Goal: Task Accomplishment & Management: Manage account settings

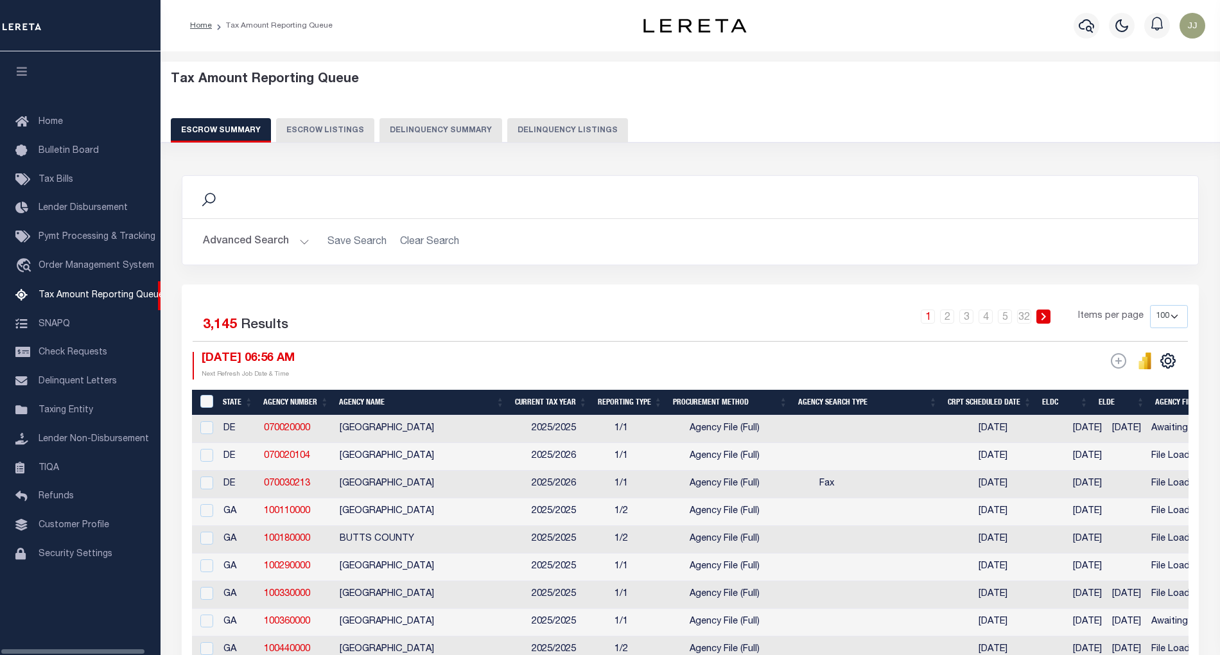
click at [578, 131] on button "Delinquency Listings" at bounding box center [567, 130] width 121 height 24
select select "MT"
select select "100"
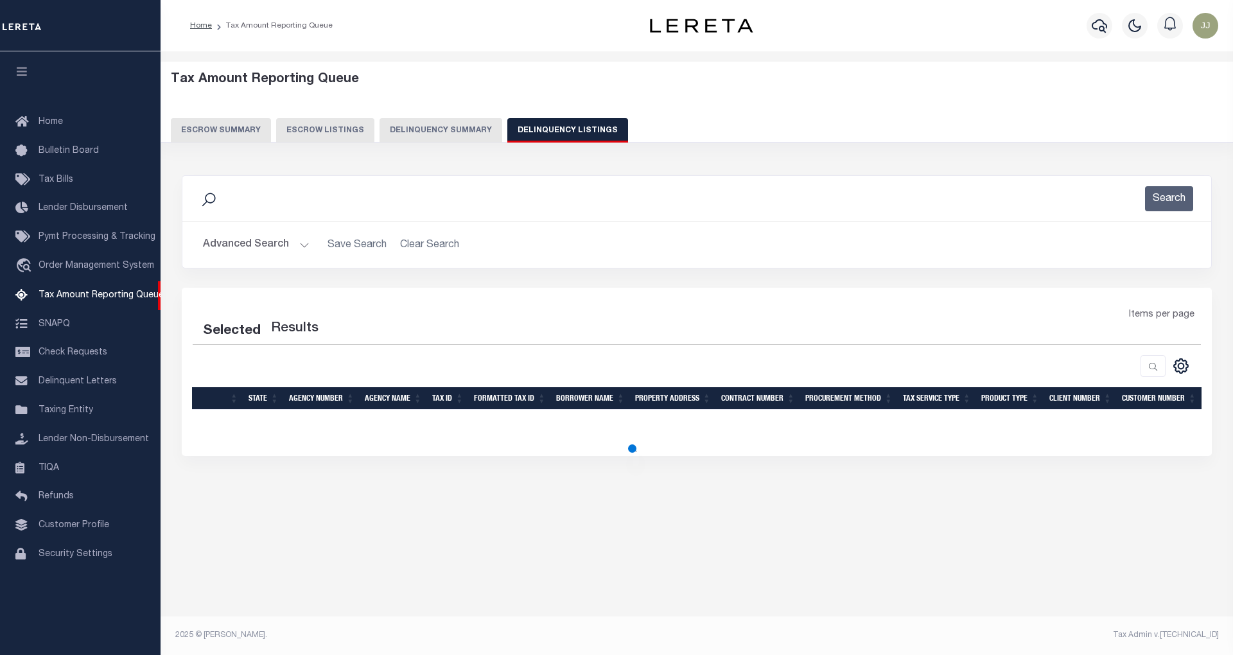
select select "100"
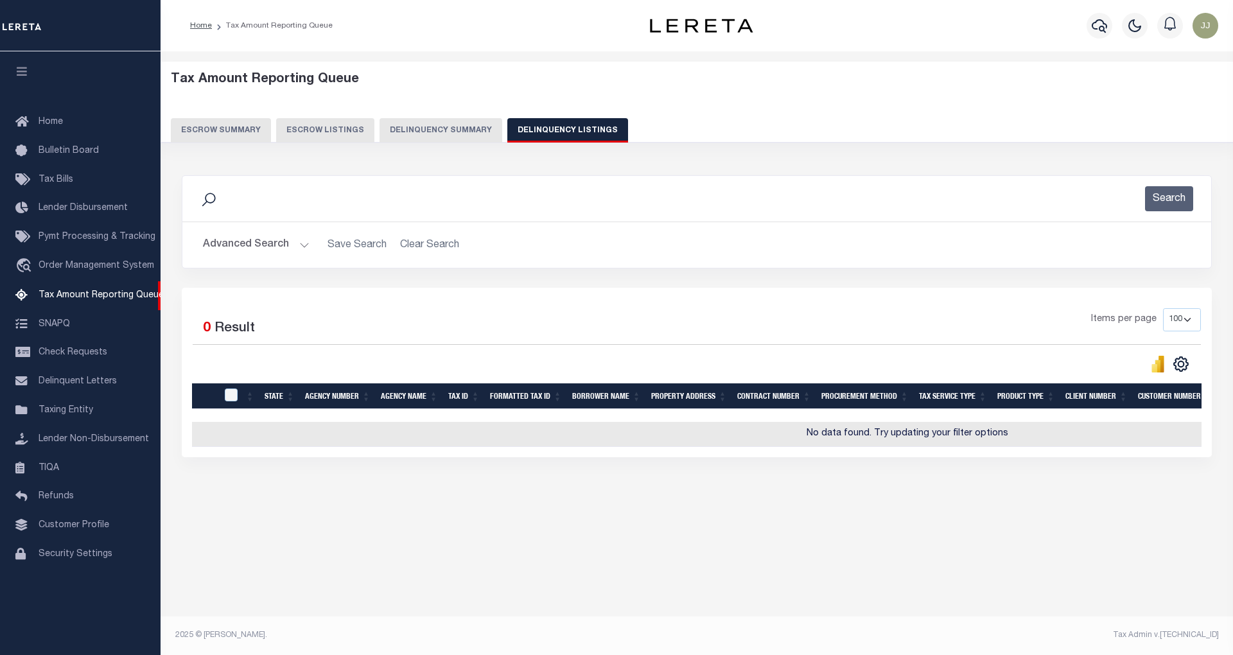
click at [306, 250] on button "Advanced Search" at bounding box center [256, 244] width 107 height 25
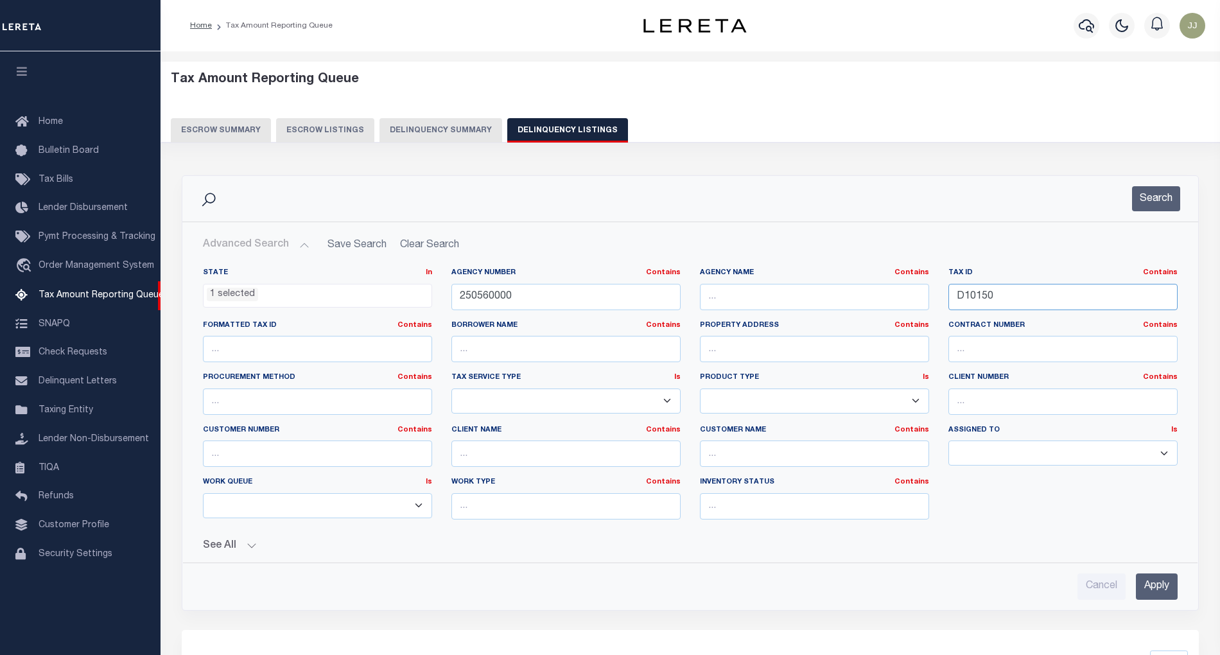
drag, startPoint x: 1042, startPoint y: 299, endPoint x: 898, endPoint y: 286, distance: 144.4
click at [898, 286] on div "State In In AK AL AR AZ CA CO CT DC DE FL GA GU HI IA ID IL IN KS KY LA MA MD M…" at bounding box center [690, 399] width 994 height 262
paste input "53-005-506-001-0"
type input "53-005-506-001-00"
drag, startPoint x: 522, startPoint y: 295, endPoint x: 412, endPoint y: 288, distance: 110.0
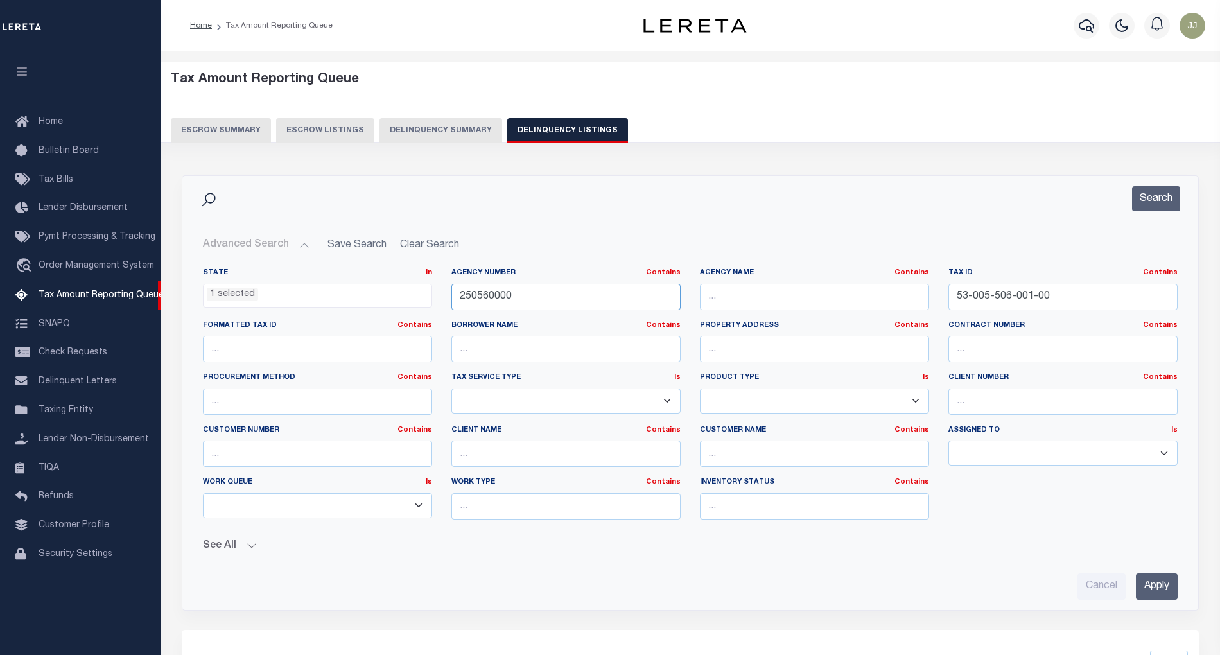
click at [412, 288] on div "State In In AK AL AR AZ CA CO CT DC DE FL GA GU HI IA ID IL IN KS KY LA MA MD M…" at bounding box center [690, 399] width 994 height 262
paste input "10530213"
type input "210530213"
click at [412, 288] on ul "1 selected" at bounding box center [318, 292] width 228 height 17
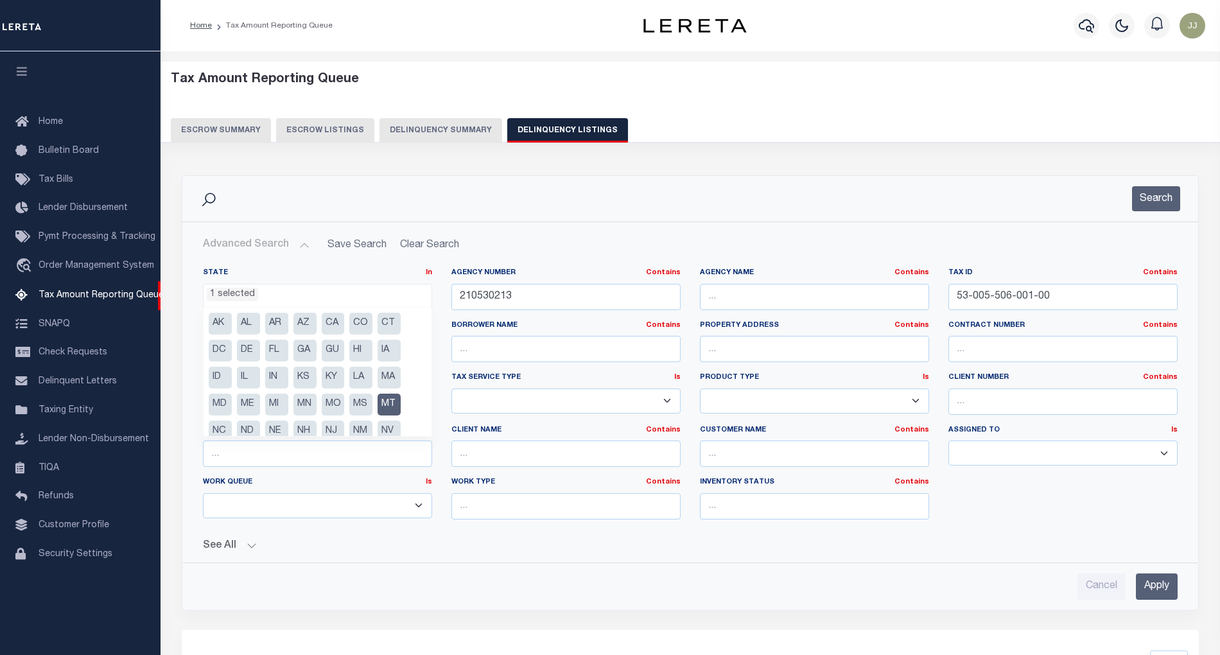
click at [238, 293] on li "1 selected" at bounding box center [232, 295] width 51 height 14
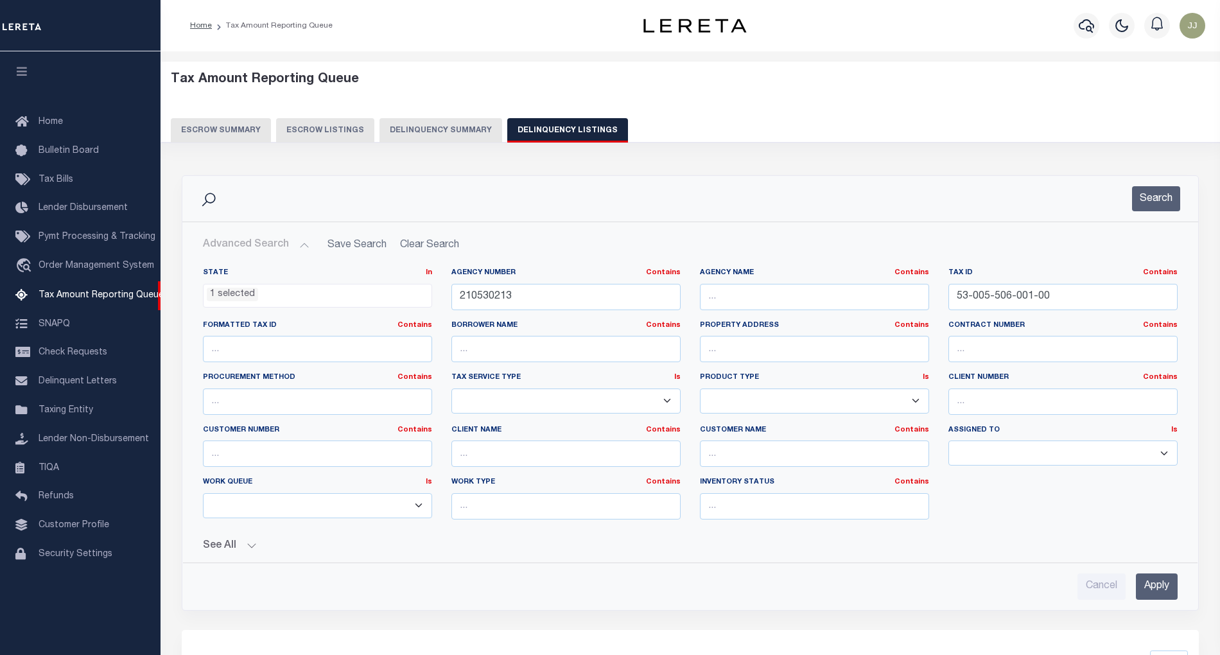
click at [238, 293] on li "1 selected" at bounding box center [232, 295] width 51 height 14
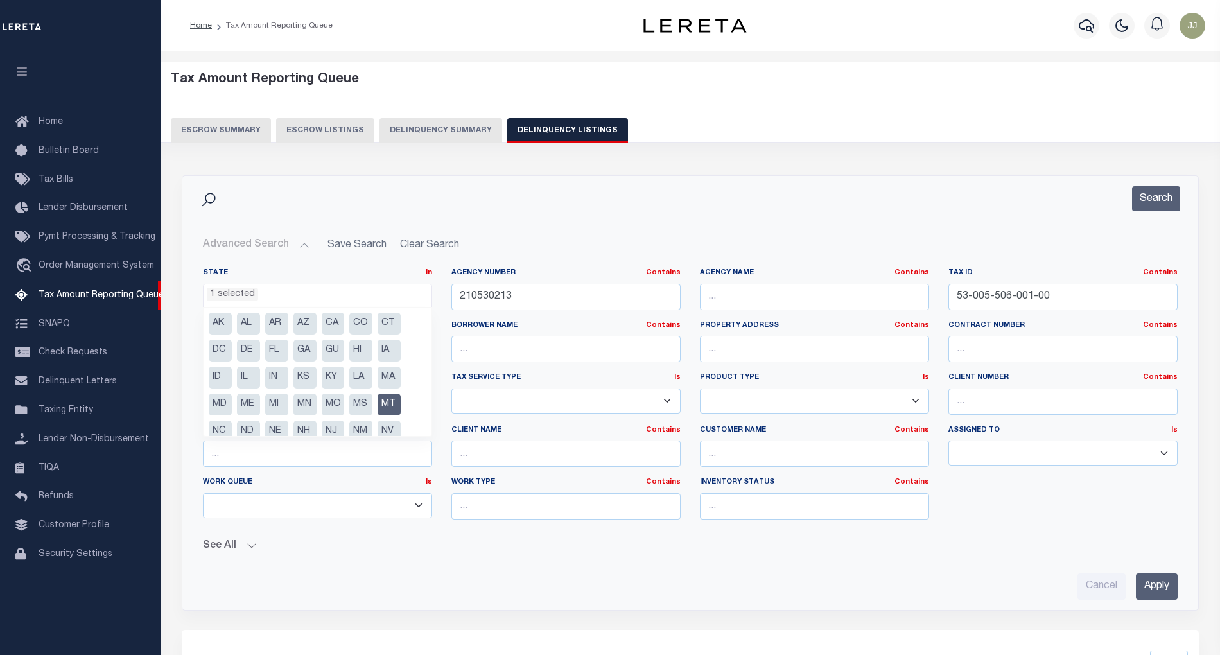
click at [388, 404] on li "MT" at bounding box center [389, 405] width 23 height 22
click at [277, 403] on li "MI" at bounding box center [276, 405] width 23 height 22
select select "MI"
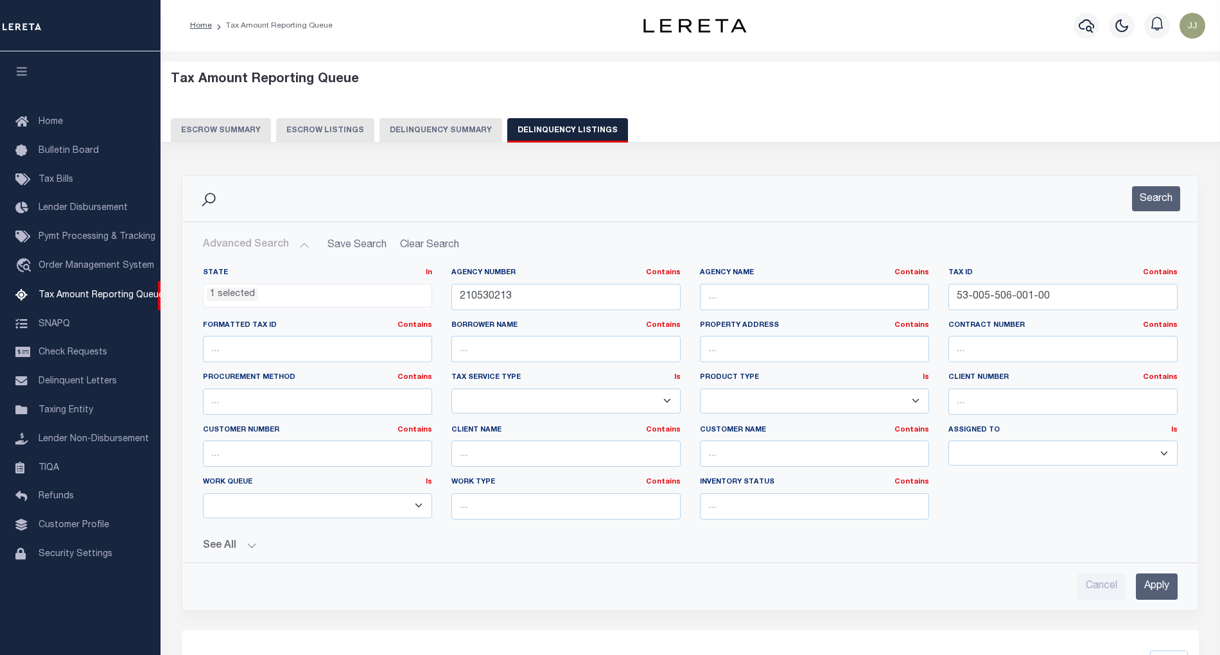
click at [779, 226] on div "Advanced Search Save Search Clear Search tblassign_wrapper_dynamictable_____Def…" at bounding box center [690, 416] width 1016 height 388
click at [1155, 204] on button "Search" at bounding box center [1156, 198] width 48 height 25
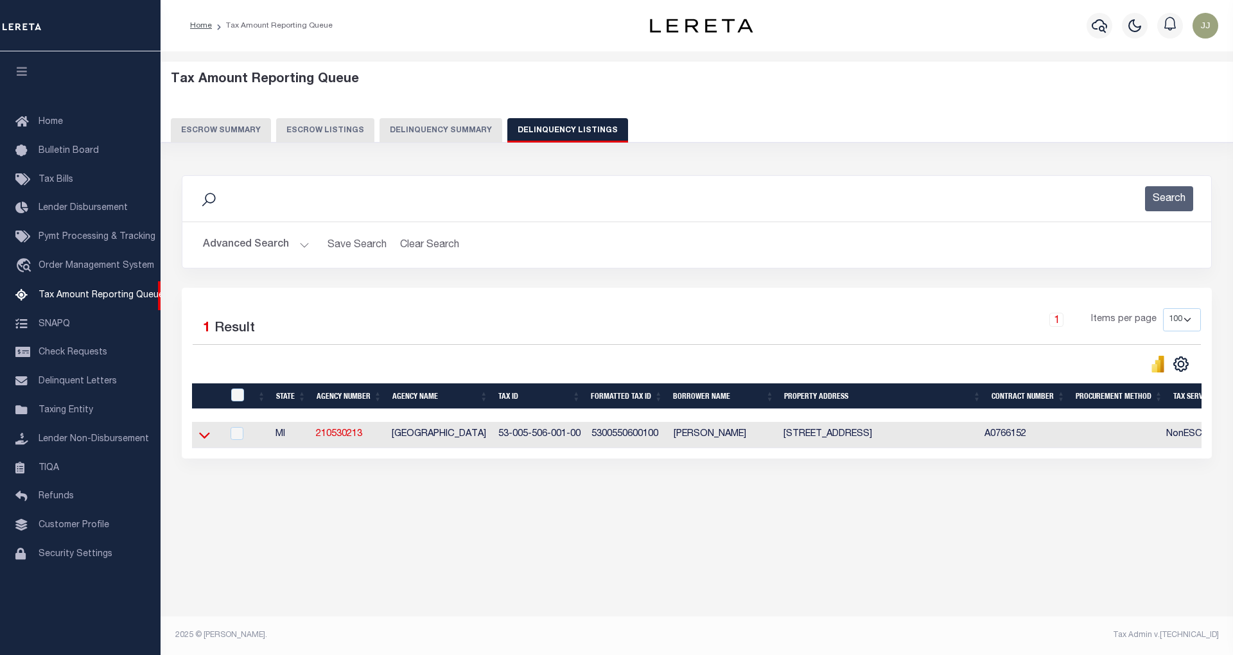
click at [205, 439] on icon at bounding box center [204, 436] width 11 height 6
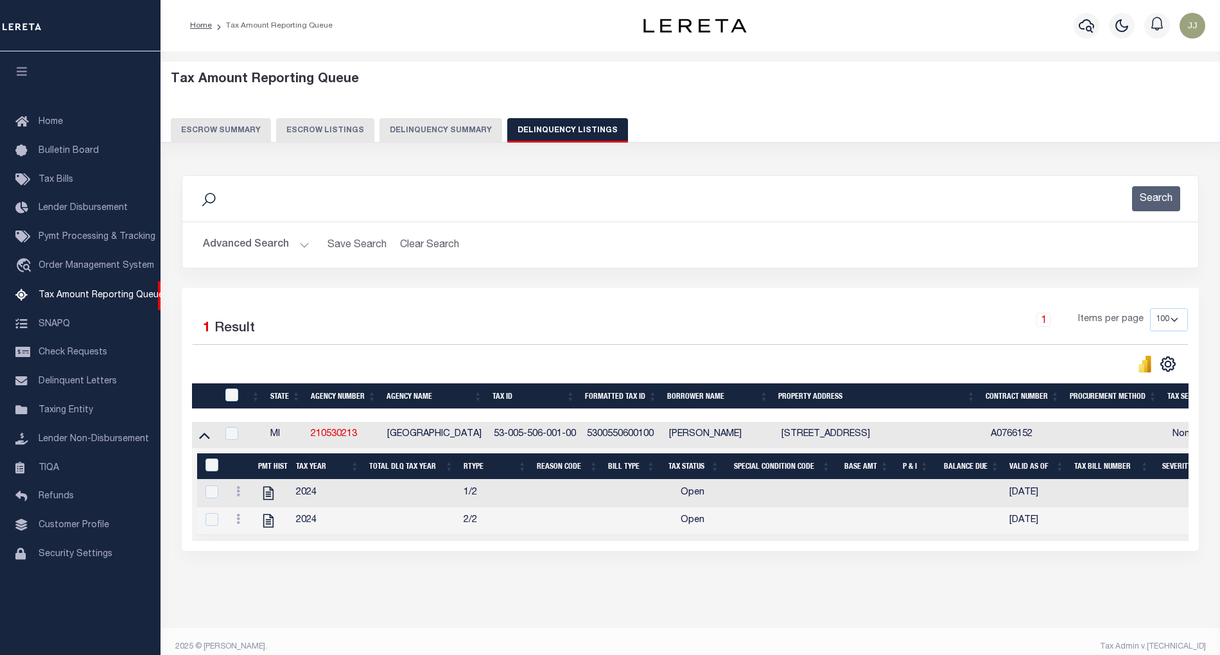
scroll to position [26, 0]
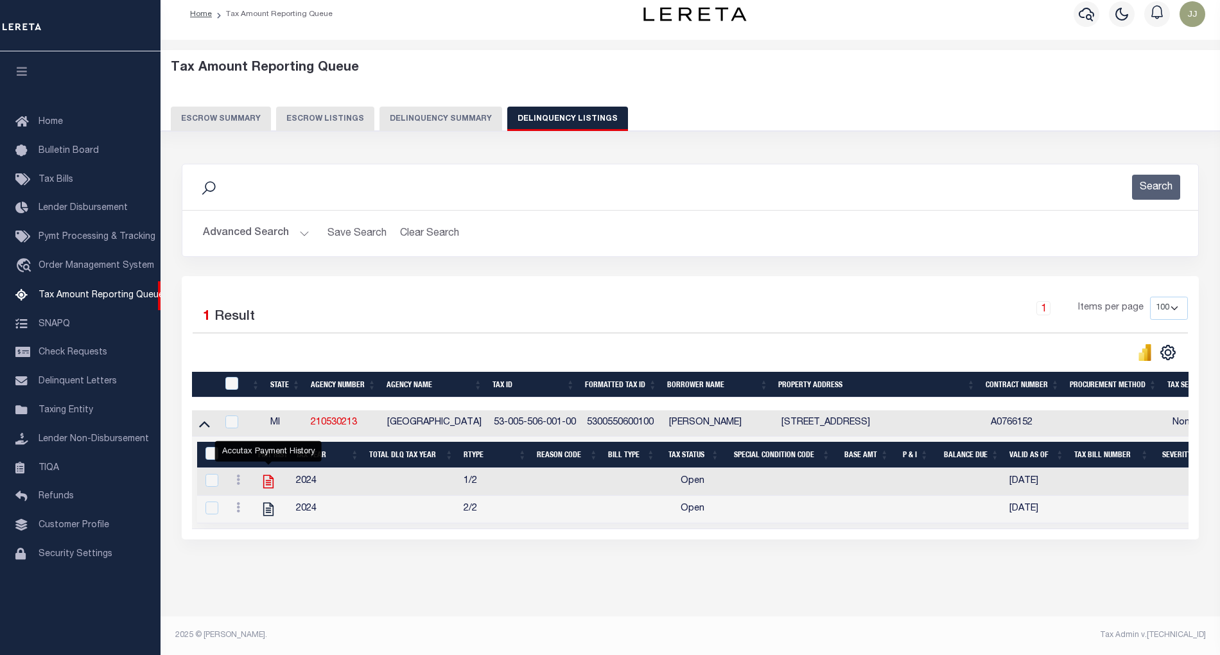
click at [267, 475] on icon "" at bounding box center [268, 481] width 10 height 13
checkbox input "true"
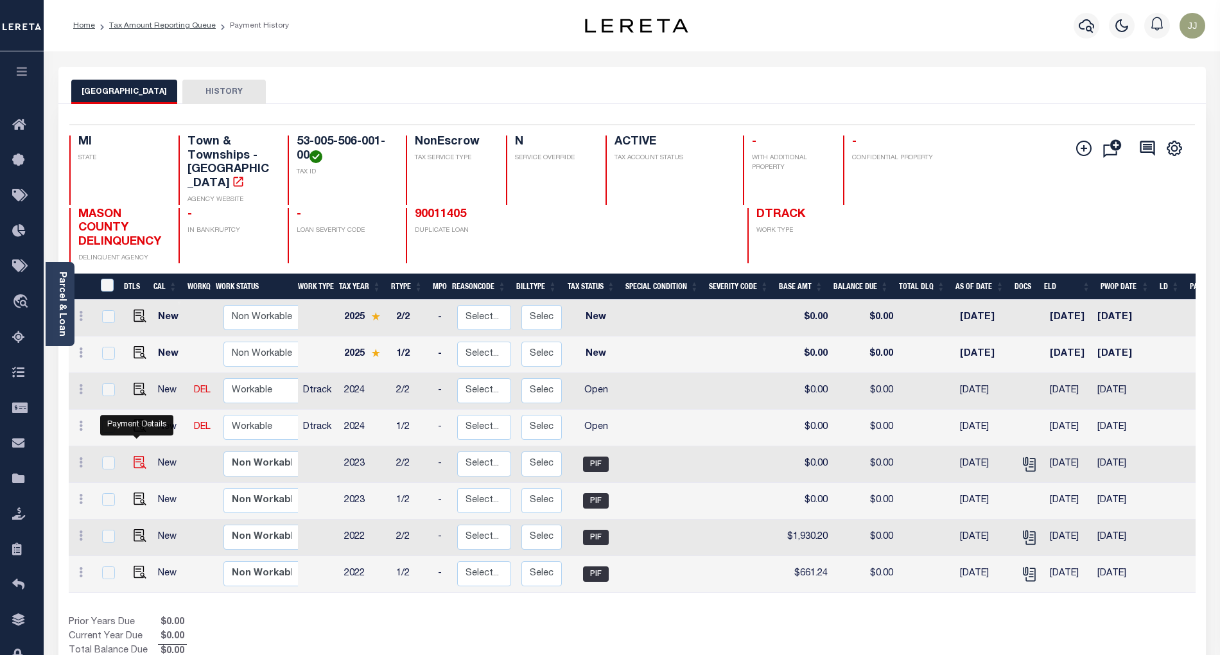
click at [134, 456] on img "" at bounding box center [140, 462] width 13 height 13
checkbox input "true"
click at [134, 456] on img "" at bounding box center [140, 462] width 13 height 13
checkbox input "true"
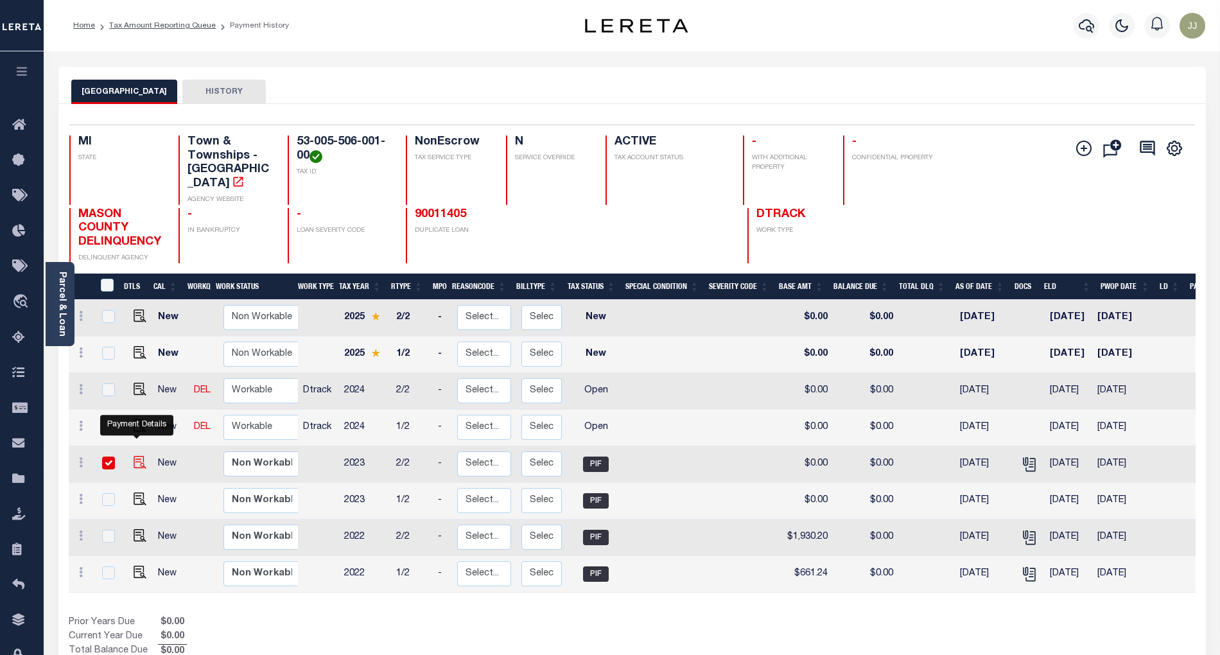
checkbox input "true"
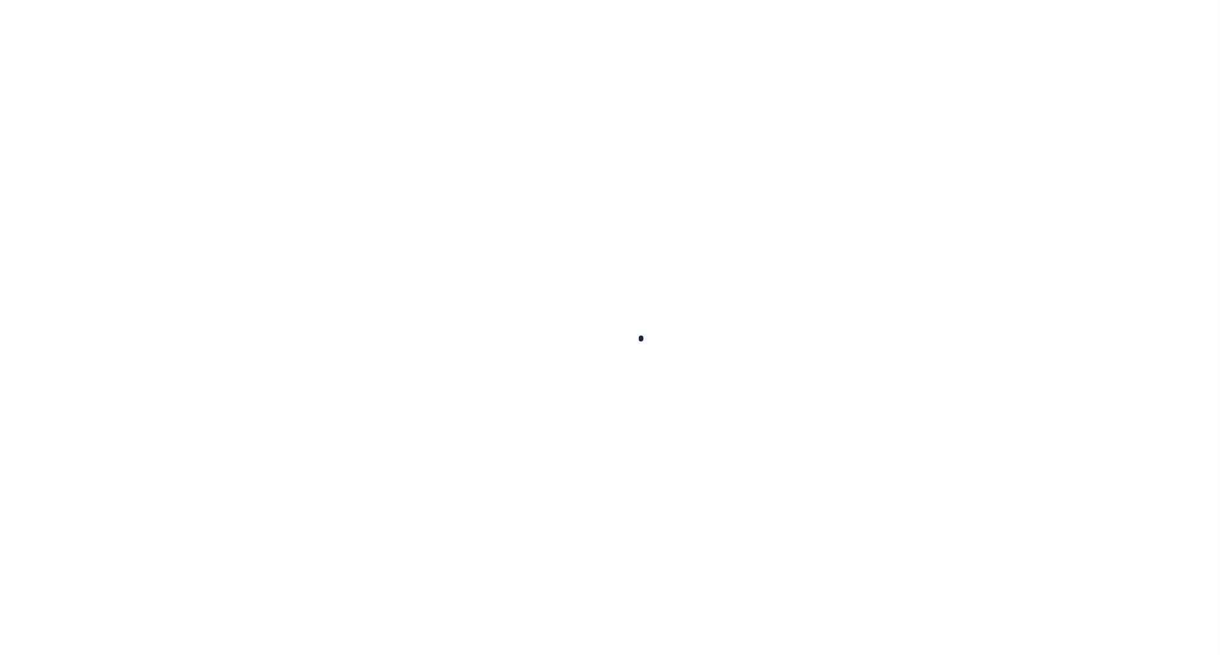
checkbox input "false"
type input "[DATE]"
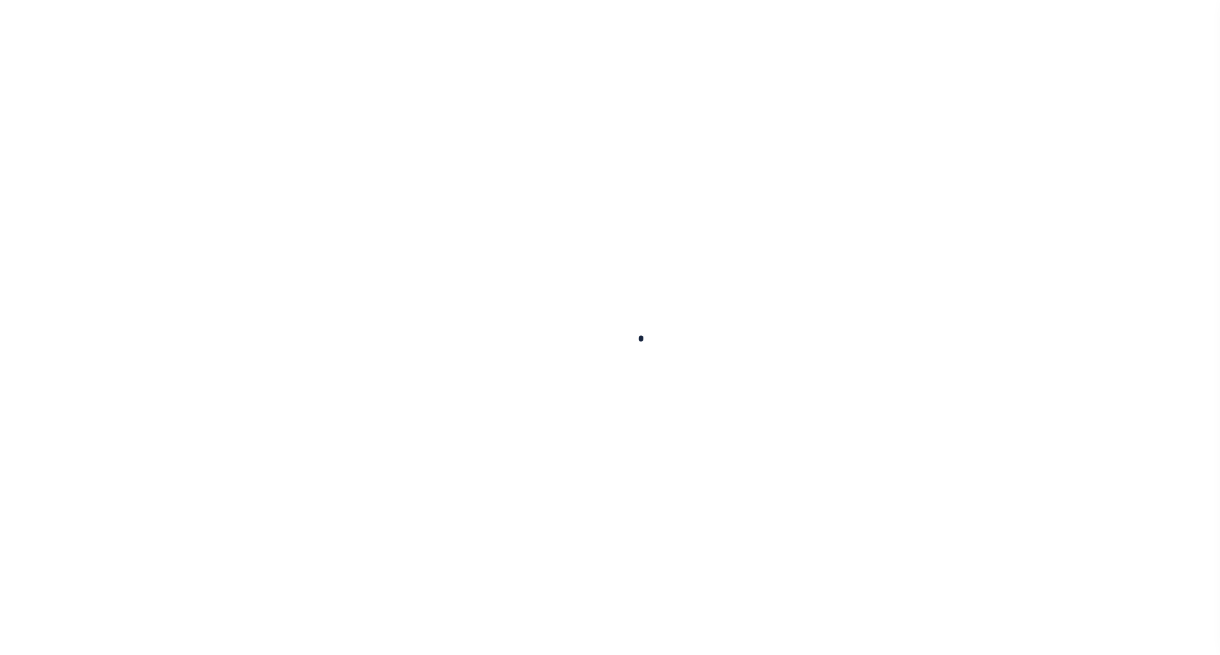
type input "$0"
select select "PIF"
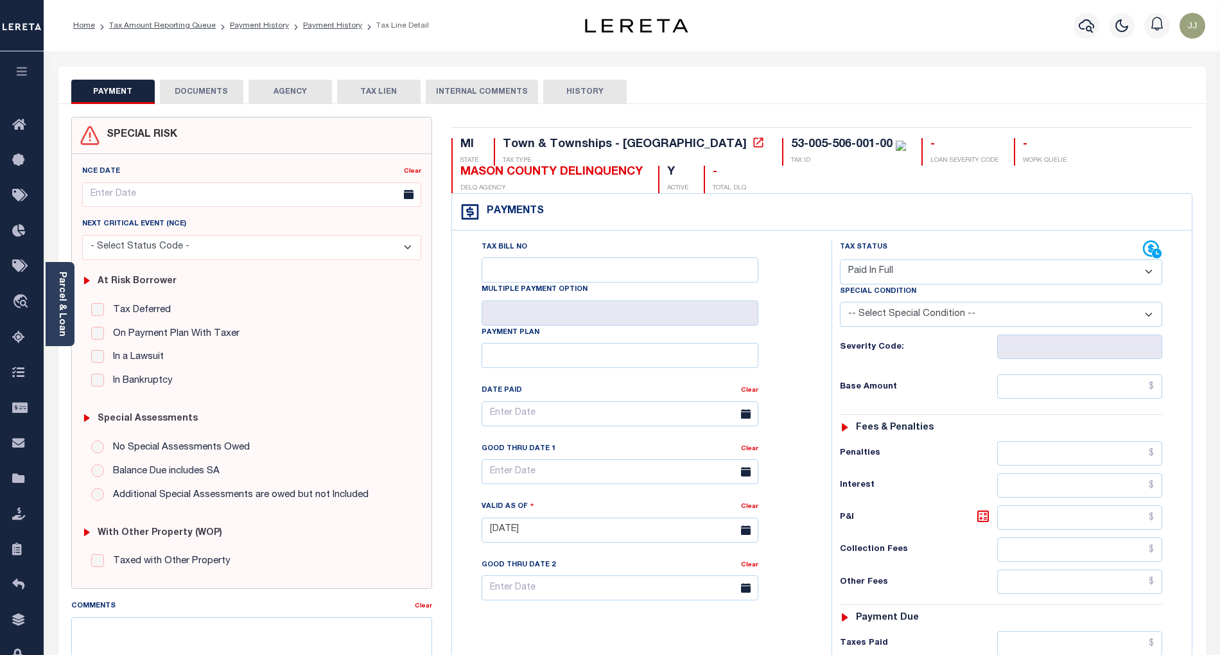
click at [209, 91] on button "DOCUMENTS" at bounding box center [201, 92] width 83 height 24
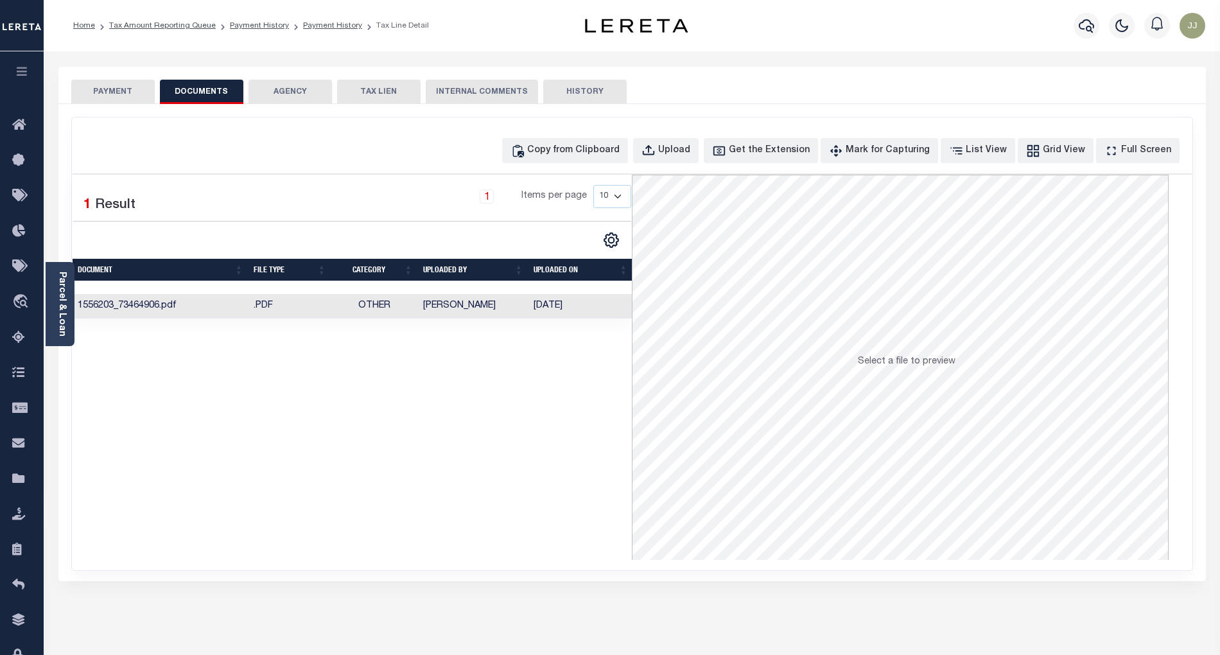
click at [428, 298] on td "[PERSON_NAME]" at bounding box center [473, 306] width 110 height 25
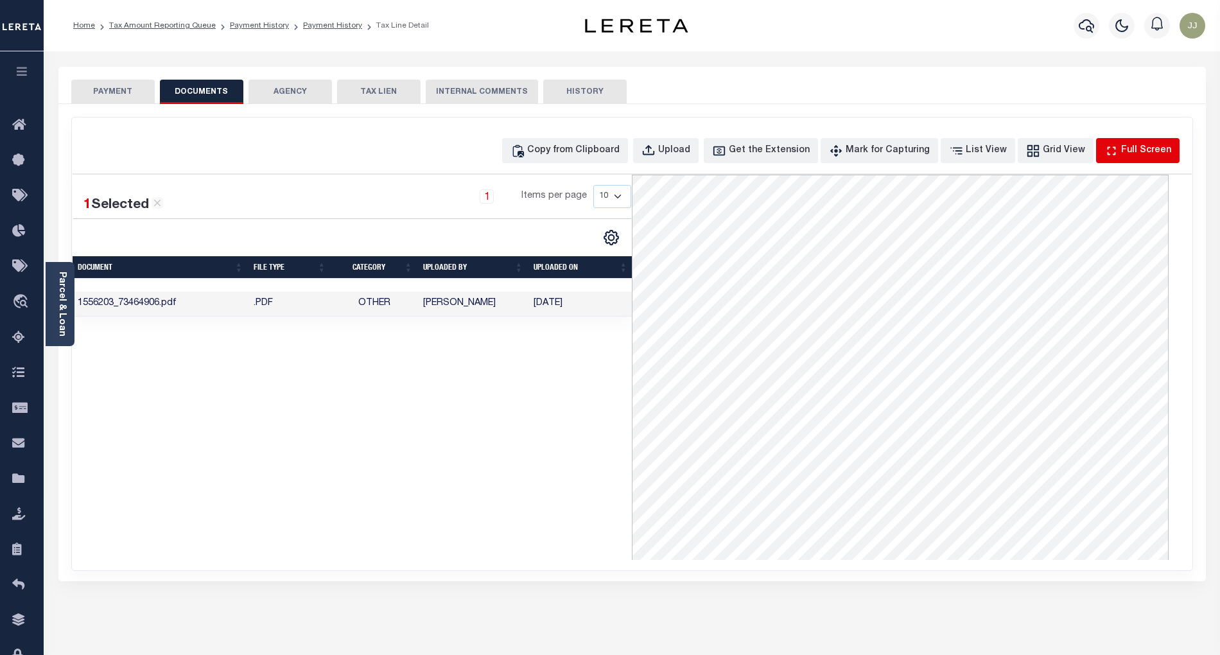
click at [1134, 155] on div "Full Screen" at bounding box center [1146, 151] width 50 height 14
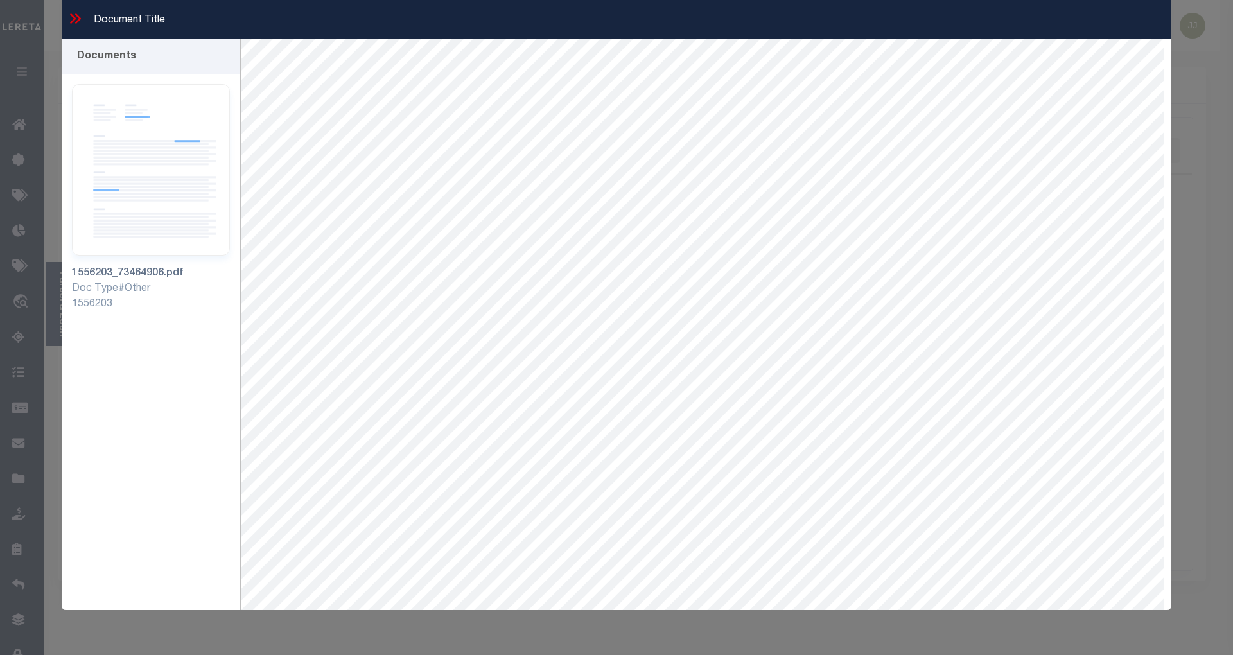
click at [72, 13] on icon at bounding box center [75, 18] width 17 height 17
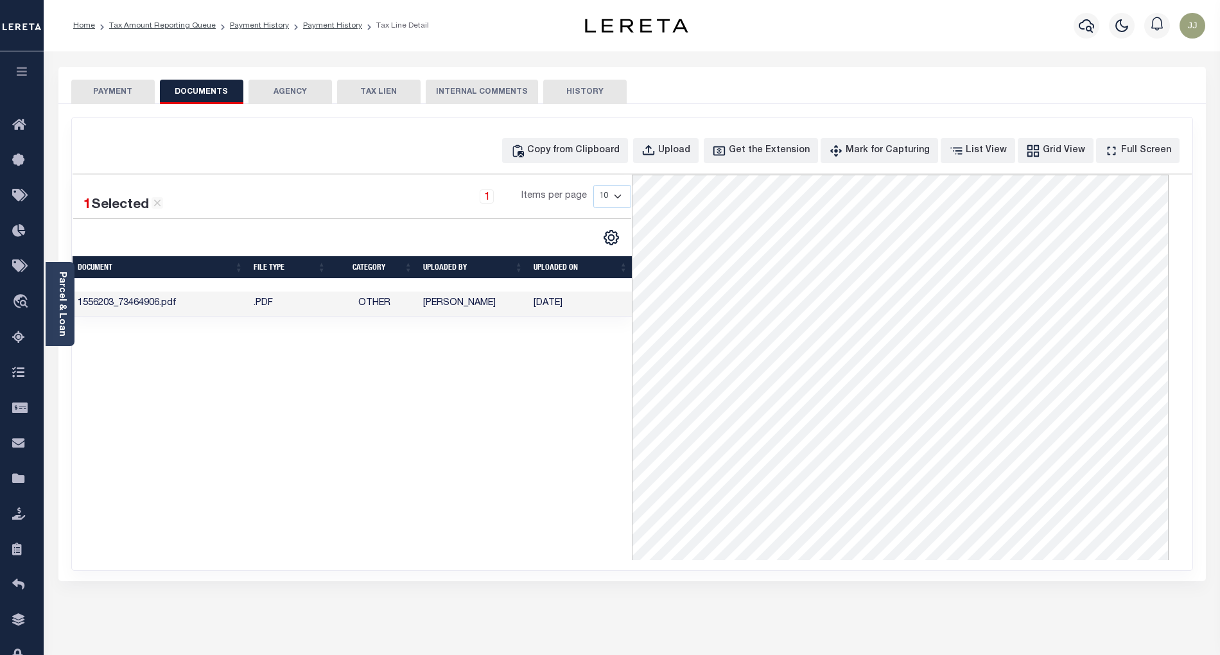
click at [302, 379] on div "1 Selected 1 Result 1 Items per page 10 25 50 100" at bounding box center [353, 367] width 560 height 385
click at [123, 96] on button "PAYMENT" at bounding box center [112, 92] width 83 height 24
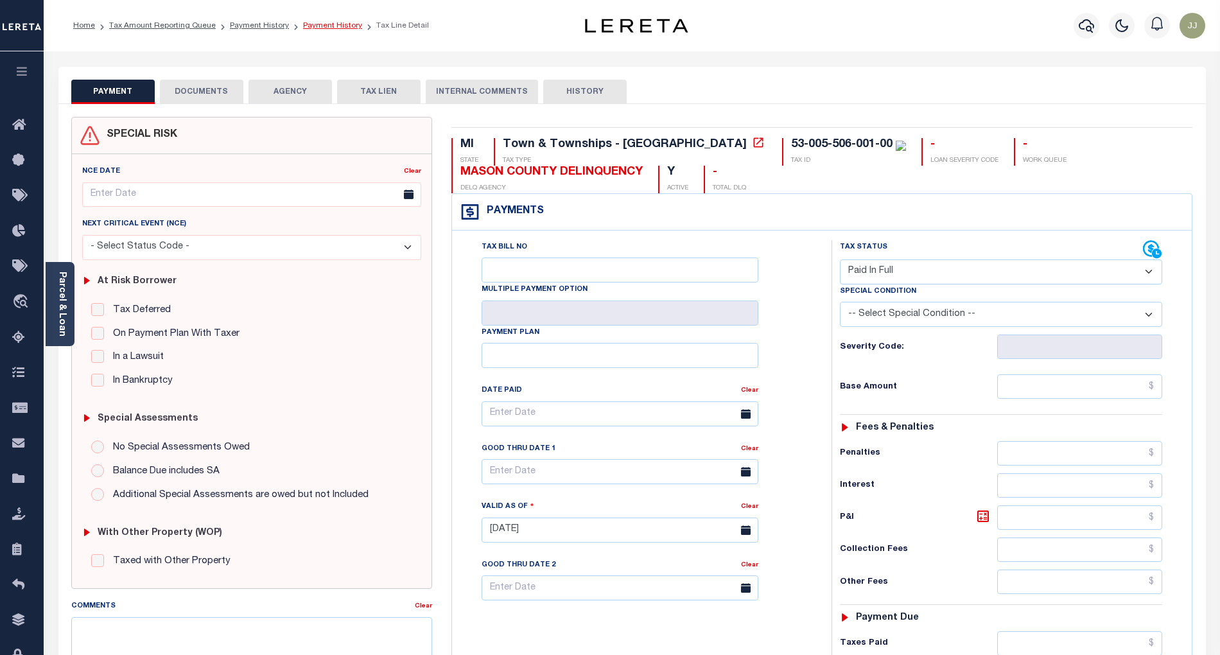
click at [327, 24] on link "Payment History" at bounding box center [332, 26] width 59 height 8
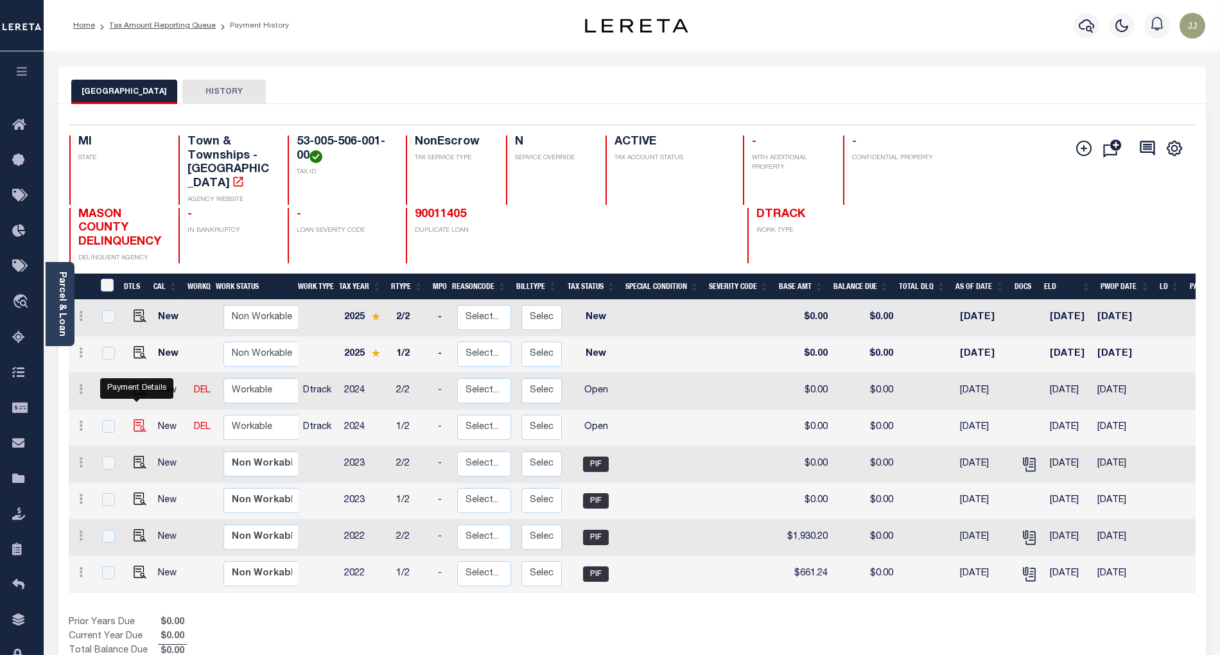
click at [135, 419] on img "" at bounding box center [140, 425] width 13 height 13
checkbox input "true"
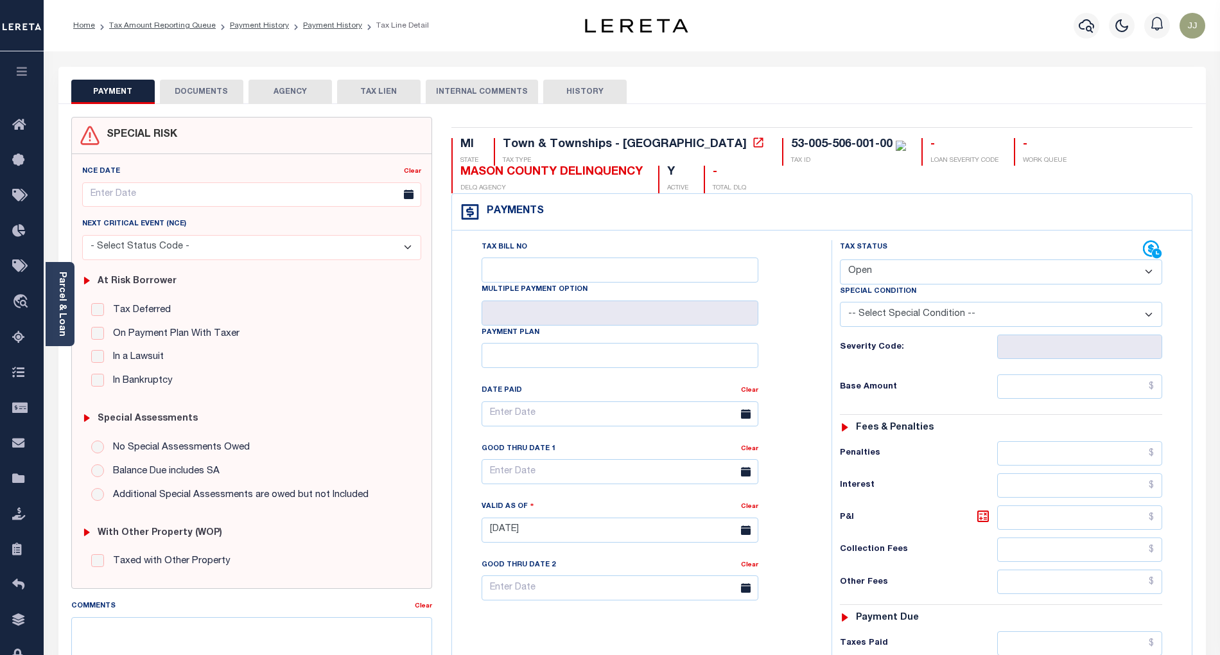
click at [69, 342] on div "SPECIAL RISK NCE Date Clear - Select Status Code -" at bounding box center [252, 529] width 380 height 824
click at [52, 317] on div "Parcel & Loan" at bounding box center [60, 304] width 29 height 84
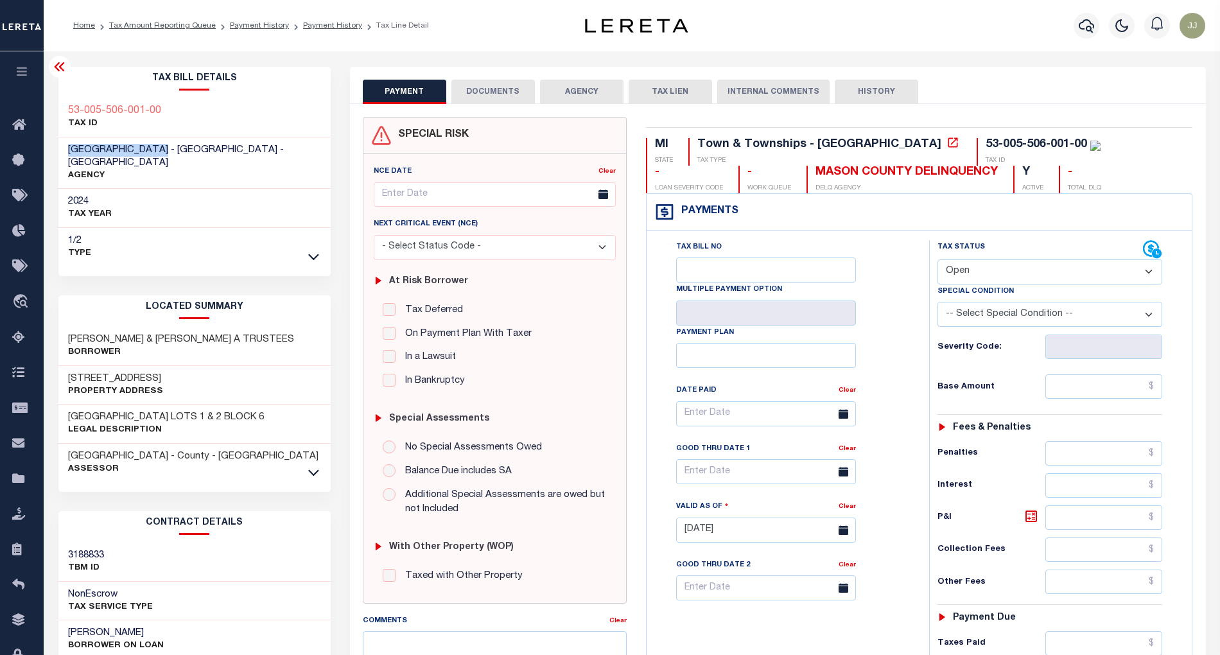
drag, startPoint x: 165, startPoint y: 147, endPoint x: 67, endPoint y: 144, distance: 98.3
click at [67, 144] on div "FREESOIL TOWNSHIP - Town & Townships - MI AGENCY" at bounding box center [194, 163] width 272 height 52
copy span "[GEOGRAPHIC_DATA]"
click at [85, 149] on span "Bulletin Board" at bounding box center [89, 160] width 101 height 35
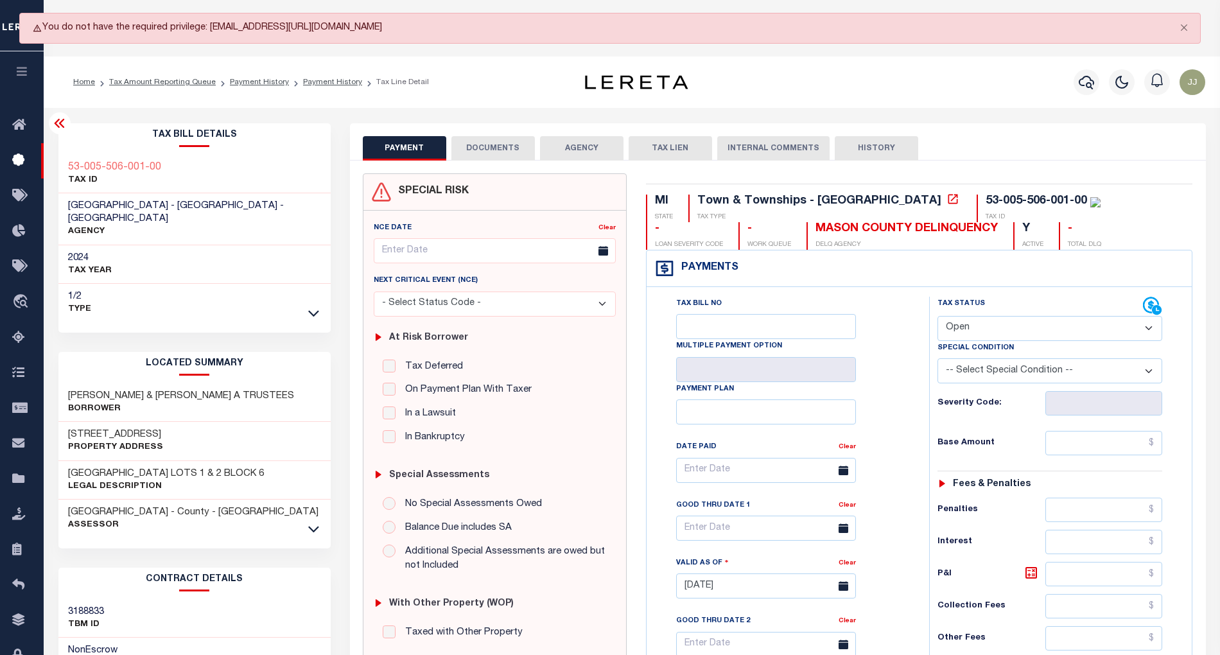
click at [456, 85] on div "Home Tax Amount Reporting Queue Payment History Payment History Tax Line Detail" at bounding box center [302, 82] width 478 height 27
click at [85, 204] on span "FREESOIL TOWNSHIP - Town & Townships - MI" at bounding box center [176, 212] width 216 height 22
copy span "FREESOIL"
click at [1182, 27] on button "Close" at bounding box center [1184, 27] width 32 height 28
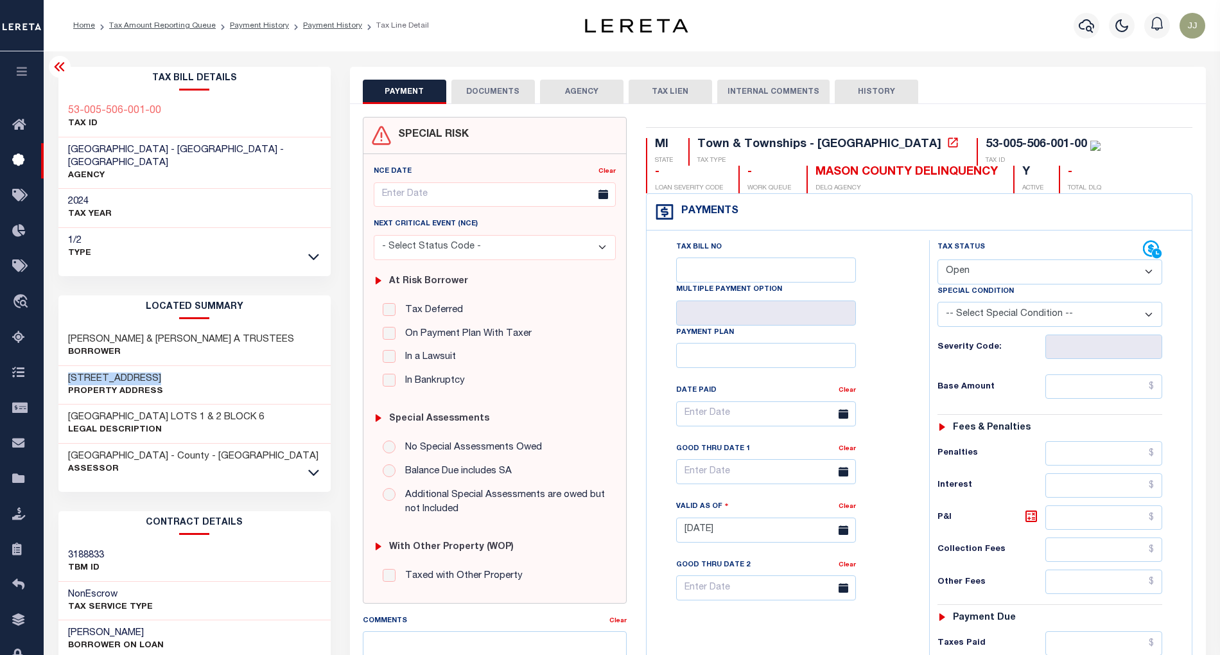
drag, startPoint x: 165, startPoint y: 363, endPoint x: 57, endPoint y: 362, distance: 107.9
click at [58, 366] on div "4099 E OTTAWA DR Property Address" at bounding box center [194, 385] width 272 height 39
copy h3 "[STREET_ADDRESS]"
drag, startPoint x: 183, startPoint y: 118, endPoint x: 63, endPoint y: 112, distance: 120.2
click at [63, 112] on div "53-005-506-001-00 TAX ID" at bounding box center [194, 117] width 272 height 39
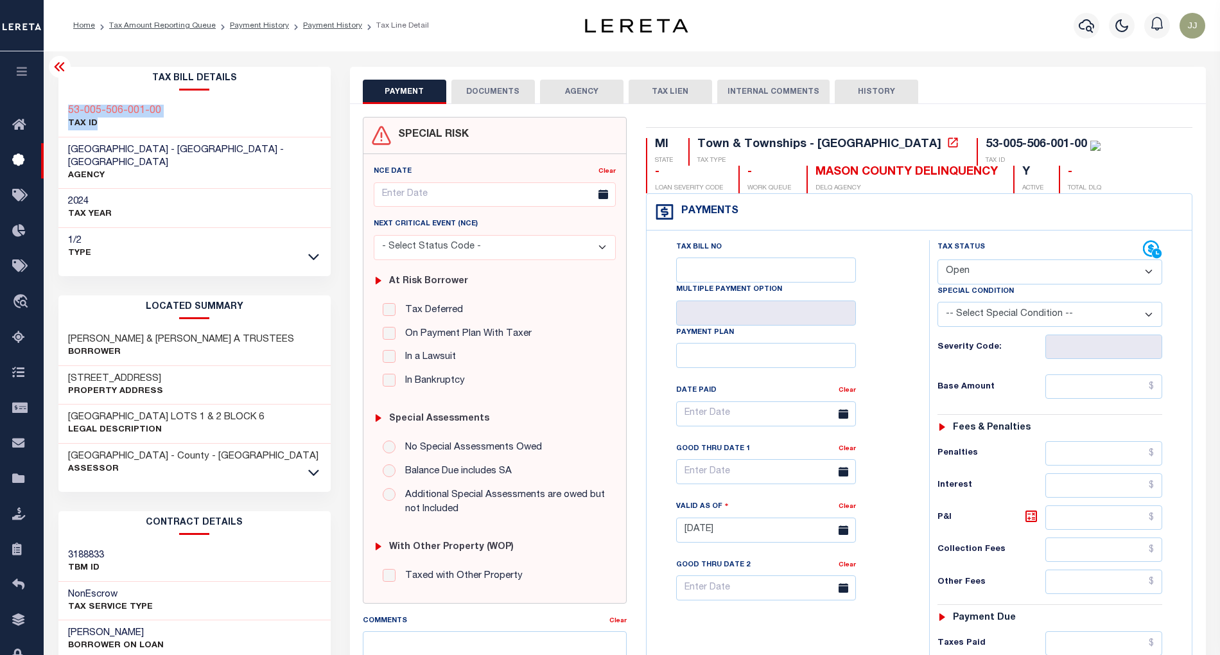
click at [230, 124] on div "53-005-506-001-00 TAX ID" at bounding box center [194, 117] width 272 height 39
drag, startPoint x: 173, startPoint y: 109, endPoint x: 65, endPoint y: 103, distance: 107.4
click at [65, 103] on div "53-005-506-001-00 TAX ID" at bounding box center [194, 117] width 272 height 39
copy h3 "53-005-506-001-00"
click at [966, 274] on select "- Select Status Code - Open Due/Unpaid Paid Incomplete No Tax Due Internal Refu…" at bounding box center [1050, 271] width 225 height 25
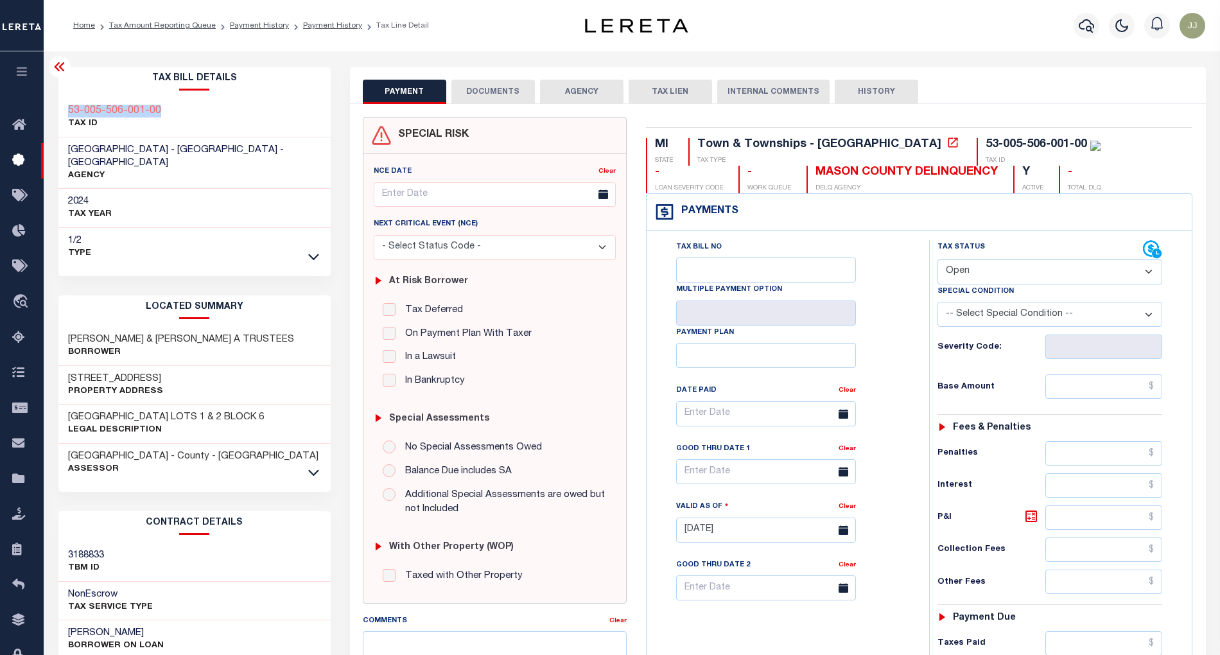
select select "PYD"
click at [938, 261] on select "- Select Status Code - Open Due/Unpaid Paid Incomplete No Tax Due Internal Refu…" at bounding box center [1050, 271] width 225 height 25
type input "[DATE]"
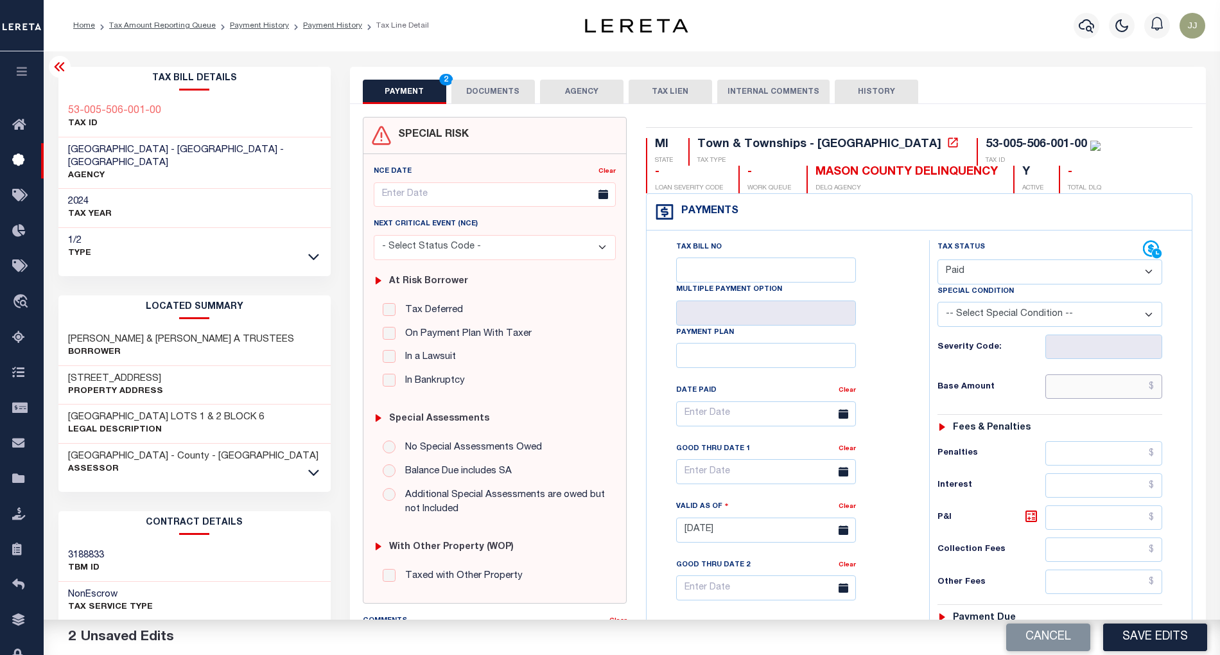
click at [1072, 390] on input "text" at bounding box center [1103, 386] width 117 height 24
type input "$0.00"
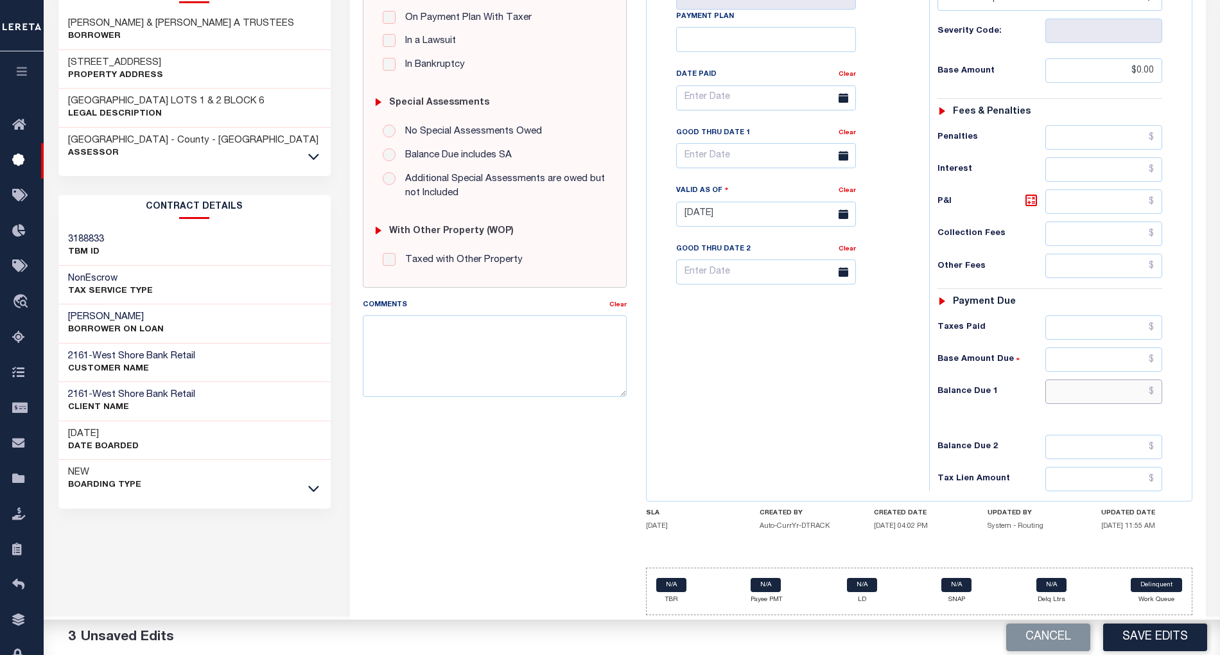
drag, startPoint x: 1079, startPoint y: 381, endPoint x: 1079, endPoint y: 391, distance: 9.6
click at [1079, 381] on input "text" at bounding box center [1103, 391] width 117 height 24
type input "$0.00"
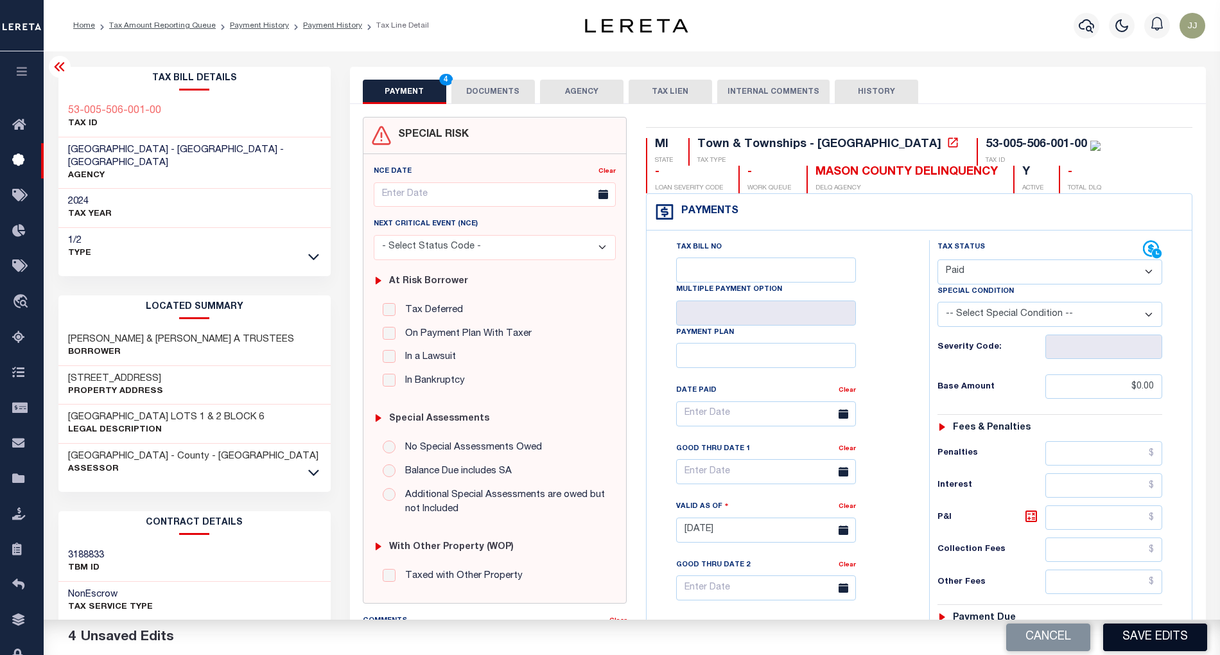
click at [1162, 645] on button "Save Edits" at bounding box center [1155, 638] width 104 height 28
checkbox input "false"
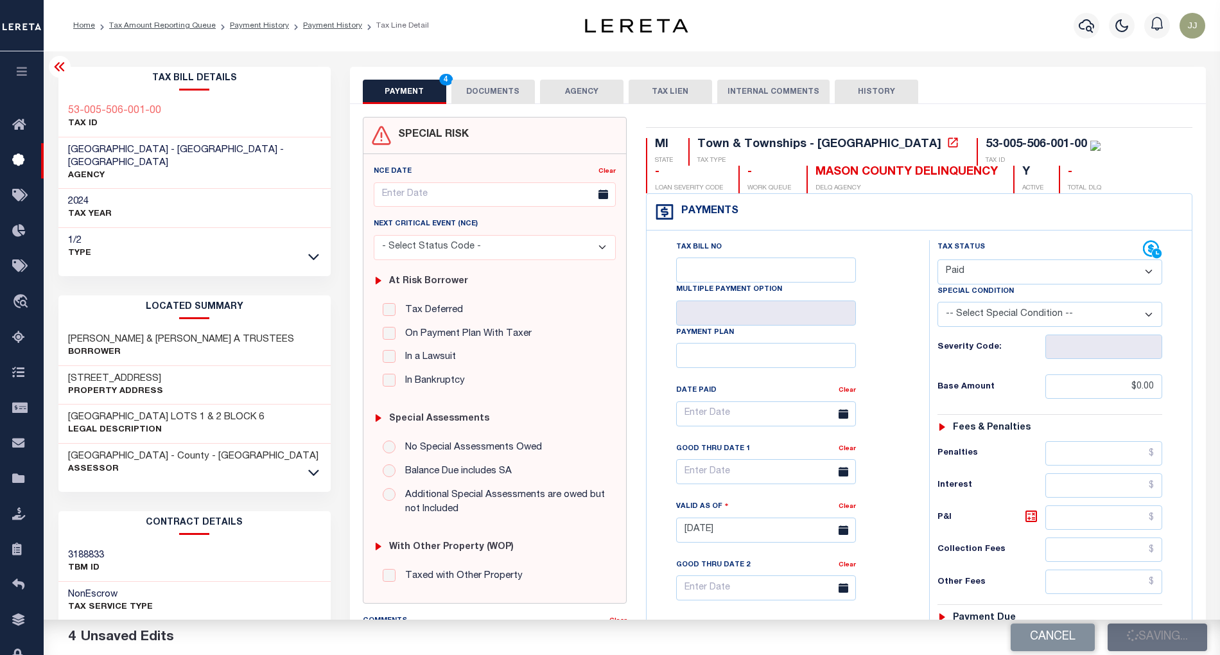
type input "$0"
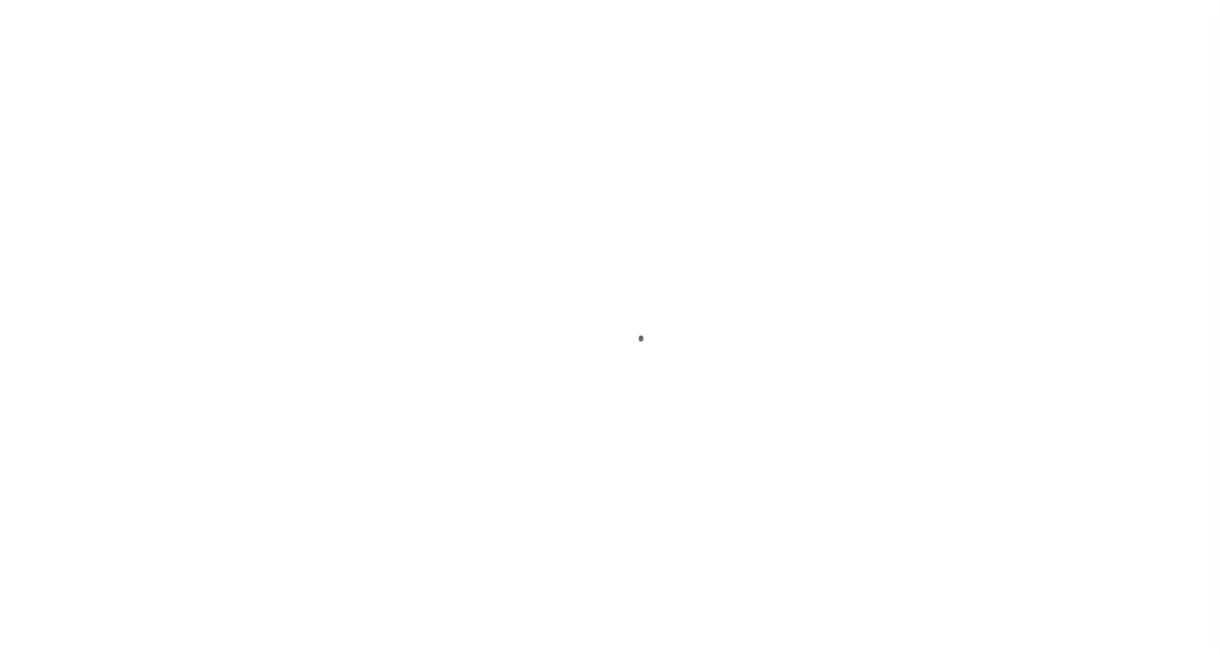
select select "PIF"
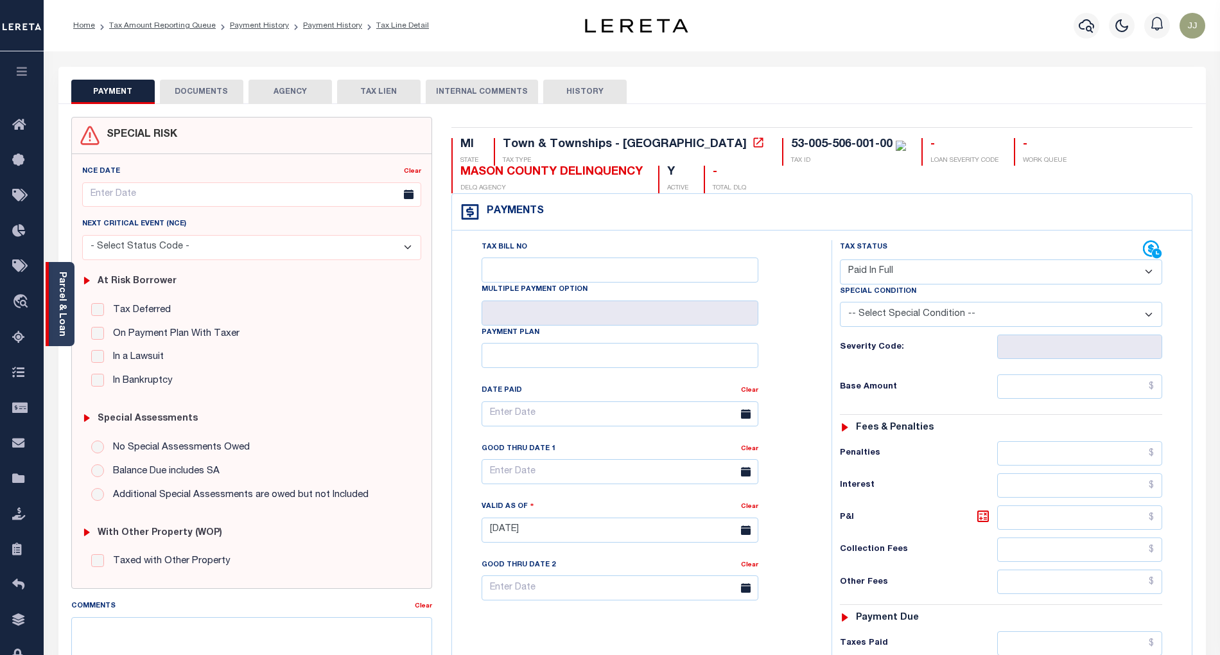
click at [63, 321] on link "Parcel & Loan" at bounding box center [61, 304] width 9 height 65
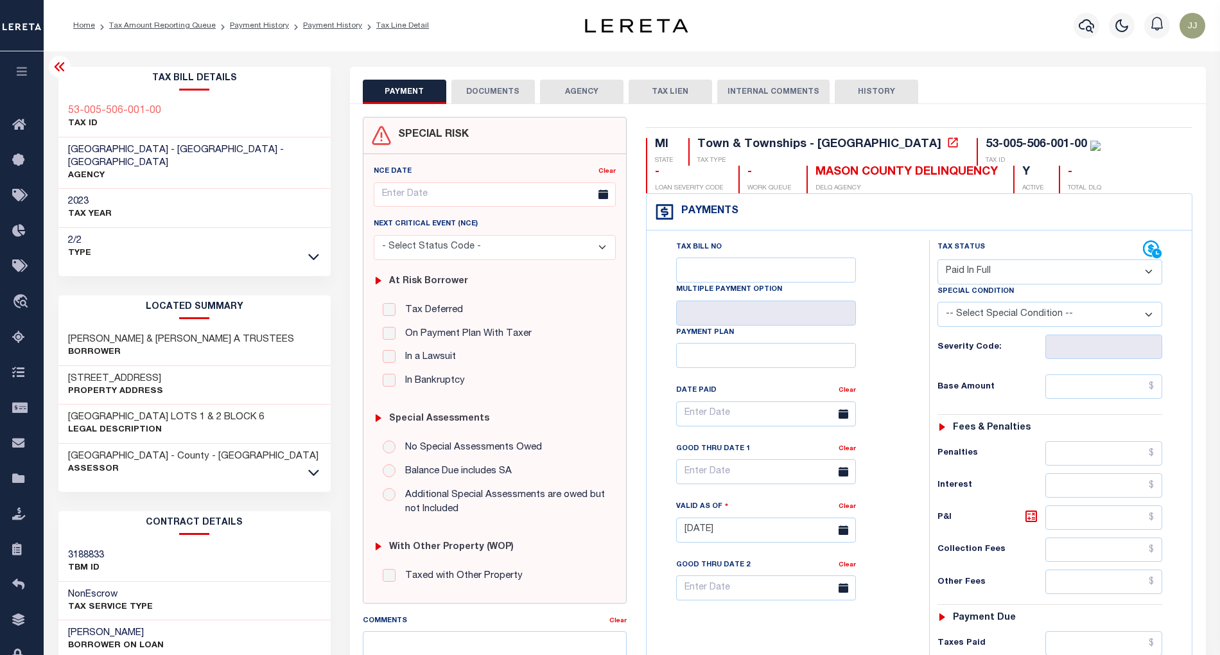
click at [494, 100] on button "DOCUMENTS" at bounding box center [492, 92] width 83 height 24
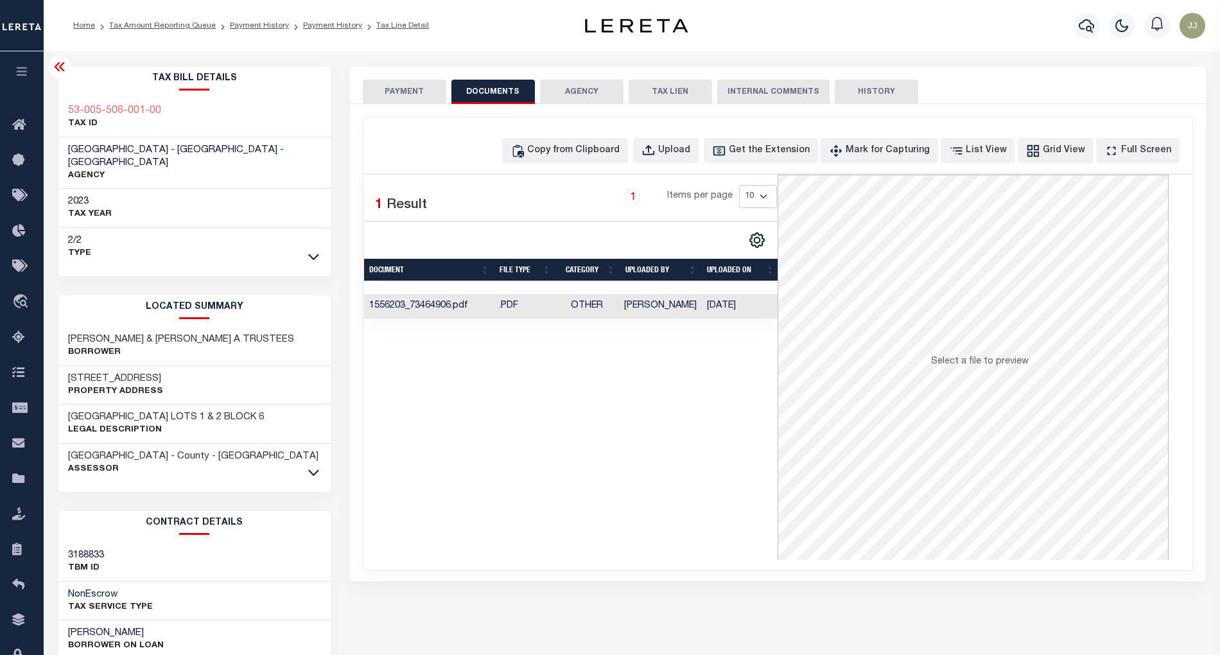
drag, startPoint x: 649, startPoint y: 301, endPoint x: 654, endPoint y: 313, distance: 13.2
click at [654, 313] on td "Monica Selles" at bounding box center [660, 306] width 83 height 25
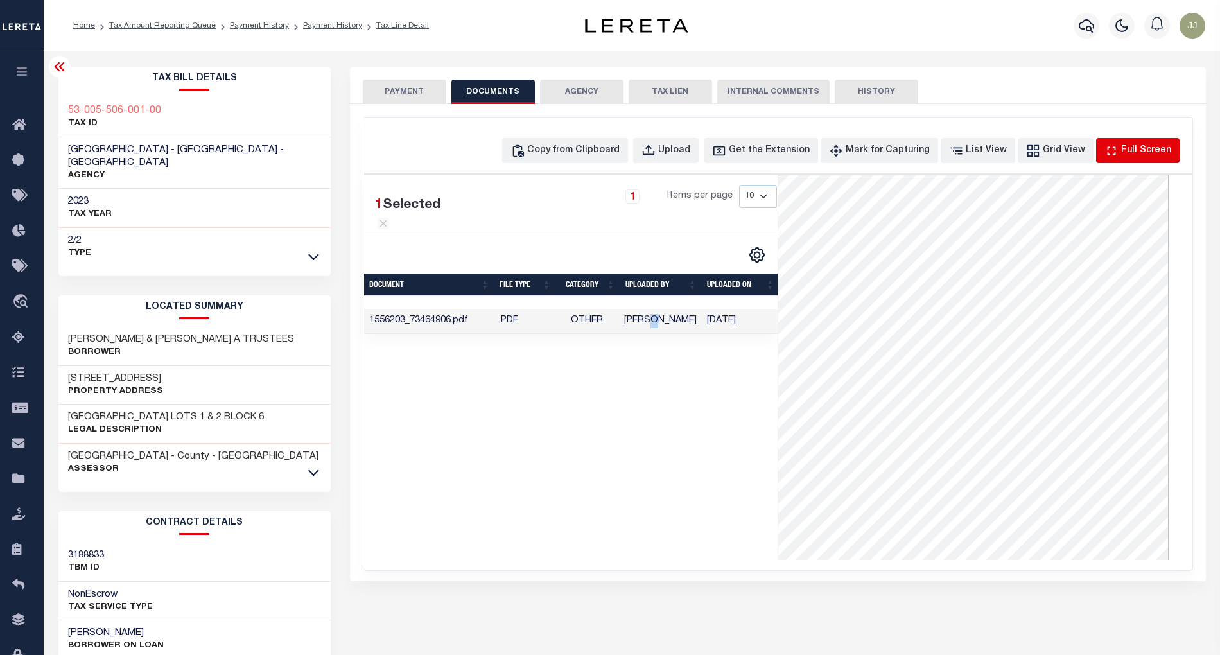
click at [1129, 146] on div "Full Screen" at bounding box center [1146, 151] width 50 height 14
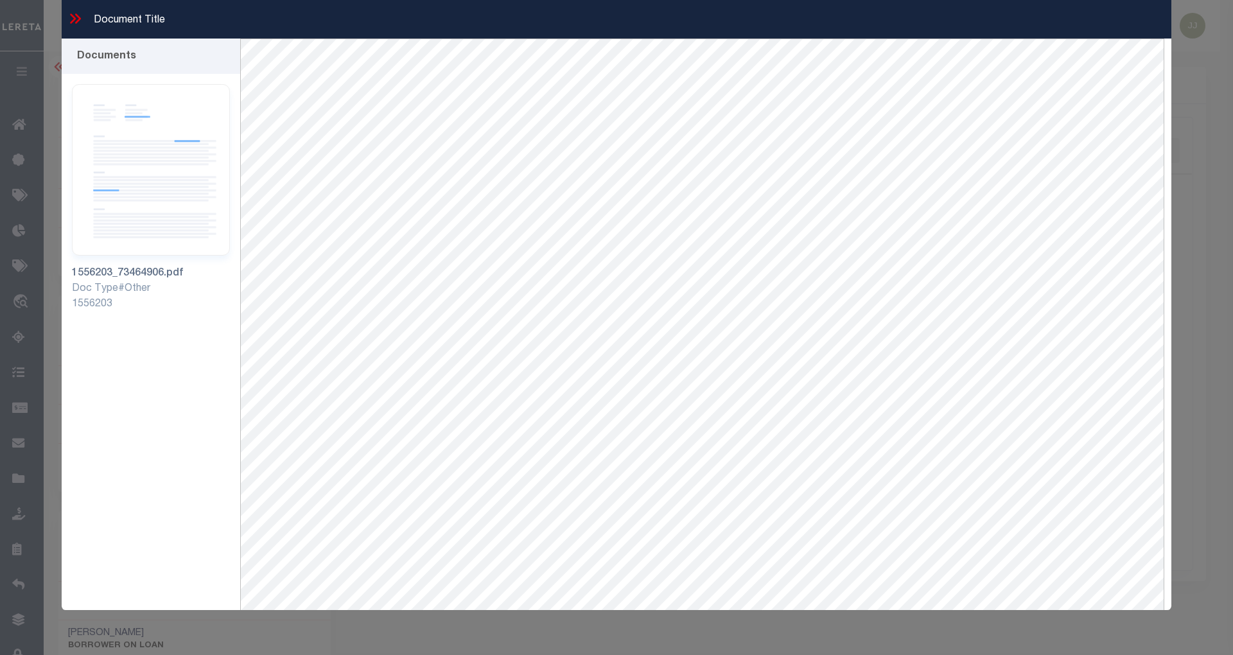
click at [75, 19] on icon at bounding box center [73, 18] width 6 height 10
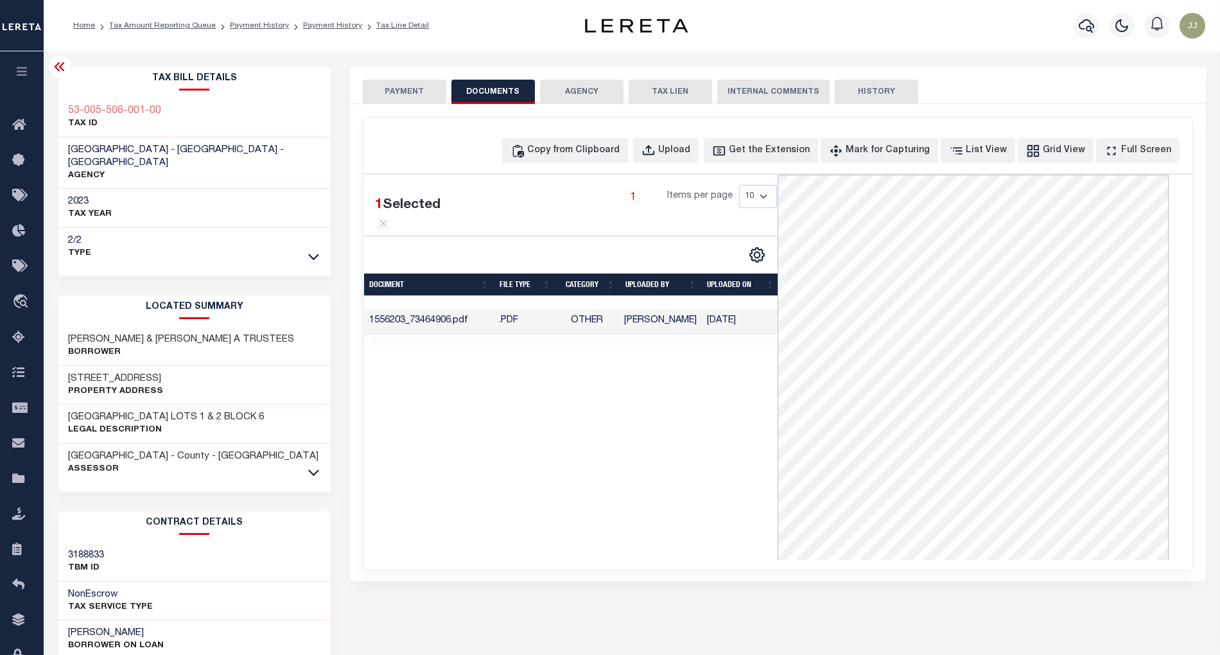
click at [669, 494] on div "1 Selected 1 Result 1 Items per page 10 25 50 100" at bounding box center [571, 367] width 414 height 385
click at [401, 91] on button "PAYMENT" at bounding box center [404, 92] width 83 height 24
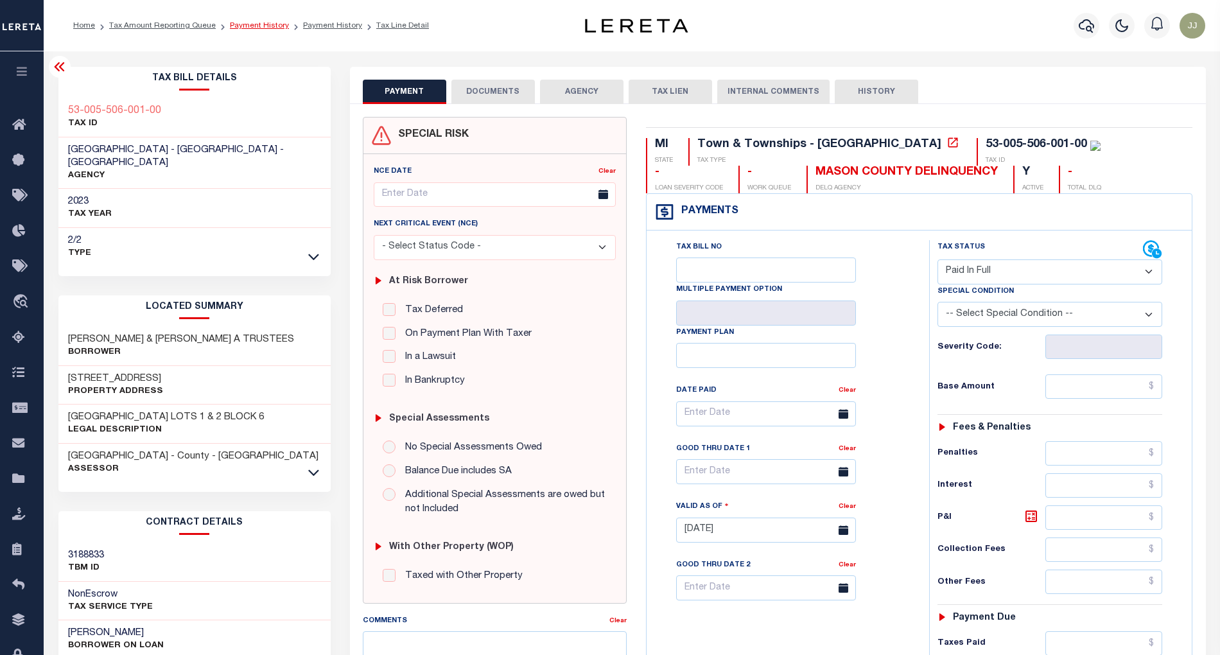
click at [250, 26] on link "Payment History" at bounding box center [259, 26] width 59 height 8
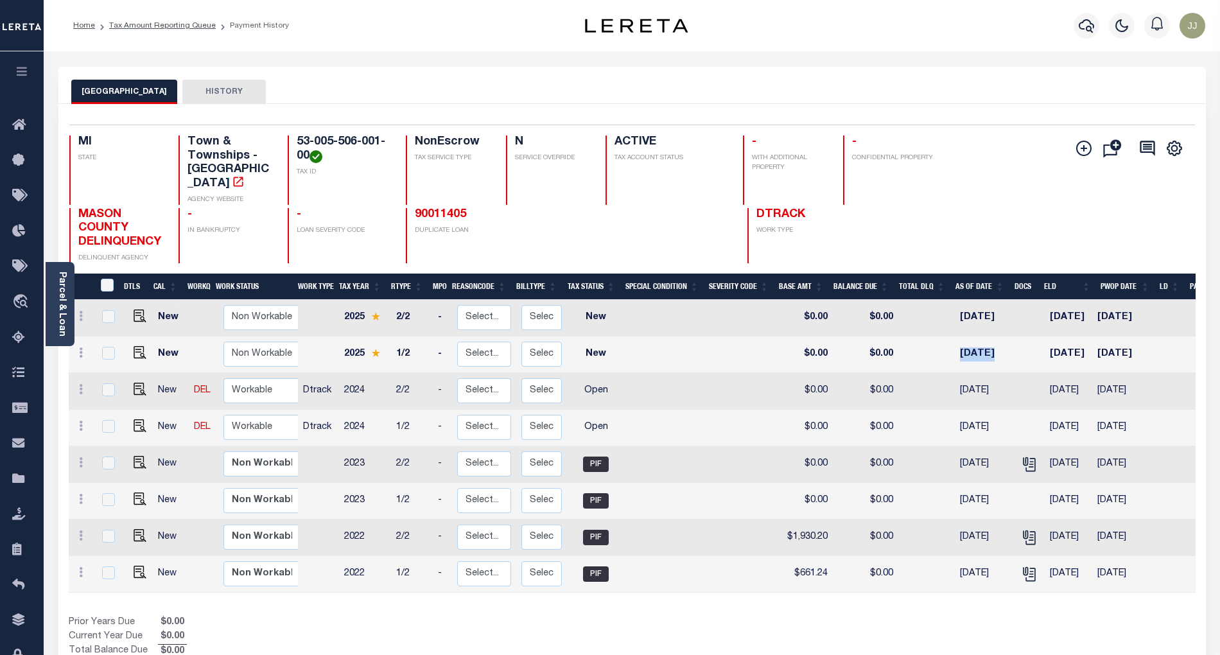
drag, startPoint x: 1008, startPoint y: 340, endPoint x: 948, endPoint y: 342, distance: 59.7
click at [948, 342] on tr "New Non Workable Workable 2025 1/2 - Select... Payment Reversal Taxable Value C…" at bounding box center [693, 354] width 1249 height 37
drag, startPoint x: 1098, startPoint y: 342, endPoint x: 1036, endPoint y: 347, distance: 61.8
click at [1036, 347] on tr "New Non Workable Workable 2025 1/2 - Select... Payment Reversal Taxable Value C…" at bounding box center [693, 354] width 1249 height 37
click at [234, 415] on select "Non Workable Workable" at bounding box center [261, 427] width 77 height 25
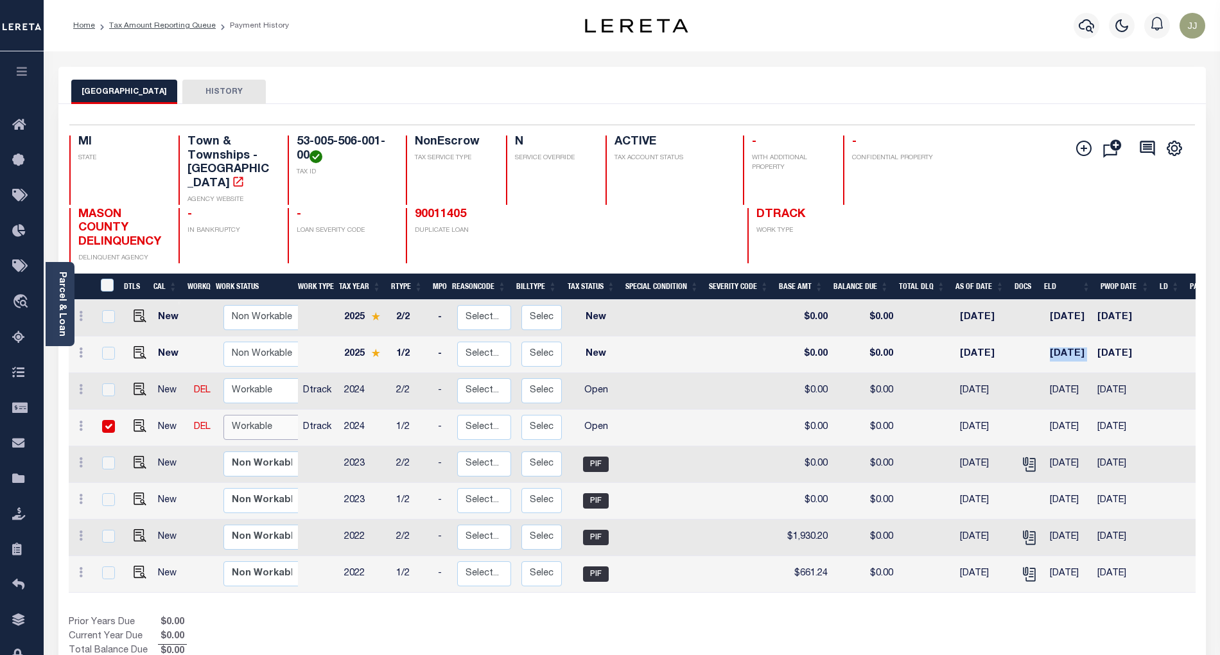
checkbox input "true"
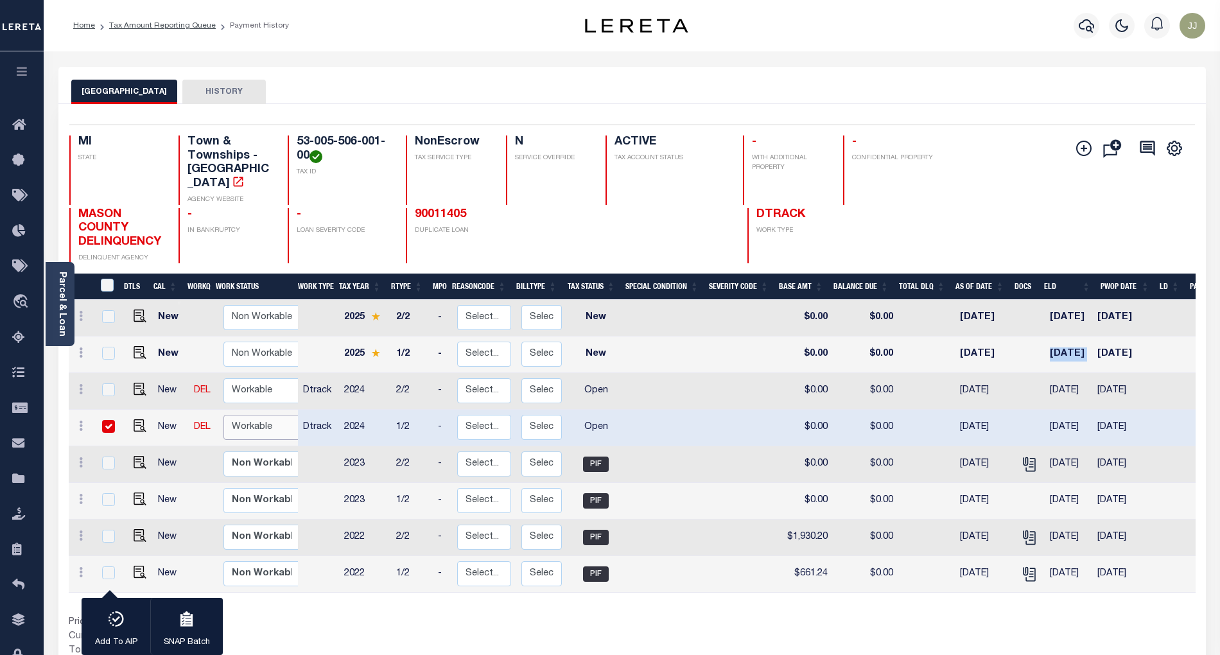
select select "true"
click at [223, 415] on select "Non Workable Workable" at bounding box center [261, 427] width 77 height 25
checkbox input "false"
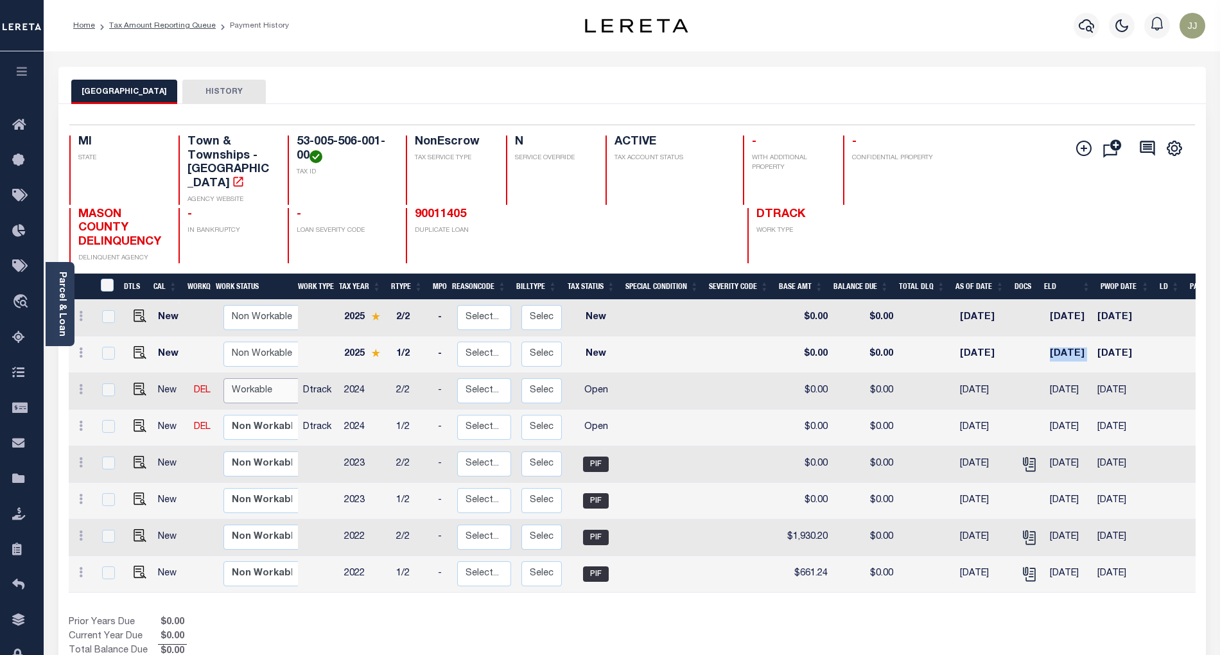
click at [247, 378] on select "Non Workable Workable" at bounding box center [261, 390] width 77 height 25
checkbox input "true"
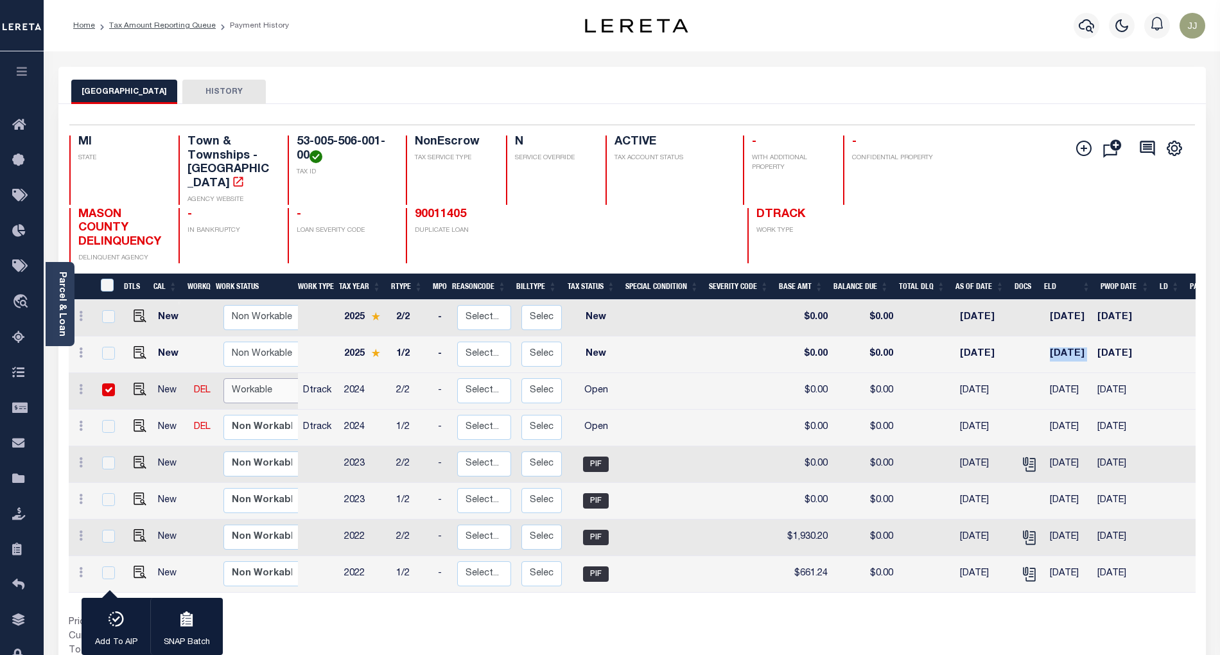
select select "true"
click at [223, 378] on select "Non Workable Workable" at bounding box center [261, 390] width 77 height 25
checkbox input "false"
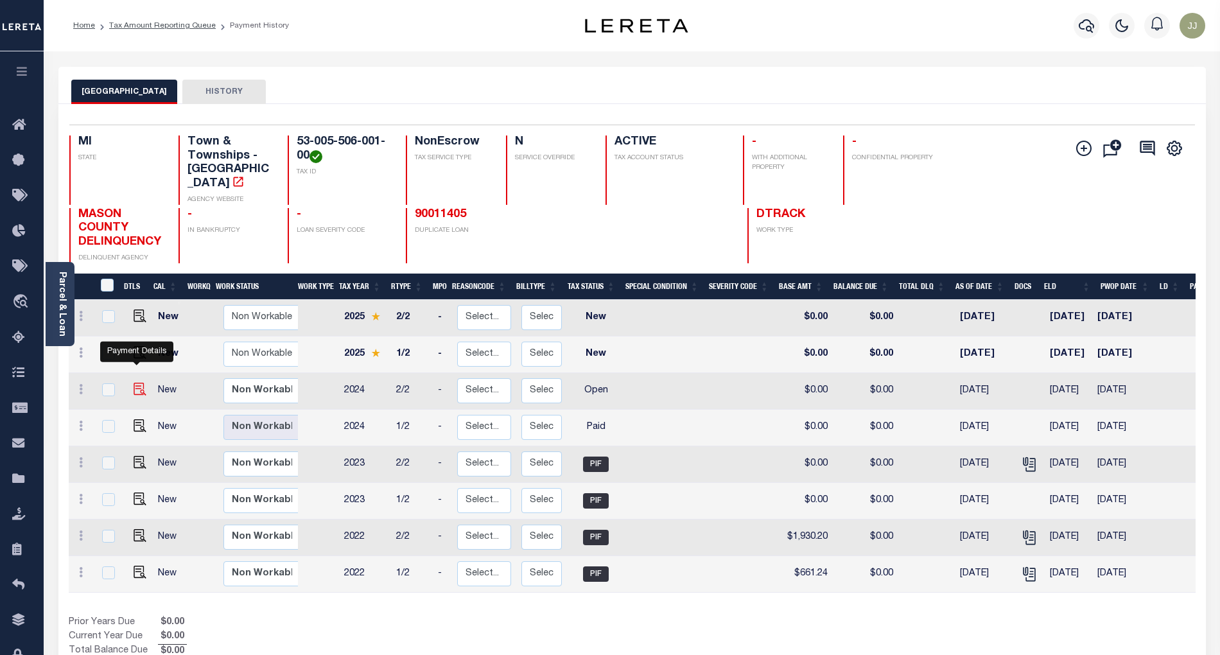
click at [134, 383] on img "" at bounding box center [140, 389] width 13 height 13
checkbox input "true"
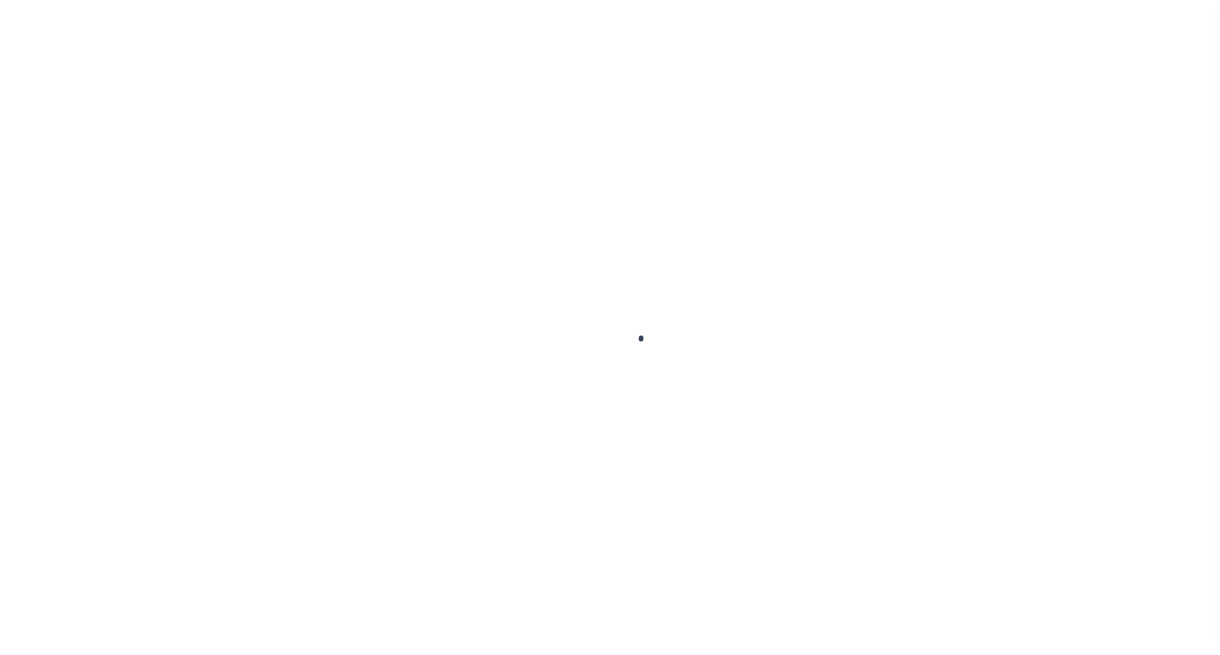
select select "OP2"
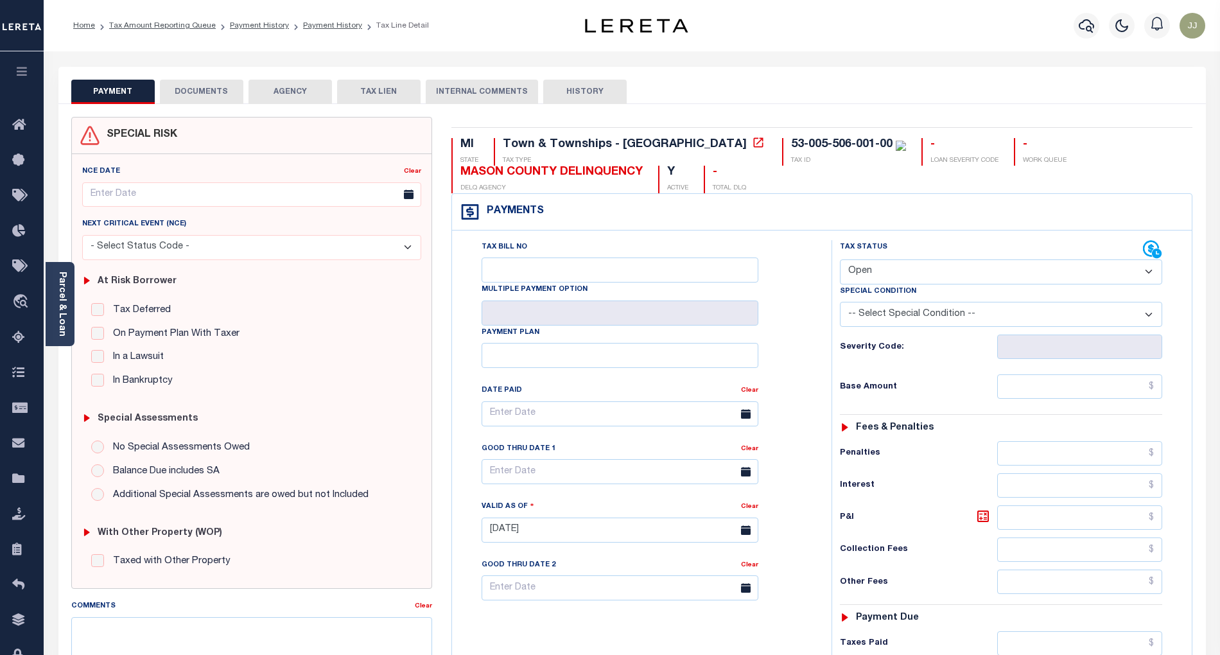
click at [200, 95] on button "DOCUMENTS" at bounding box center [201, 92] width 83 height 24
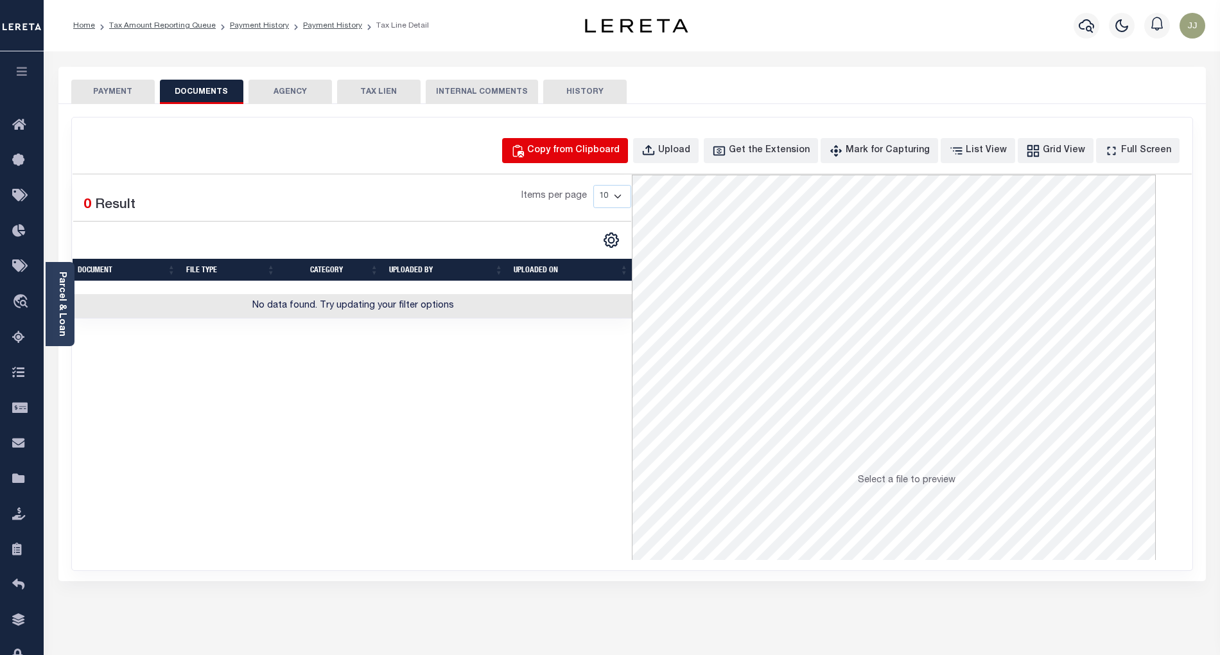
click at [584, 157] on div "Copy from Clipboard" at bounding box center [573, 151] width 92 height 14
select select "POP"
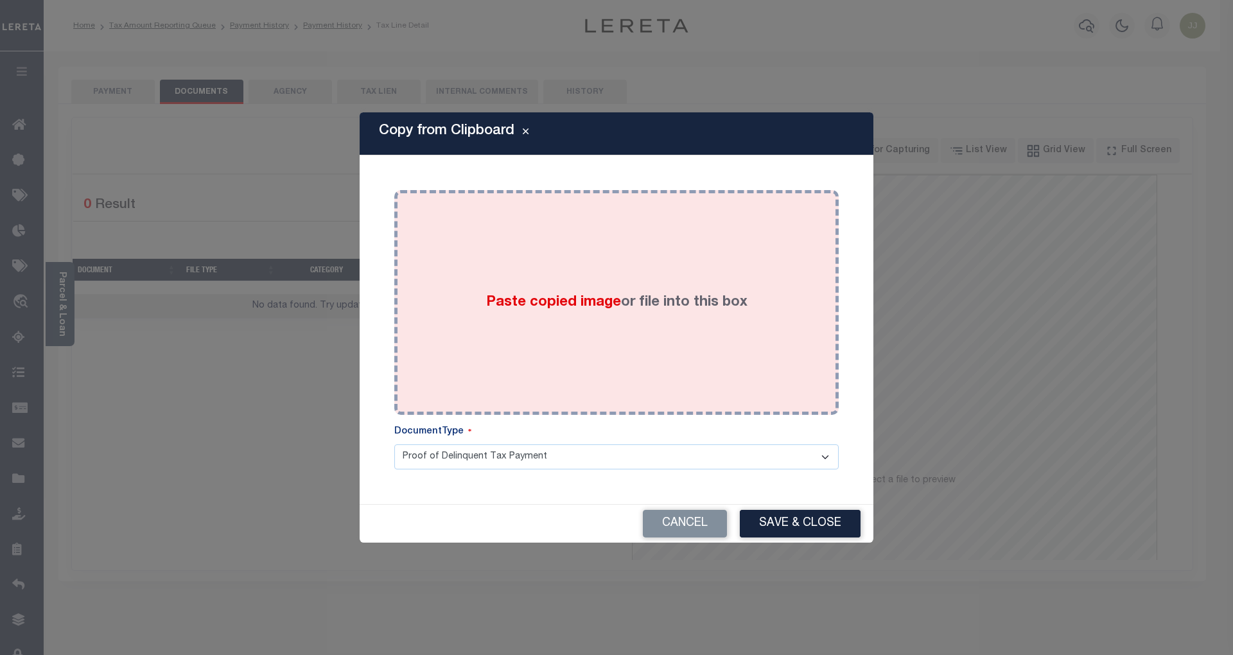
click at [580, 274] on div "Paste copied image or file into this box" at bounding box center [616, 302] width 425 height 205
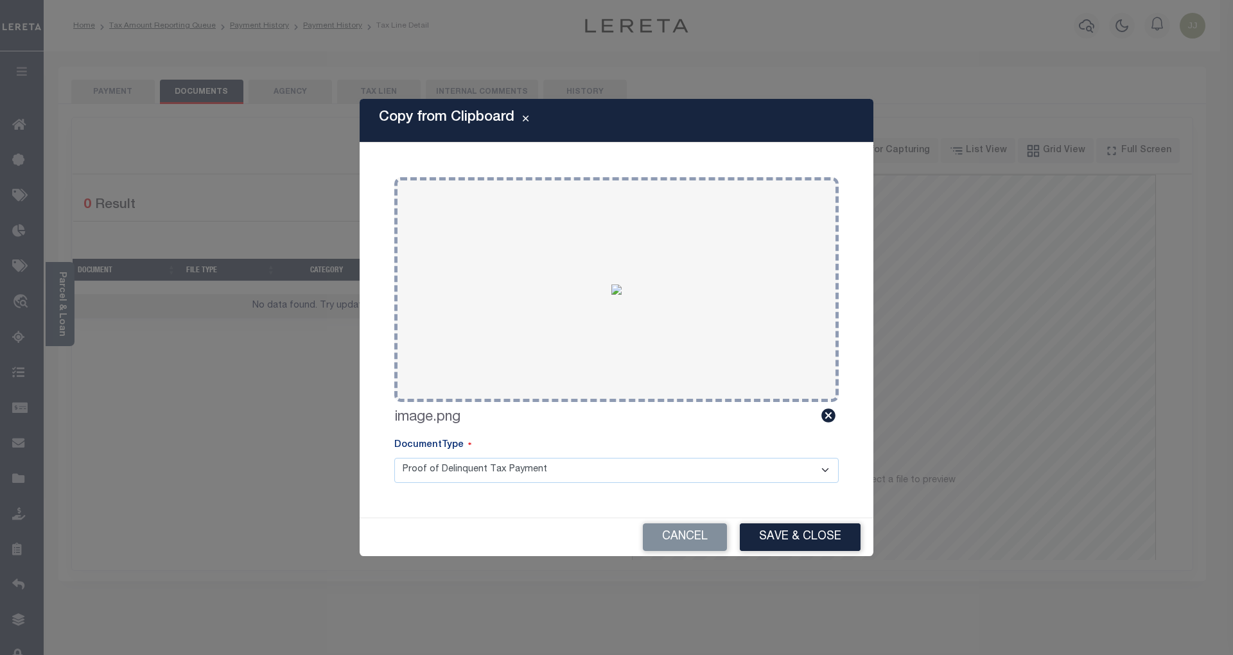
click at [765, 521] on div "Cancel Save & Close" at bounding box center [617, 537] width 514 height 38
click at [794, 537] on button "Save & Close" at bounding box center [800, 537] width 121 height 28
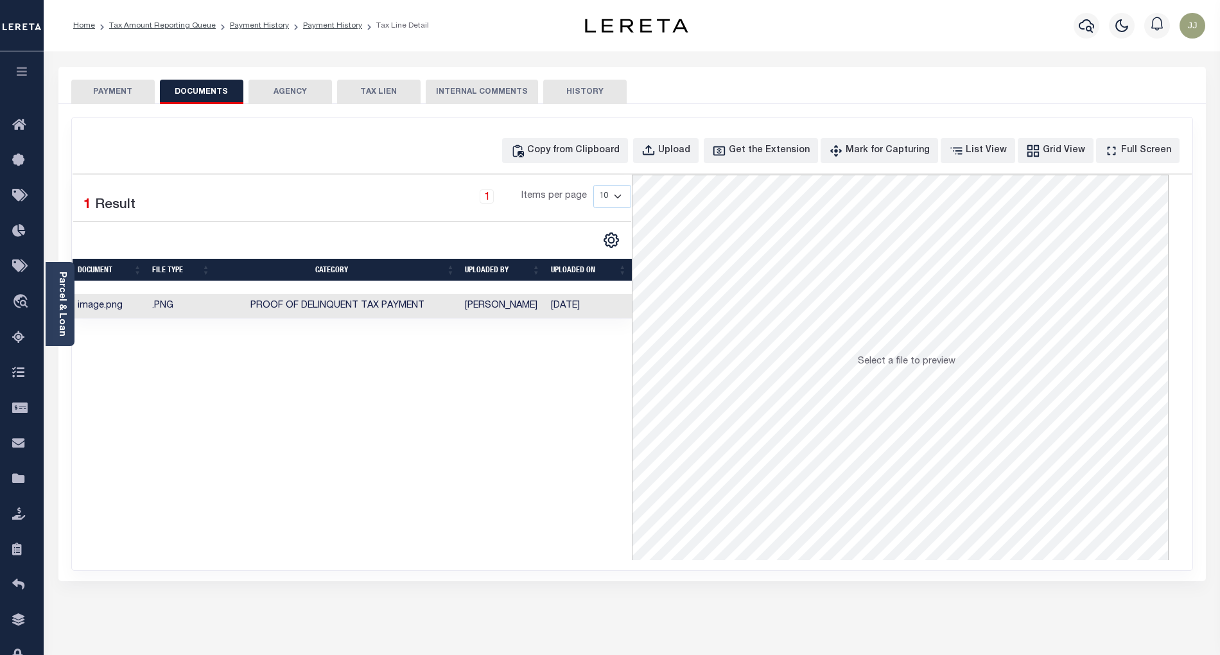
click at [103, 96] on button "PAYMENT" at bounding box center [112, 92] width 83 height 24
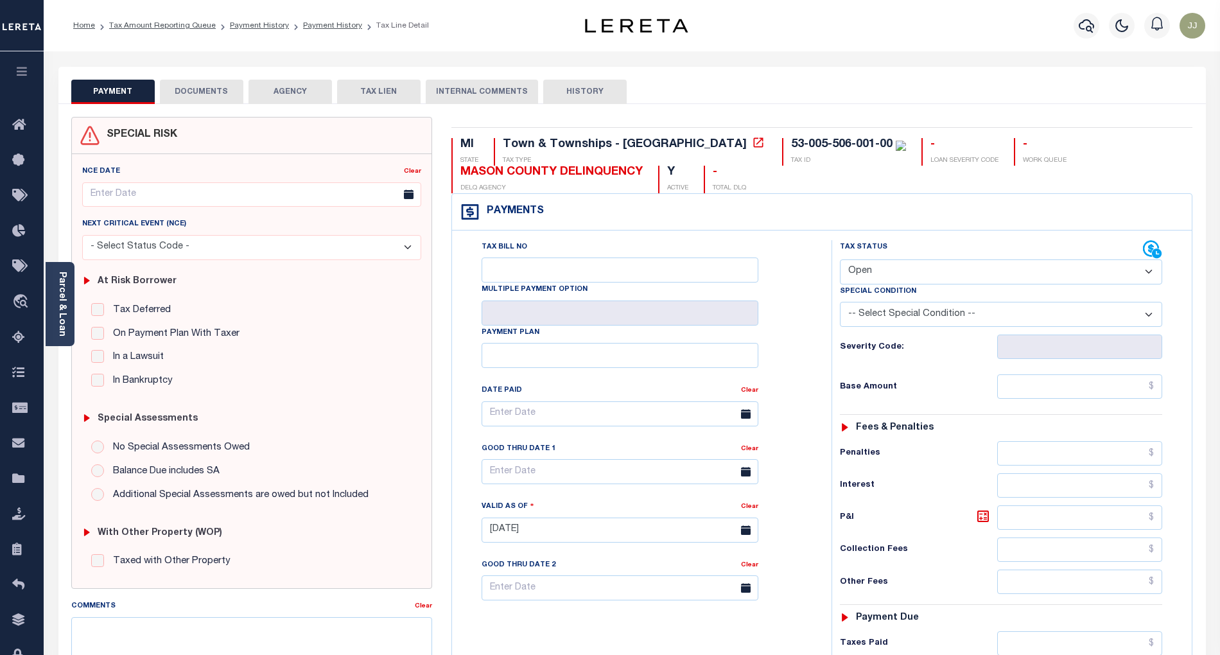
click at [873, 278] on select "- Select Status Code - Open Due/Unpaid Paid Incomplete No Tax Due Internal Refu…" at bounding box center [1001, 271] width 322 height 25
select select "PYD"
click at [840, 261] on select "- Select Status Code - Open Due/Unpaid Paid Incomplete No Tax Due Internal Refu…" at bounding box center [1001, 271] width 322 height 25
type input "[DATE]"
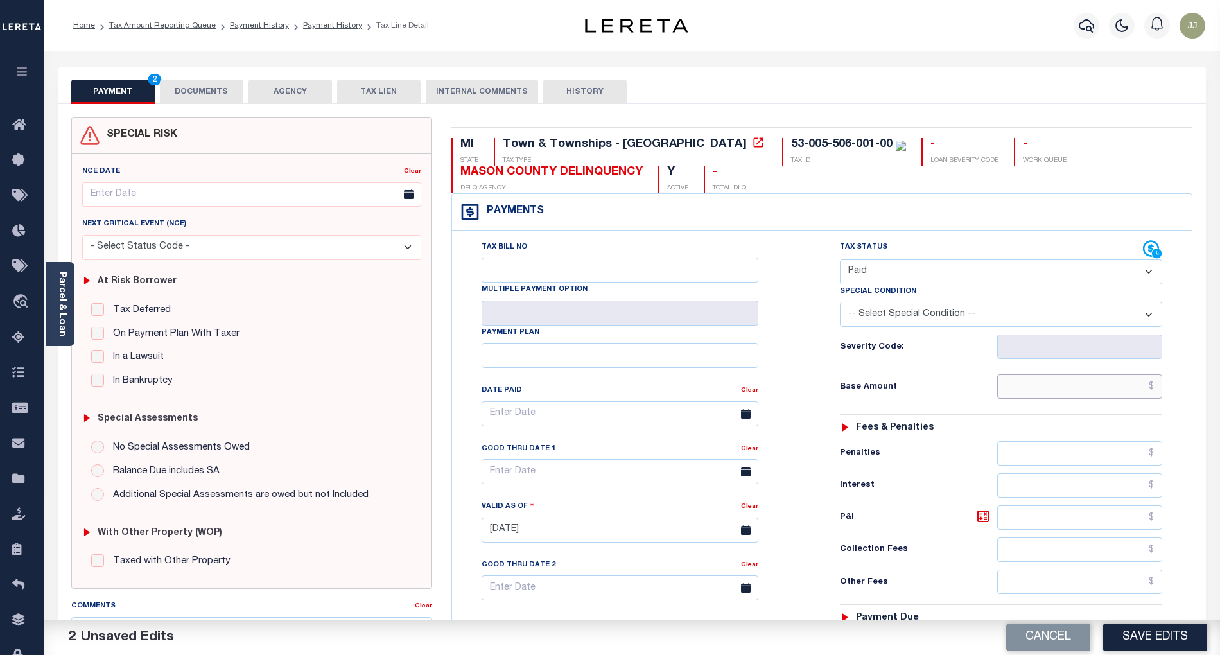
click at [1043, 397] on input "text" at bounding box center [1080, 386] width 166 height 24
type input "$0.00"
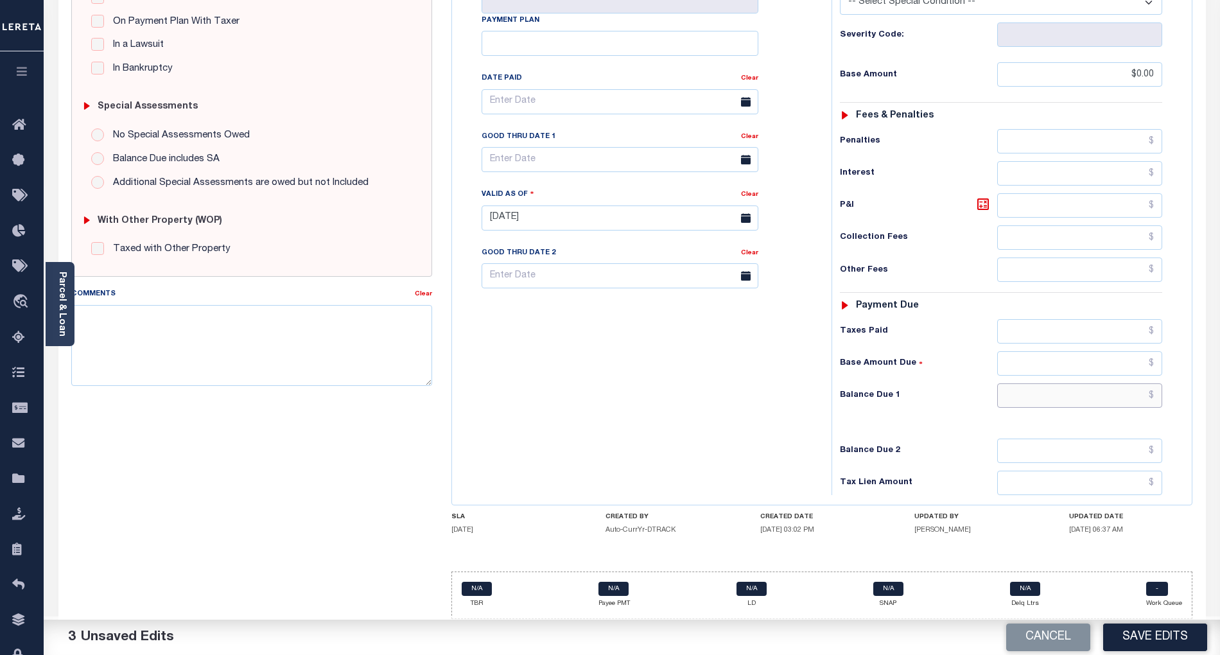
click at [1067, 399] on input "text" at bounding box center [1080, 395] width 166 height 24
type input "$0.00"
click at [658, 393] on div "Tax Bill No Multiple Payment Option Payment Plan Clear" at bounding box center [638, 211] width 367 height 567
click at [1144, 628] on button "Save Edits" at bounding box center [1155, 638] width 104 height 28
checkbox input "false"
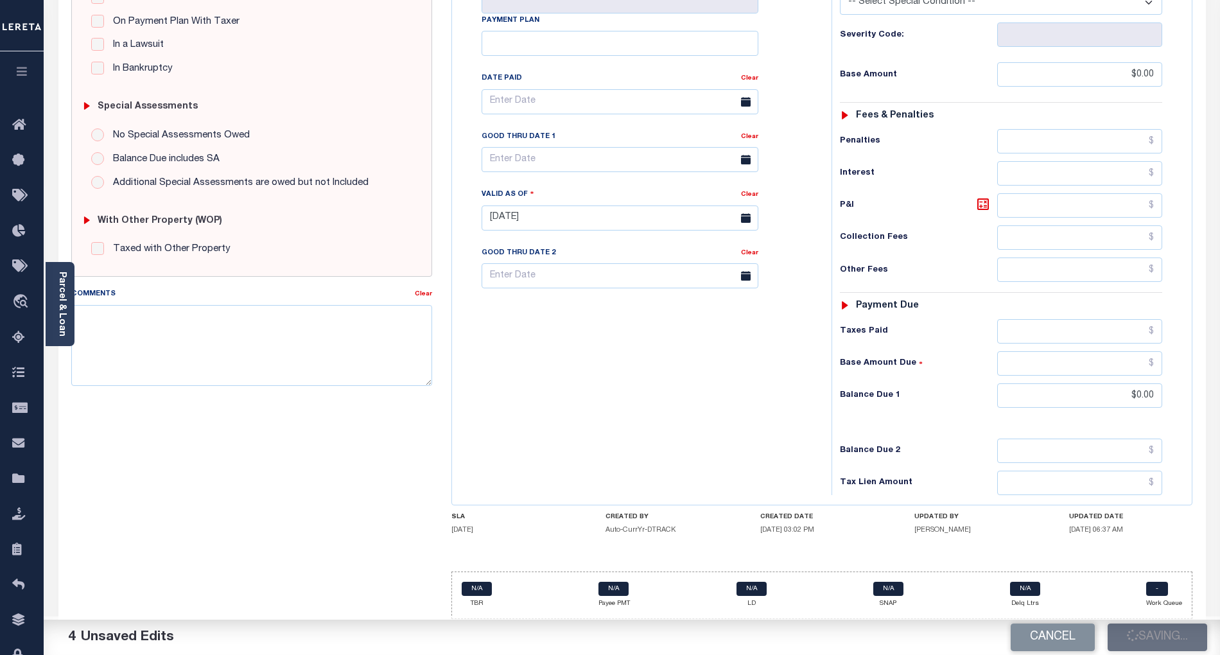
checkbox input "false"
type input "$0"
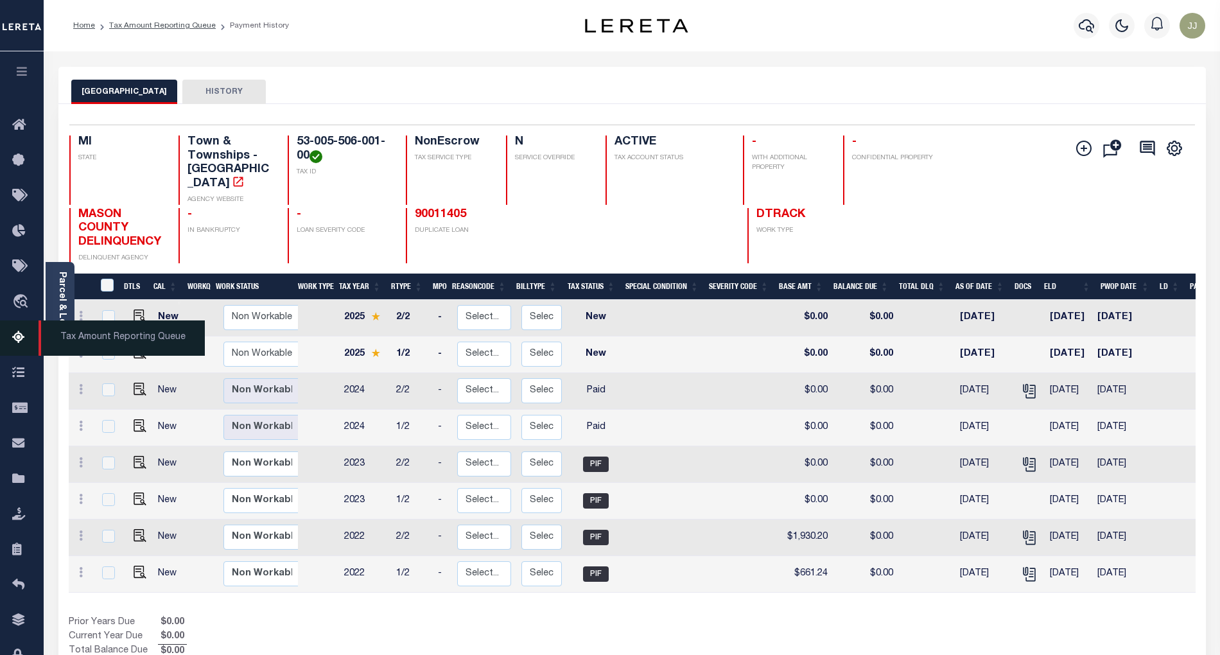
click at [21, 336] on icon at bounding box center [22, 338] width 21 height 16
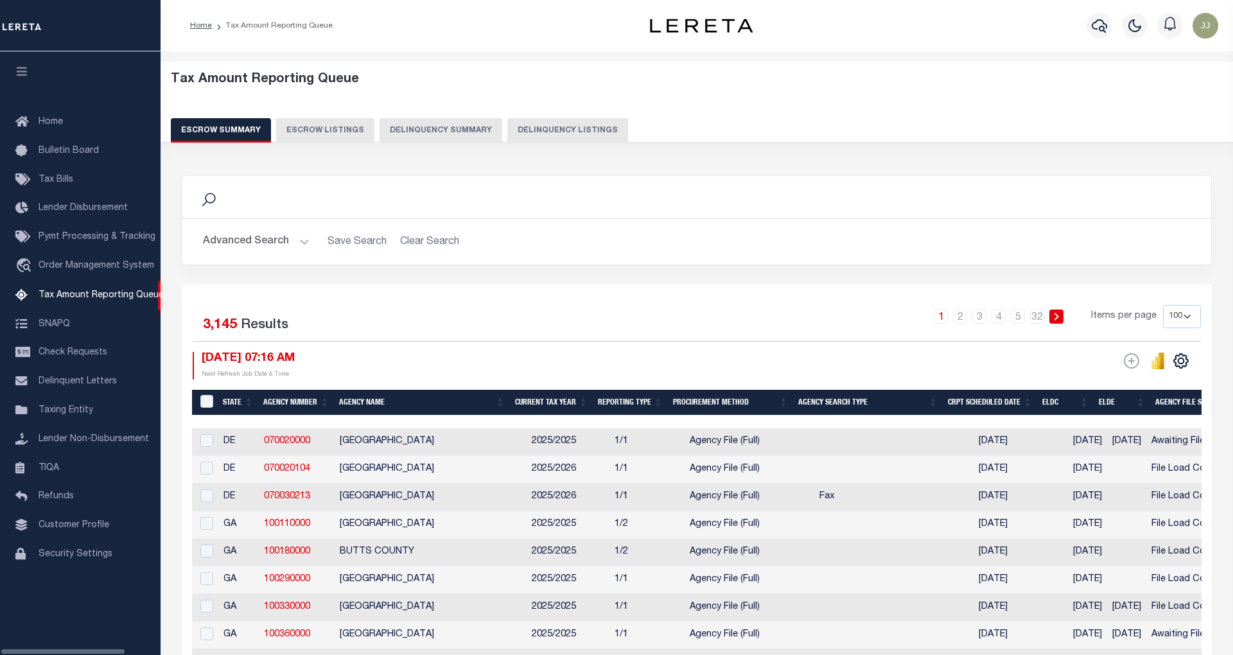
click at [509, 134] on button "Delinquency Listings" at bounding box center [567, 130] width 121 height 24
select select "100"
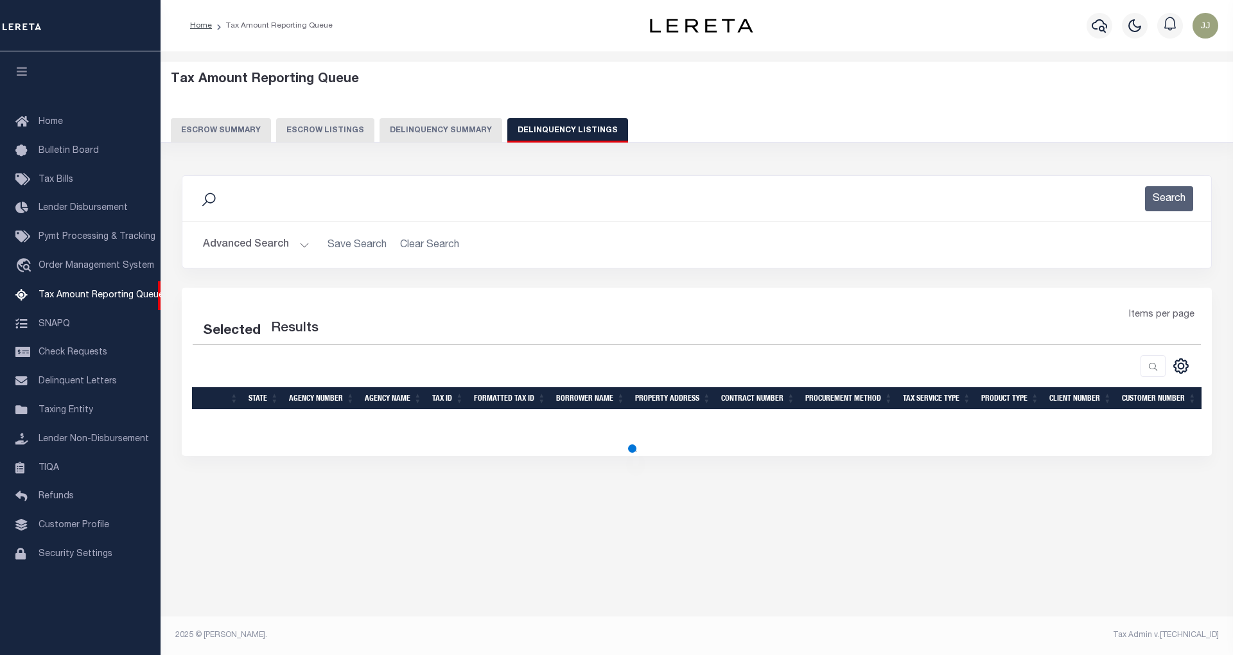
select select "100"
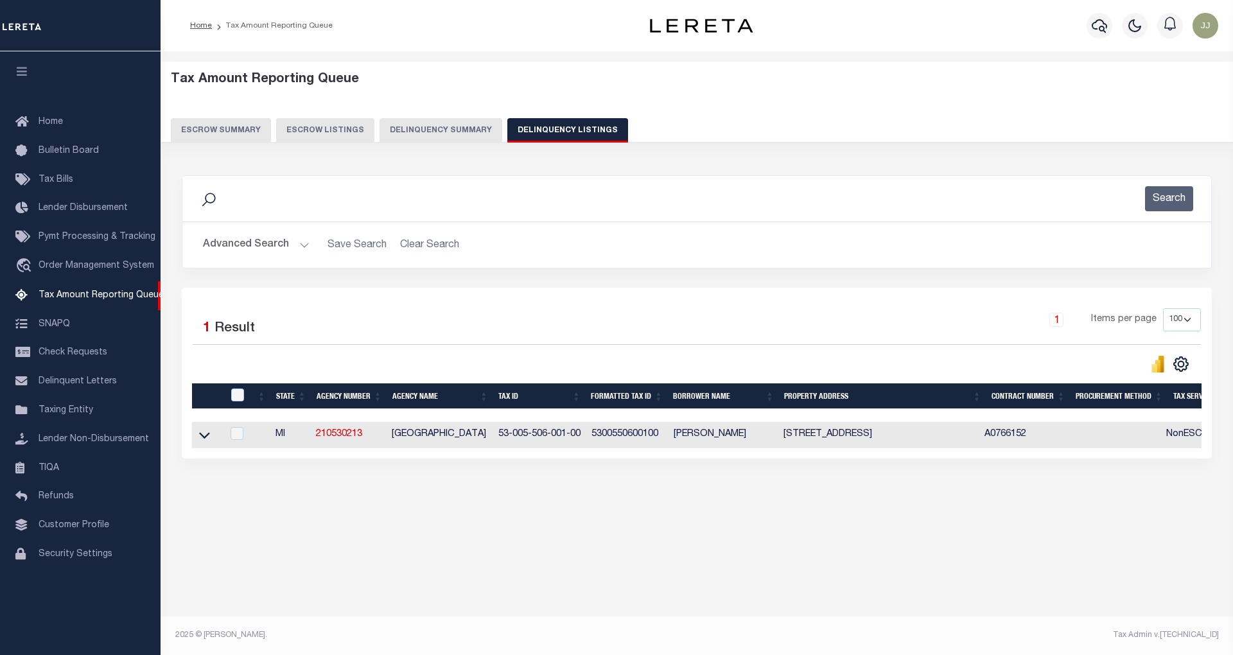
click at [263, 250] on button "Advanced Search" at bounding box center [256, 244] width 107 height 25
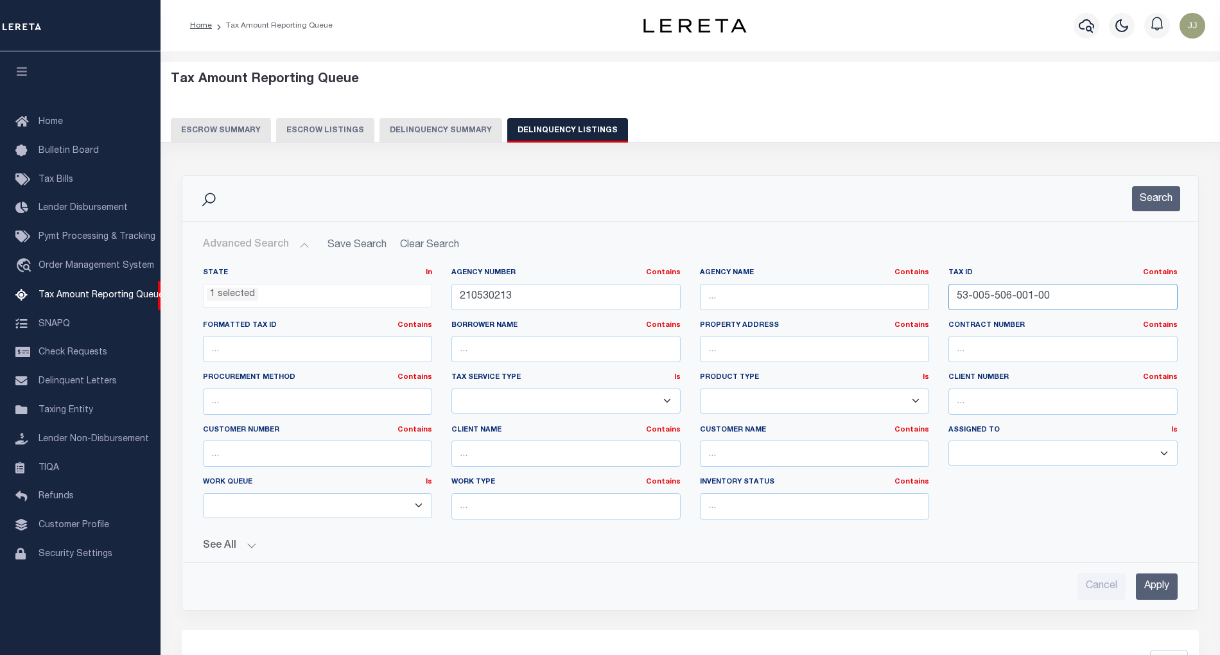
drag, startPoint x: 1067, startPoint y: 302, endPoint x: 938, endPoint y: 304, distance: 129.1
click at [939, 304] on div "Tax ID Contains Contains Is 53-005-506-001-00" at bounding box center [1063, 294] width 249 height 53
paste input "42-200-037"
type input "53-042-200-037-00"
click at [1152, 211] on button "Search" at bounding box center [1156, 198] width 48 height 25
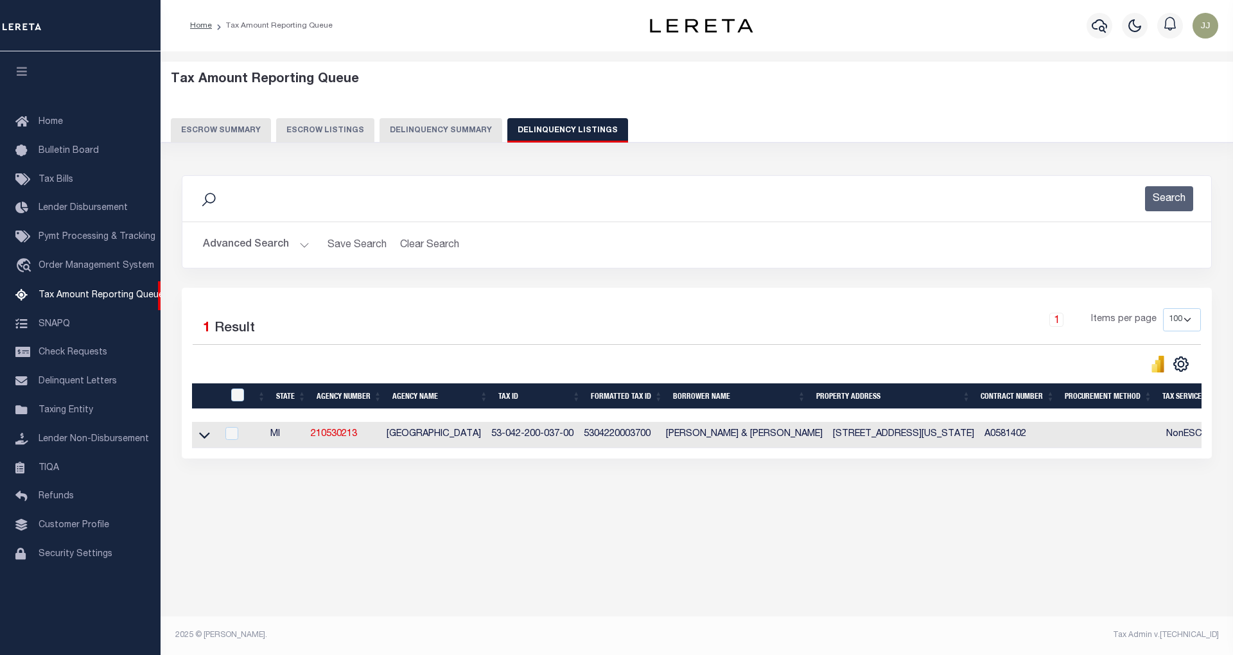
click at [204, 439] on icon at bounding box center [204, 436] width 11 height 6
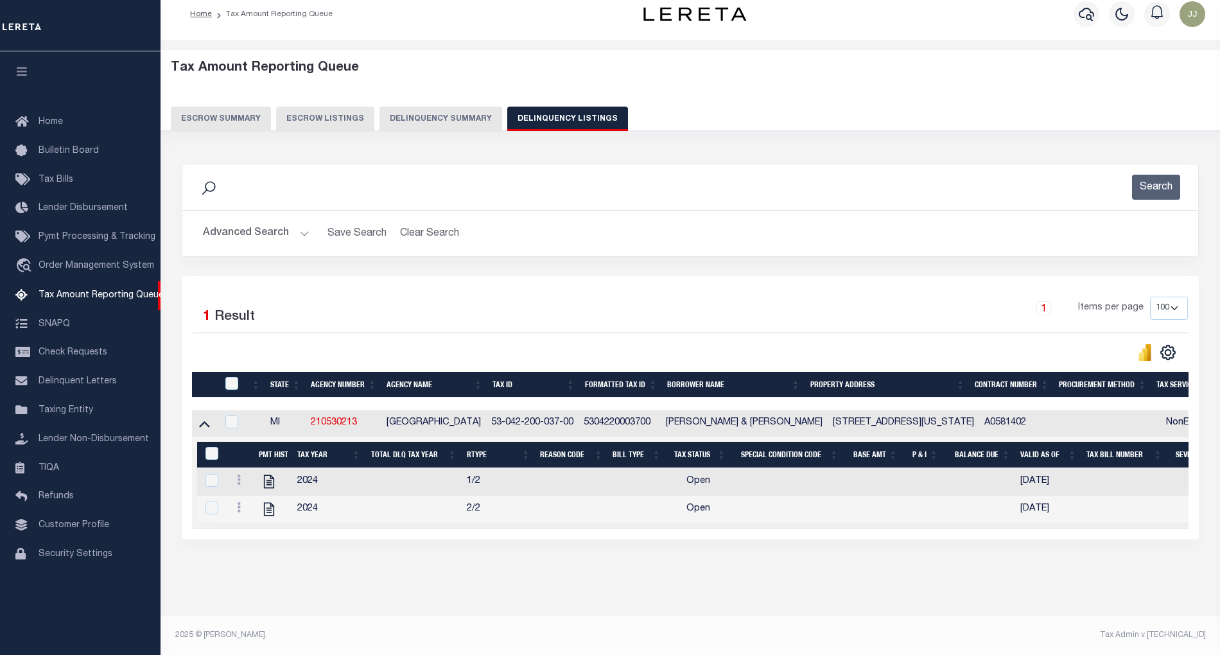
scroll to position [26, 0]
click at [271, 473] on icon "" at bounding box center [269, 481] width 17 height 17
checkbox input "true"
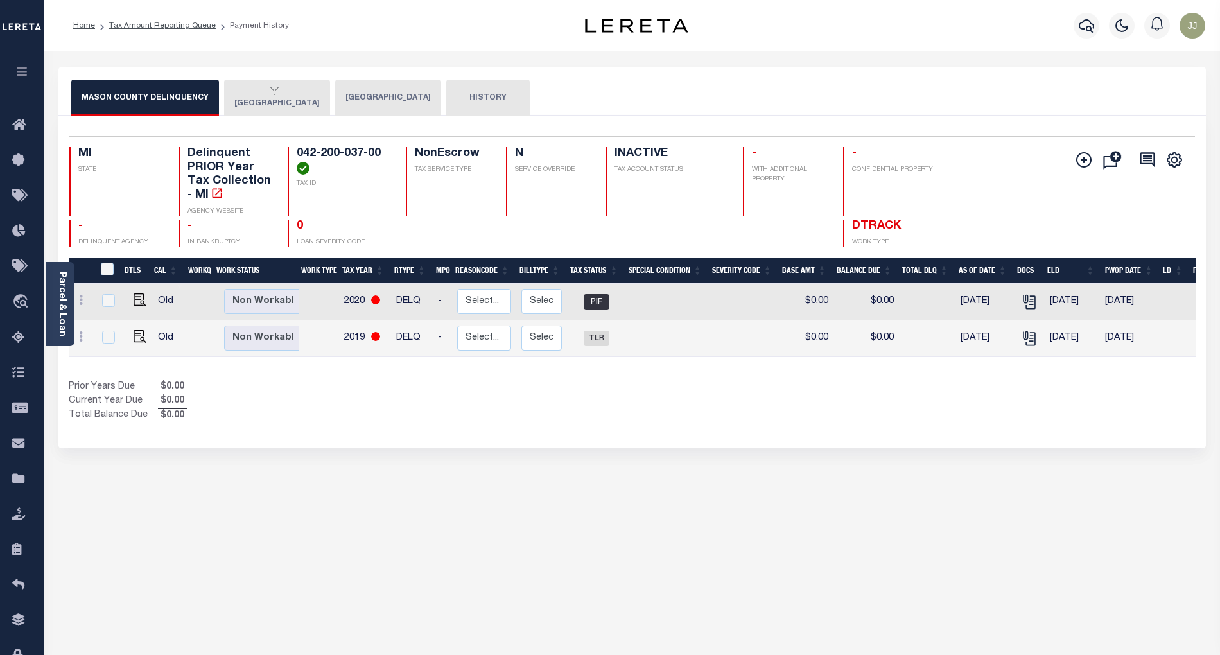
click at [275, 105] on button "[GEOGRAPHIC_DATA]" at bounding box center [277, 98] width 106 height 36
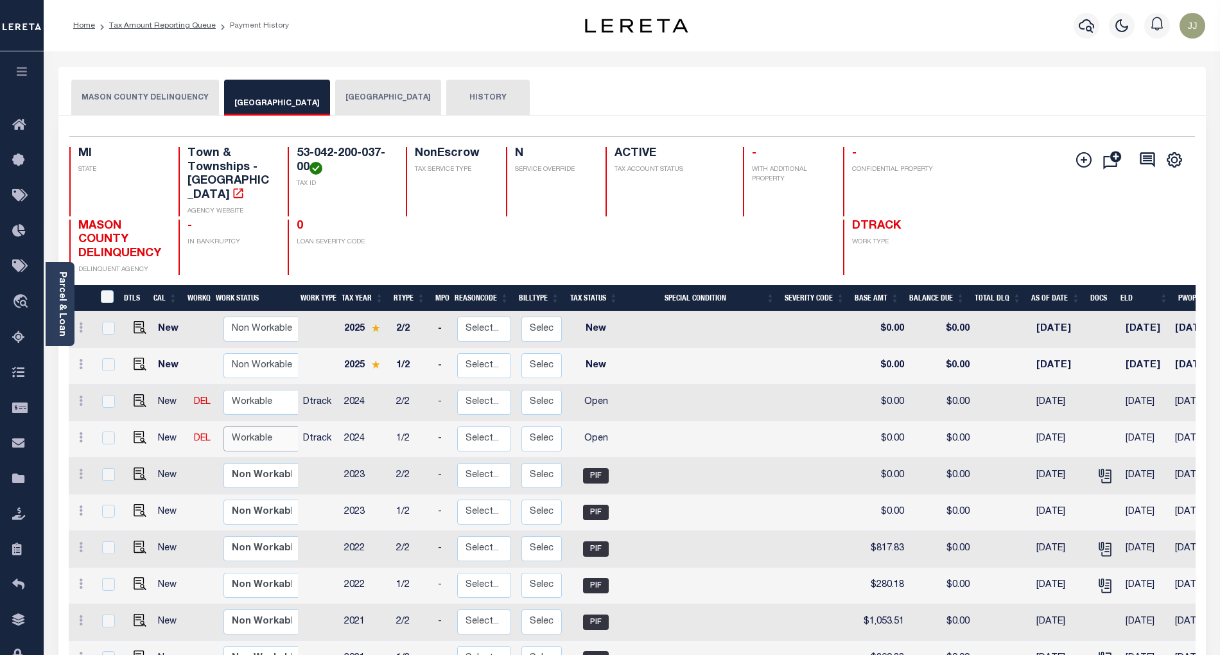
click at [270, 426] on select "Non Workable Workable" at bounding box center [261, 438] width 77 height 25
checkbox input "true"
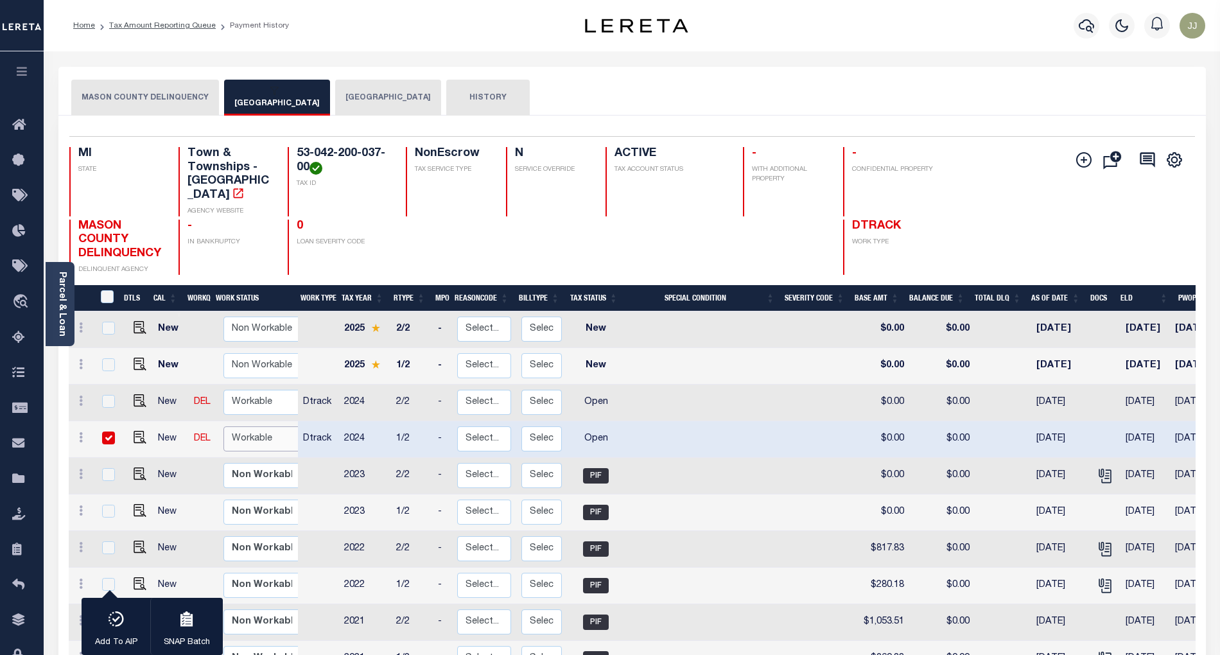
select select "true"
click at [223, 426] on select "Non Workable Workable" at bounding box center [261, 438] width 77 height 25
checkbox input "false"
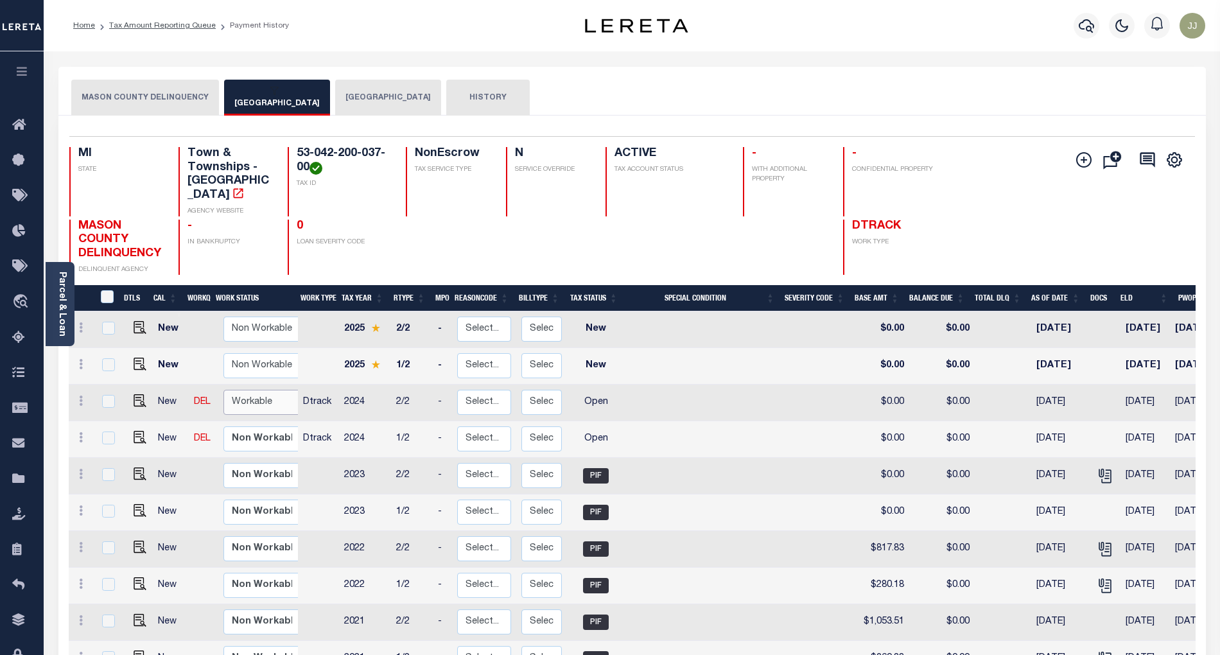
click at [249, 392] on select "Non Workable Workable" at bounding box center [261, 402] width 77 height 25
checkbox input "true"
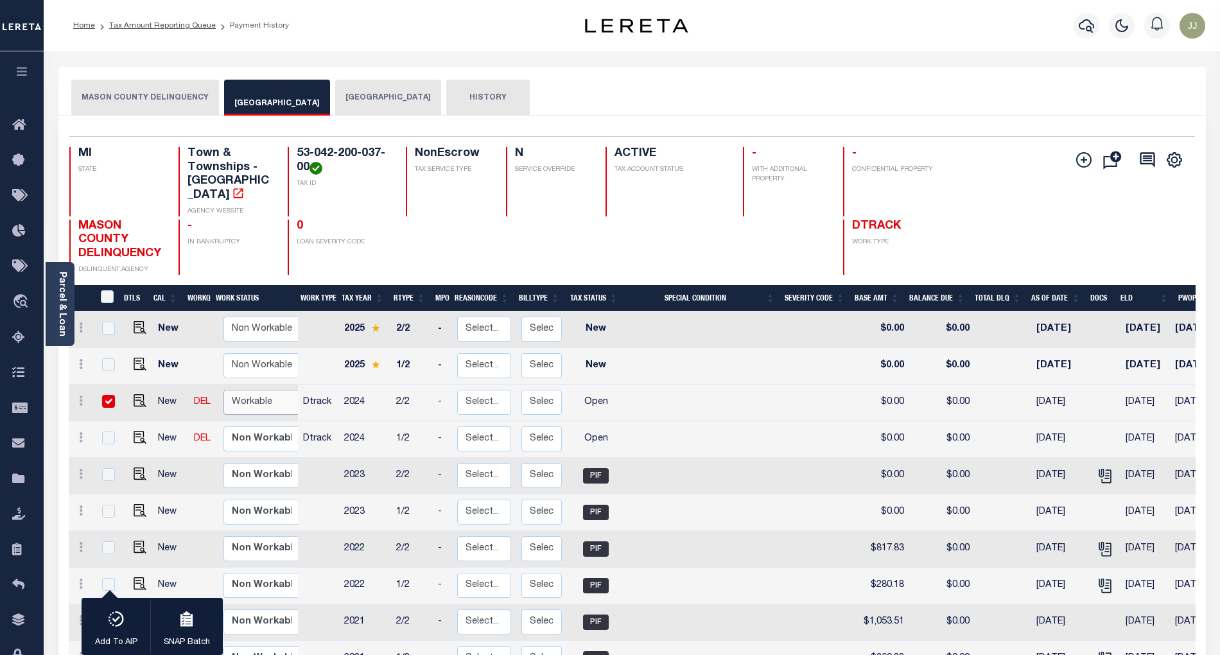
select select "true"
click at [223, 390] on select "Non Workable Workable" at bounding box center [261, 402] width 77 height 25
checkbox input "false"
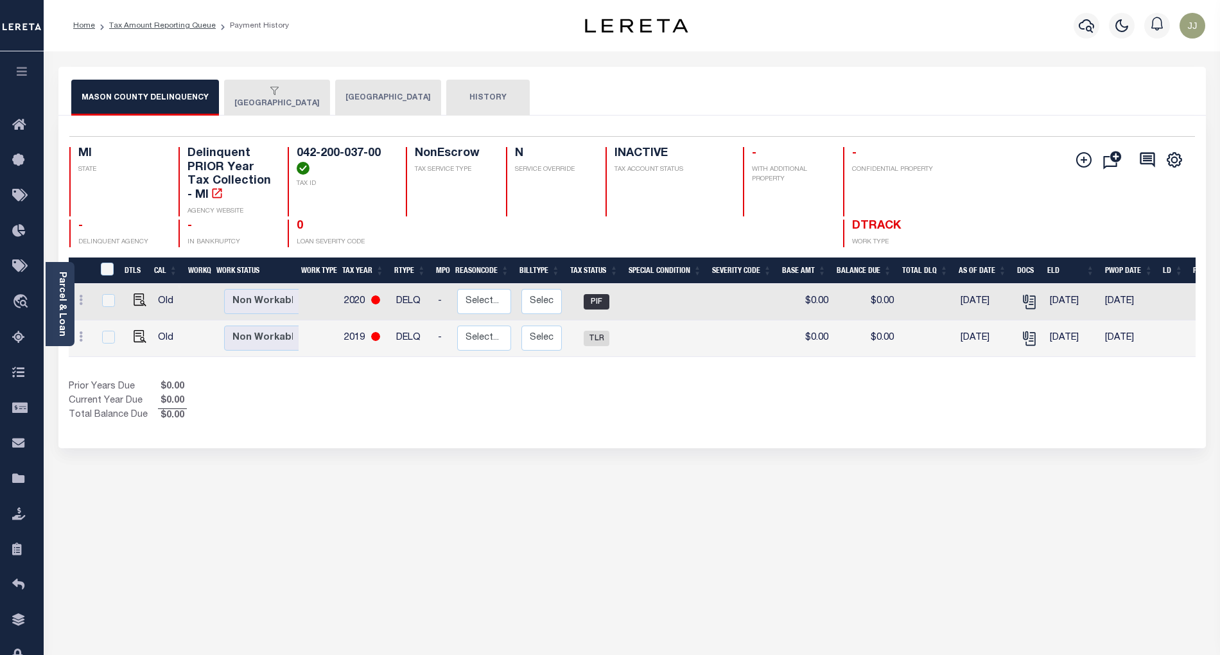
click at [255, 105] on button "[GEOGRAPHIC_DATA]" at bounding box center [277, 98] width 106 height 36
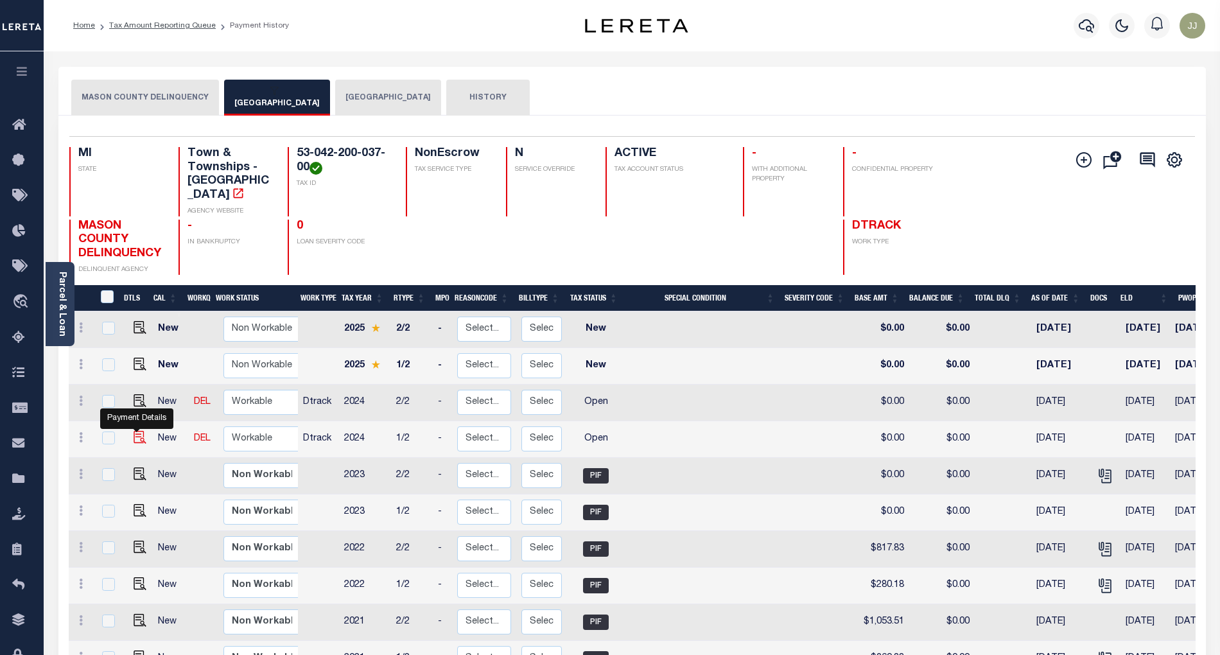
click at [134, 431] on img "" at bounding box center [140, 437] width 13 height 13
checkbox input "true"
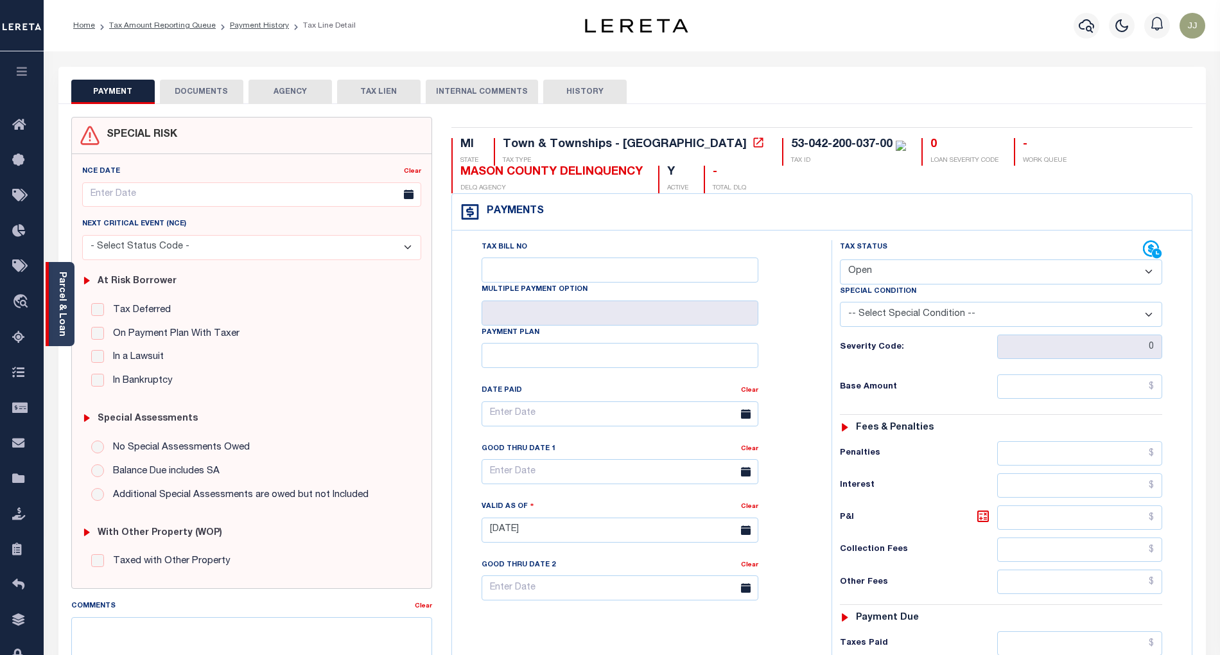
click at [65, 329] on link "Parcel & Loan" at bounding box center [61, 304] width 9 height 65
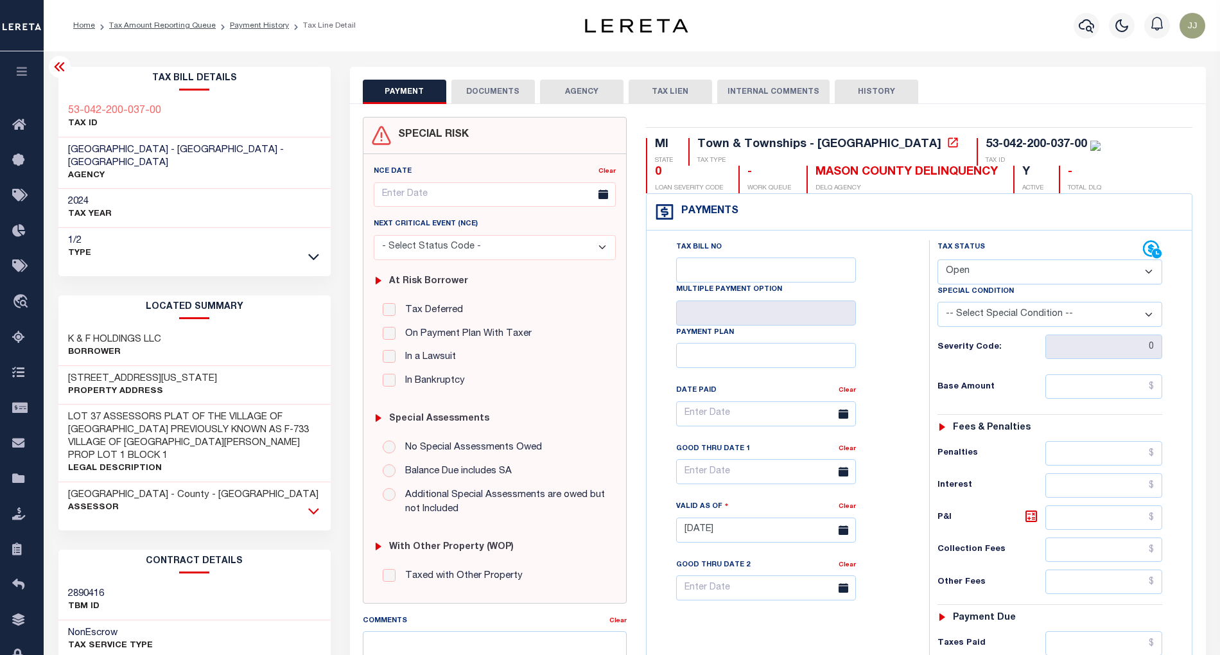
click at [311, 508] on icon at bounding box center [313, 511] width 11 height 6
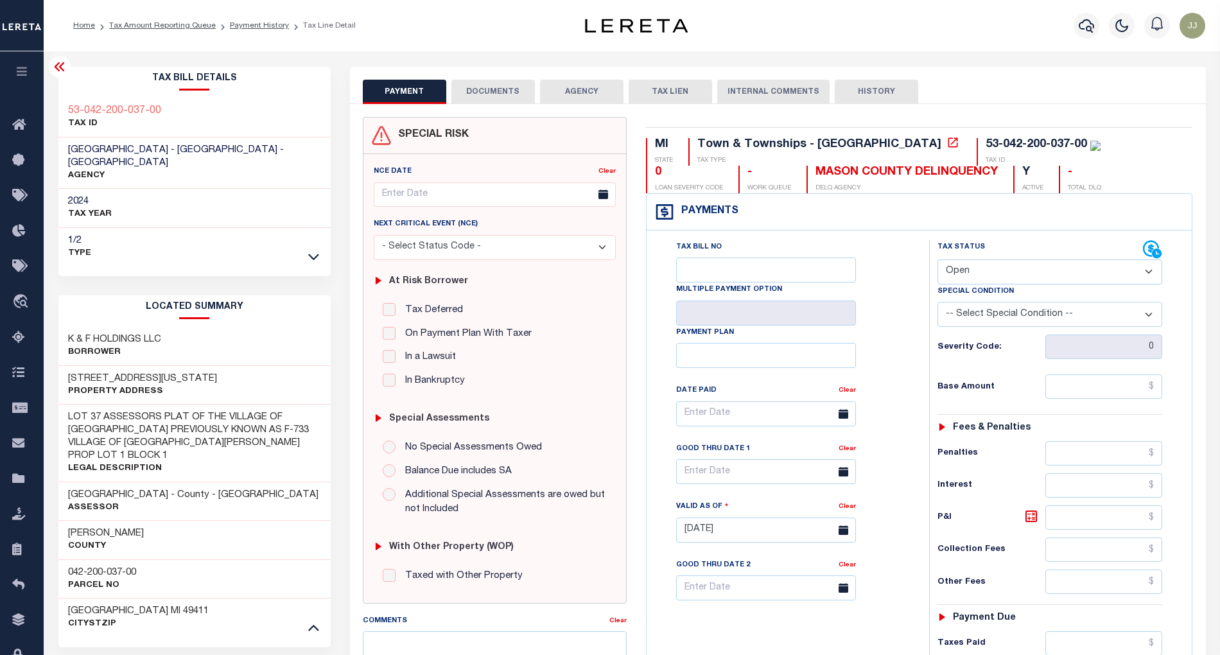
scroll to position [85, 0]
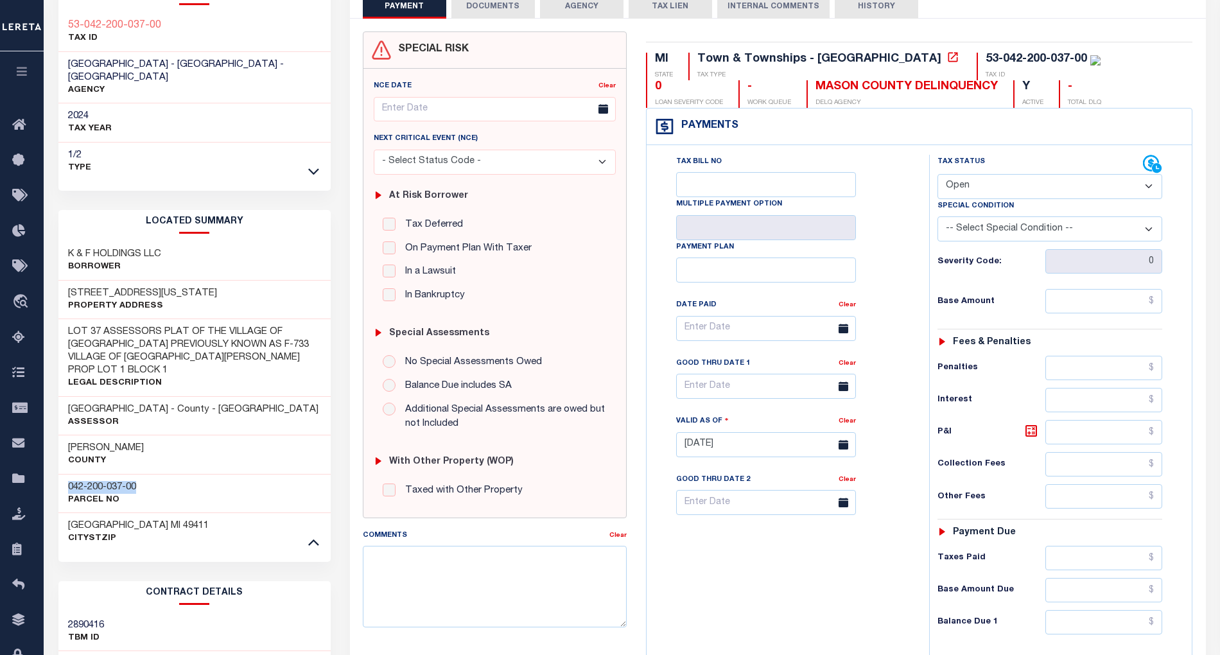
drag, startPoint x: 141, startPoint y: 458, endPoint x: 60, endPoint y: 460, distance: 80.9
click at [60, 474] on div "042-200-037-00 Parcel No" at bounding box center [194, 493] width 272 height 39
copy h3 "042-200-037-00"
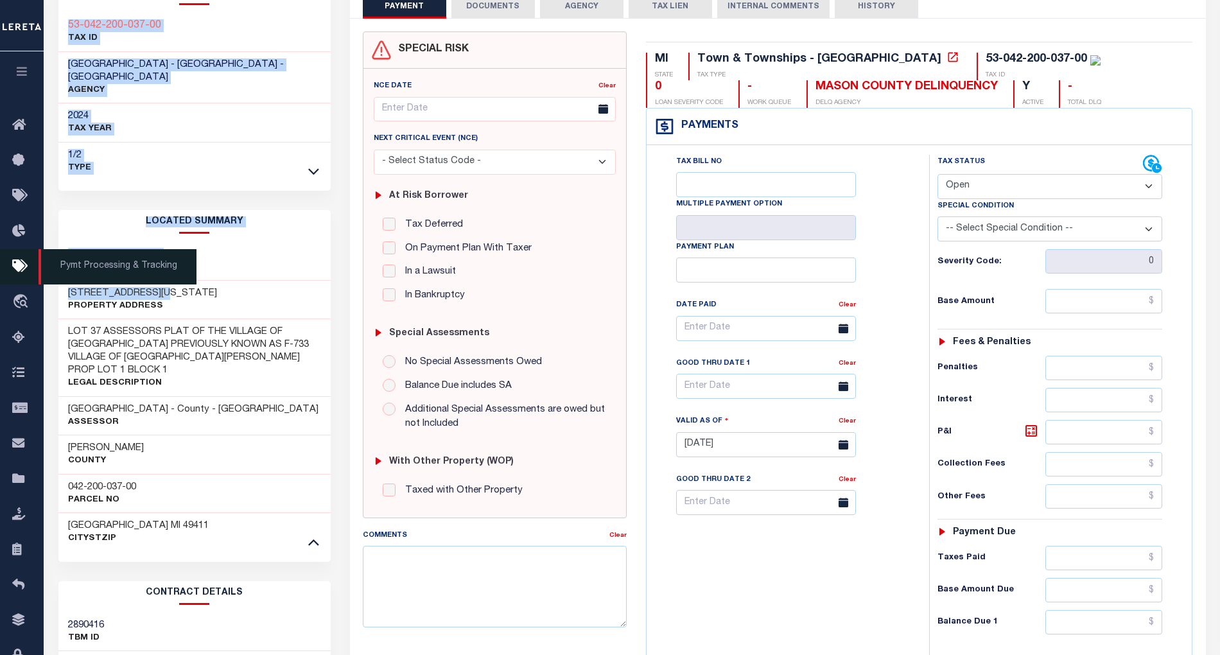
drag, startPoint x: 171, startPoint y: 278, endPoint x: 65, endPoint y: 279, distance: 105.3
click at [65, 279] on div "Home Tax Amount Reporting Queue Payment History Tax Line Detail Profile Sign out" at bounding box center [610, 433] width 1220 height 1037
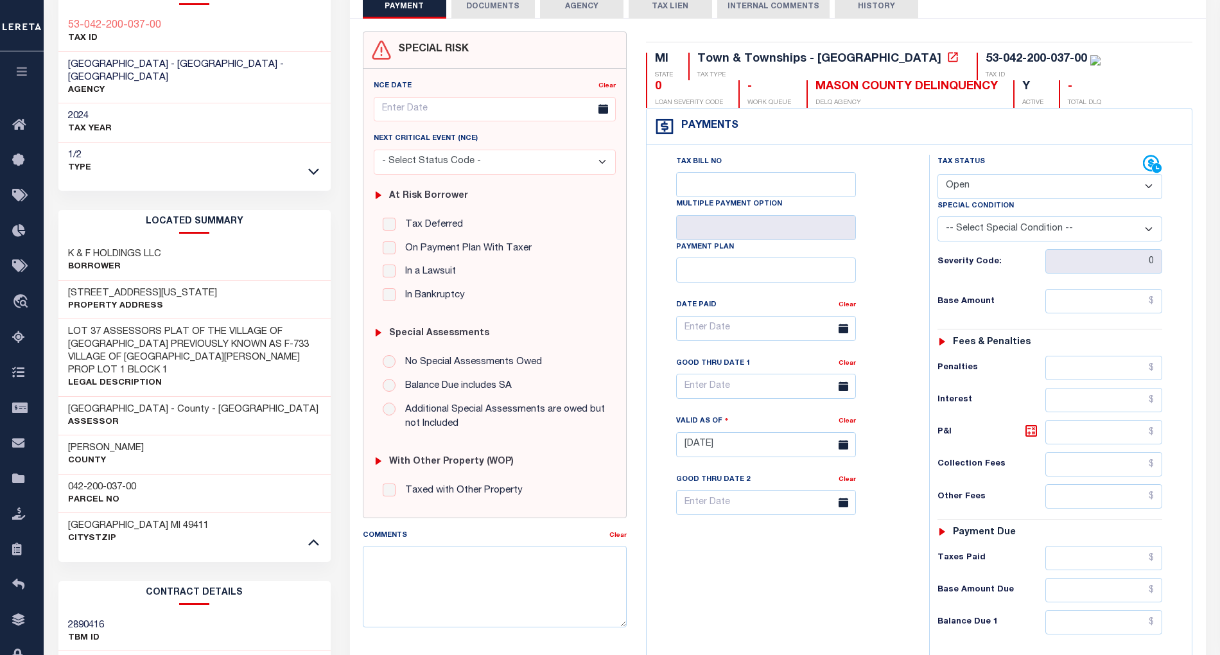
click at [290, 288] on div "2610 E MICHIGAN ST Property Address" at bounding box center [194, 300] width 272 height 39
drag, startPoint x: 176, startPoint y: 275, endPoint x: 64, endPoint y: 279, distance: 111.8
click at [64, 281] on div "2610 E MICHIGAN ST Property Address" at bounding box center [194, 300] width 272 height 39
copy h3 "2610 E MICHIGAN ST"
drag, startPoint x: 152, startPoint y: 462, endPoint x: 62, endPoint y: 461, distance: 89.9
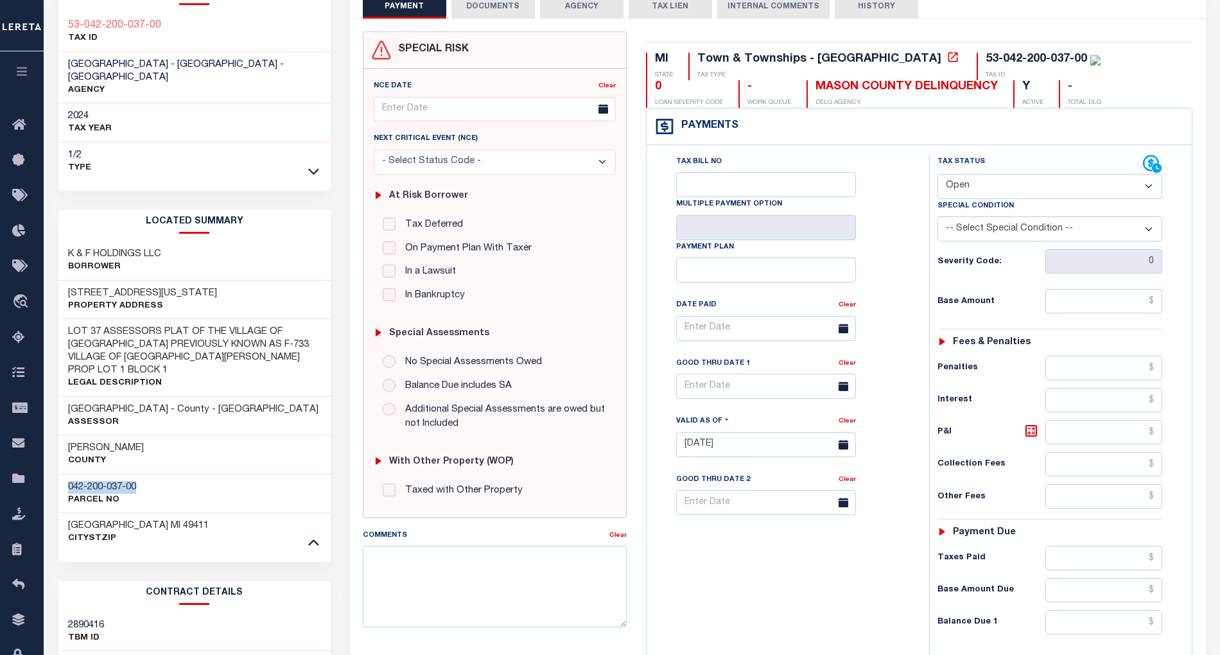
click at [62, 474] on div "042-200-037-00 Parcel No" at bounding box center [194, 493] width 272 height 39
copy h3 "042-200-037-00"
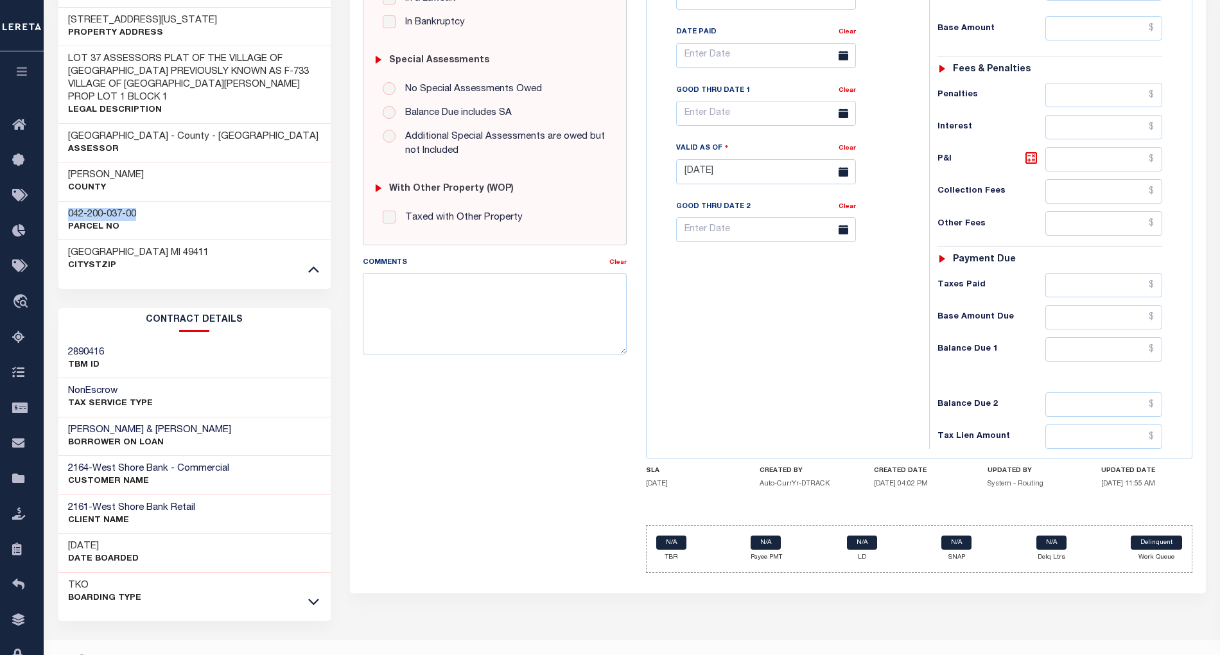
scroll to position [16, 0]
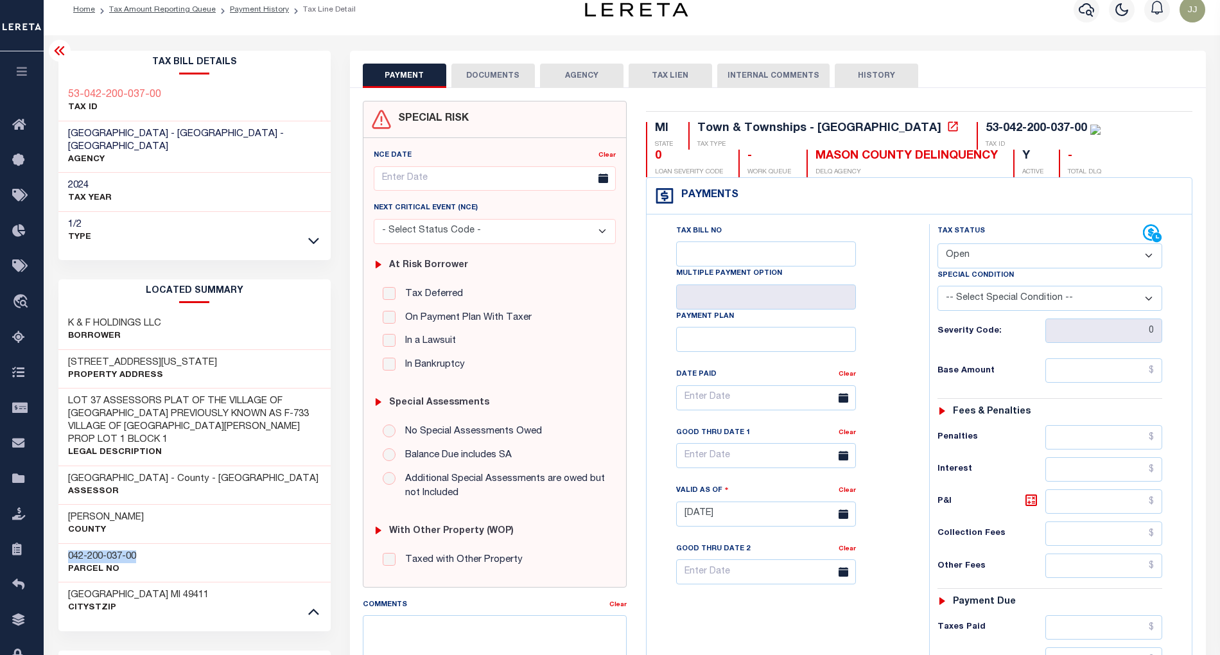
click at [974, 261] on select "- Select Status Code - Open Due/Unpaid Paid Incomplete No Tax Due Internal Refu…" at bounding box center [1050, 255] width 225 height 25
select select "PYD"
click at [938, 245] on select "- Select Status Code - Open Due/Unpaid Paid Incomplete No Tax Due Internal Refu…" at bounding box center [1050, 255] width 225 height 25
type input "[DATE]"
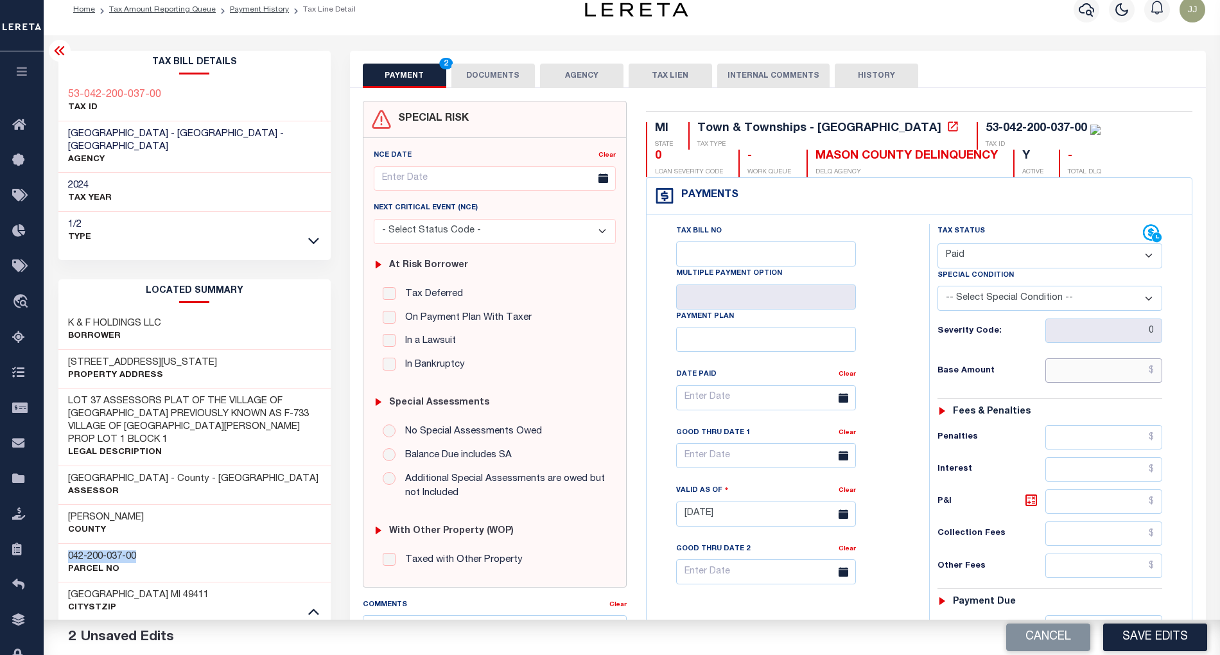
click at [1079, 378] on input "text" at bounding box center [1103, 370] width 117 height 24
type input "$0.00"
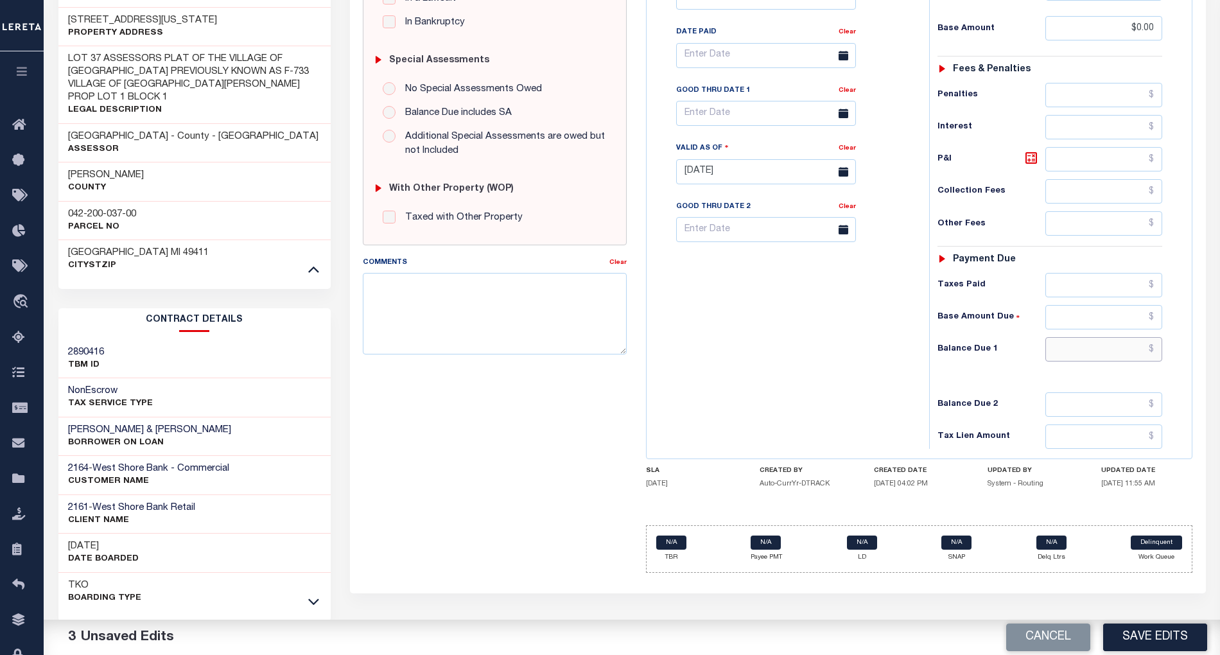
drag, startPoint x: 1103, startPoint y: 361, endPoint x: 1095, endPoint y: 362, distance: 7.2
click at [1103, 361] on input "text" at bounding box center [1103, 349] width 117 height 24
type input "$0.00"
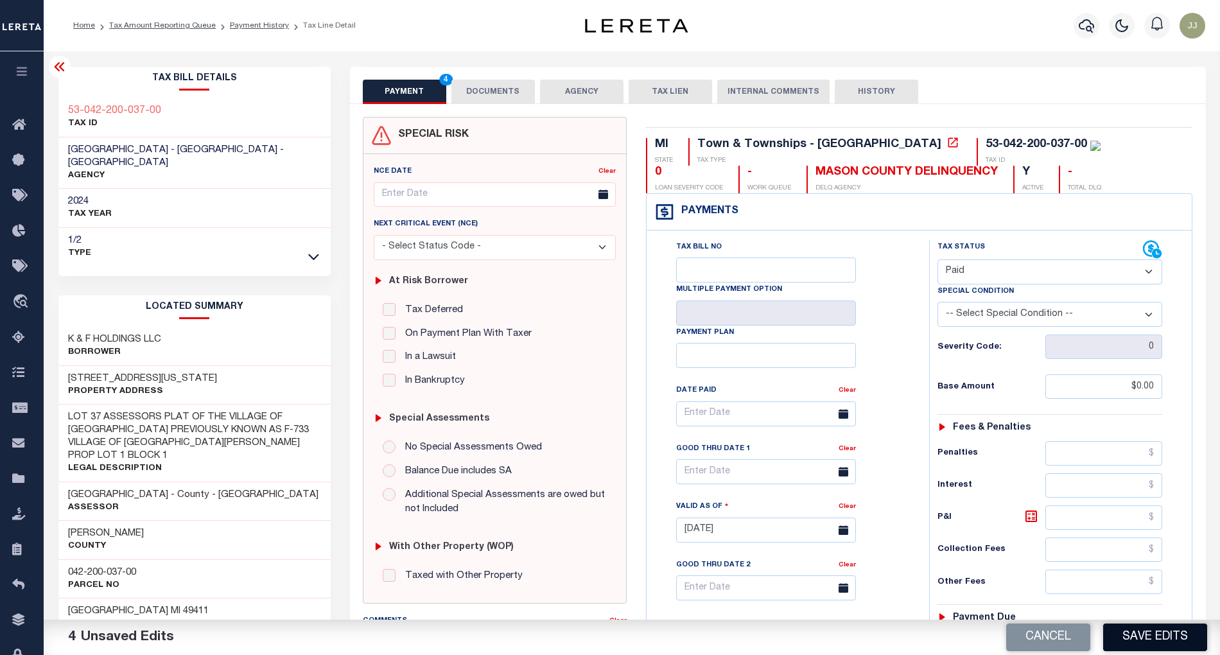
click at [1157, 632] on button "Save Edits" at bounding box center [1155, 638] width 104 height 28
checkbox input "false"
type input "$0"
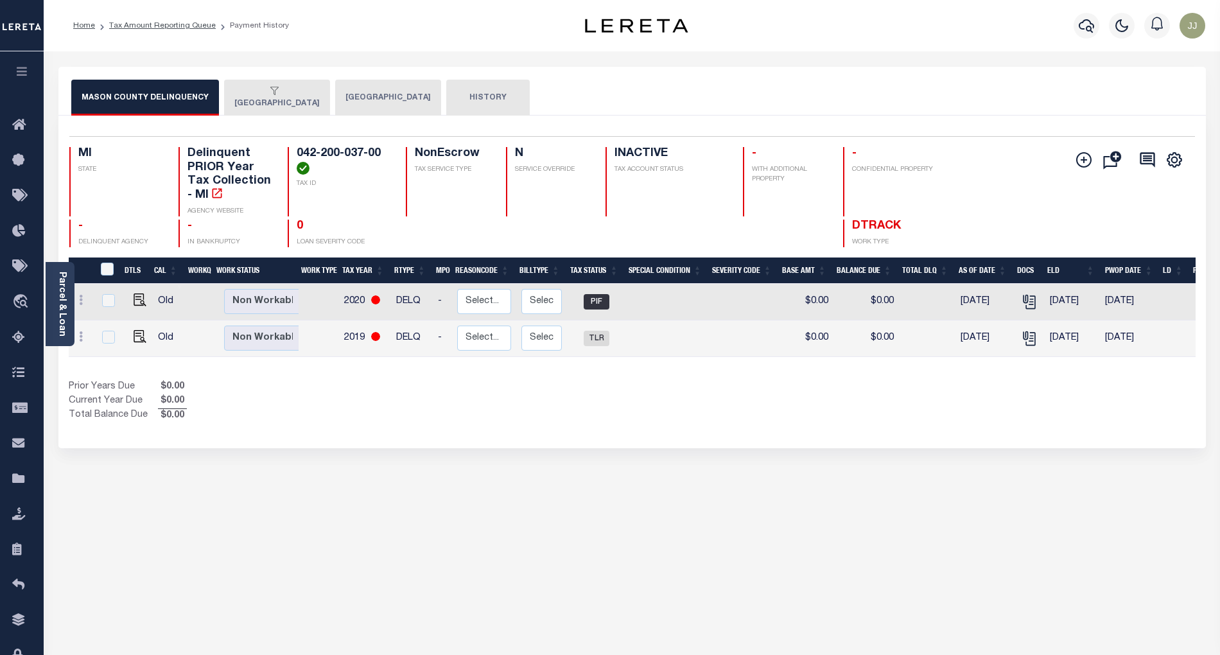
click at [248, 89] on div "button" at bounding box center [274, 92] width 80 height 12
click at [285, 108] on button "FREESOIL TOWNSHIP" at bounding box center [277, 98] width 106 height 36
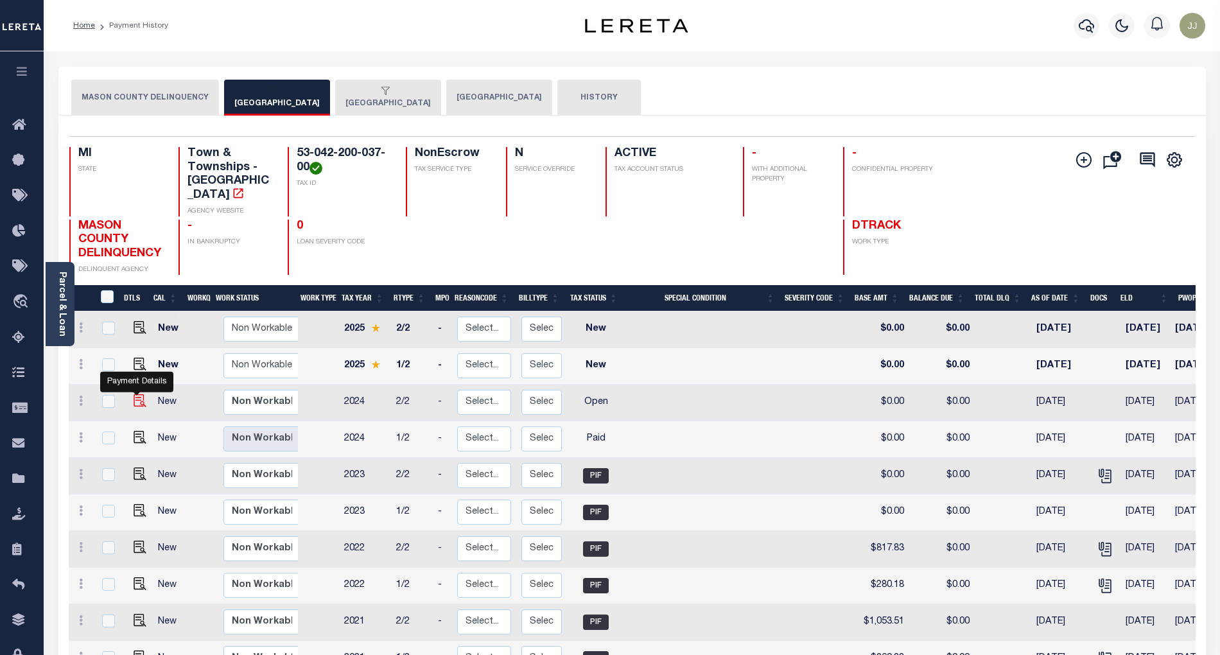
click at [134, 394] on img "" at bounding box center [140, 400] width 13 height 13
checkbox input "true"
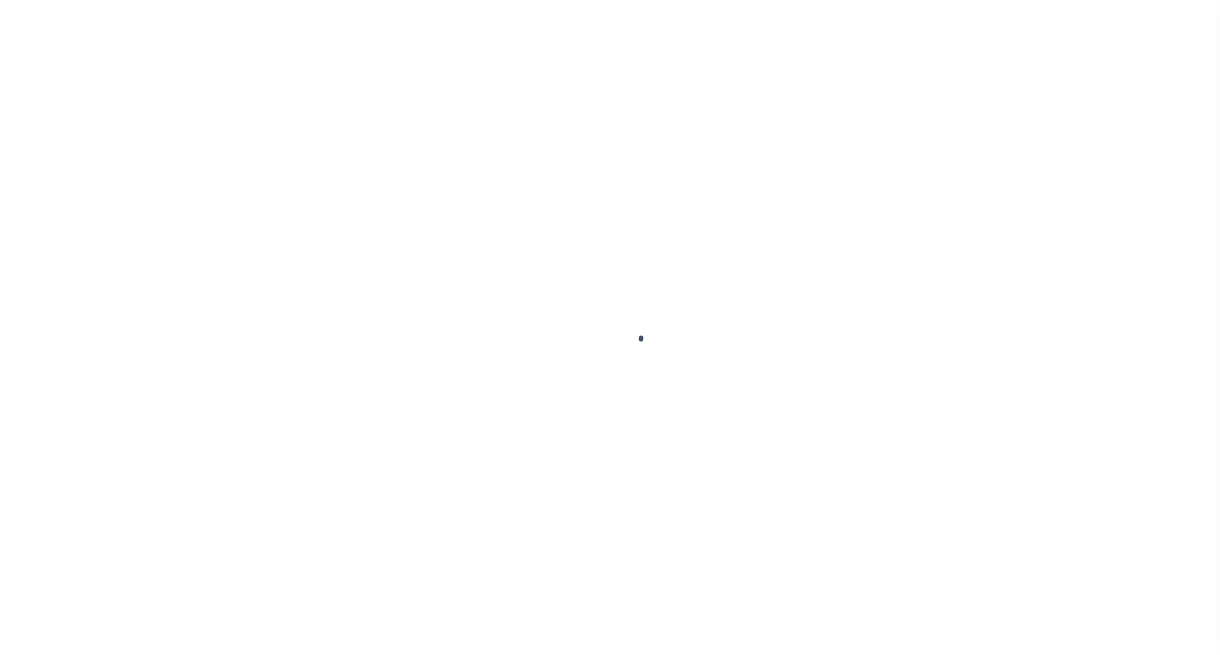
select select "OP2"
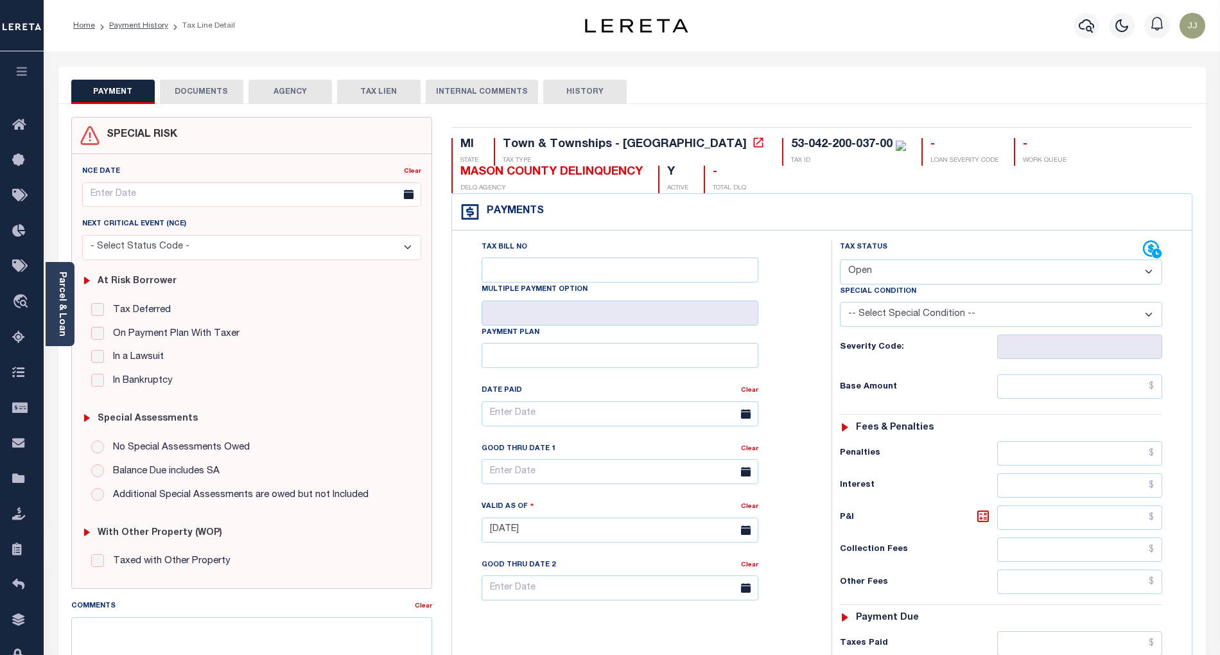
click at [193, 96] on button "DOCUMENTS" at bounding box center [201, 92] width 83 height 24
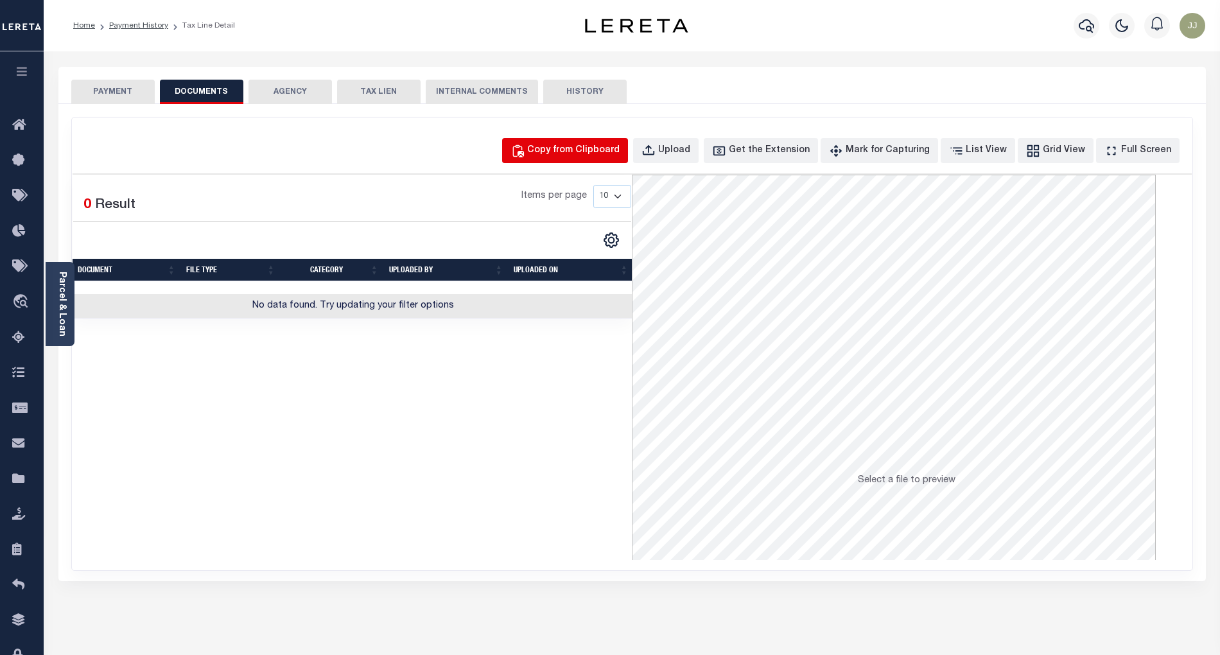
click at [584, 152] on div "Copy from Clipboard" at bounding box center [573, 151] width 92 height 14
select select "POP"
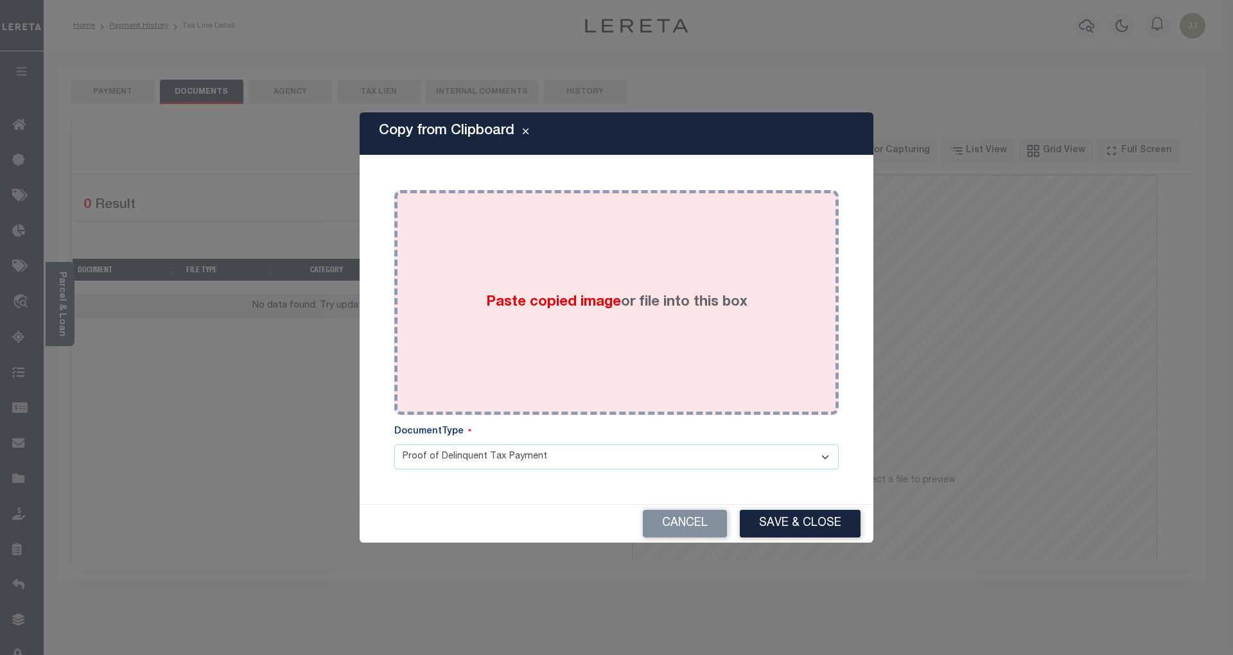
click at [591, 277] on div "Paste copied image or file into this box" at bounding box center [616, 302] width 425 height 205
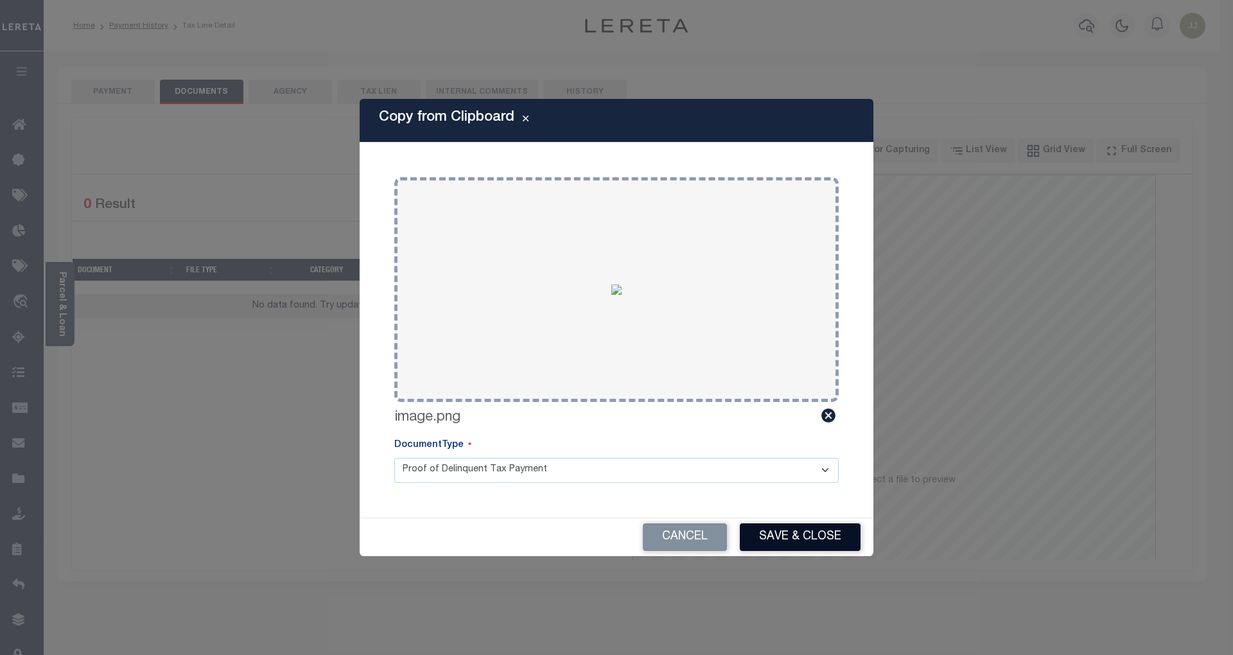
click at [768, 532] on button "Save & Close" at bounding box center [800, 537] width 121 height 28
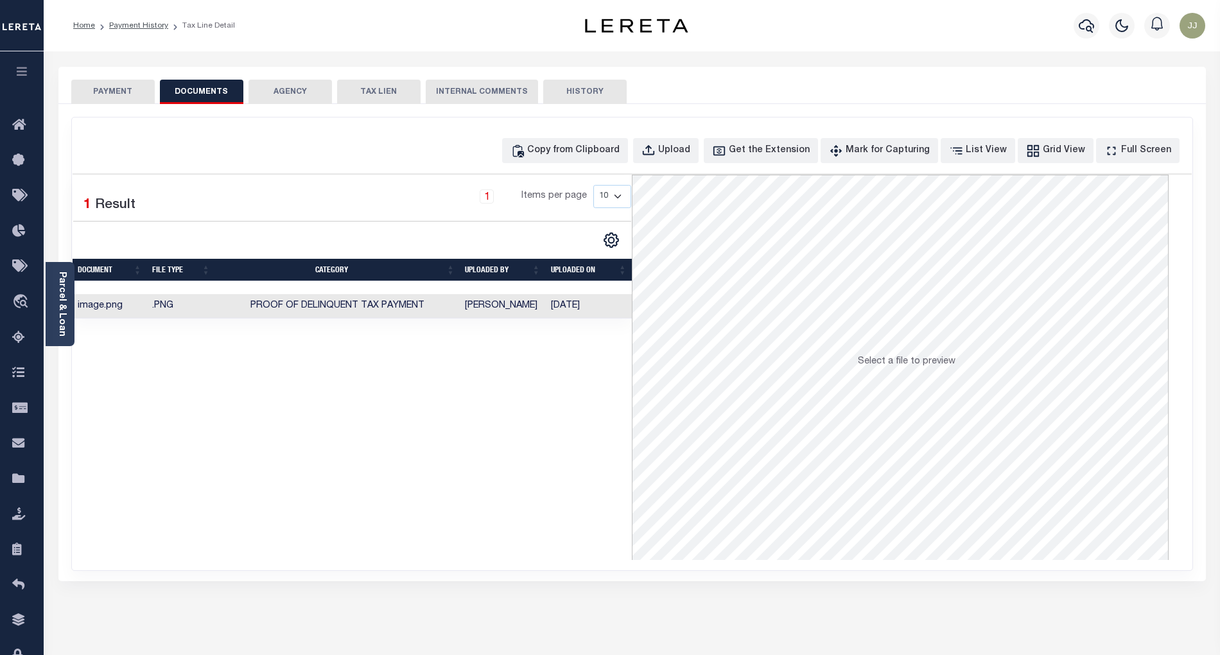
click at [125, 98] on button "PAYMENT" at bounding box center [112, 92] width 83 height 24
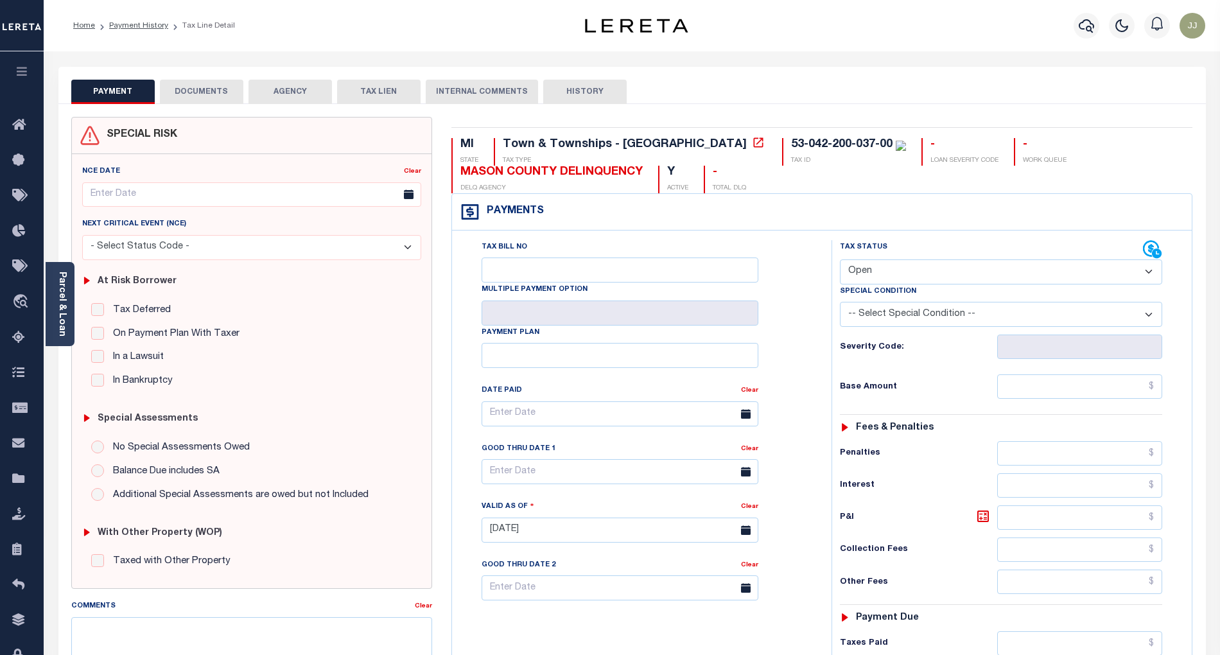
click at [884, 270] on select "- Select Status Code - Open Due/Unpaid Paid Incomplete No Tax Due Internal Refu…" at bounding box center [1001, 271] width 322 height 25
select select "PYD"
click at [840, 261] on select "- Select Status Code - Open Due/Unpaid Paid Incomplete No Tax Due Internal Refu…" at bounding box center [1001, 271] width 322 height 25
type input "[DATE]"
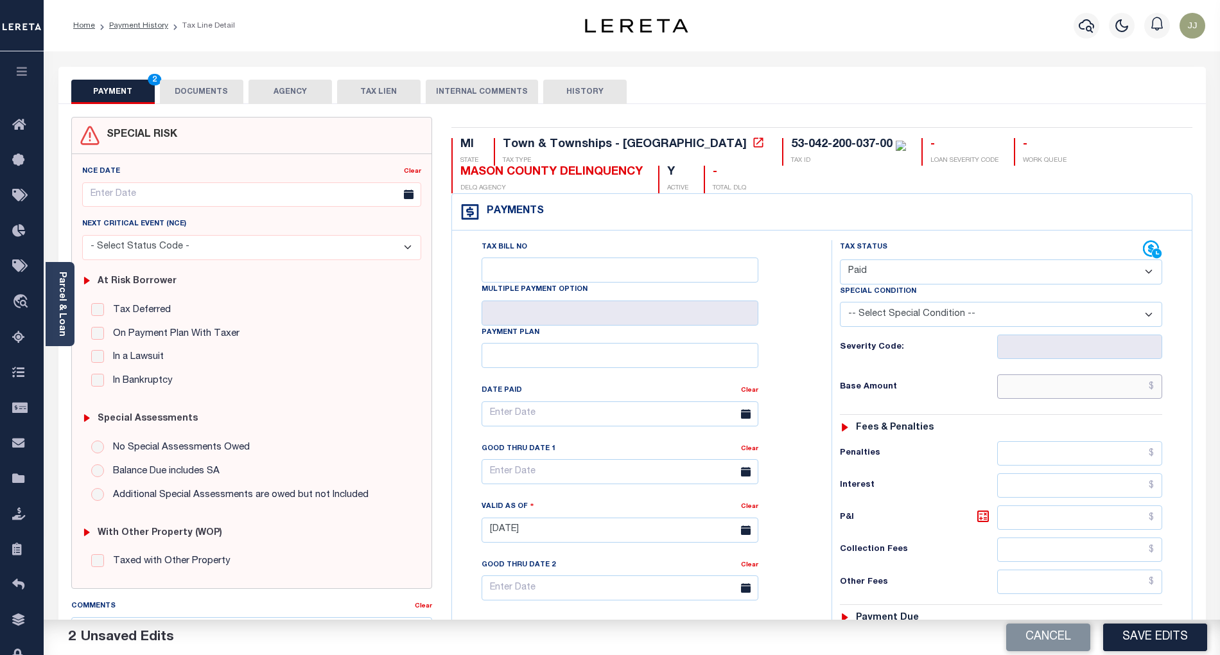
click at [1044, 381] on input "text" at bounding box center [1080, 386] width 166 height 24
type input "$0.00"
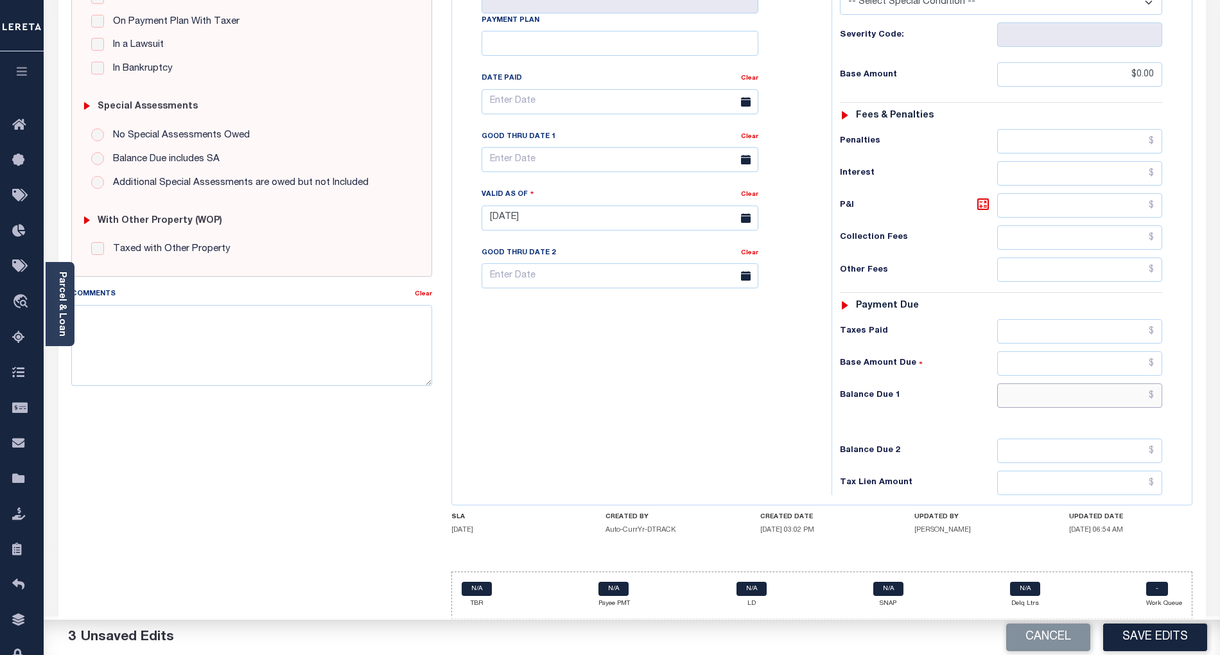
click at [1043, 398] on input "text" at bounding box center [1080, 395] width 166 height 24
click at [1102, 397] on input "$0" at bounding box center [1080, 395] width 166 height 24
type input "$0.00"
click at [1185, 650] on button "Save Edits" at bounding box center [1155, 638] width 104 height 28
checkbox input "false"
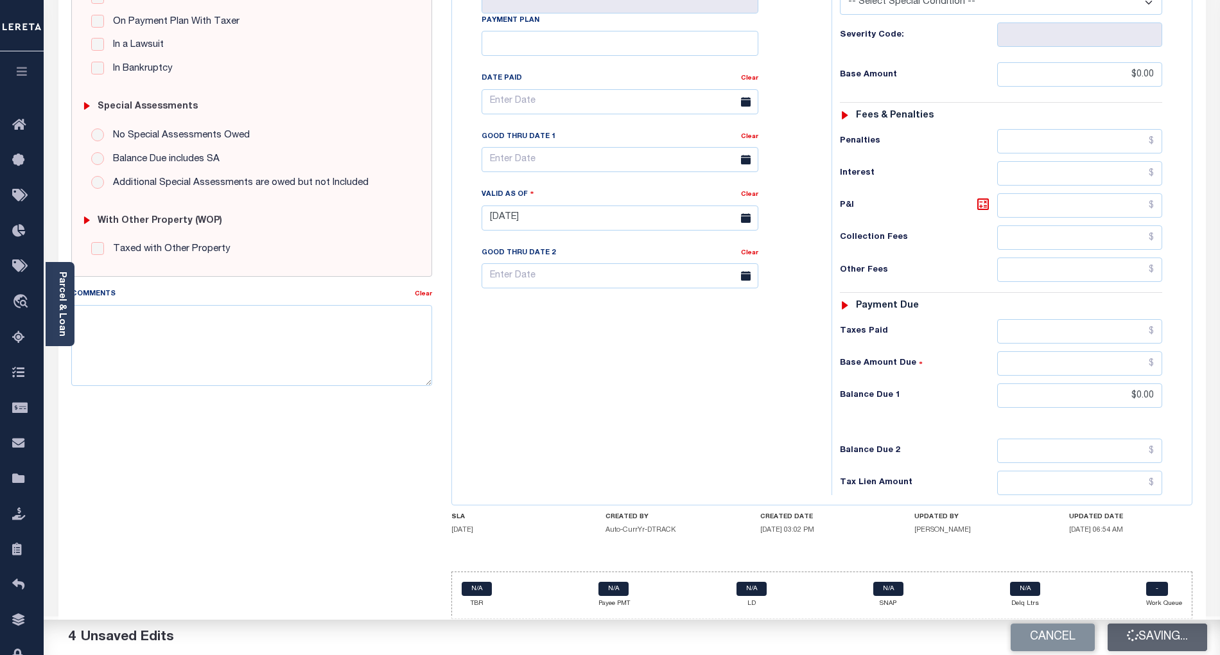
type input "$0"
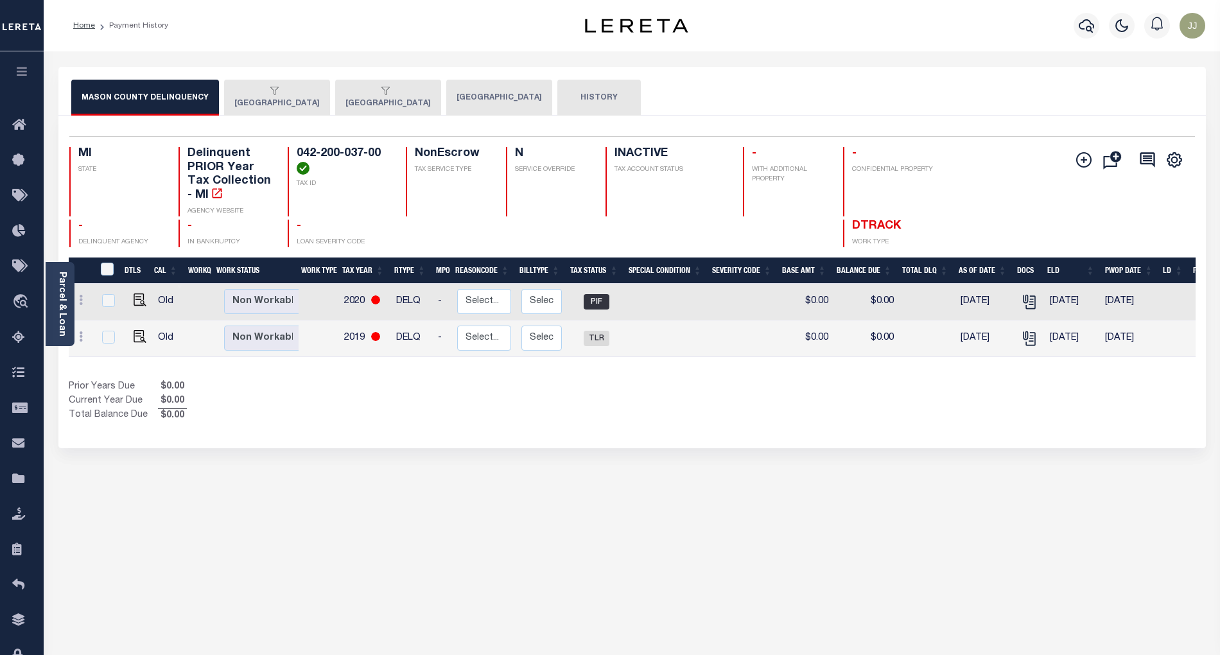
click at [270, 93] on icon "button" at bounding box center [274, 91] width 8 height 8
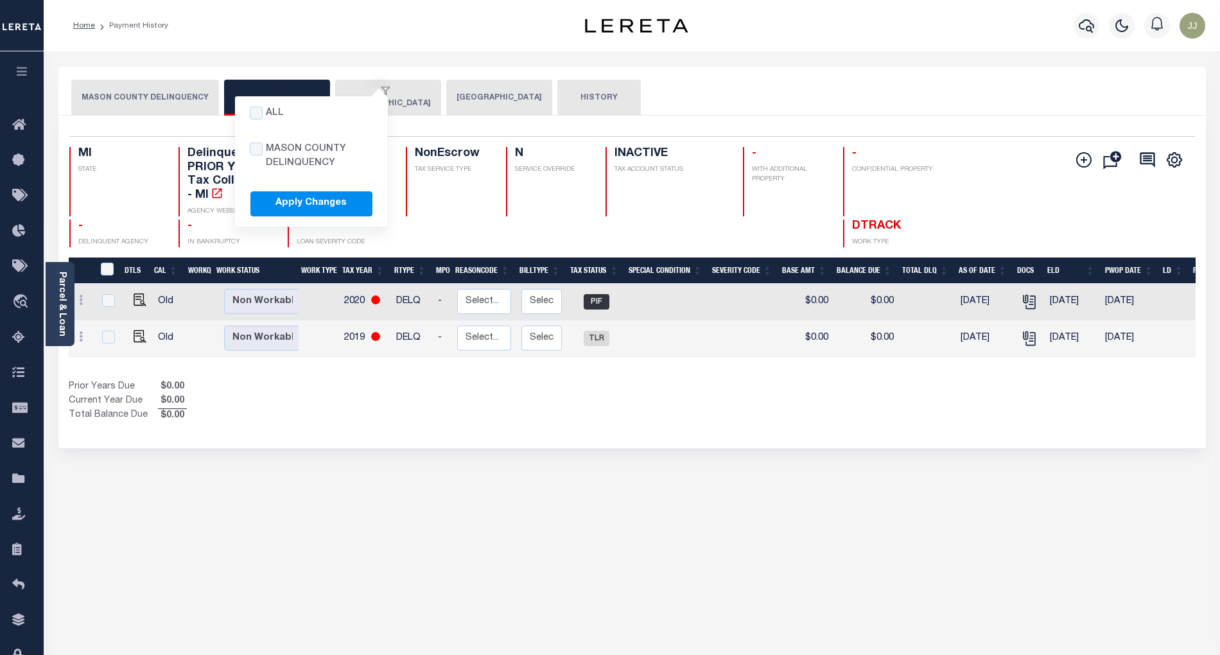
click at [385, 437] on div "Selected 2 Results 1 Items per page 25 50 100 MI STATE TAX ID N" at bounding box center [631, 282] width 1147 height 333
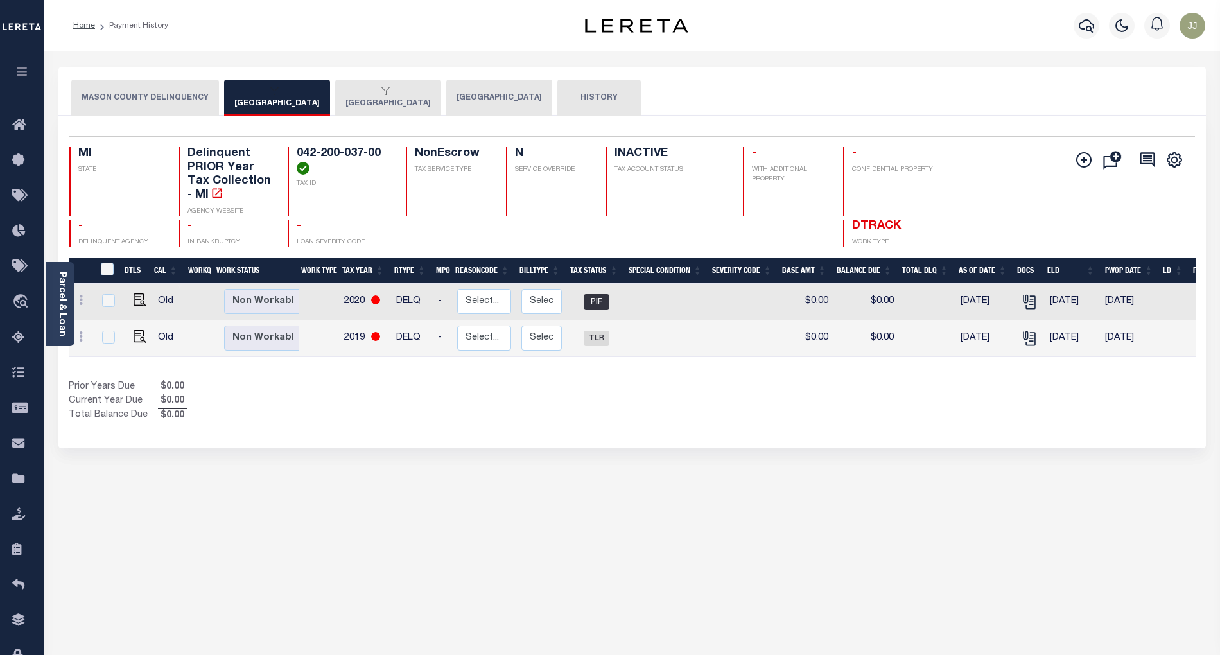
click at [261, 94] on div "All MASON COUNTY DELINQUENCY Apply Changes" at bounding box center [274, 92] width 80 height 12
click at [428, 398] on div "Selected 2 Results 1 Items per page 25 50 100 MI STATE TAX ID 0" at bounding box center [631, 282] width 1147 height 333
click at [270, 93] on icon "button" at bounding box center [274, 91] width 8 height 8
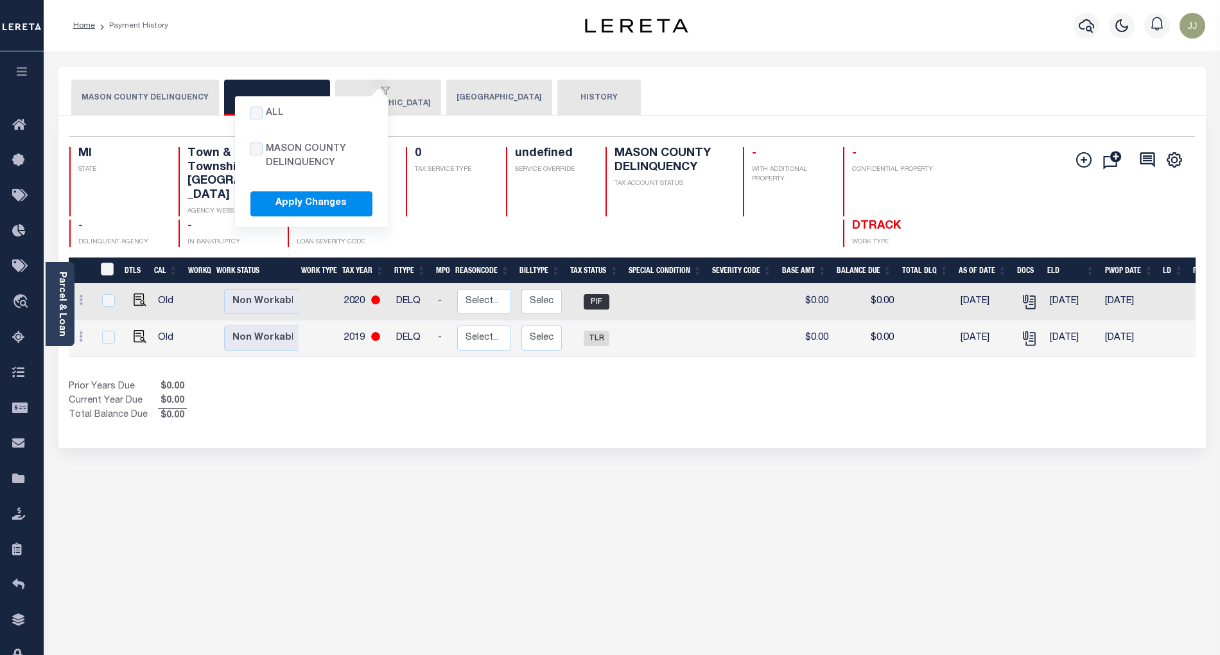
click at [460, 380] on div "Prior Years Due $0.00 Current Year Due $0.00 Total Balance Due $0.00" at bounding box center [351, 401] width 564 height 43
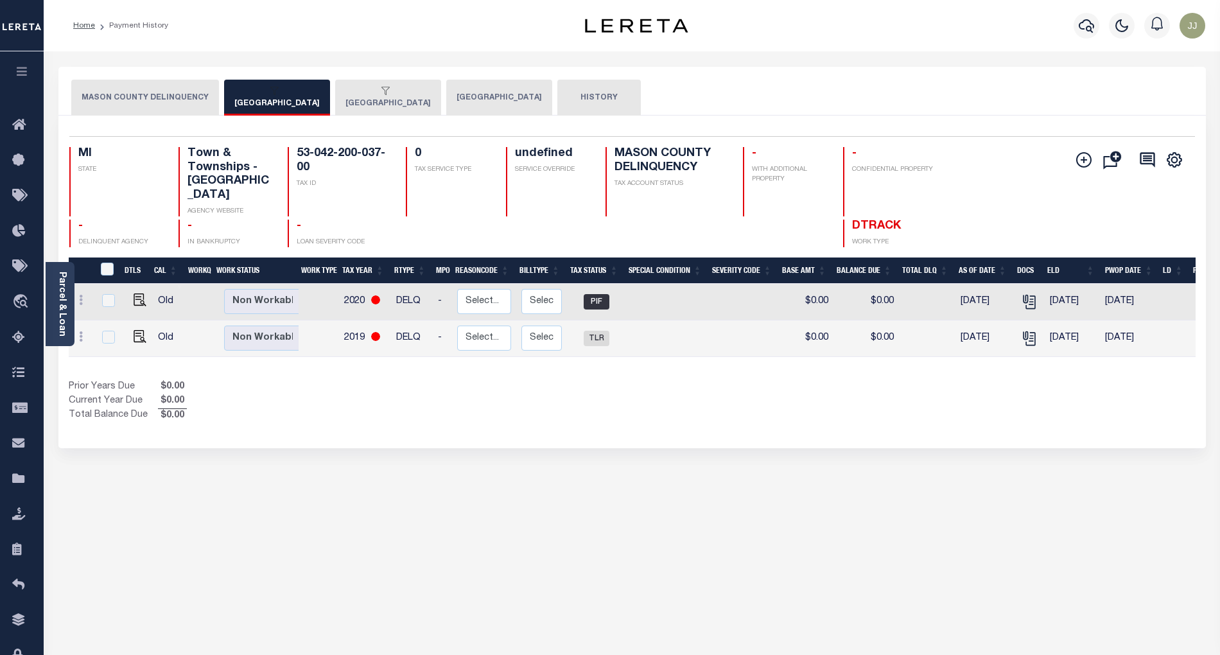
click at [363, 103] on button "[GEOGRAPHIC_DATA]" at bounding box center [388, 98] width 106 height 36
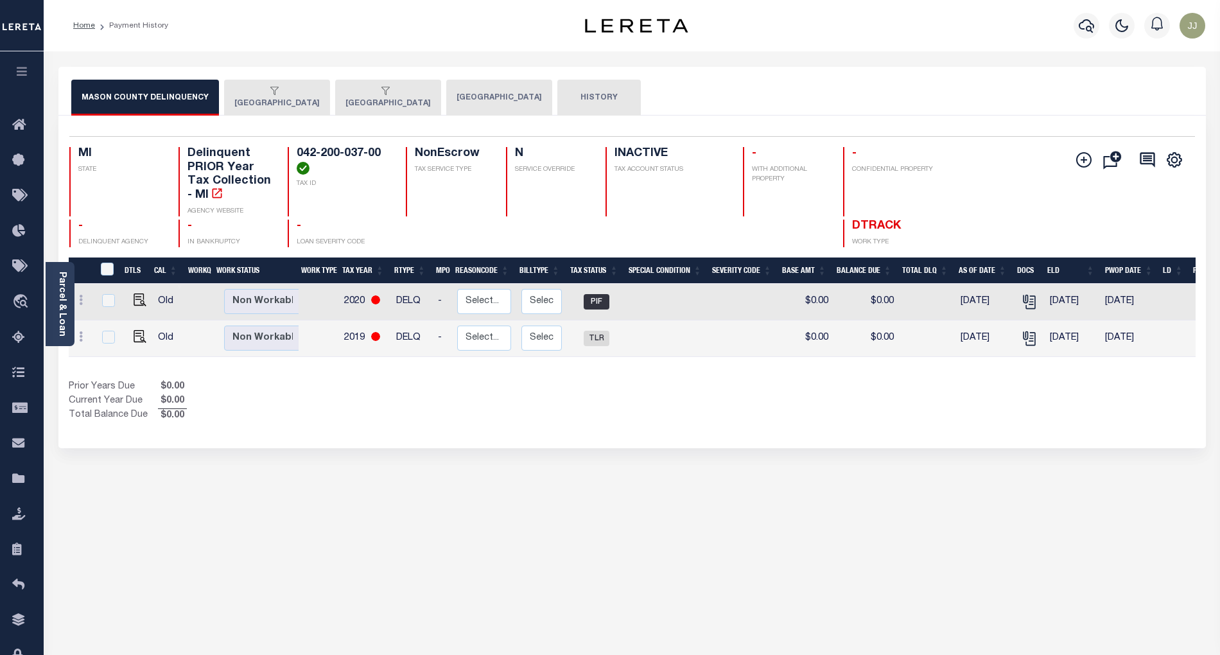
click at [375, 98] on button "[GEOGRAPHIC_DATA]" at bounding box center [388, 98] width 106 height 36
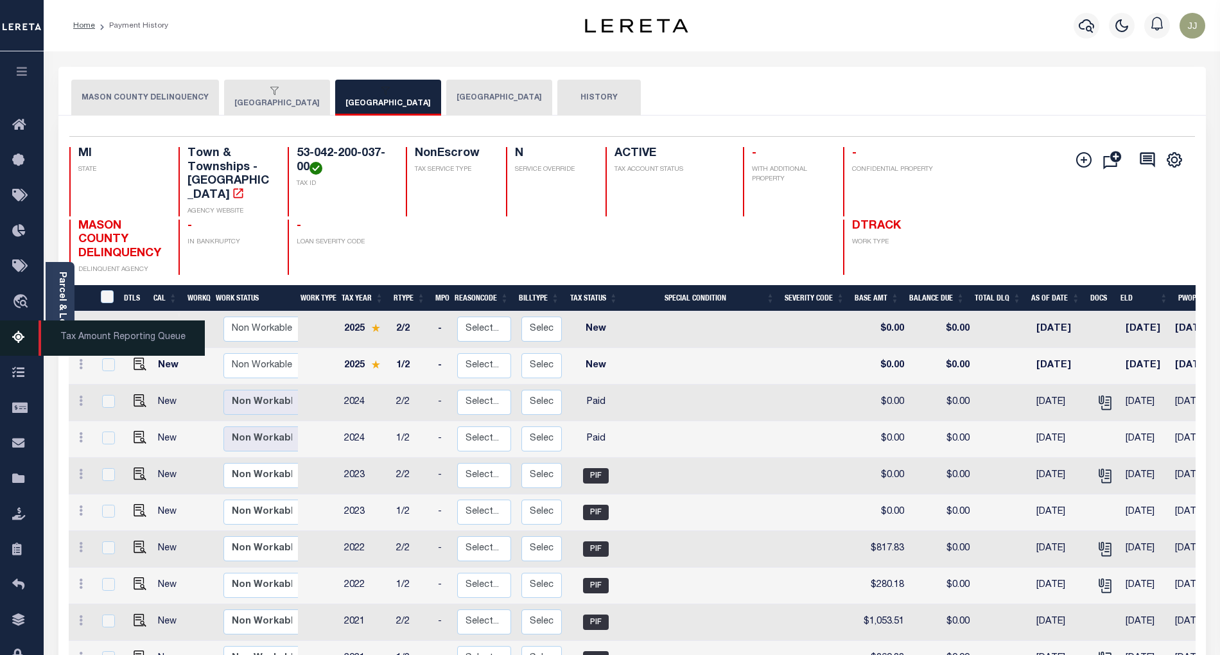
click at [13, 342] on icon at bounding box center [22, 338] width 21 height 16
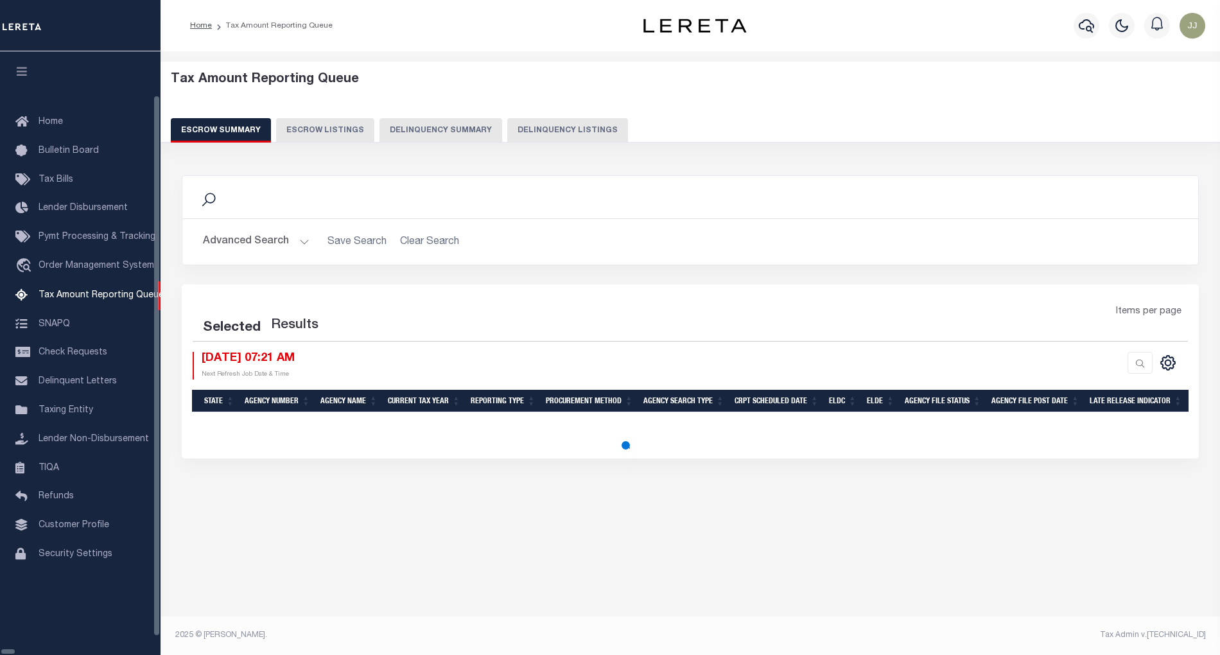
select select "100"
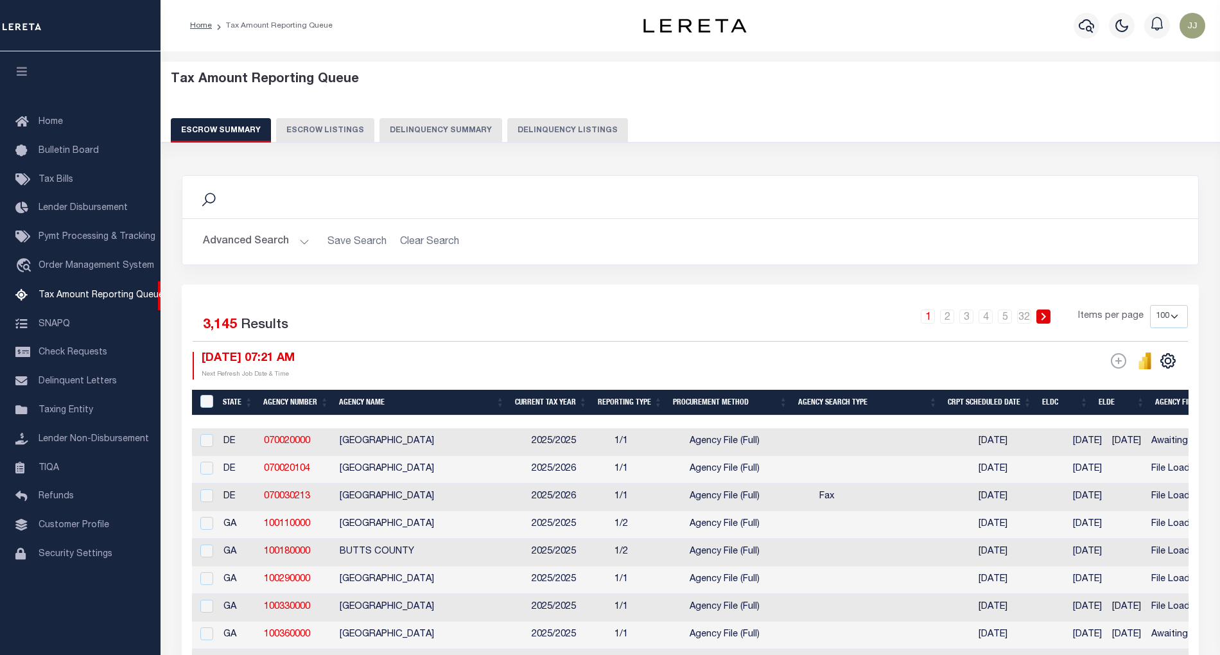
click at [540, 132] on button "Delinquency Listings" at bounding box center [567, 130] width 121 height 24
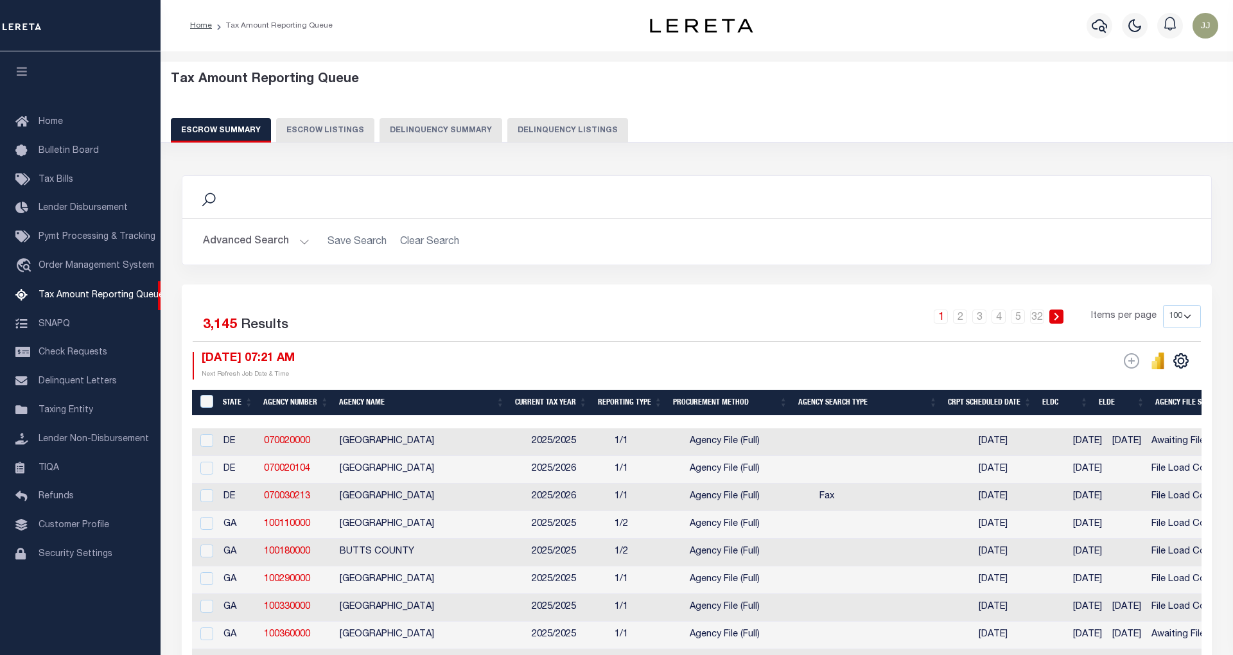
select select "100"
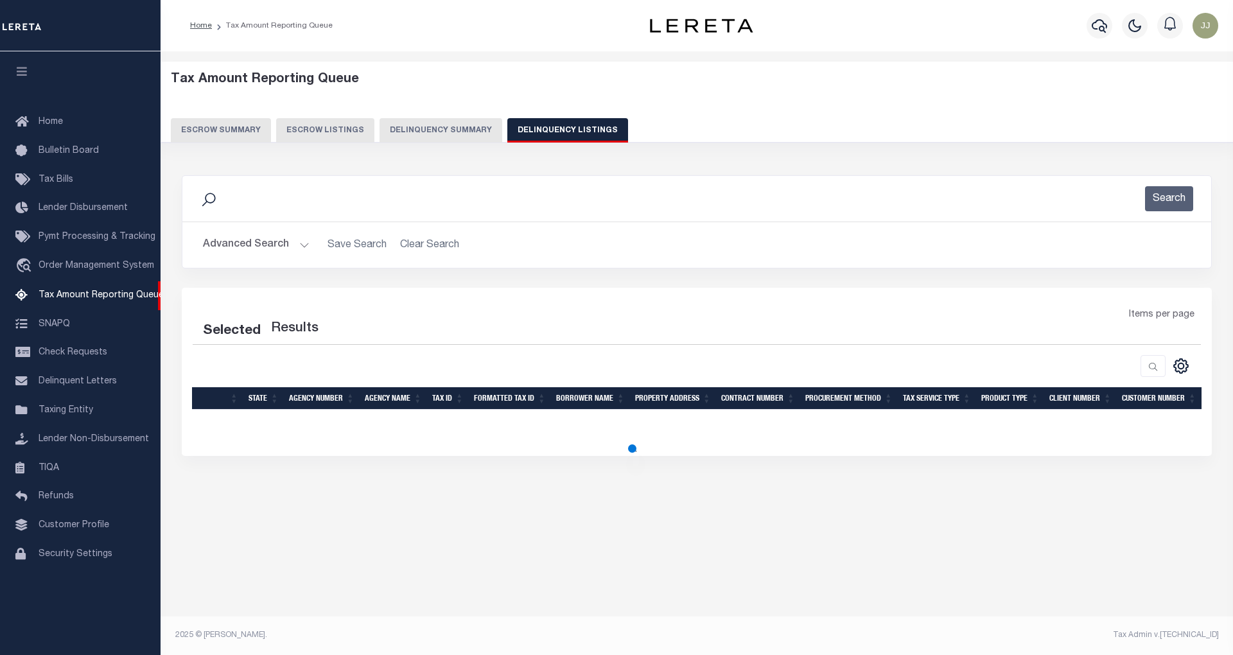
select select "100"
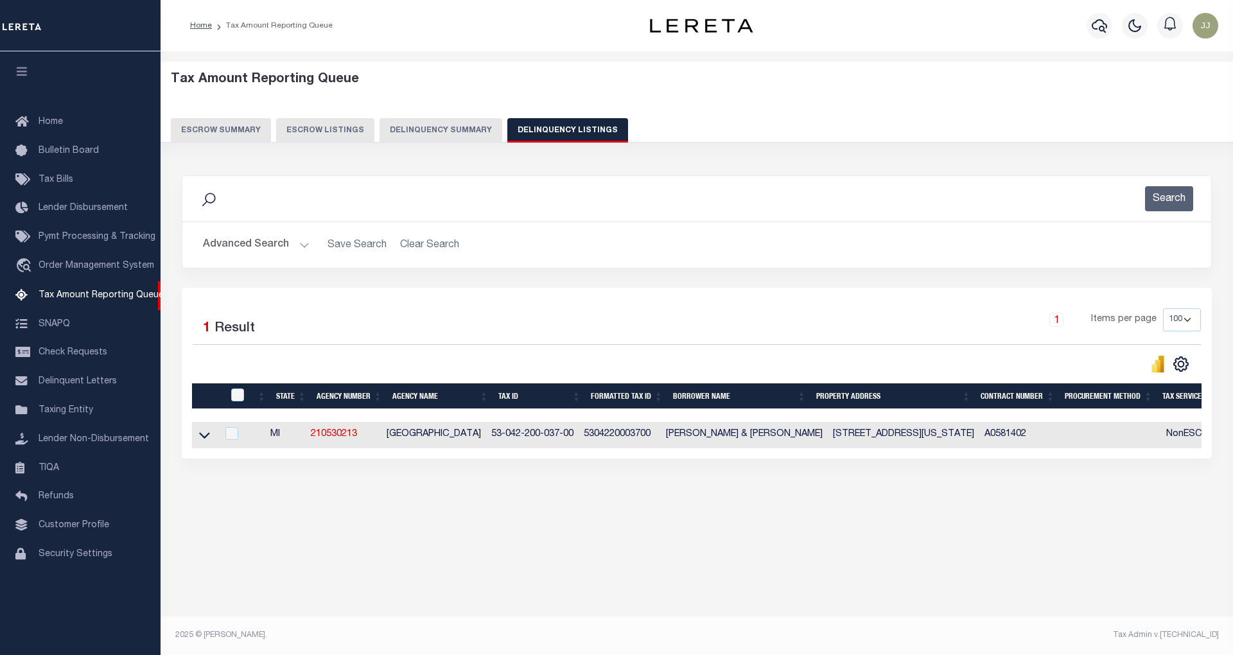
click at [285, 245] on button "Advanced Search" at bounding box center [256, 244] width 107 height 25
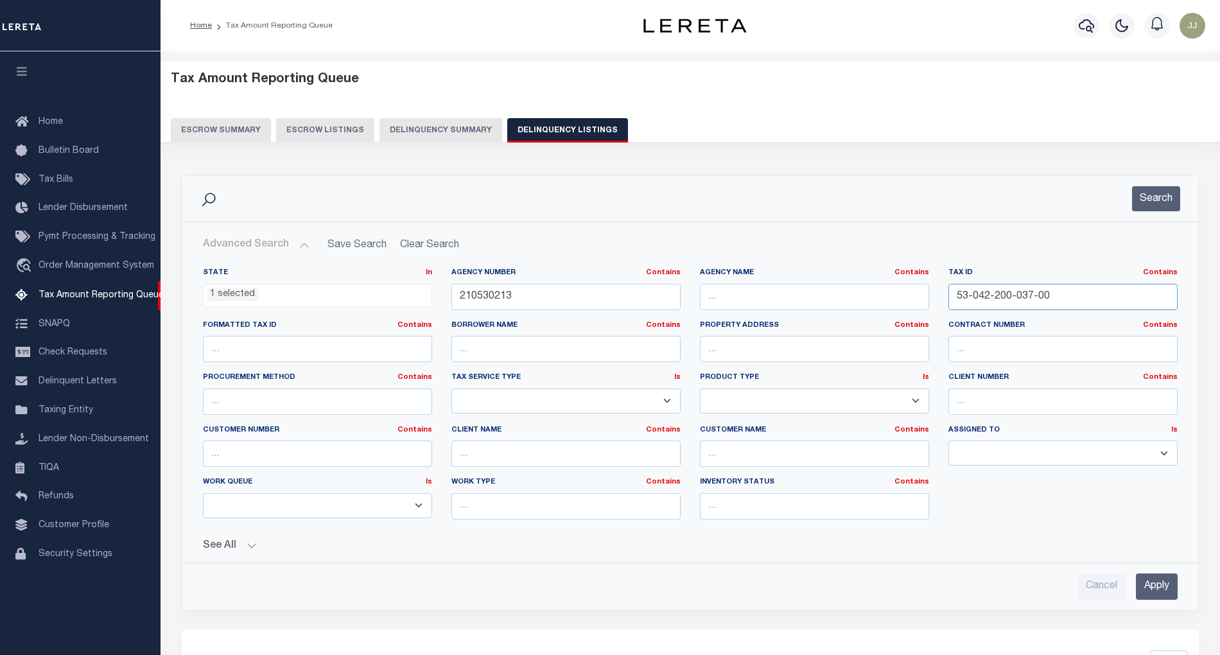
drag, startPoint x: 1053, startPoint y: 298, endPoint x: 950, endPoint y: 309, distance: 103.3
click at [950, 309] on input "53-042-200-037-00" at bounding box center [1062, 297] width 229 height 26
paste input "327-05"
type input "53-042-327-057-00"
click at [1162, 196] on button "Search" at bounding box center [1156, 198] width 48 height 25
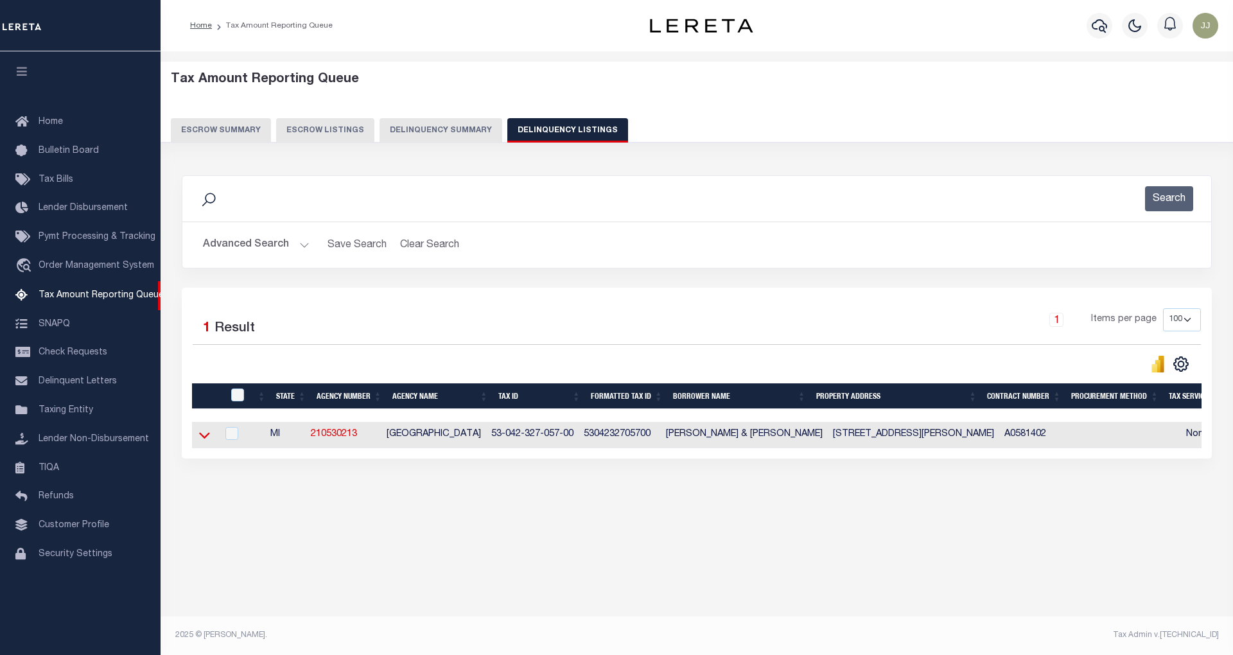
click at [201, 439] on icon at bounding box center [204, 436] width 11 height 6
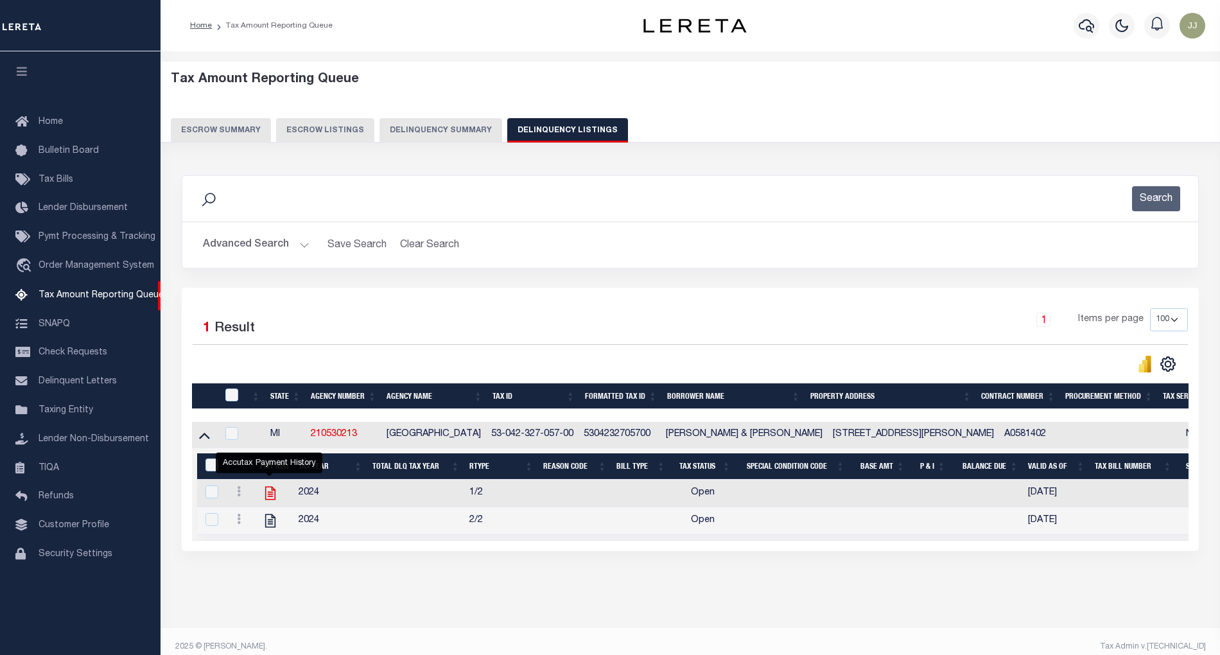
click at [270, 500] on icon "" at bounding box center [270, 493] width 10 height 13
checkbox input "true"
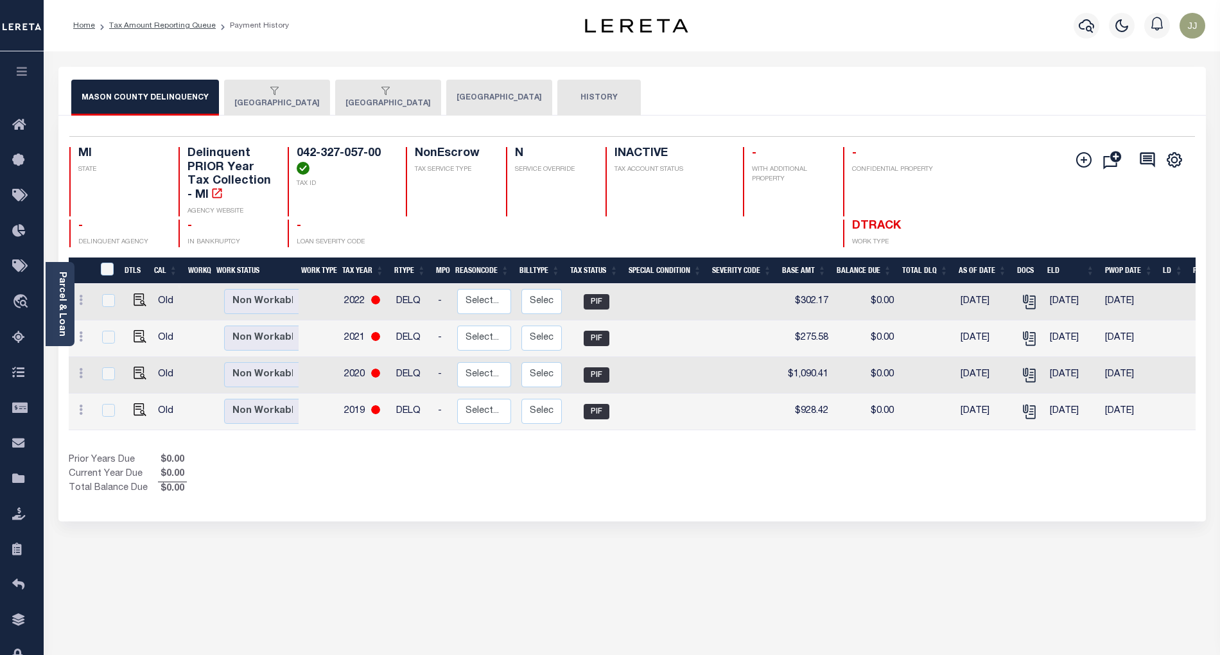
click at [272, 94] on div "button" at bounding box center [274, 92] width 80 height 12
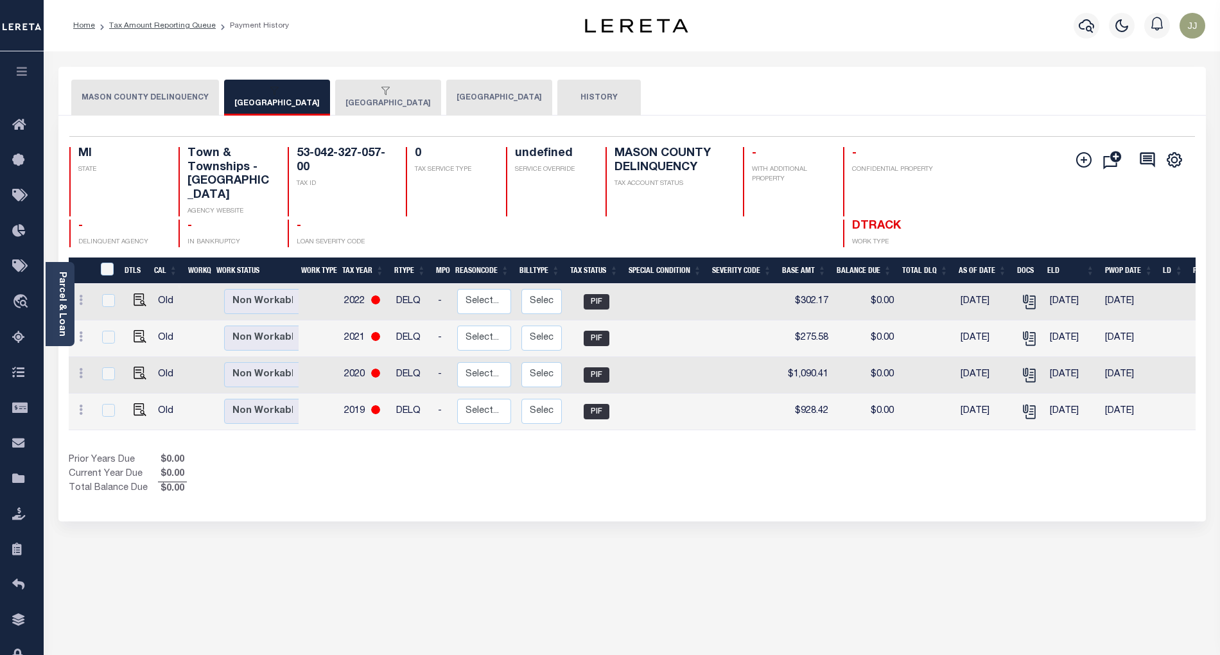
click at [381, 106] on button "[GEOGRAPHIC_DATA]" at bounding box center [388, 98] width 106 height 36
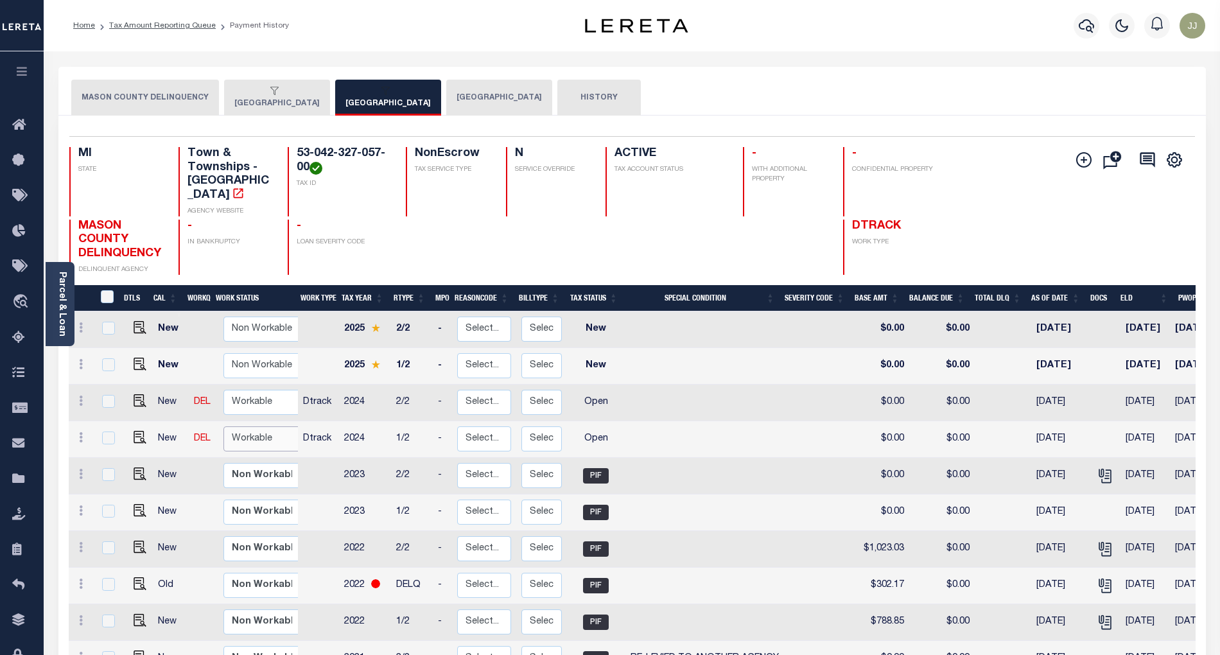
click at [265, 426] on select "Non Workable Workable" at bounding box center [261, 438] width 77 height 25
checkbox input "true"
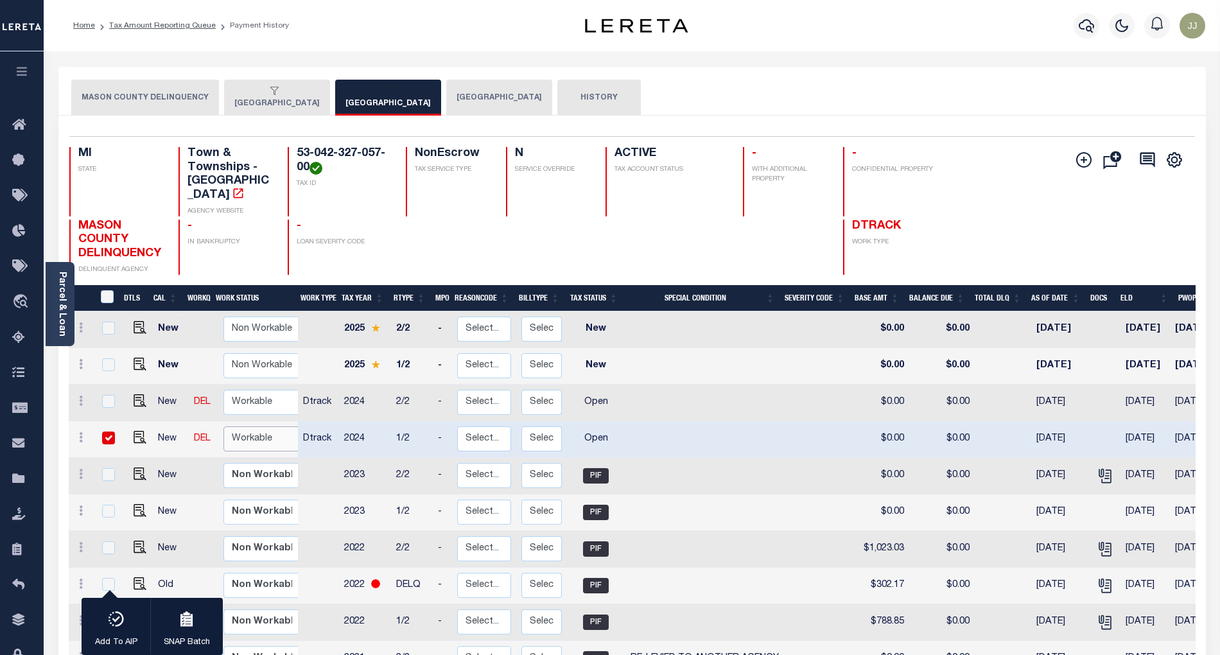
select select "true"
click at [223, 426] on select "Non Workable Workable" at bounding box center [261, 438] width 77 height 25
checkbox input "false"
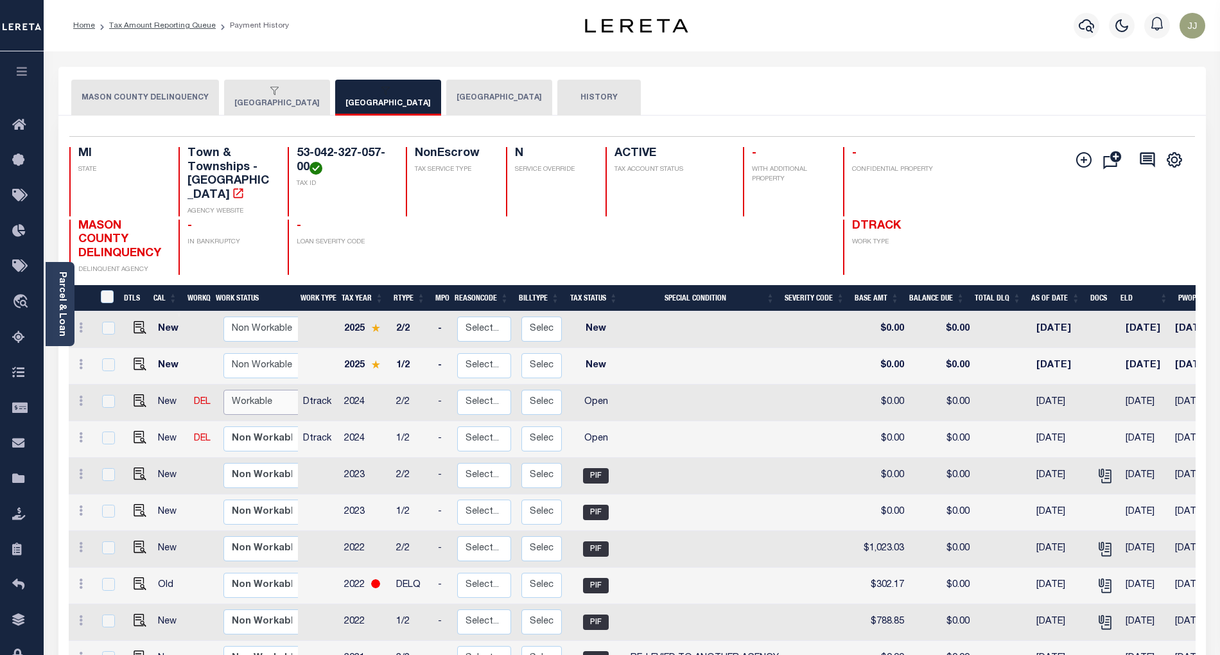
click at [247, 390] on select "Non Workable Workable" at bounding box center [261, 402] width 77 height 25
checkbox input "true"
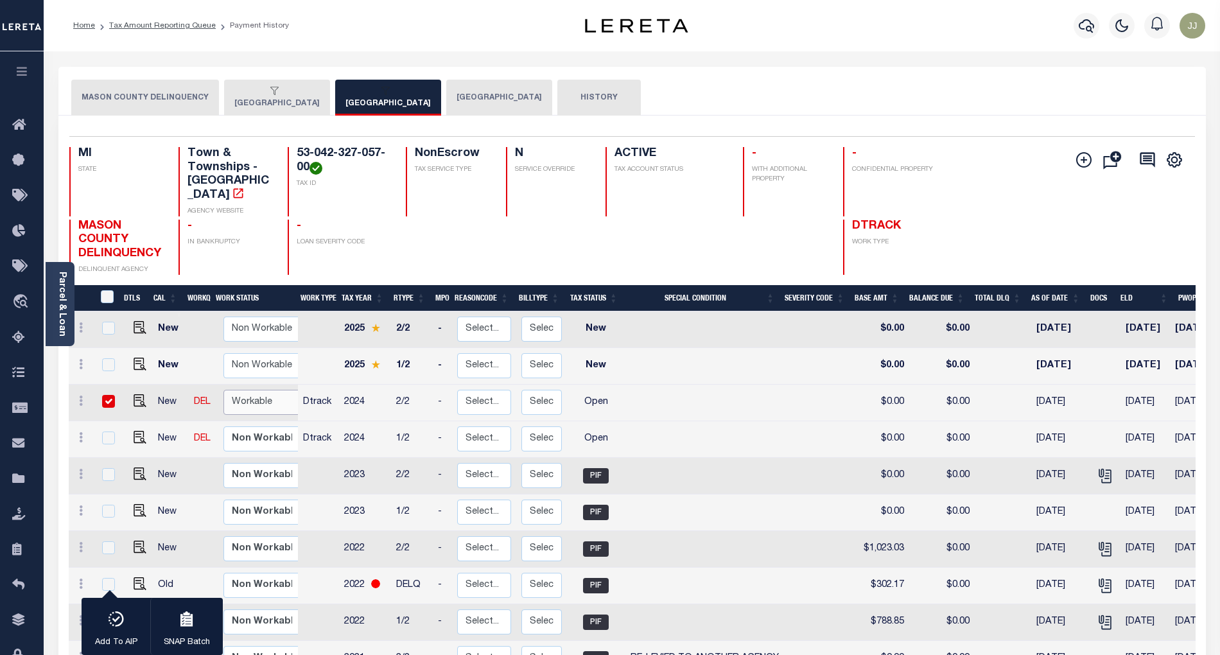
select select "true"
click at [223, 390] on select "Non Workable Workable" at bounding box center [261, 402] width 77 height 25
checkbox input "false"
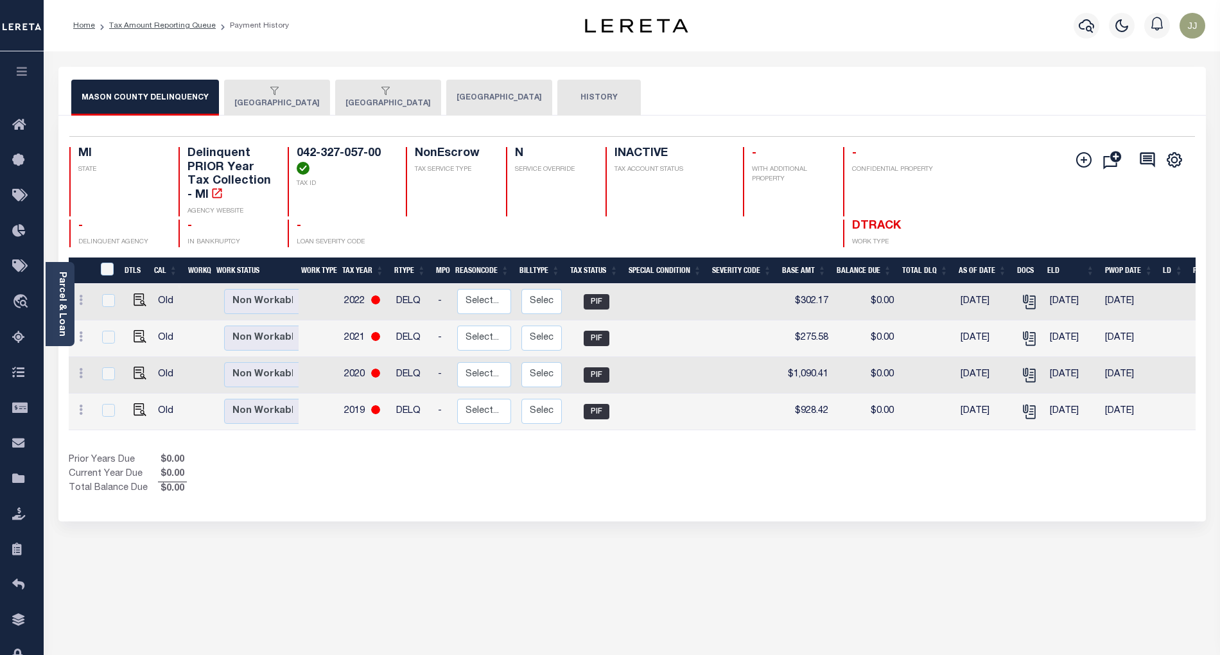
click at [370, 86] on div "button" at bounding box center [385, 92] width 80 height 12
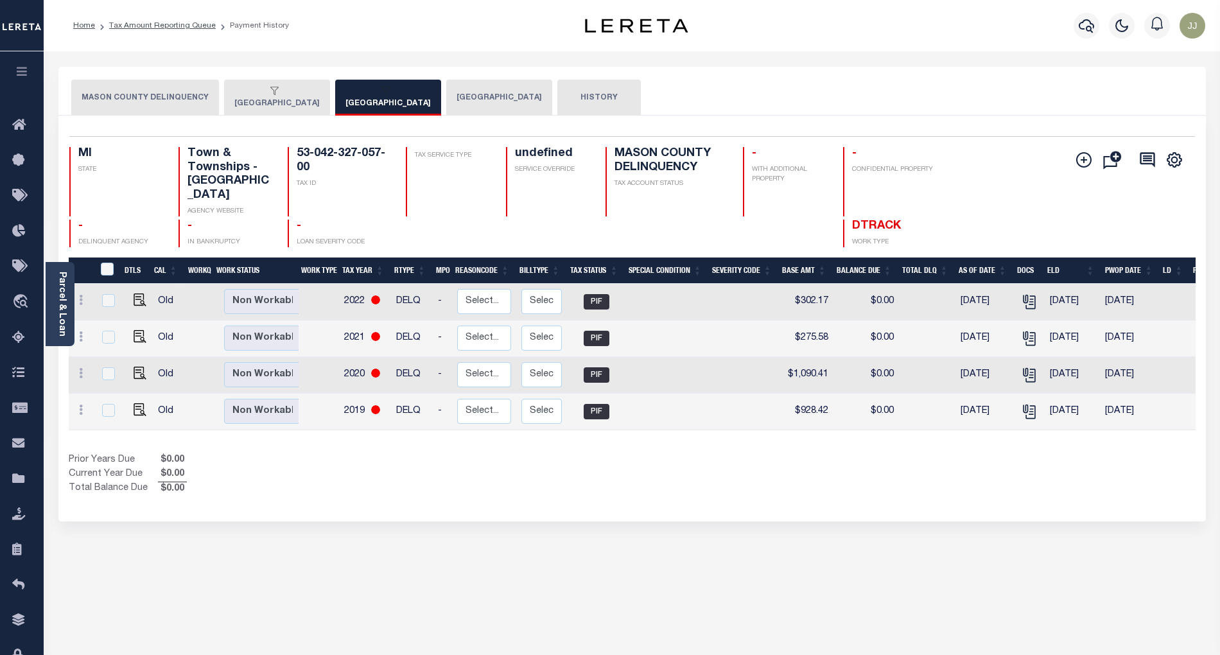
click at [286, 103] on button "[GEOGRAPHIC_DATA]" at bounding box center [277, 98] width 106 height 36
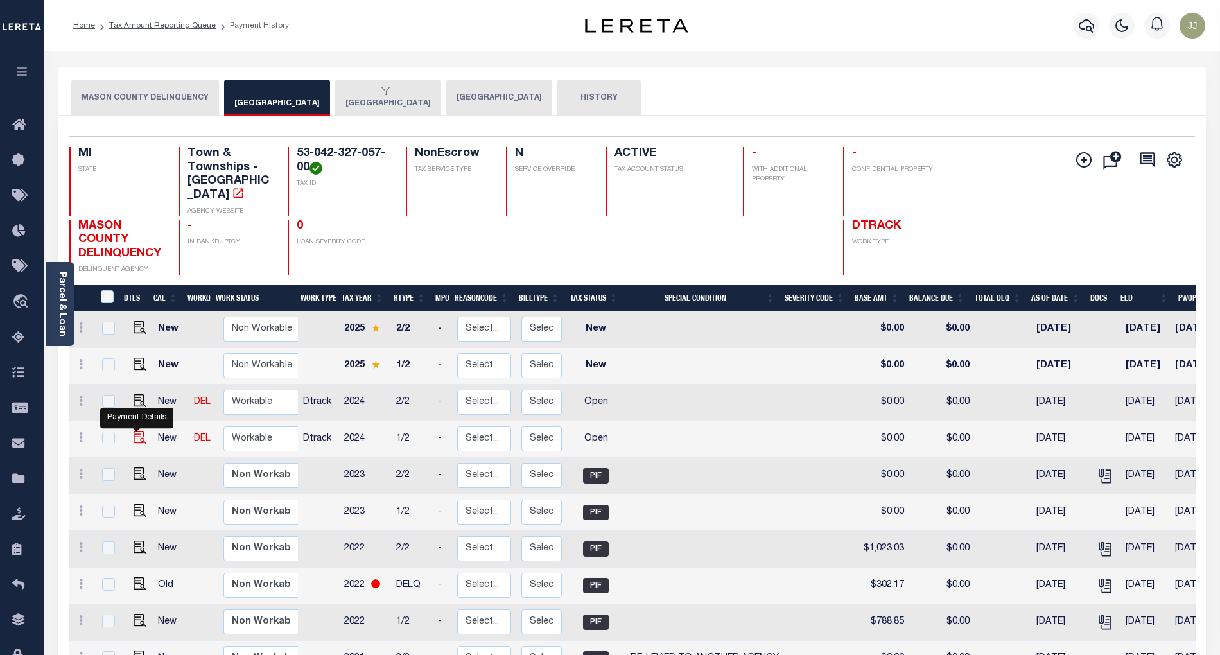
click at [139, 431] on img "" at bounding box center [140, 437] width 13 height 13
checkbox input "true"
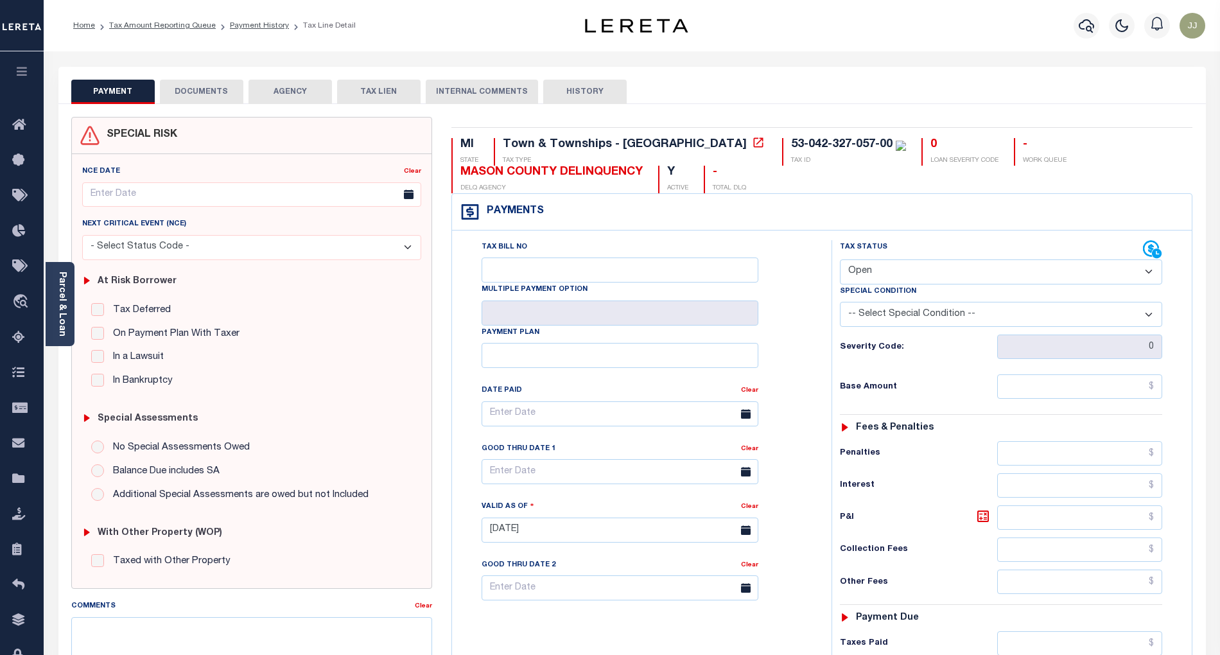
click at [62, 324] on link "Parcel & Loan" at bounding box center [61, 304] width 9 height 65
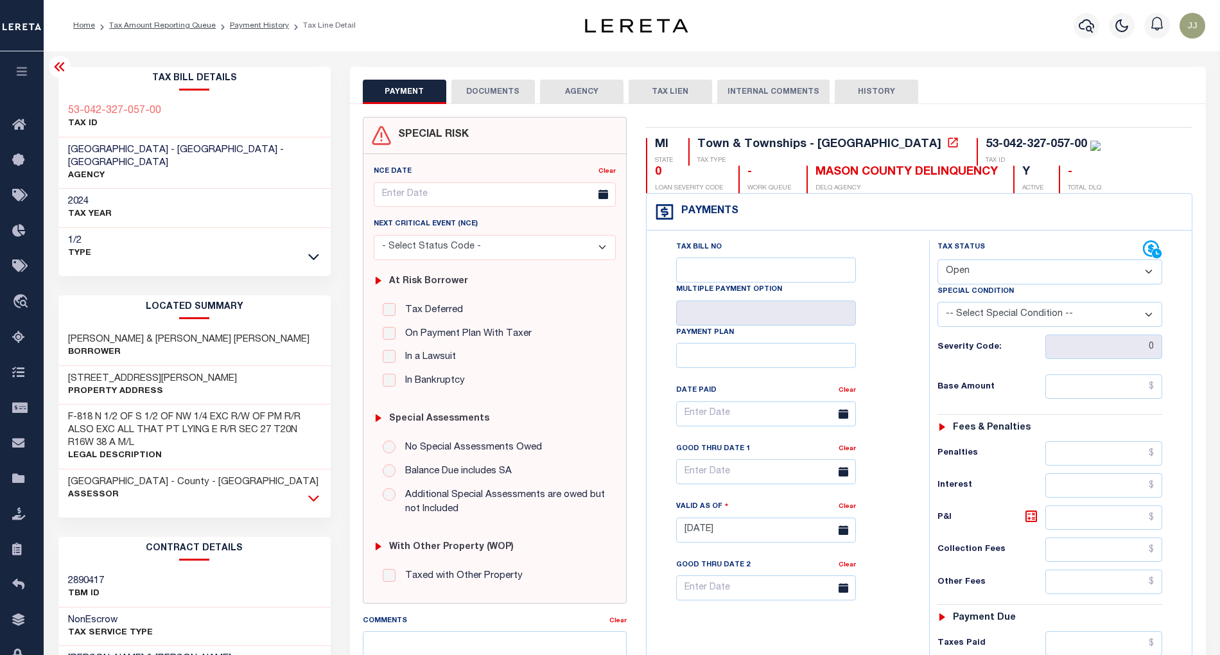
click at [313, 491] on icon at bounding box center [313, 497] width 11 height 13
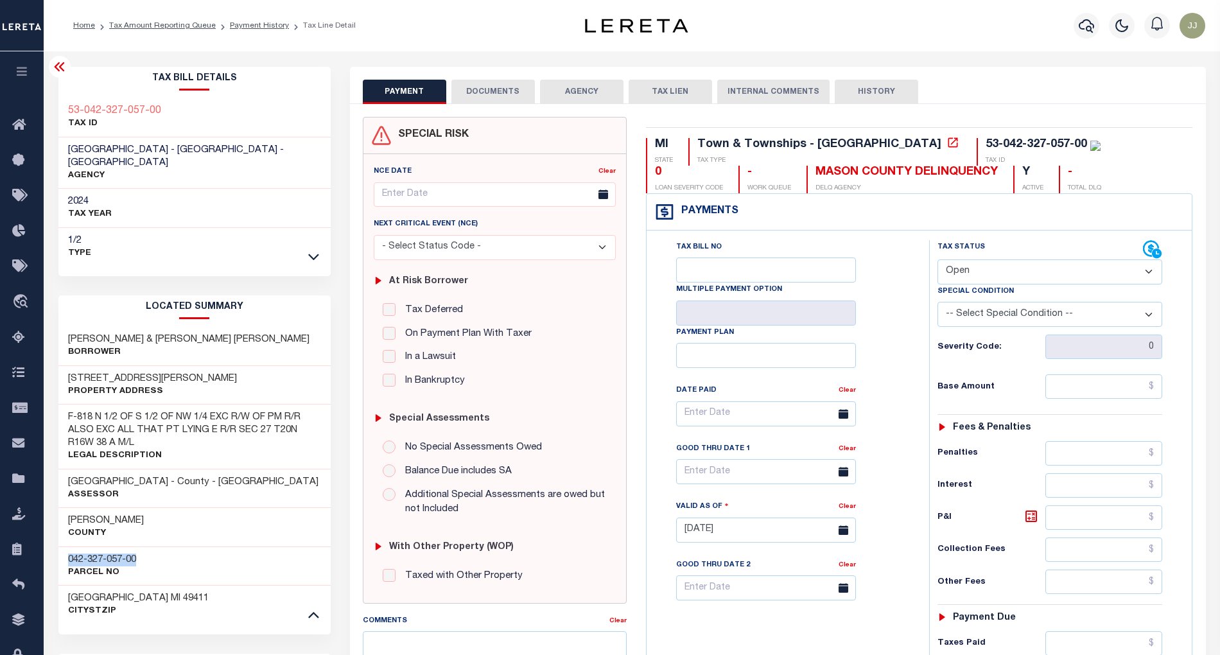
drag, startPoint x: 154, startPoint y: 547, endPoint x: 63, endPoint y: 551, distance: 91.3
click at [63, 551] on div "042-327-057-00 Parcel No" at bounding box center [194, 565] width 272 height 39
copy h3 "042-327-057-00"
click at [958, 263] on select "- Select Status Code - Open Due/Unpaid Paid Incomplete No Tax Due Internal Refu…" at bounding box center [1050, 271] width 225 height 25
select select "PYD"
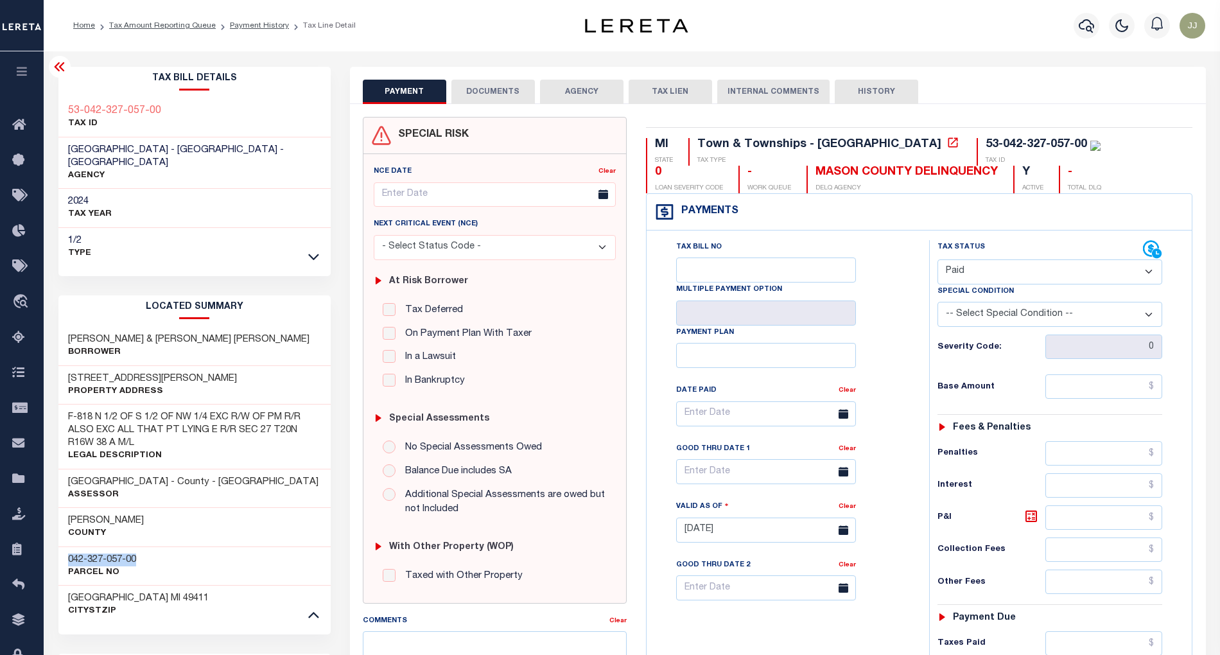
click at [938, 261] on select "- Select Status Code - Open Due/Unpaid Paid Incomplete No Tax Due Internal Refu…" at bounding box center [1050, 271] width 225 height 25
type input "[DATE]"
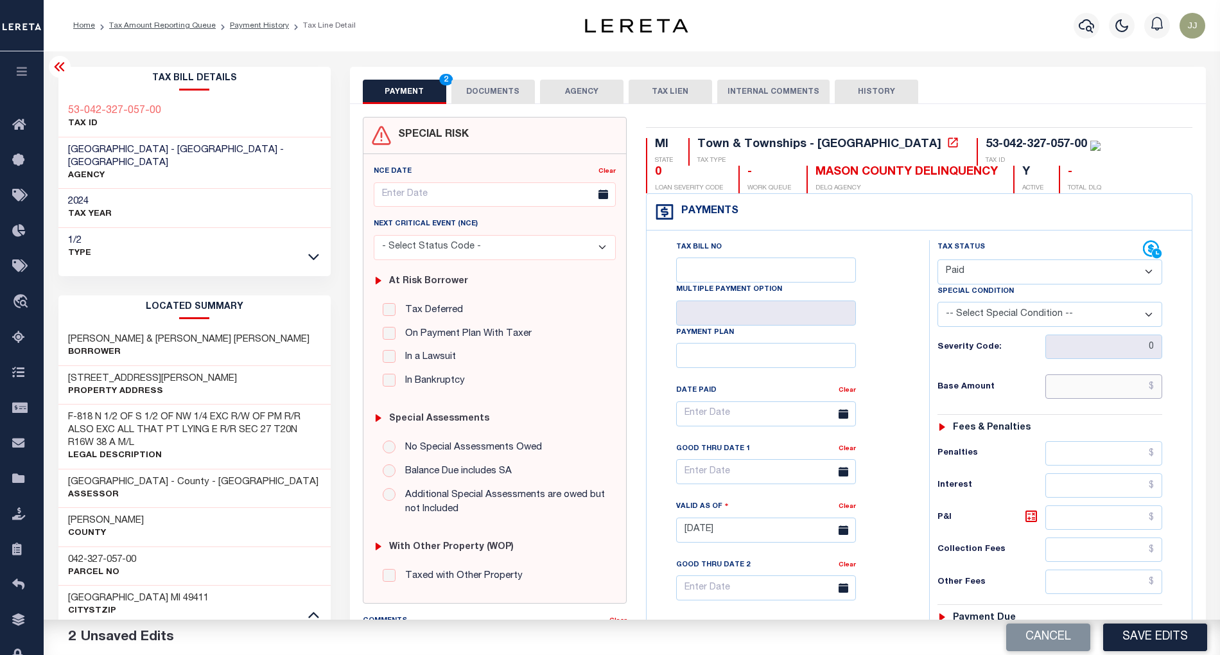
click at [1086, 387] on input "text" at bounding box center [1103, 386] width 117 height 24
type input "$0.00"
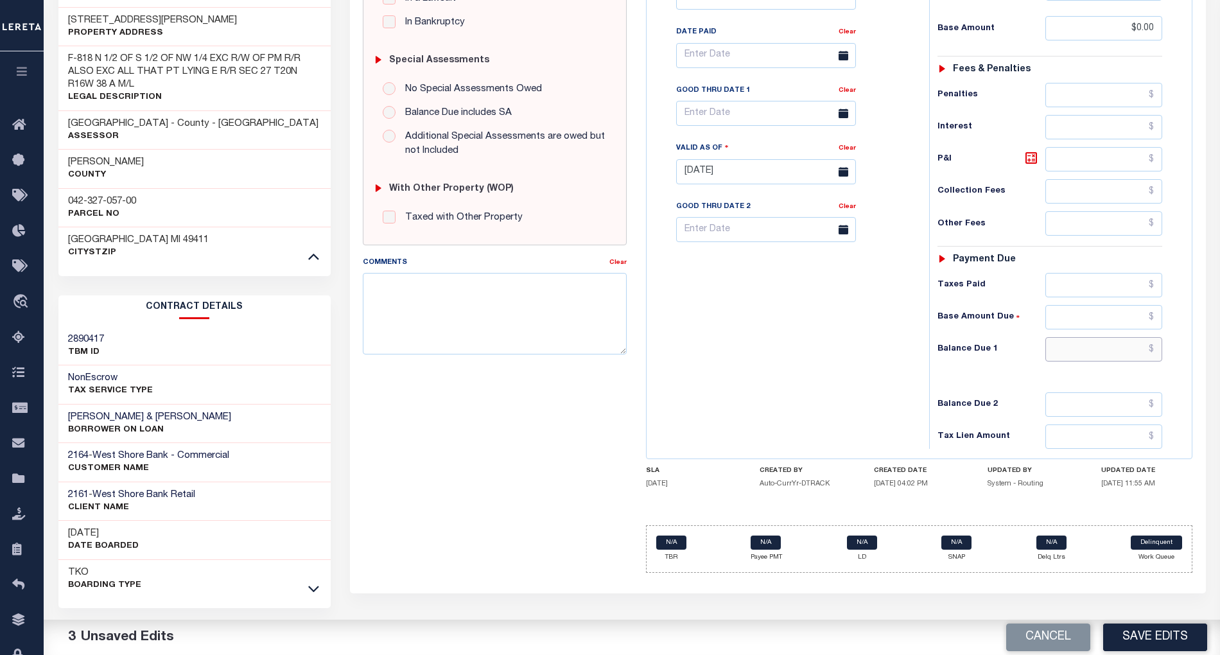
click at [1088, 360] on input "text" at bounding box center [1103, 349] width 117 height 24
type input "$0.00"
click at [1153, 634] on button "Save Edits" at bounding box center [1155, 638] width 104 height 28
checkbox input "false"
type input "$0"
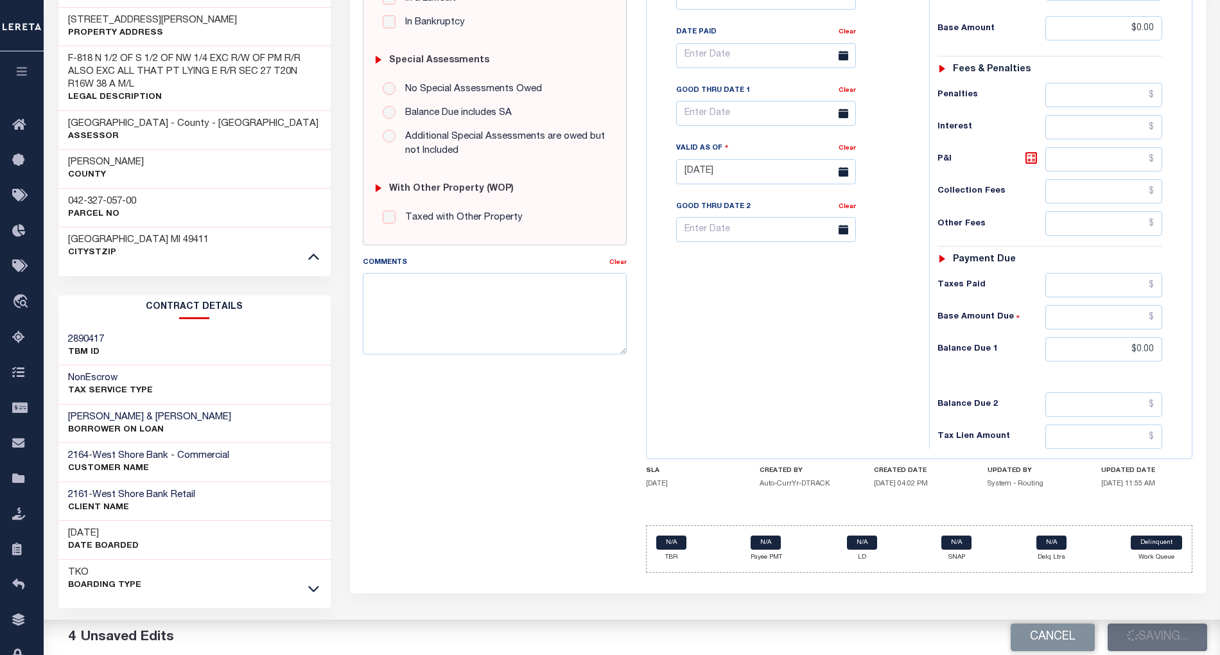
type input "$0"
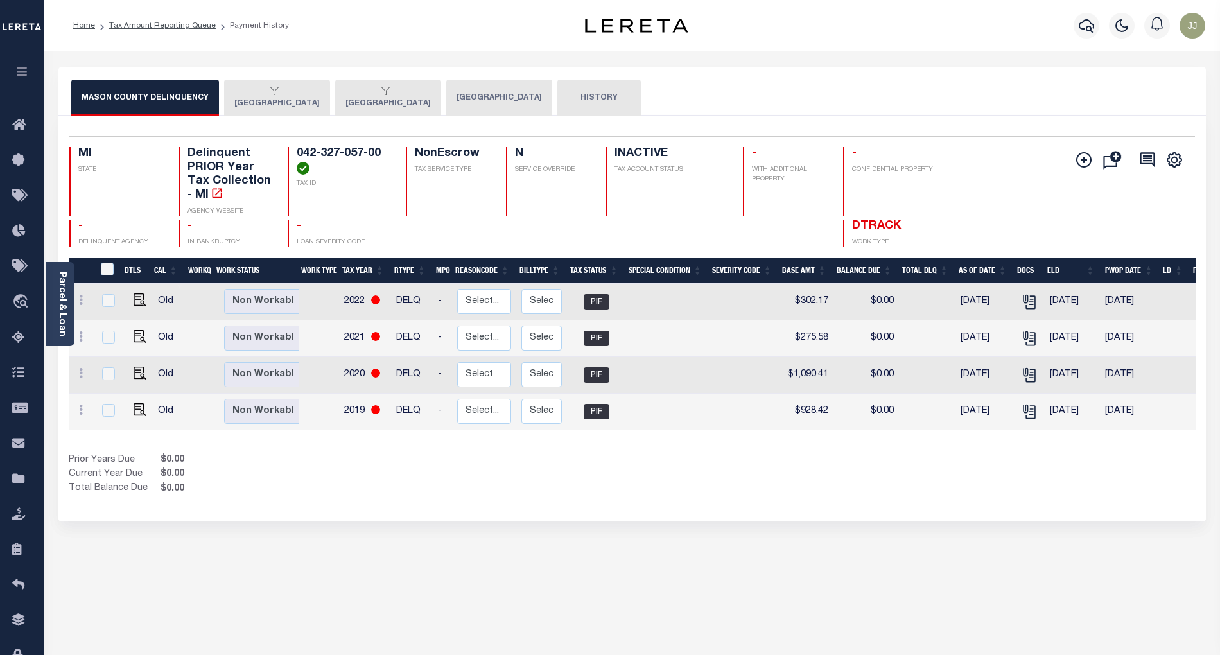
click at [378, 103] on button "[GEOGRAPHIC_DATA]" at bounding box center [388, 98] width 106 height 36
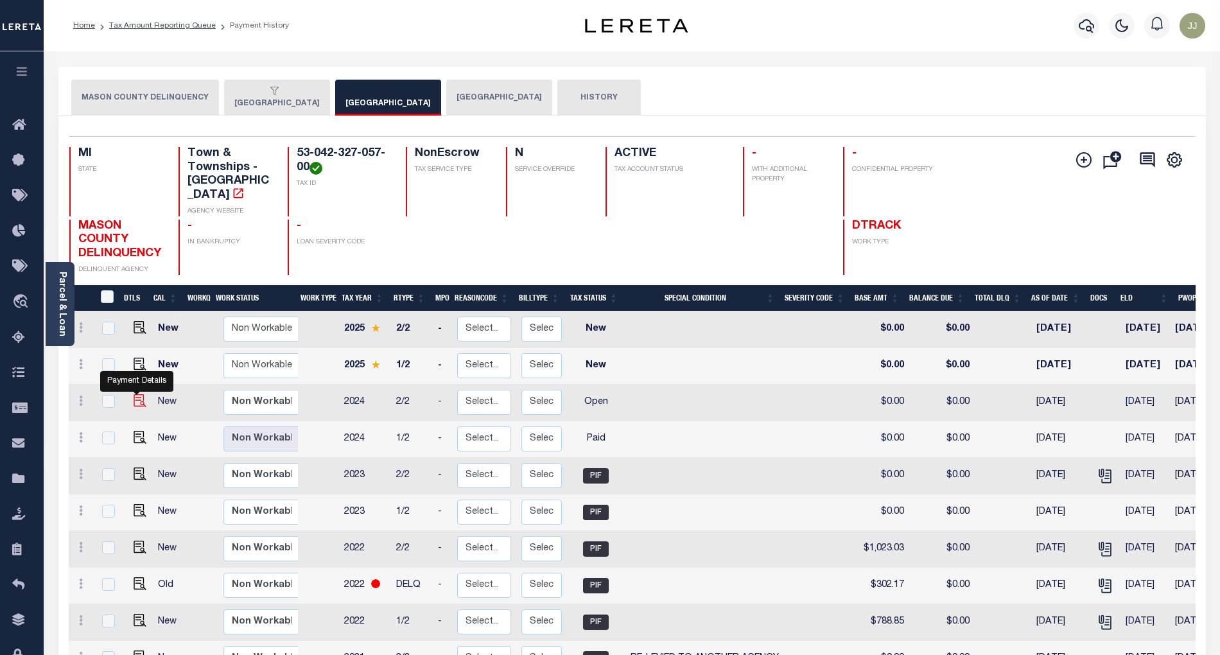
click at [134, 394] on img "" at bounding box center [140, 400] width 13 height 13
checkbox input "true"
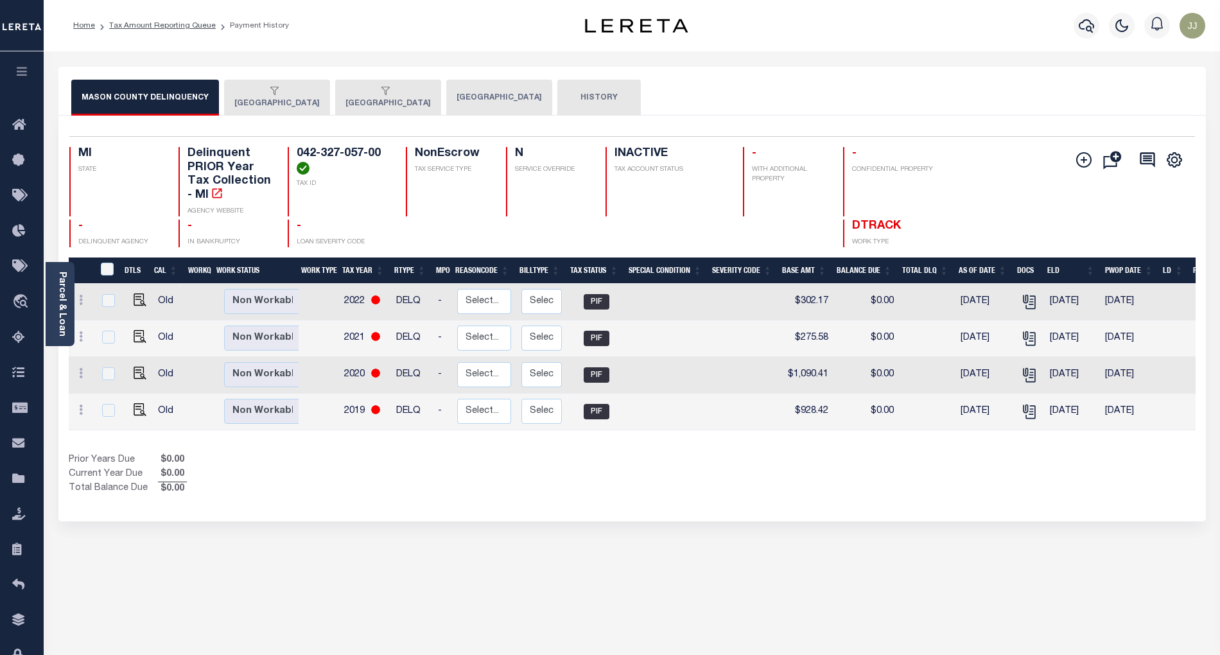
click at [381, 108] on button "[GEOGRAPHIC_DATA]" at bounding box center [388, 98] width 106 height 36
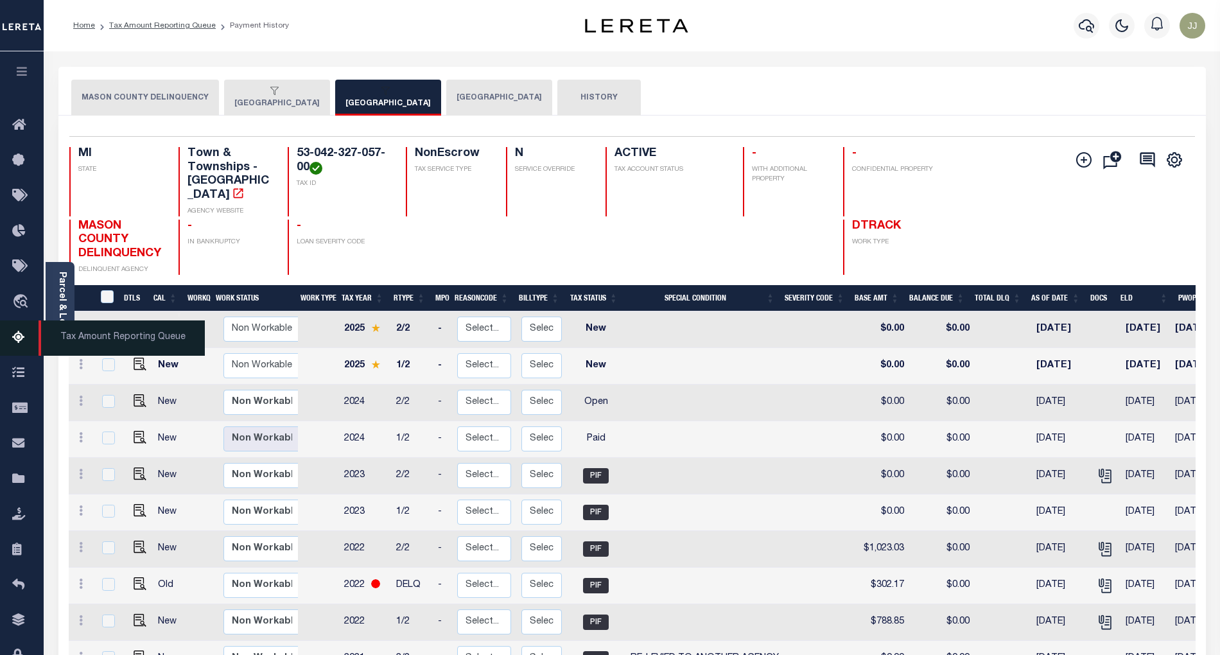
click at [18, 342] on icon at bounding box center [22, 338] width 21 height 16
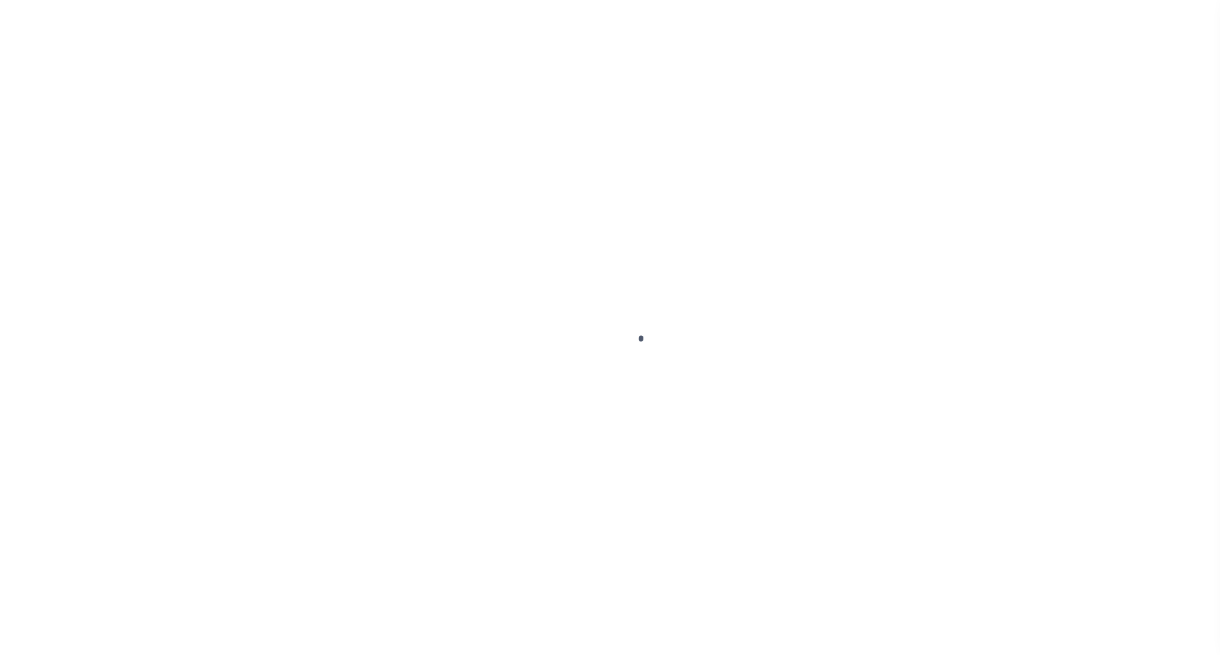
select select "OP2"
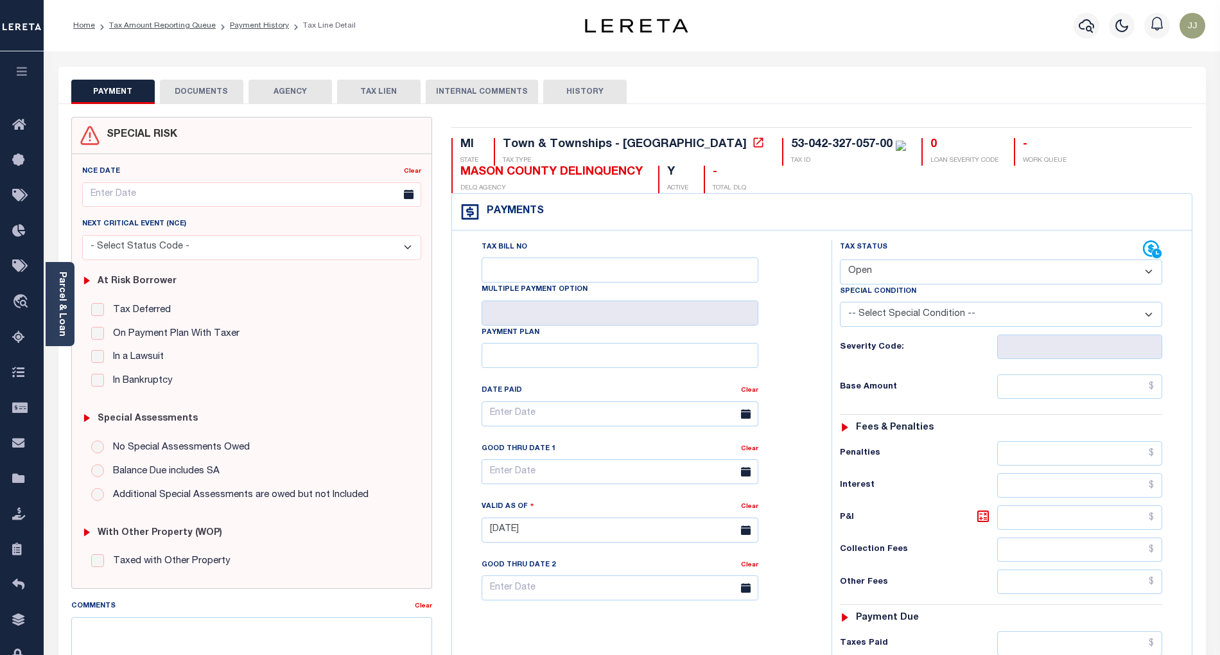
click at [204, 103] on button "DOCUMENTS" at bounding box center [201, 92] width 83 height 24
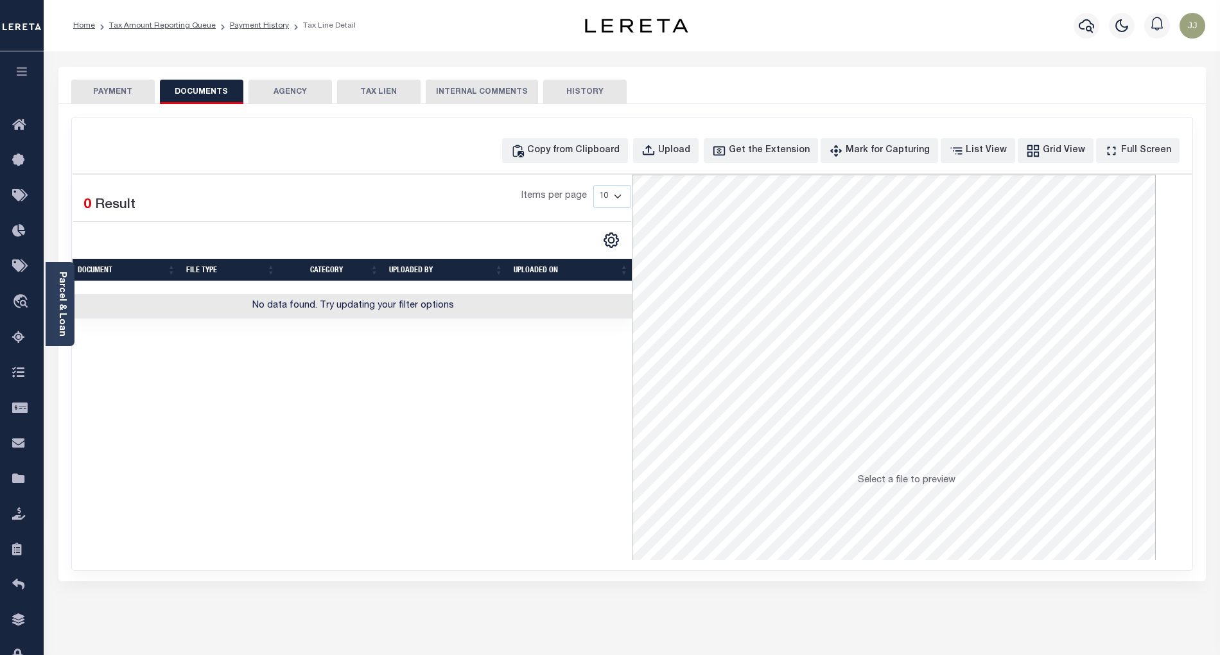
click at [583, 166] on div "Copy from Clipboard Upload Get the Extension Mark for Capturing Got it List Vie…" at bounding box center [632, 344] width 1121 height 453
click at [575, 152] on div "Copy from Clipboard" at bounding box center [573, 151] width 92 height 14
select select "POP"
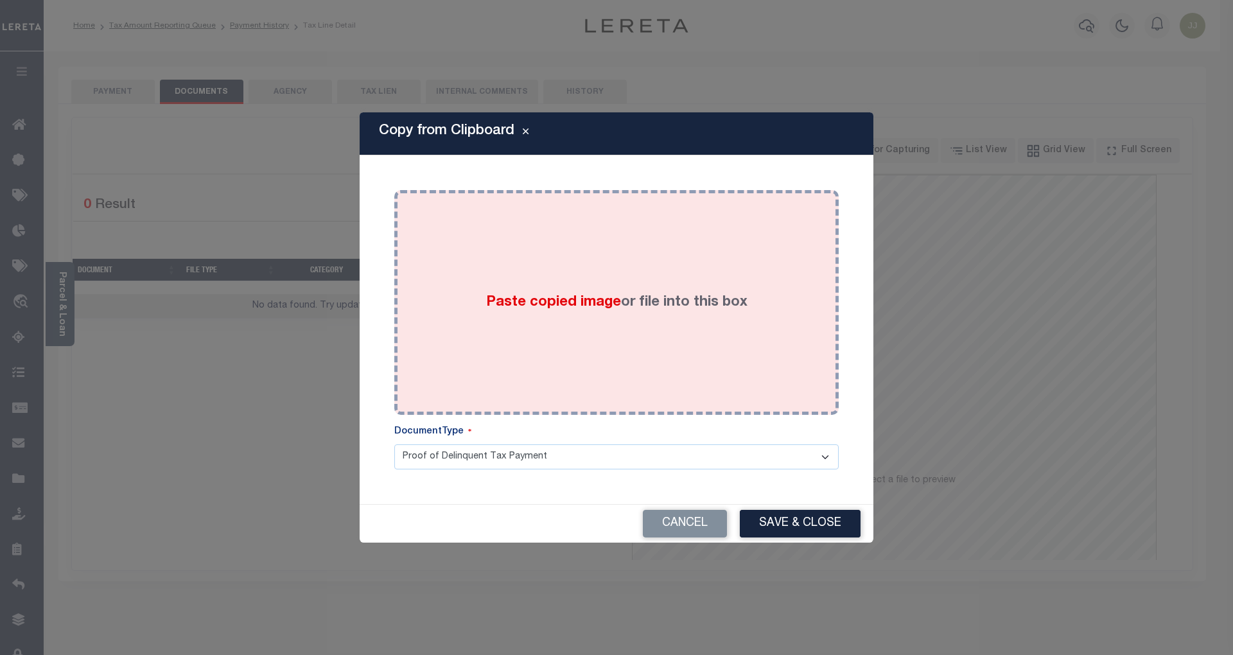
click at [560, 270] on div "Paste copied image or file into this box" at bounding box center [616, 302] width 425 height 205
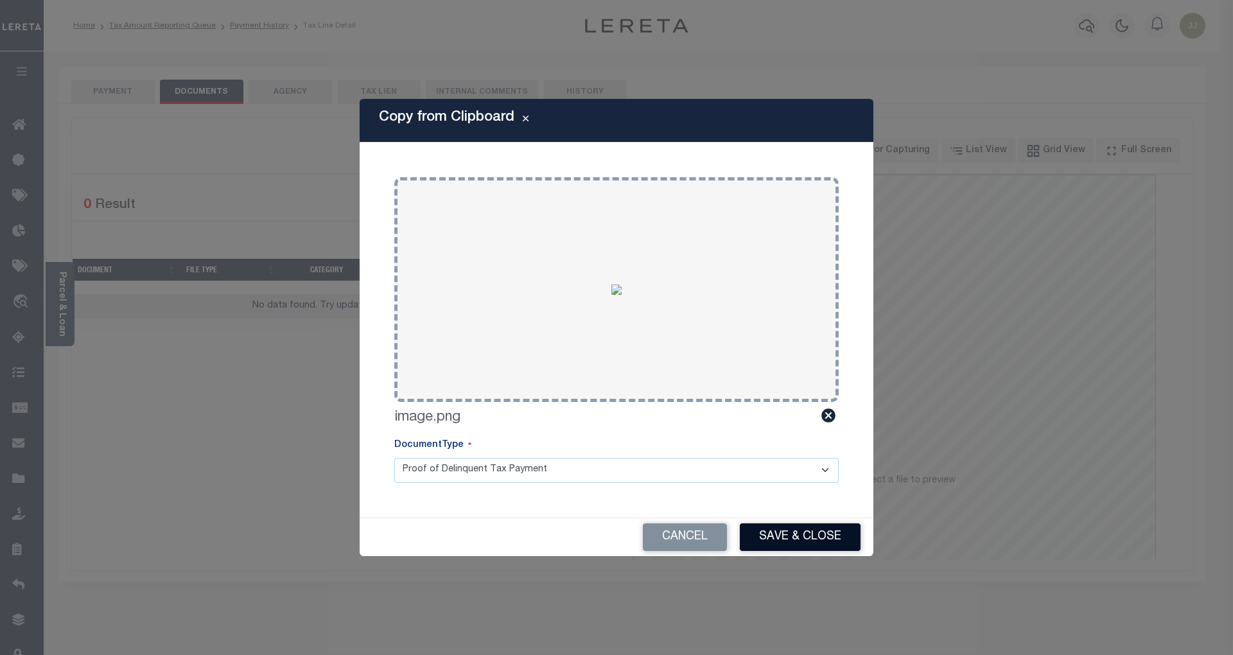
click at [805, 537] on button "Save & Close" at bounding box center [800, 537] width 121 height 28
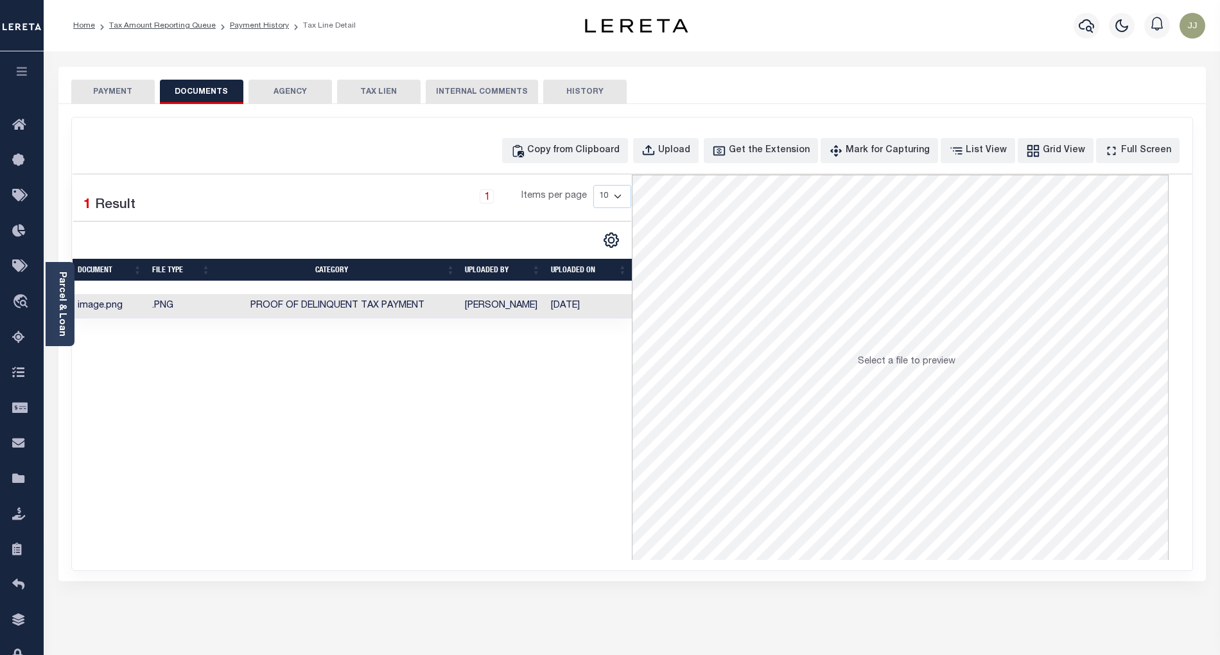
click at [119, 94] on button "PAYMENT" at bounding box center [112, 92] width 83 height 24
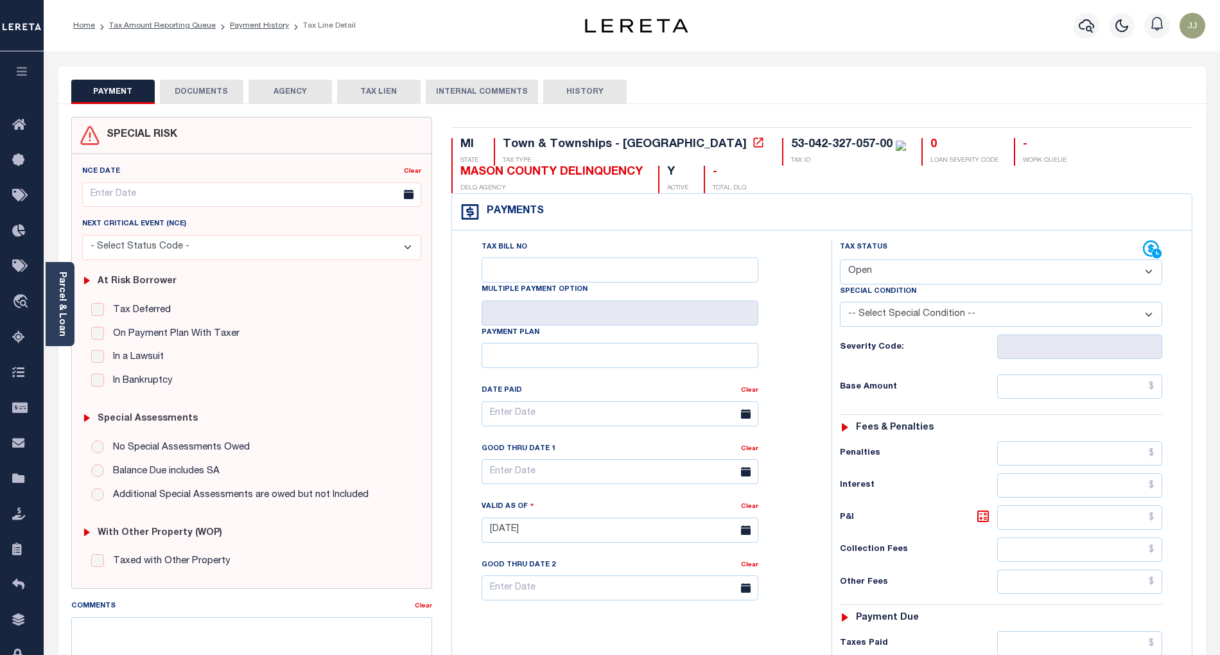
click at [867, 272] on select "- Select Status Code - Open Due/Unpaid Paid Incomplete No Tax Due Internal Refu…" at bounding box center [1001, 271] width 322 height 25
select select "PYD"
click at [840, 261] on select "- Select Status Code - Open Due/Unpaid Paid Incomplete No Tax Due Internal Refu…" at bounding box center [1001, 271] width 322 height 25
type input "09/30/2025"
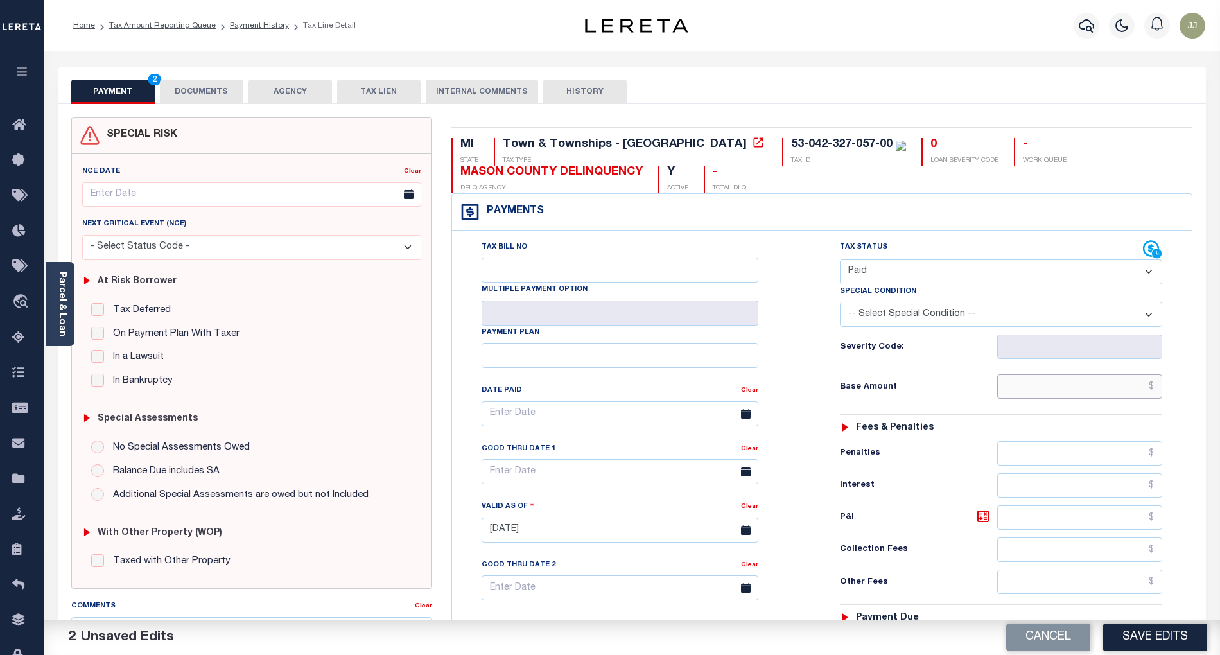
click at [1033, 388] on input "text" at bounding box center [1080, 386] width 166 height 24
type input "$0.00"
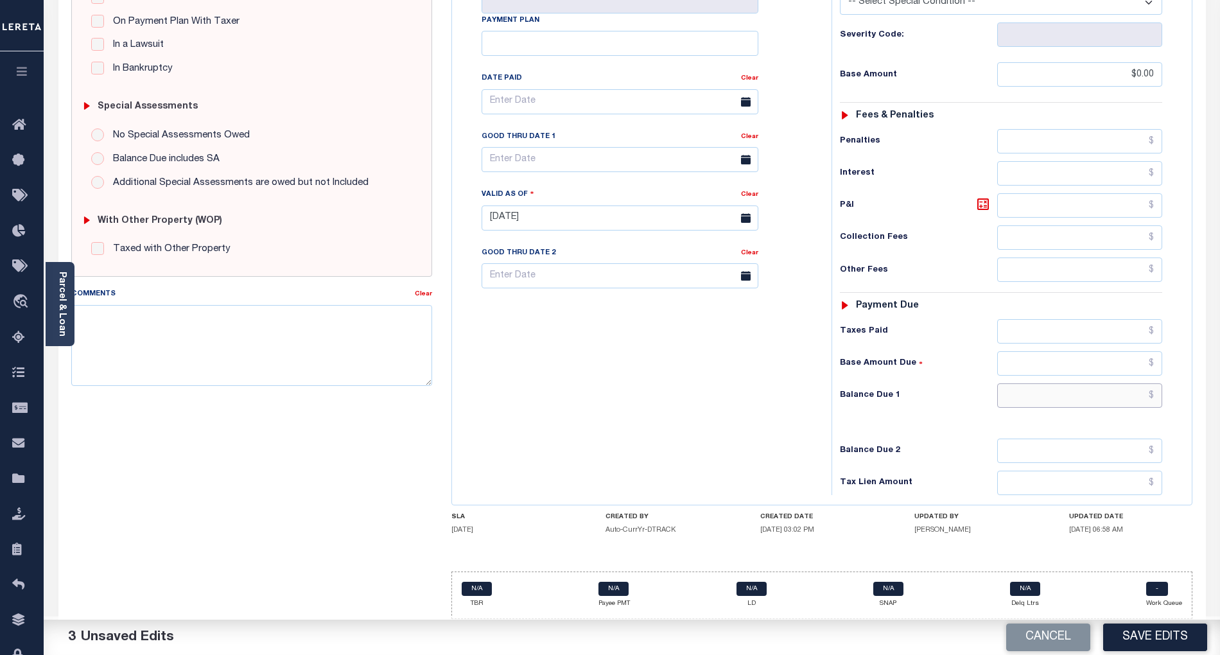
drag, startPoint x: 1024, startPoint y: 396, endPoint x: 1033, endPoint y: 398, distance: 9.8
click at [1033, 397] on input "text" at bounding box center [1080, 395] width 166 height 24
type input "$0.00"
click at [1164, 629] on button "Save Edits" at bounding box center [1155, 638] width 104 height 28
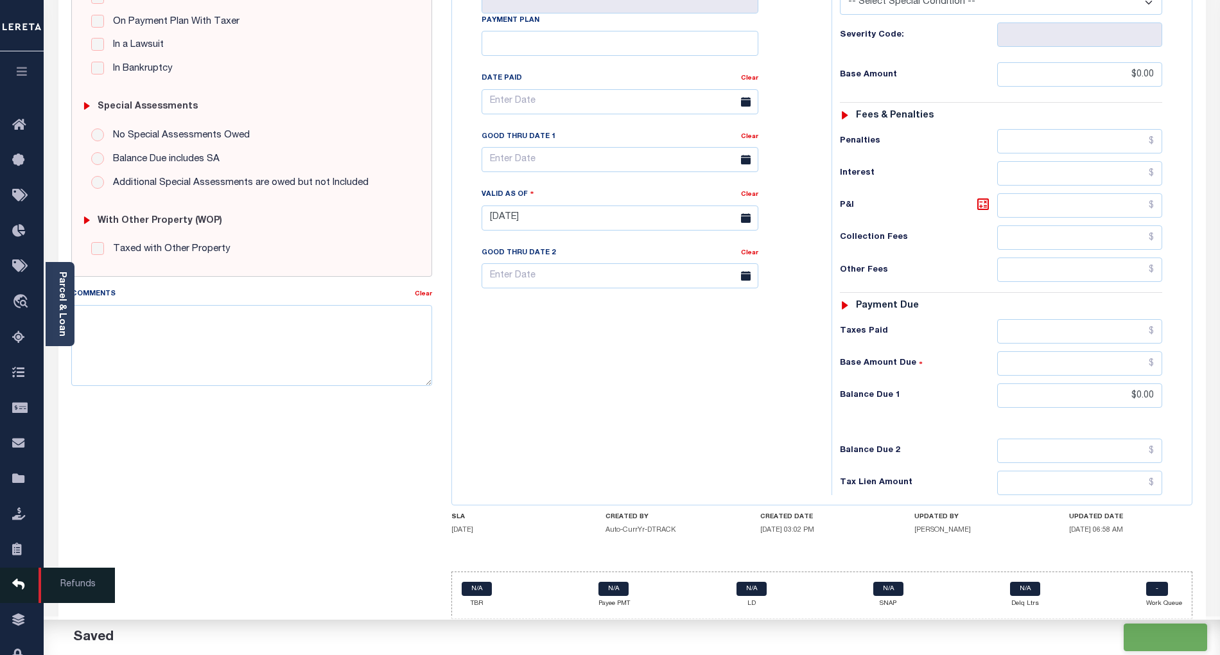
checkbox input "false"
type input "$0"
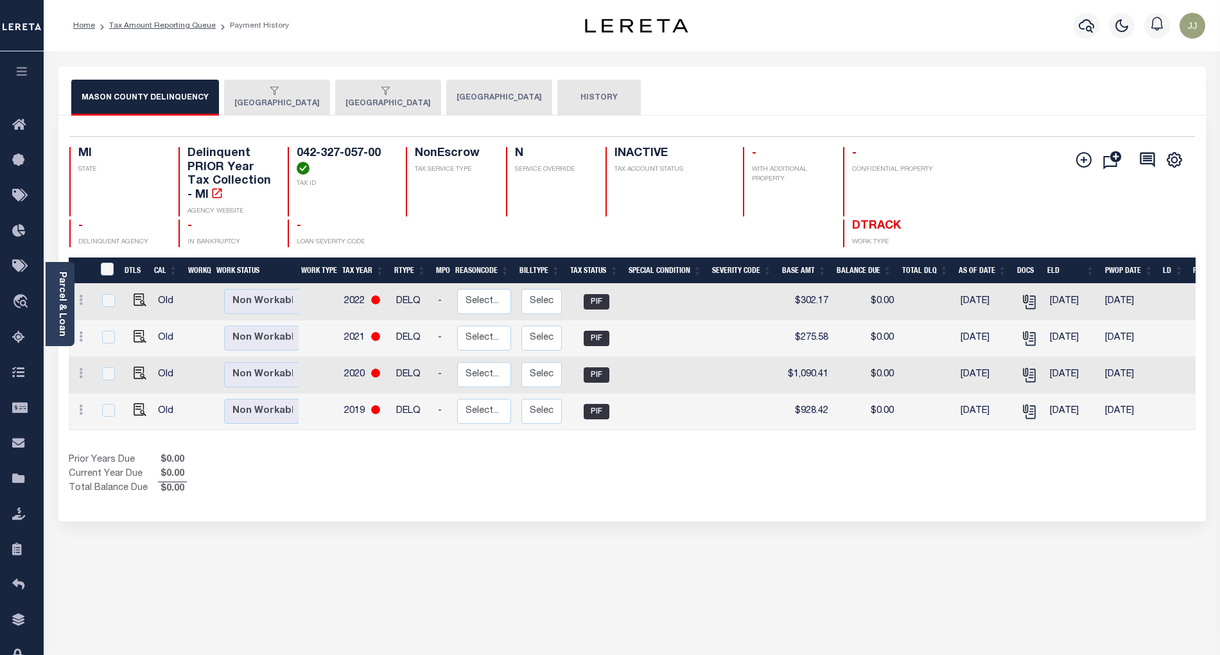
click at [381, 100] on button "[GEOGRAPHIC_DATA]" at bounding box center [388, 98] width 106 height 36
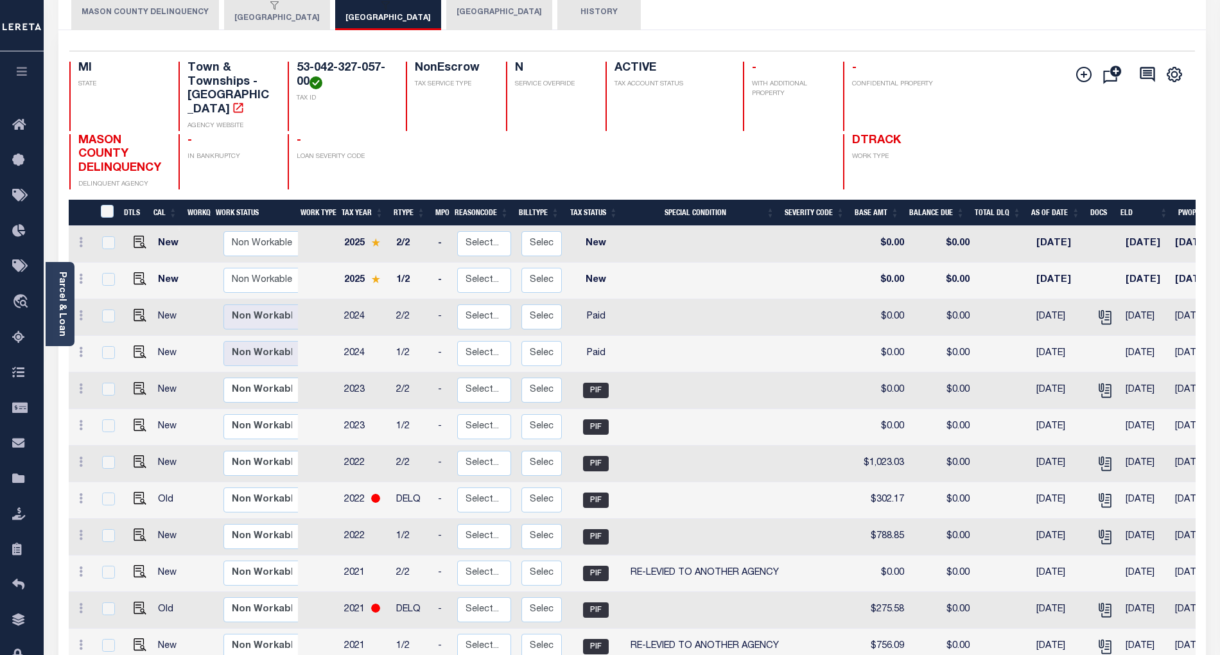
scroll to position [486, 0]
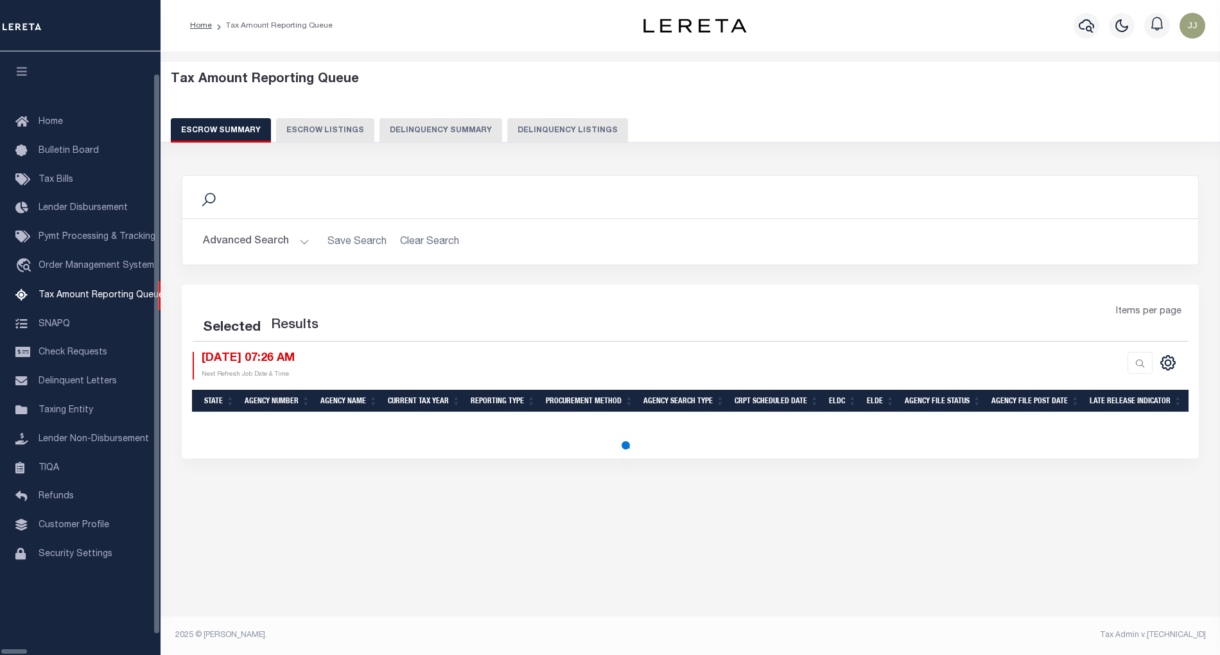
select select "100"
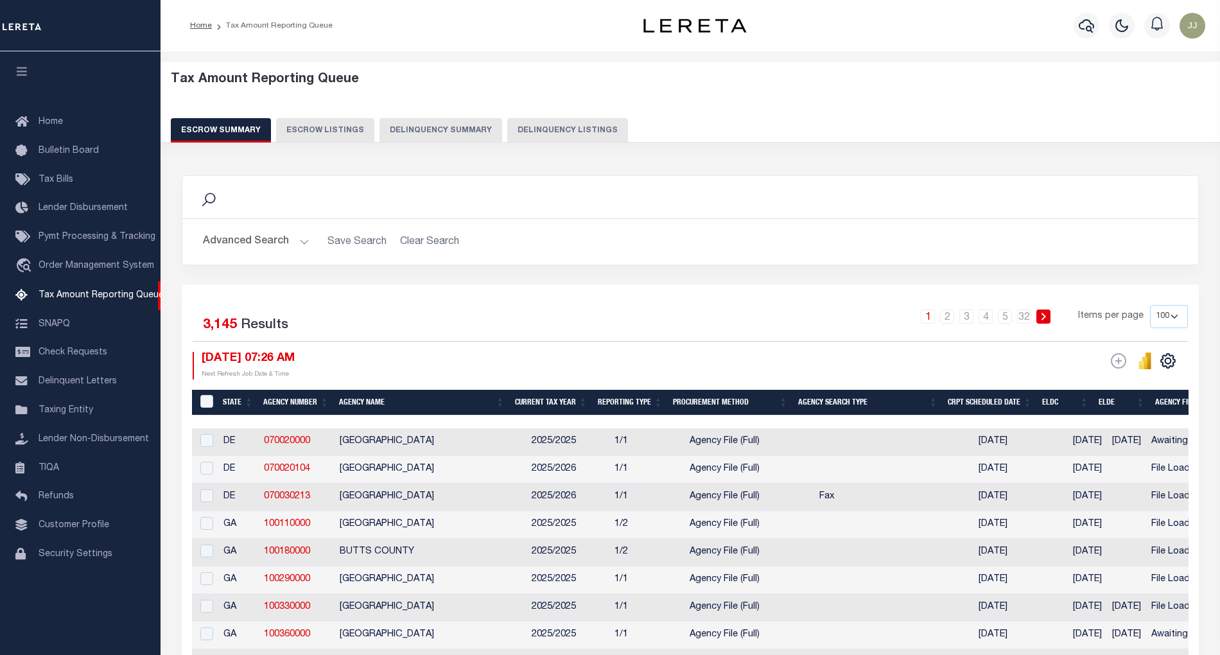
drag, startPoint x: 561, startPoint y: 132, endPoint x: 584, endPoint y: 157, distance: 34.1
click at [573, 132] on button "Delinquency Listings" at bounding box center [567, 130] width 121 height 24
select select "100"
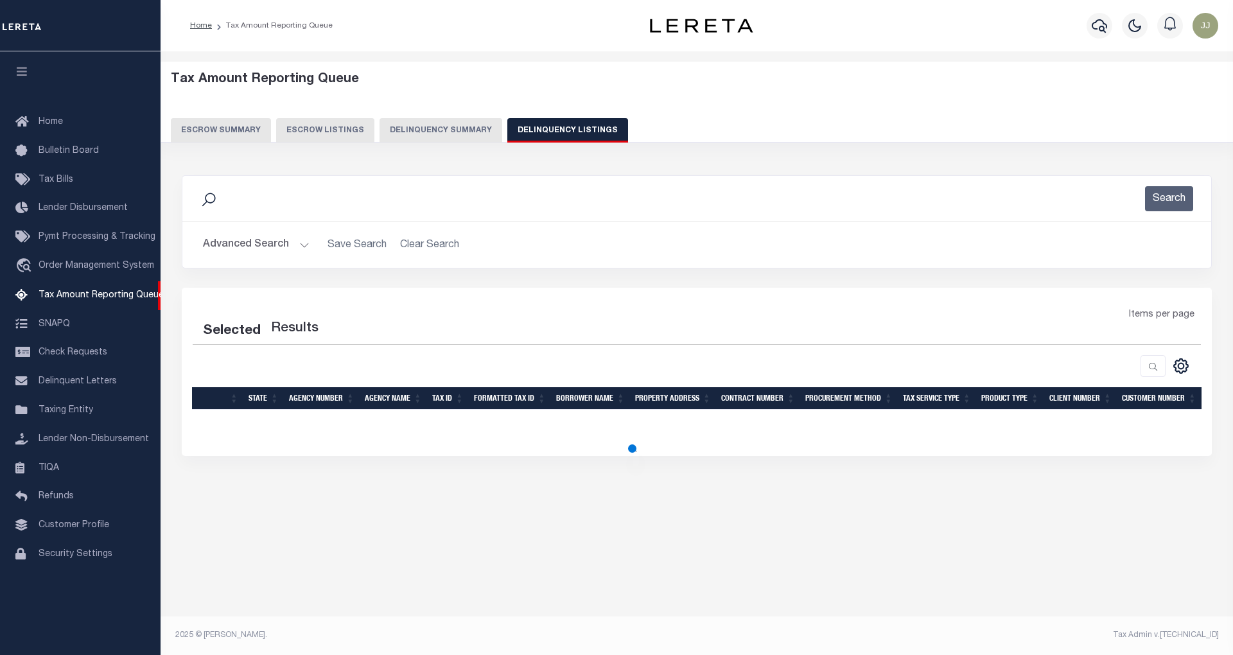
select select "100"
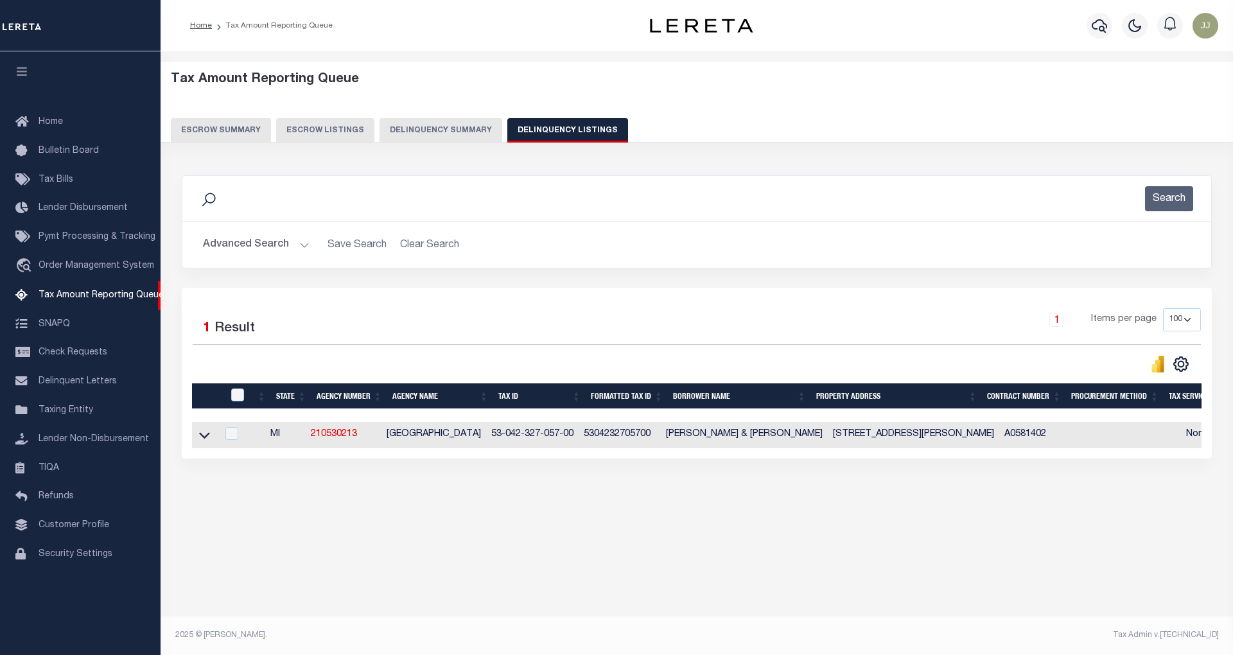
click at [288, 250] on button "Advanced Search" at bounding box center [256, 244] width 107 height 25
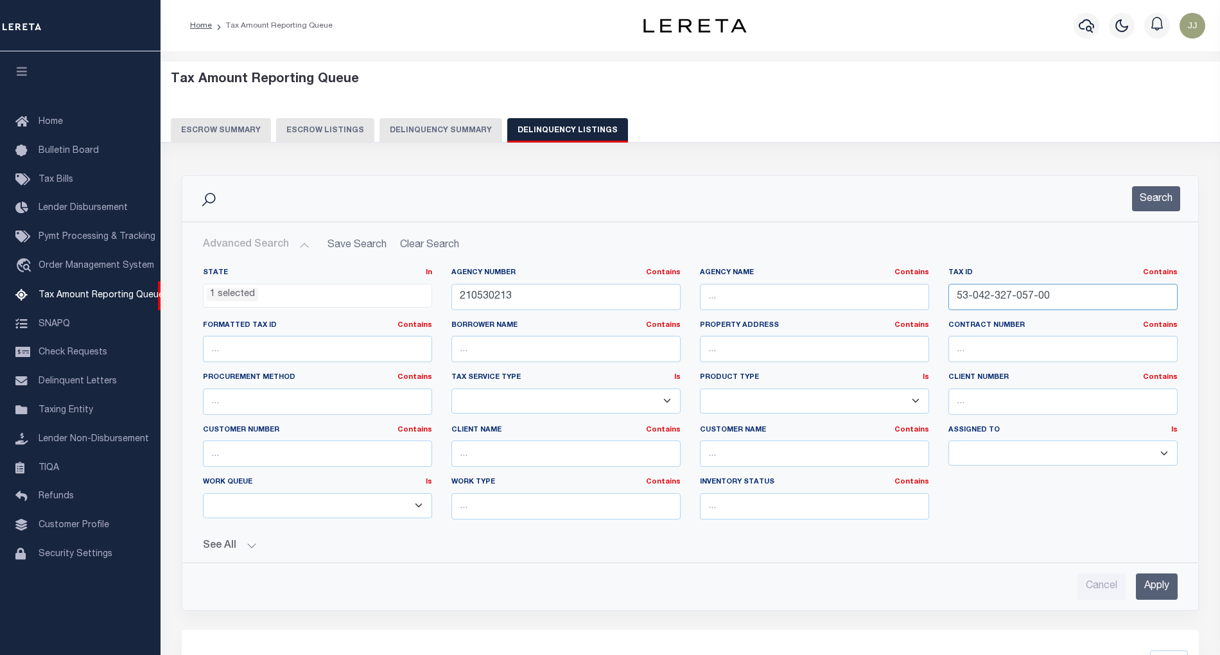
drag, startPoint x: 1056, startPoint y: 301, endPoint x: 913, endPoint y: 301, distance: 143.2
click at [913, 301] on div "State In In AK AL AR AZ CA CO CT DC DE FL GA GU HI IA ID IL IN KS [GEOGRAPHIC_D…" at bounding box center [690, 399] width 994 height 262
paste input "200-03"
type input "53-042-200-037-00"
click at [1164, 203] on button "Search" at bounding box center [1156, 198] width 48 height 25
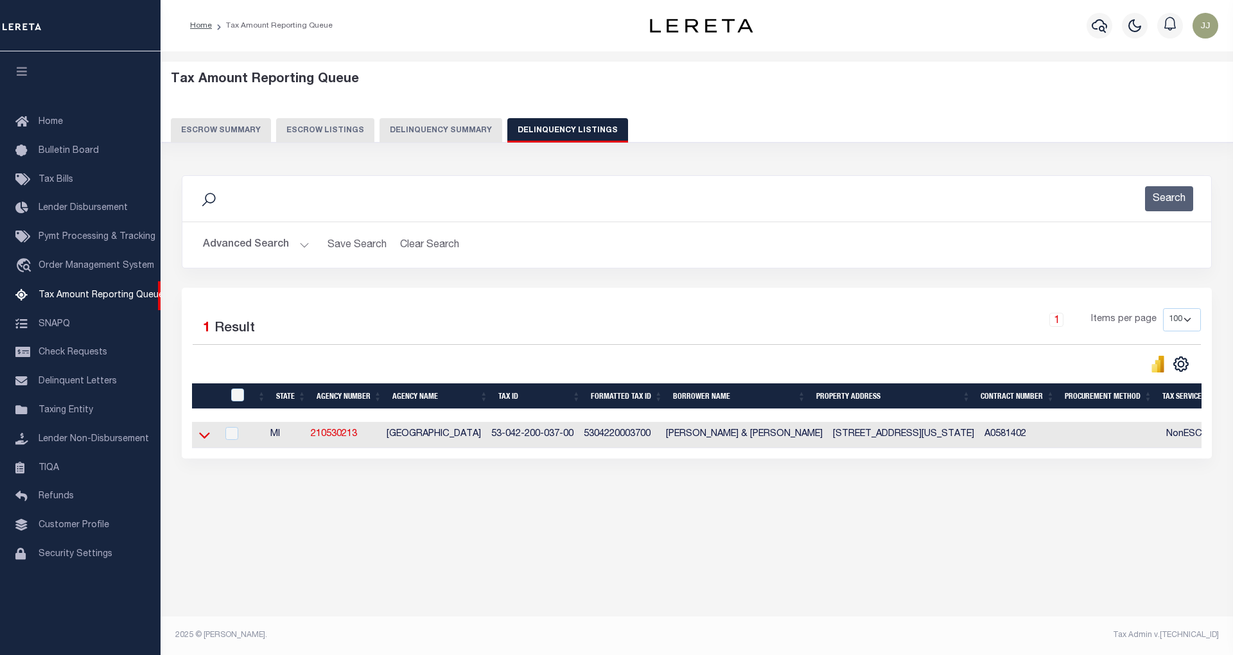
click at [202, 435] on icon at bounding box center [204, 434] width 11 height 13
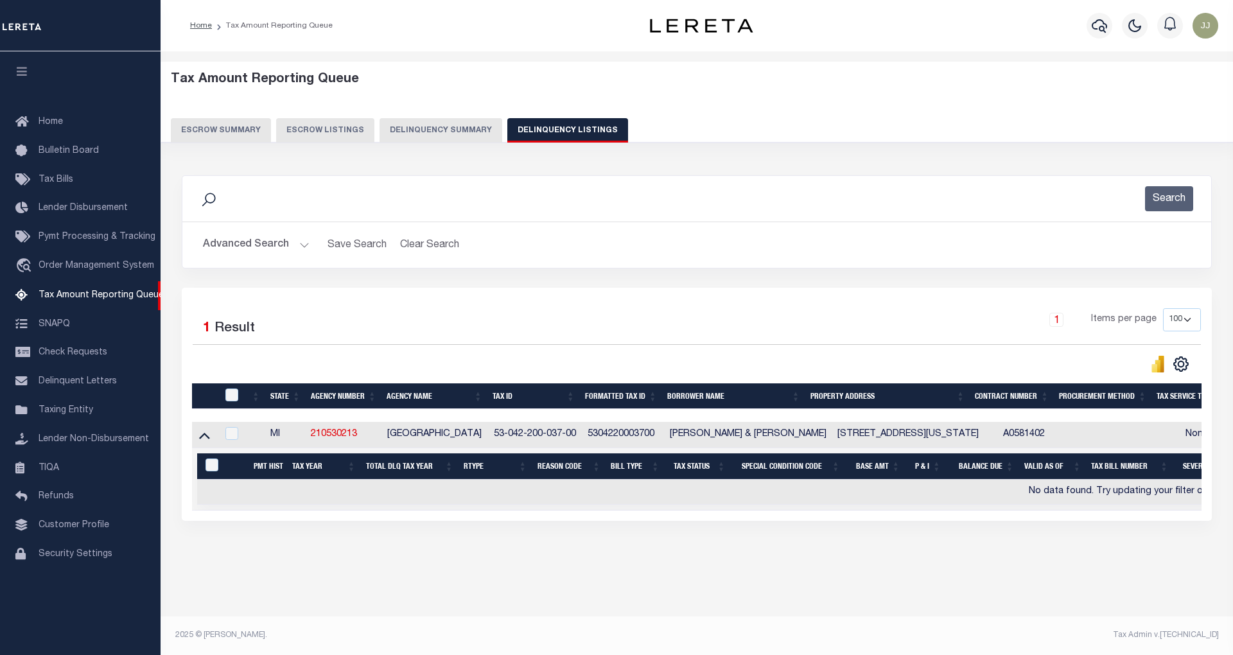
click at [281, 245] on button "Advanced Search" at bounding box center [256, 244] width 107 height 25
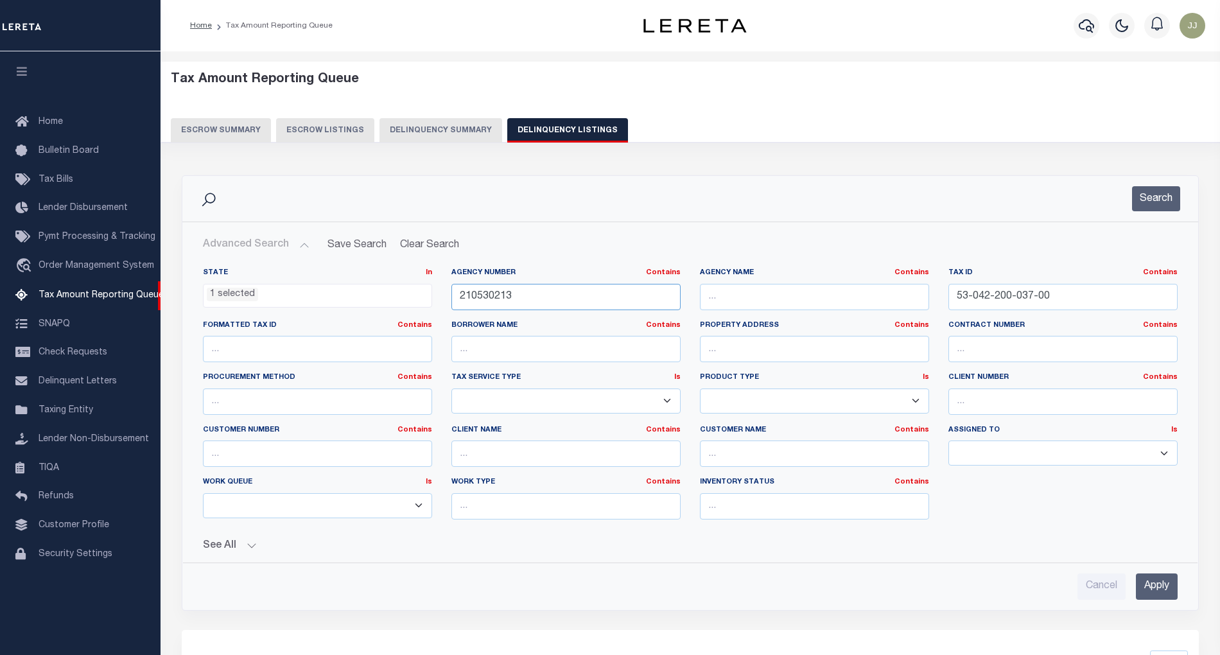
drag, startPoint x: 406, startPoint y: 278, endPoint x: 391, endPoint y: 276, distance: 15.5
click at [391, 276] on div "State In In AK AL AR AZ CA CO CT DC DE FL GA GU HI IA ID IL IN KS KY LA MA MD M…" at bounding box center [690, 399] width 994 height 262
paste input "419"
type input "210530419"
click at [1162, 198] on button "Search" at bounding box center [1156, 198] width 48 height 25
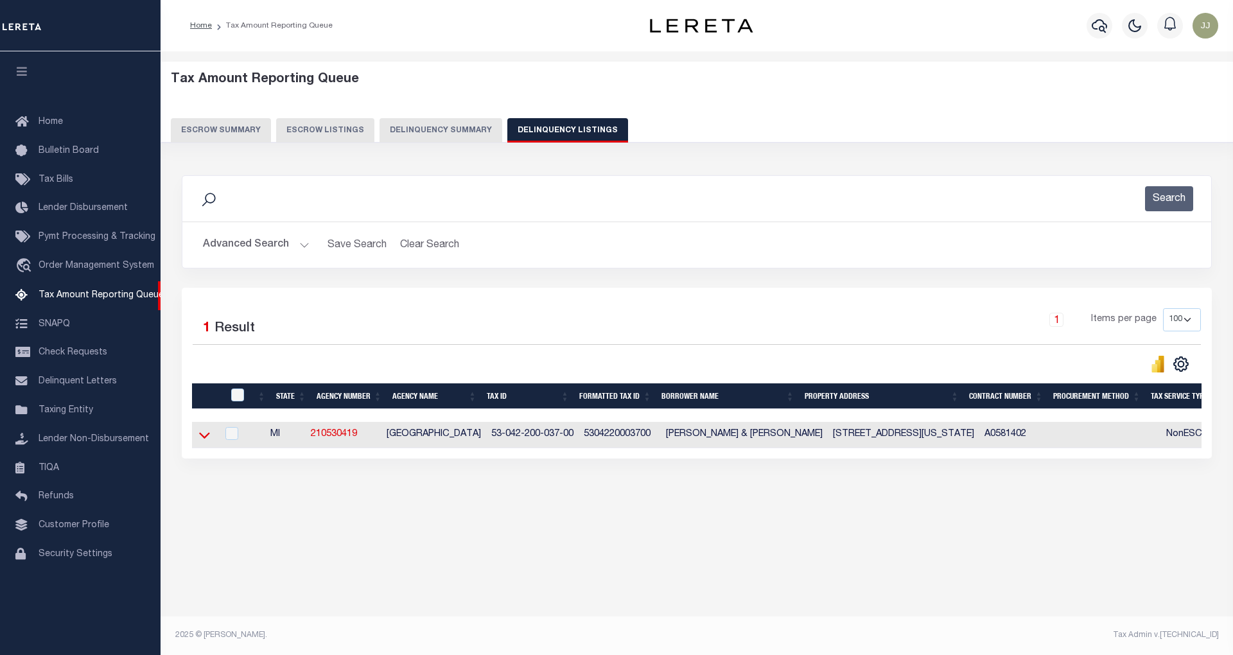
click at [208, 442] on icon at bounding box center [204, 434] width 11 height 13
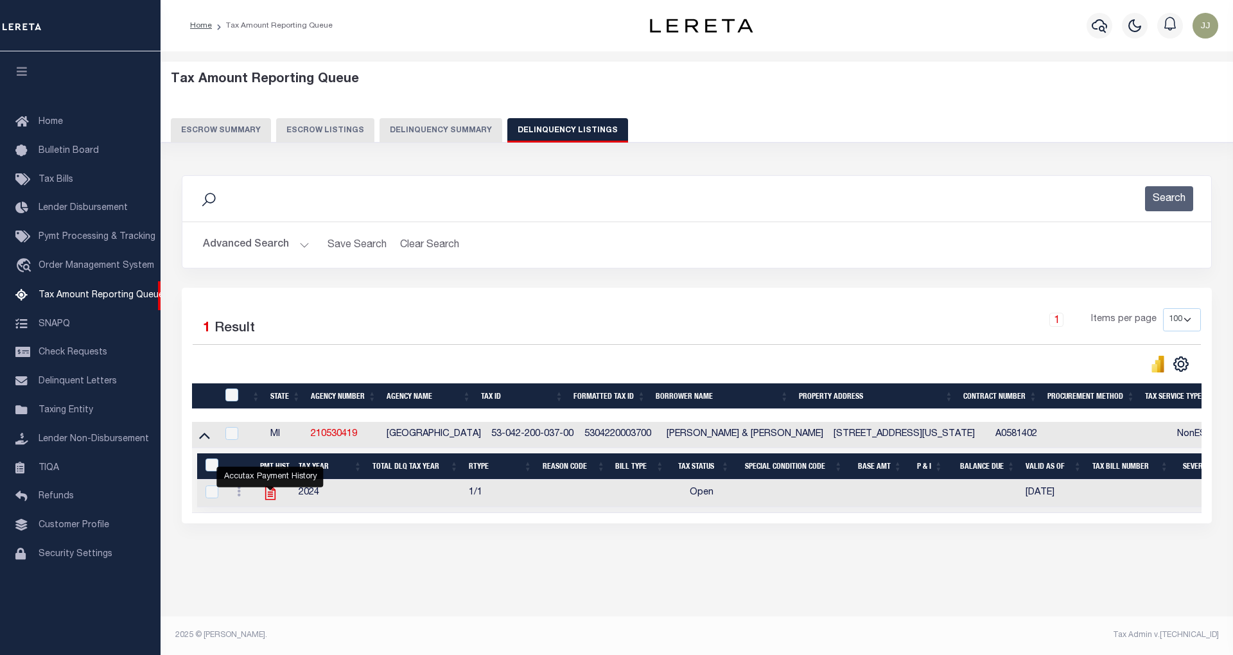
click at [273, 501] on icon "" at bounding box center [270, 493] width 17 height 17
checkbox input "true"
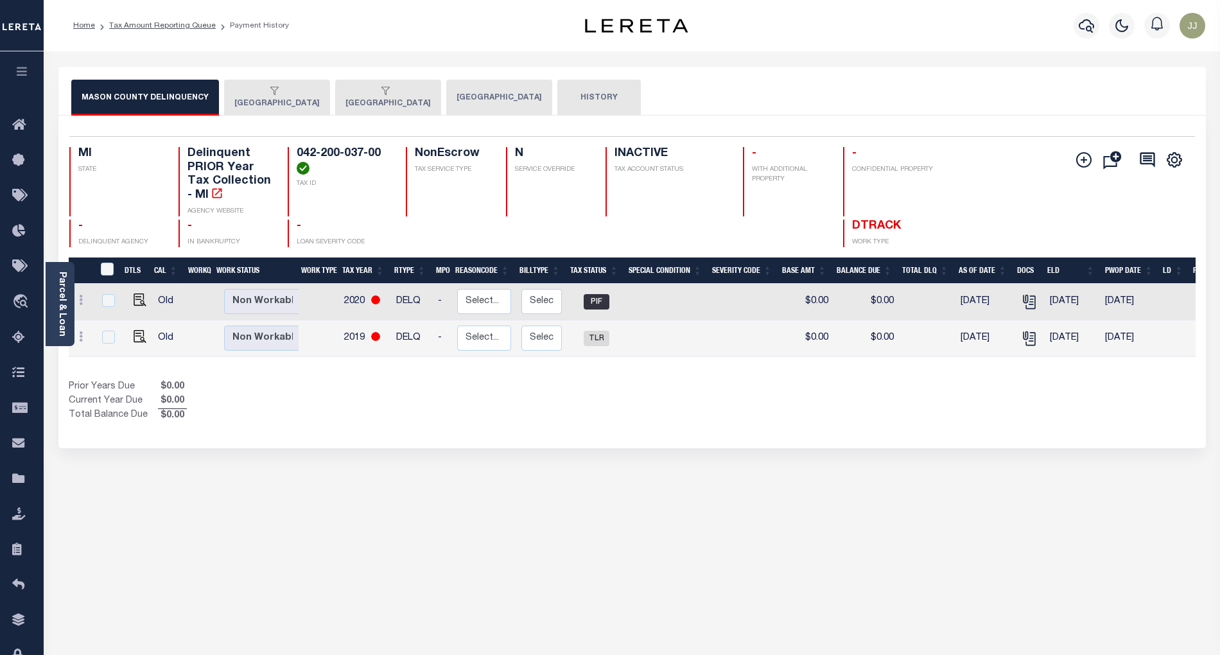
click at [478, 91] on button "[GEOGRAPHIC_DATA]" at bounding box center [499, 98] width 106 height 36
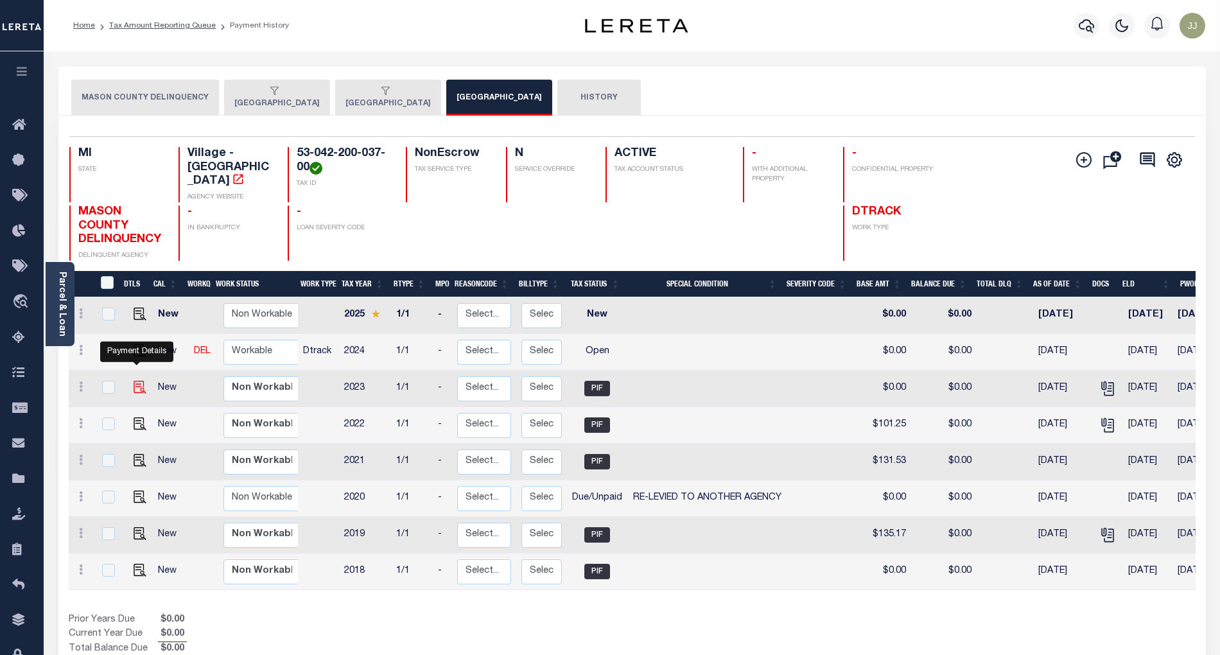
click at [137, 381] on img "" at bounding box center [140, 387] width 13 height 13
checkbox input "true"
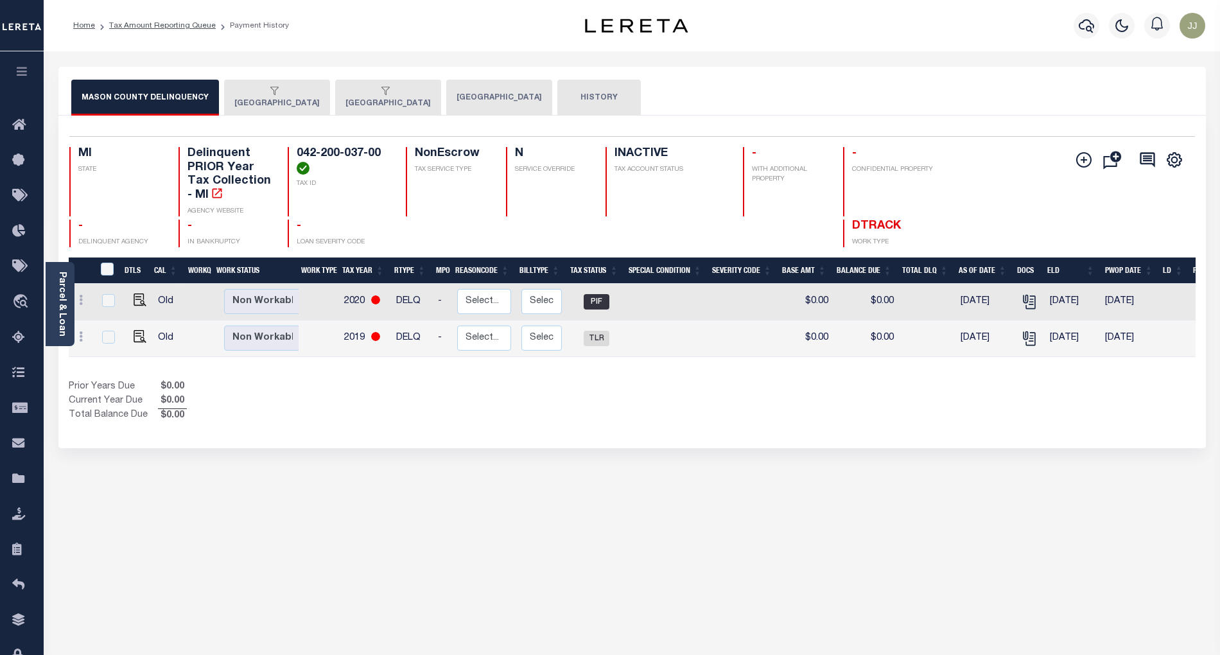
click at [478, 83] on button "[GEOGRAPHIC_DATA]" at bounding box center [499, 98] width 106 height 36
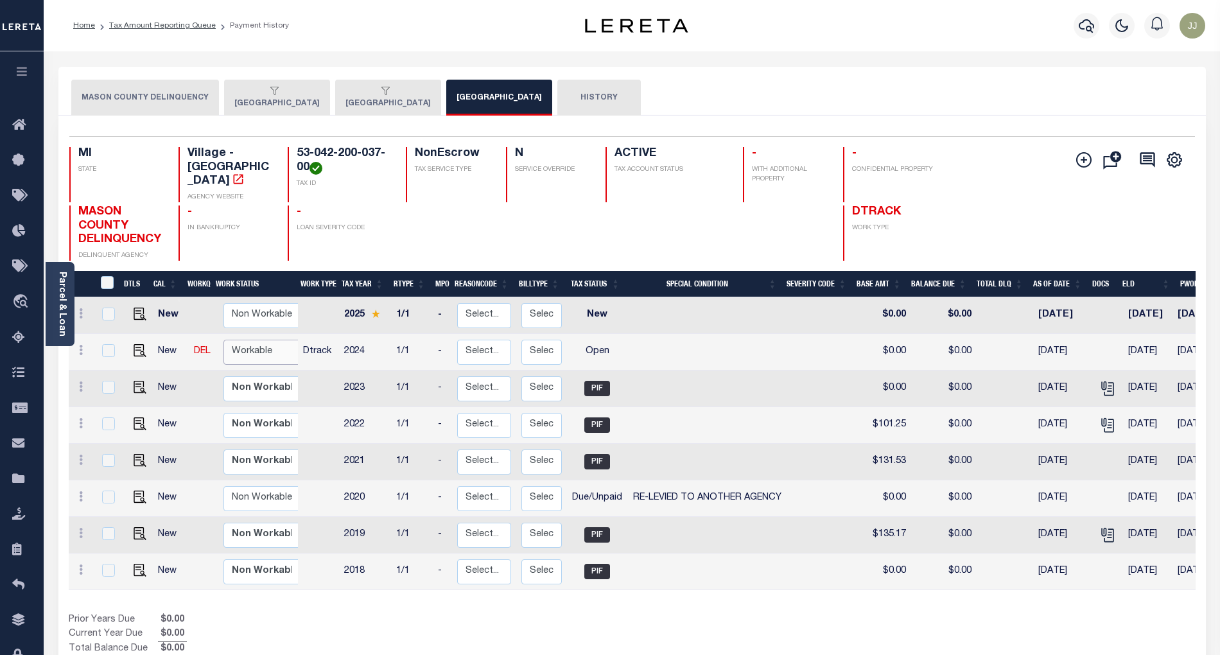
click at [257, 344] on select "Non Workable Workable" at bounding box center [261, 352] width 77 height 25
checkbox input "true"
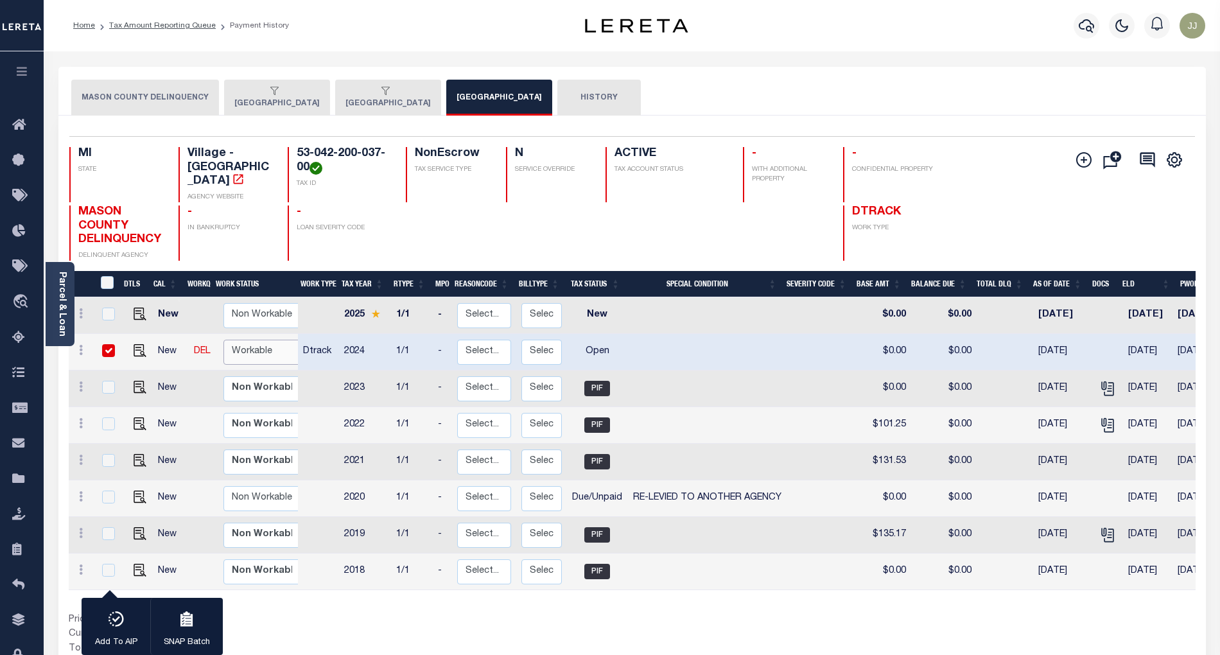
select select "true"
click at [223, 340] on select "Non Workable Workable" at bounding box center [261, 352] width 77 height 25
checkbox input "false"
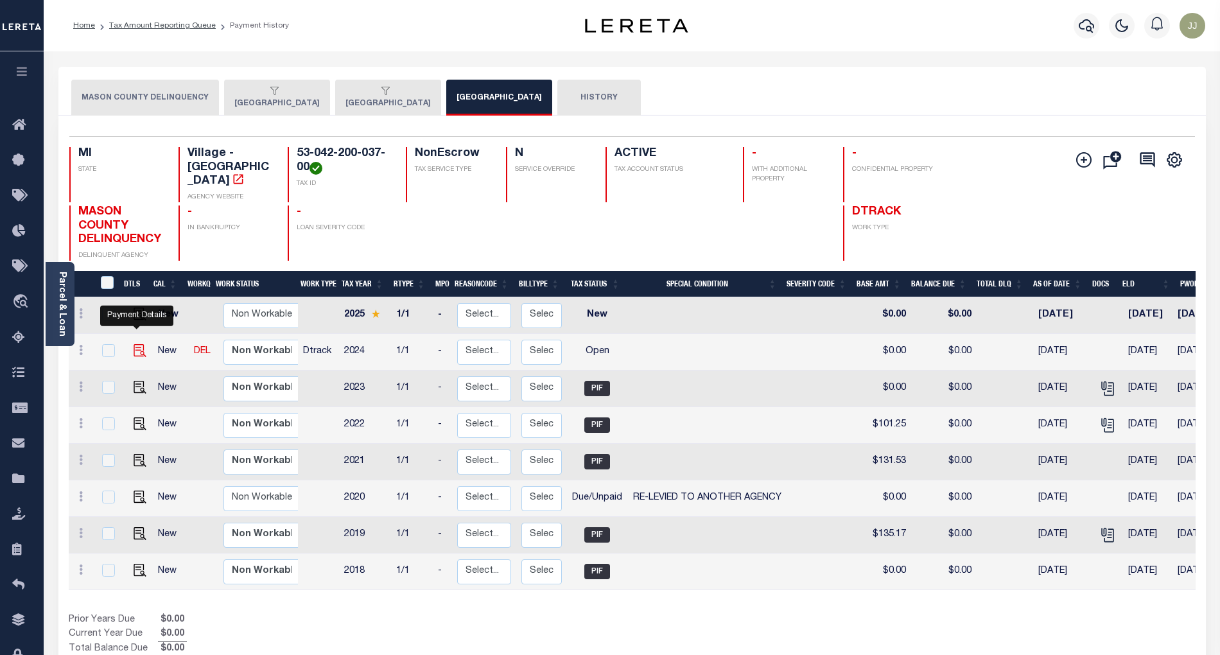
click at [136, 344] on img "" at bounding box center [140, 350] width 13 height 13
checkbox input "true"
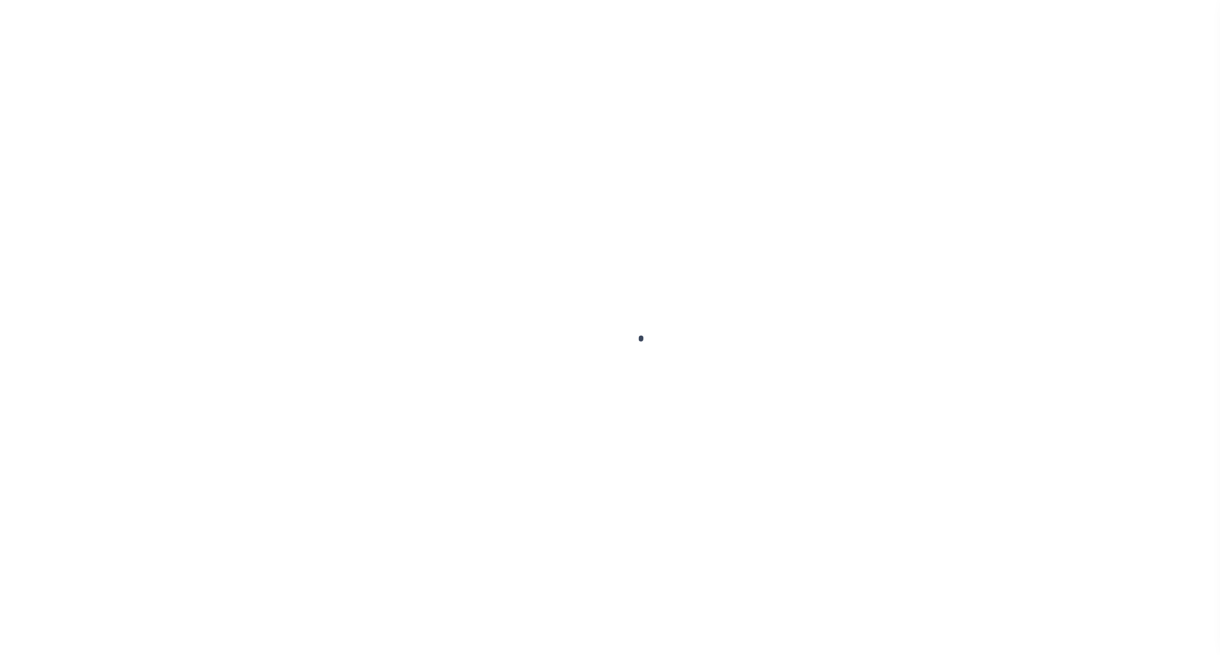
select select "PIF"
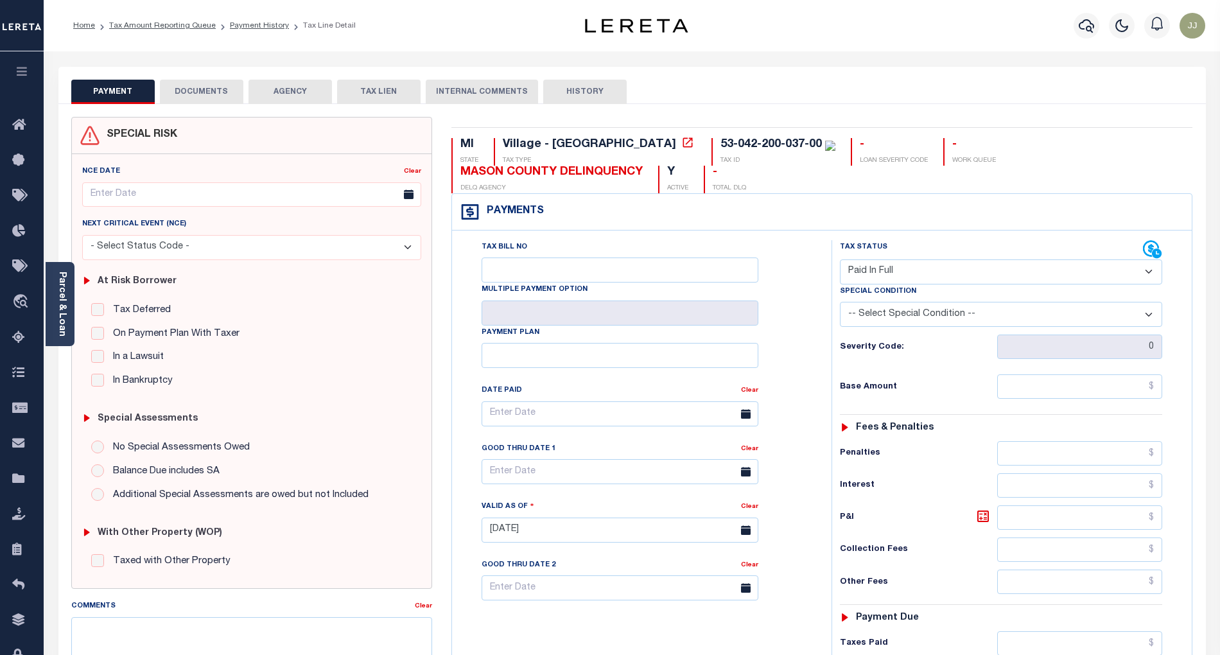
click at [208, 92] on button "DOCUMENTS" at bounding box center [201, 92] width 83 height 24
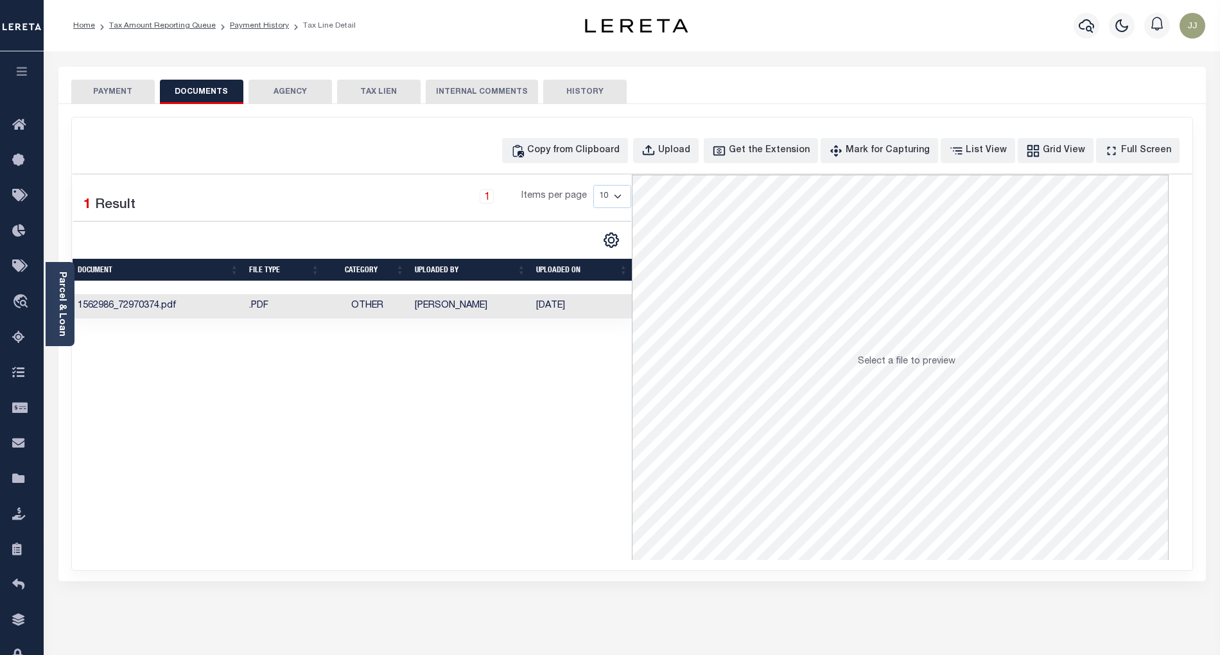
click at [385, 312] on td "Other" at bounding box center [367, 306] width 85 height 25
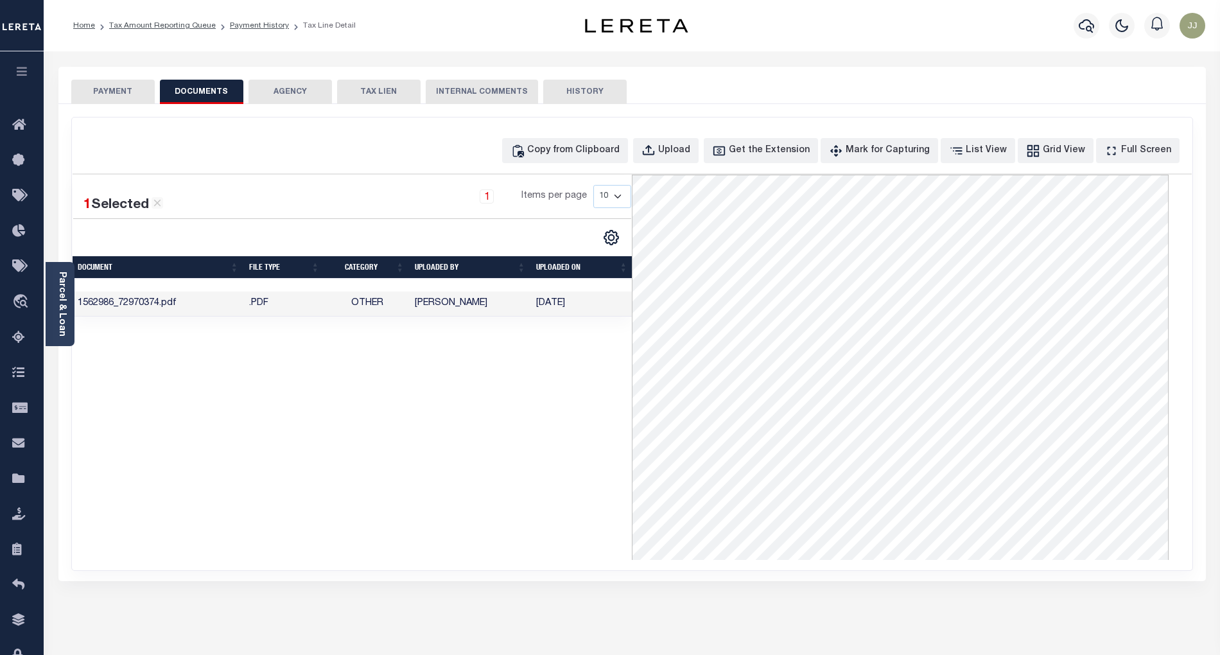
click at [313, 412] on div "1 Selected 1 Result 1 Items per page 10 25 50 100" at bounding box center [353, 367] width 560 height 385
click at [262, 29] on link "Payment History" at bounding box center [259, 26] width 59 height 8
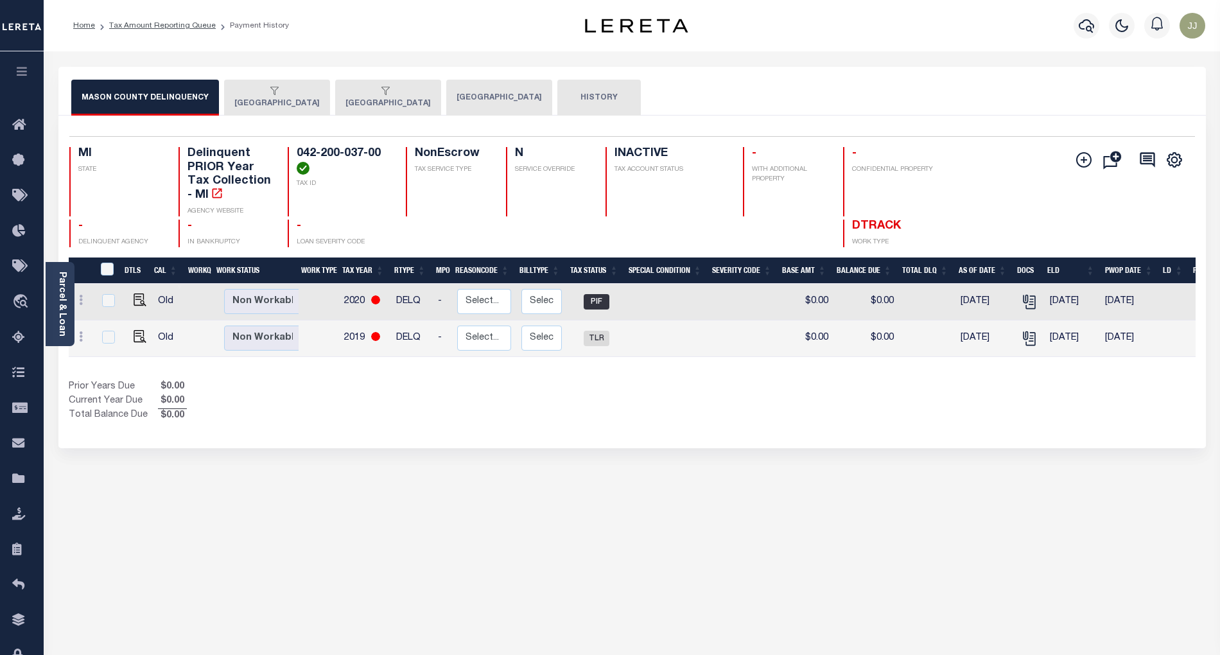
click at [492, 94] on button "[GEOGRAPHIC_DATA]" at bounding box center [499, 98] width 106 height 36
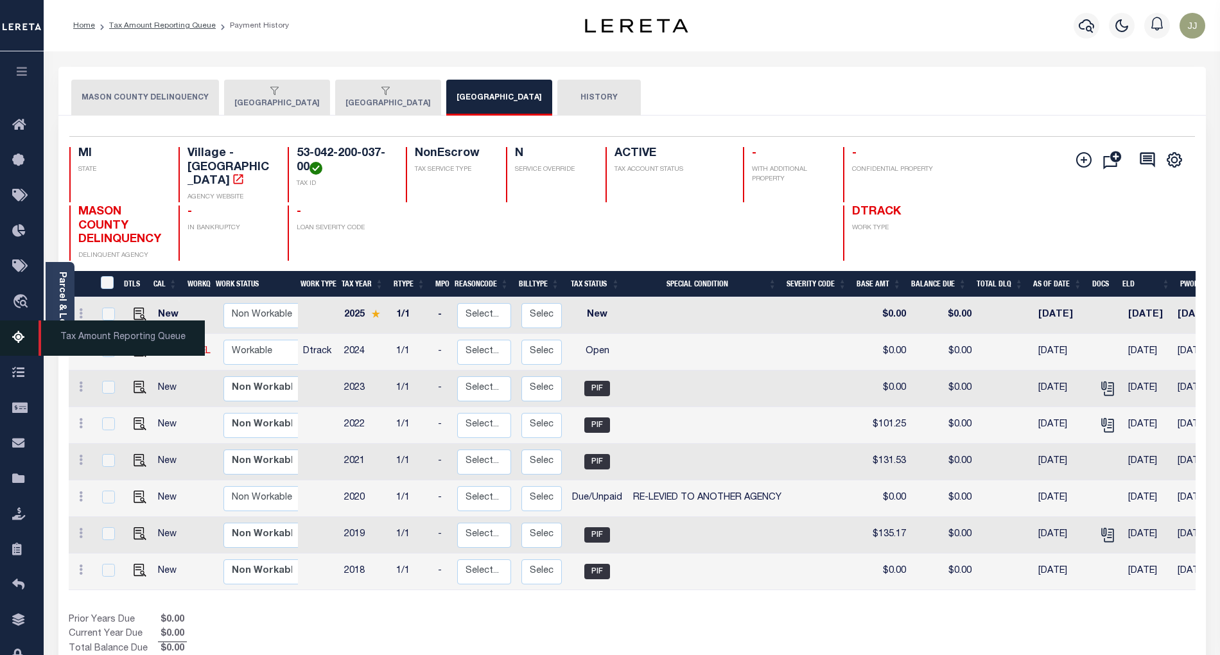
click at [21, 346] on icon at bounding box center [22, 338] width 21 height 16
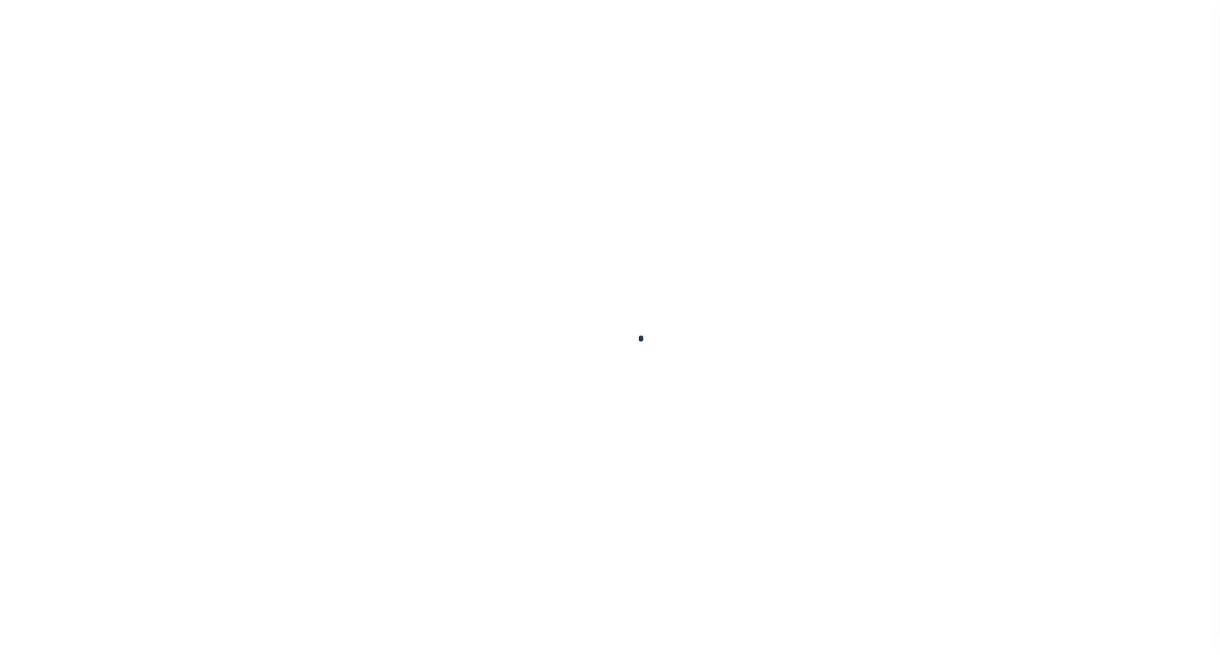
checkbox input "false"
type input "09/15/2024"
select select "OP2"
type input "0"
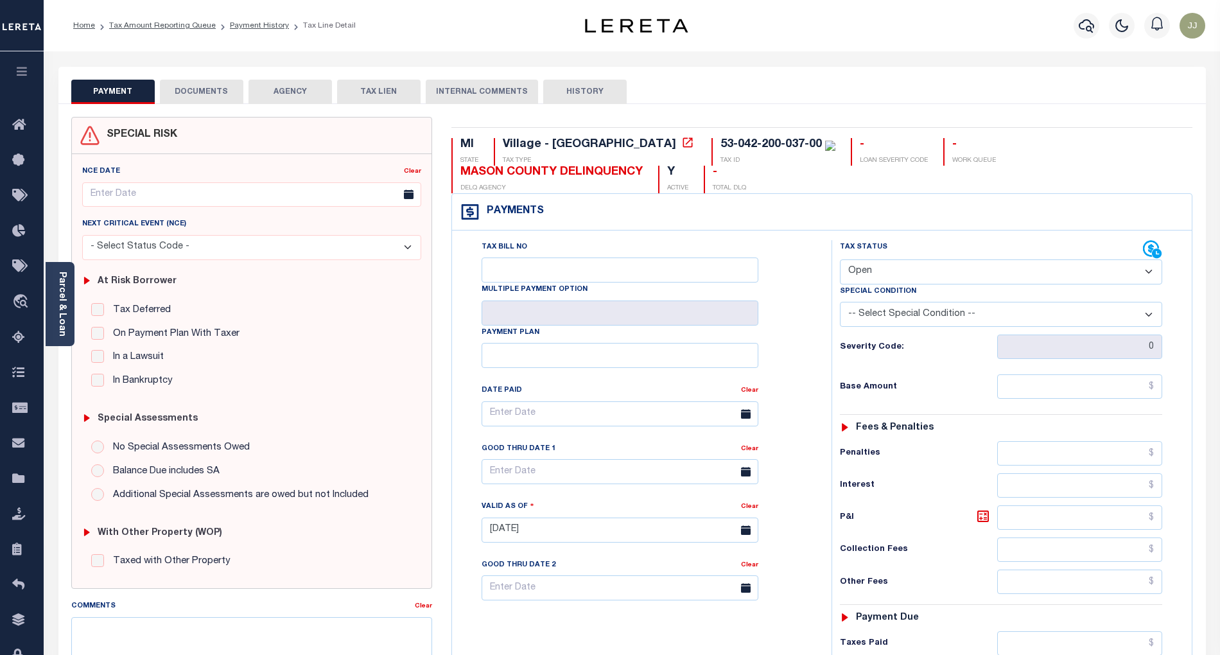
click at [196, 86] on button "DOCUMENTS" at bounding box center [201, 92] width 83 height 24
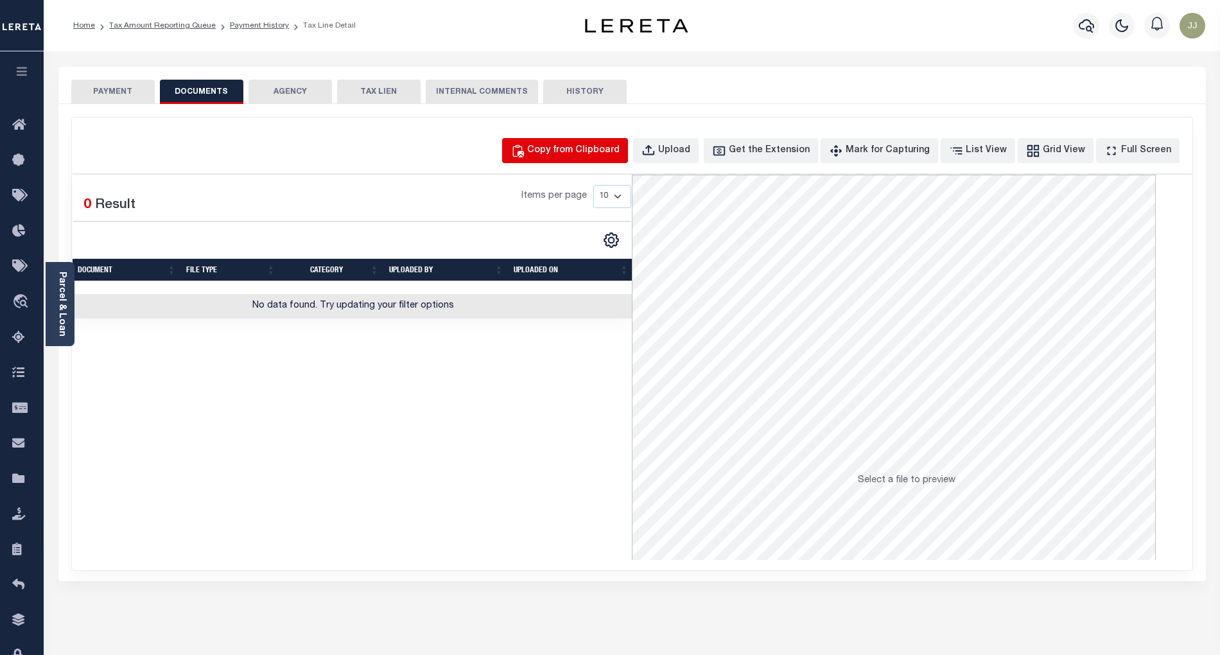
click at [586, 150] on div "Copy from Clipboard" at bounding box center [573, 151] width 92 height 14
select select "POP"
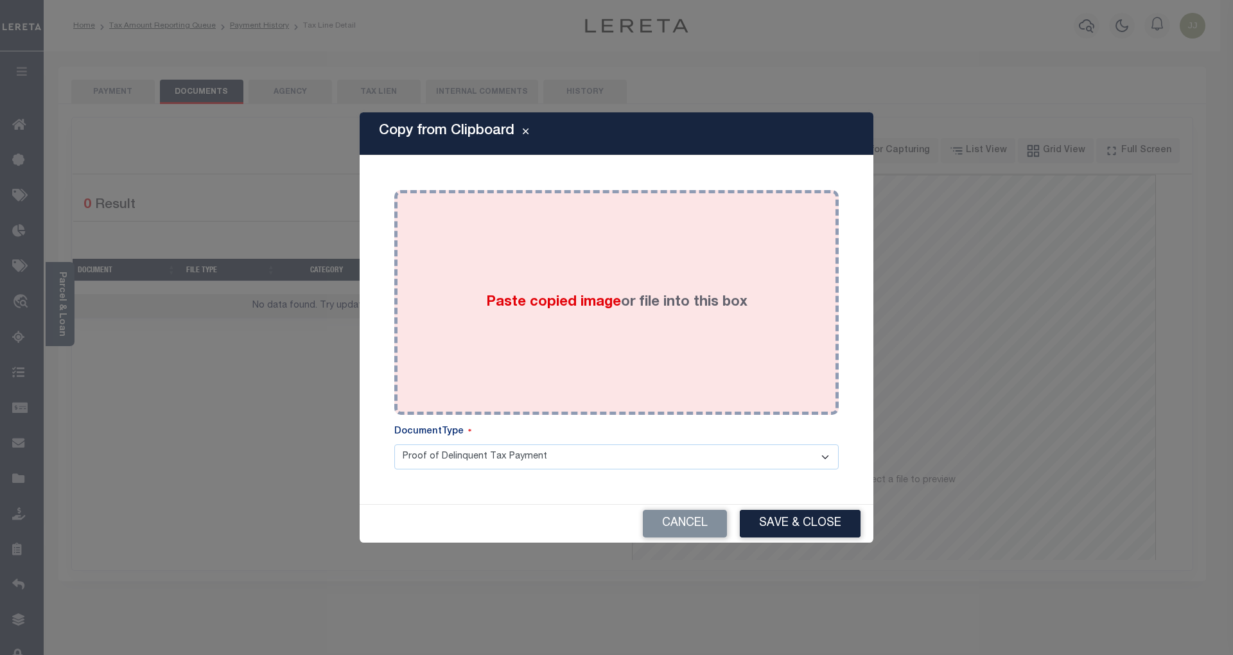
click at [598, 288] on div "Paste copied image or file into this box" at bounding box center [616, 302] width 425 height 205
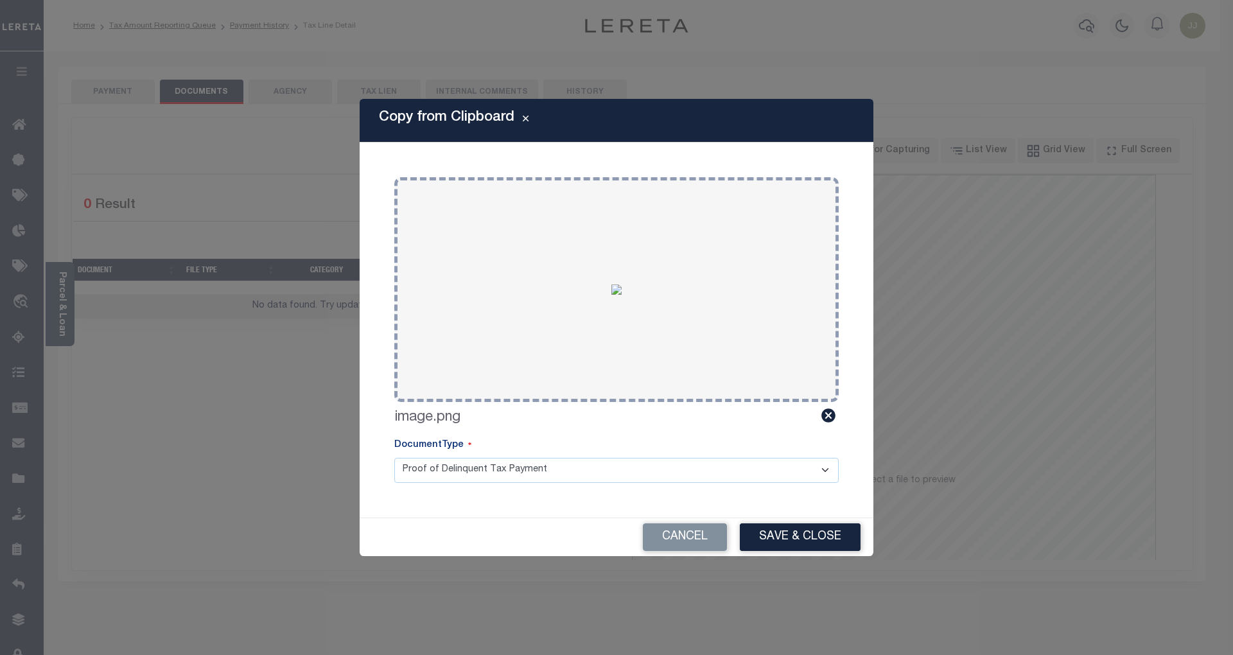
click at [781, 530] on button "Save & Close" at bounding box center [800, 537] width 121 height 28
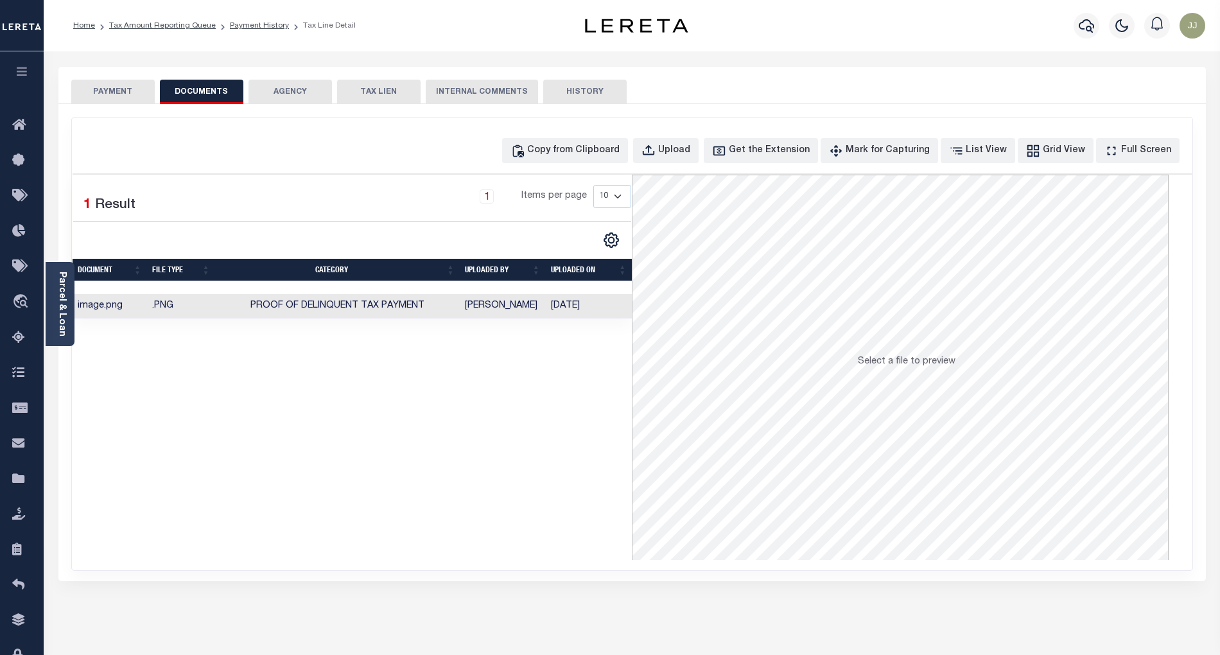
click at [110, 81] on button "PAYMENT" at bounding box center [112, 92] width 83 height 24
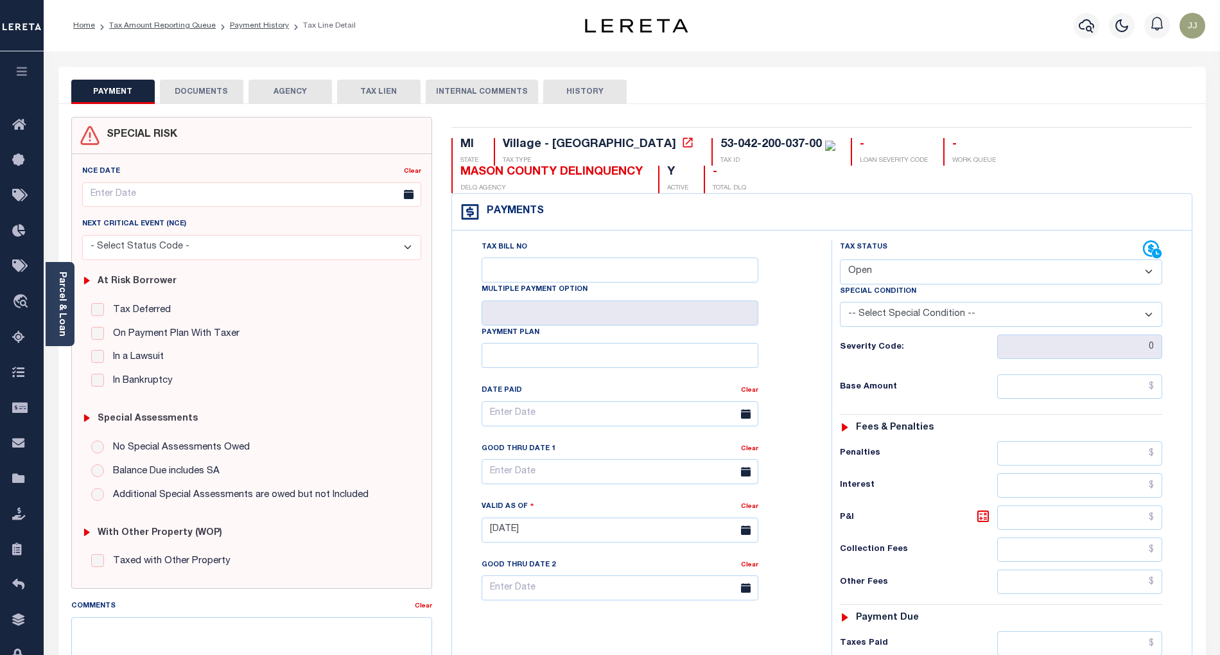
click at [872, 284] on select "- Select Status Code - Open Due/Unpaid Paid Incomplete No Tax Due Internal Refu…" at bounding box center [1001, 271] width 322 height 25
select select "PYD"
click at [840, 261] on select "- Select Status Code - Open Due/Unpaid Paid Incomplete No Tax Due Internal Refu…" at bounding box center [1001, 271] width 322 height 25
type input "[DATE]"
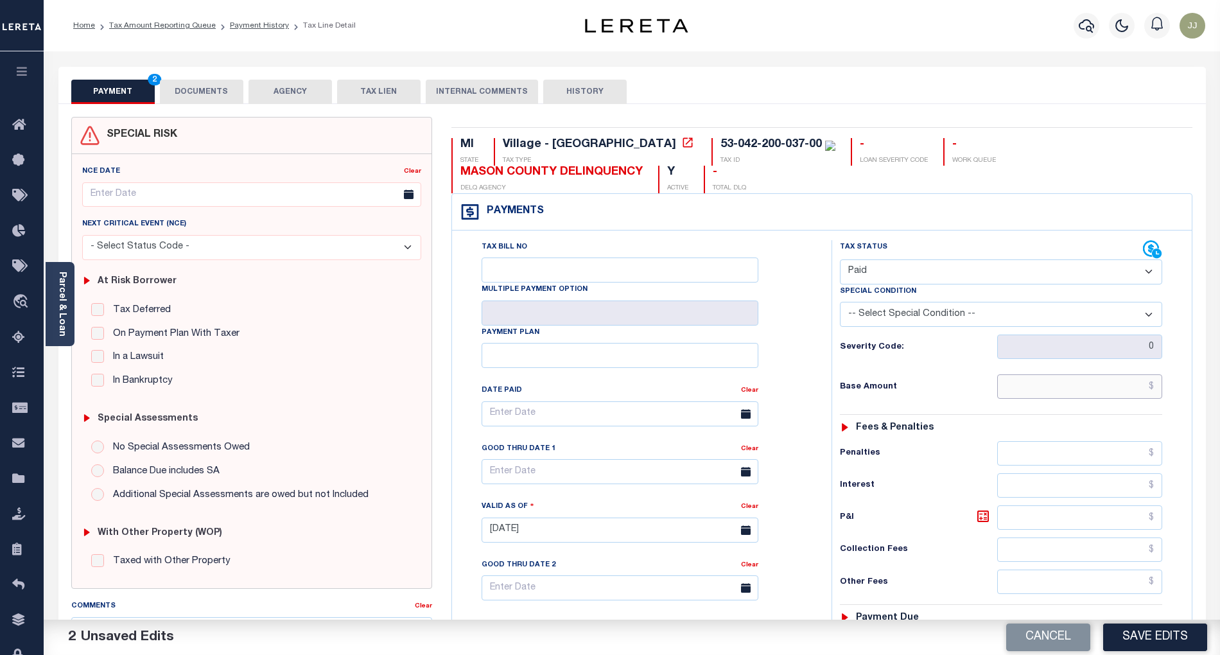
click at [1064, 396] on input "text" at bounding box center [1080, 386] width 166 height 24
type input "$0.00"
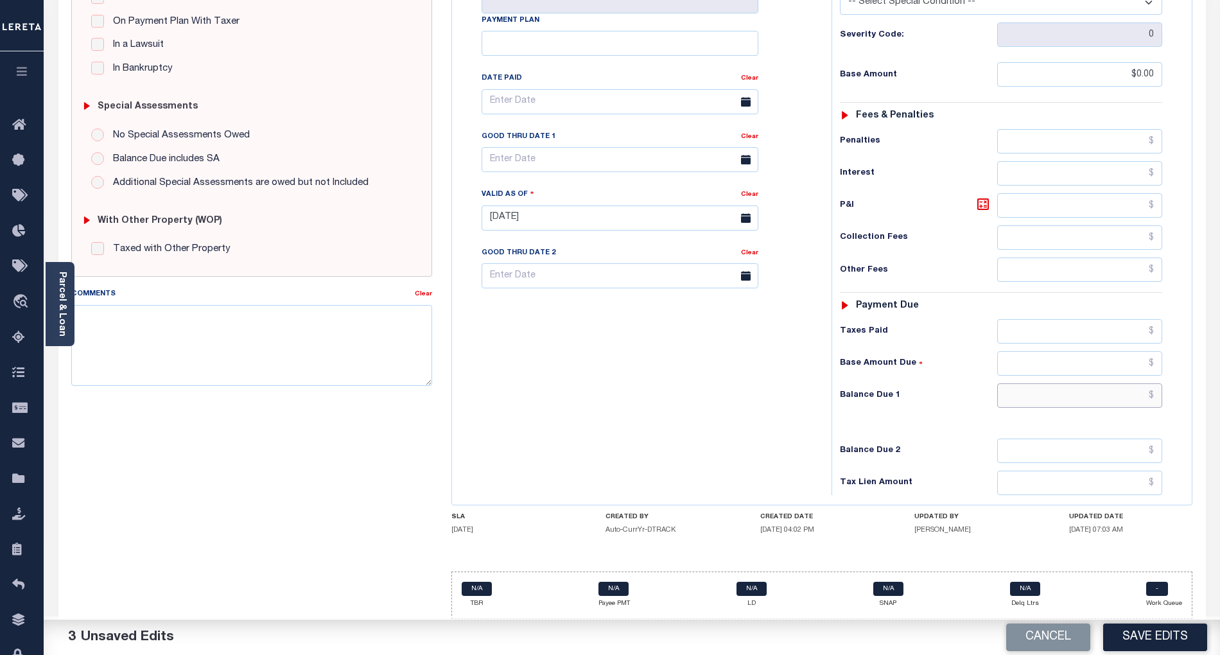
click at [1086, 392] on input "text" at bounding box center [1080, 395] width 166 height 24
type input "$0.00"
click at [1146, 627] on button "Save Edits" at bounding box center [1155, 638] width 104 height 28
checkbox input "false"
type input "$0"
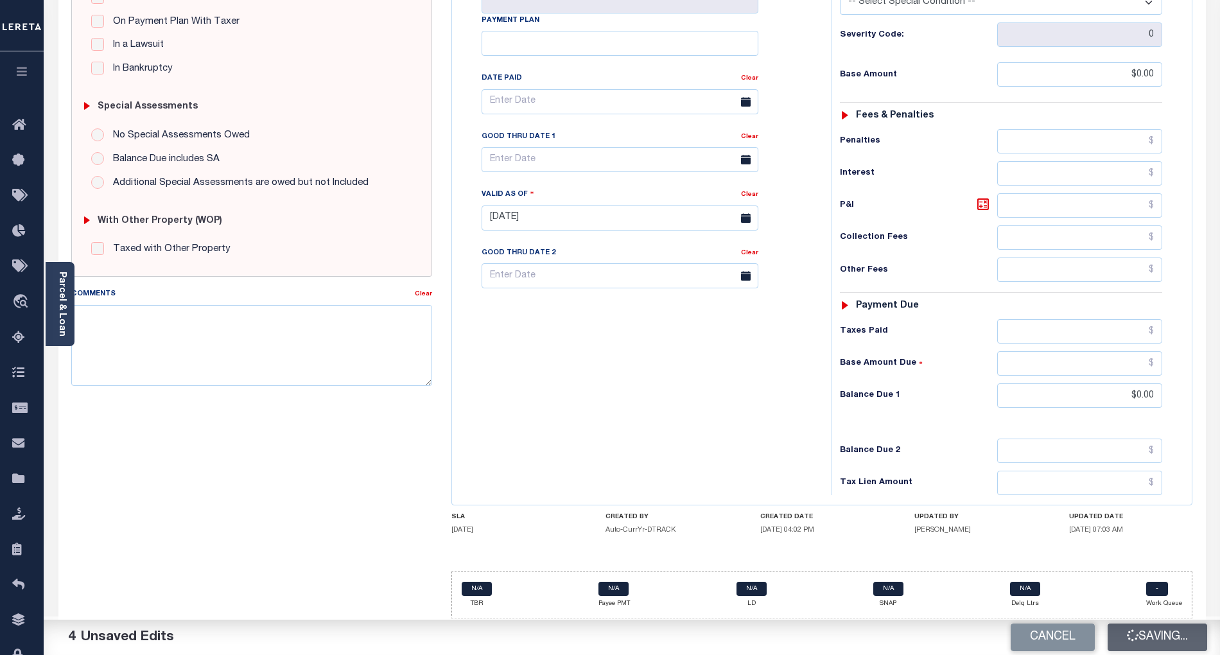
type input "$0"
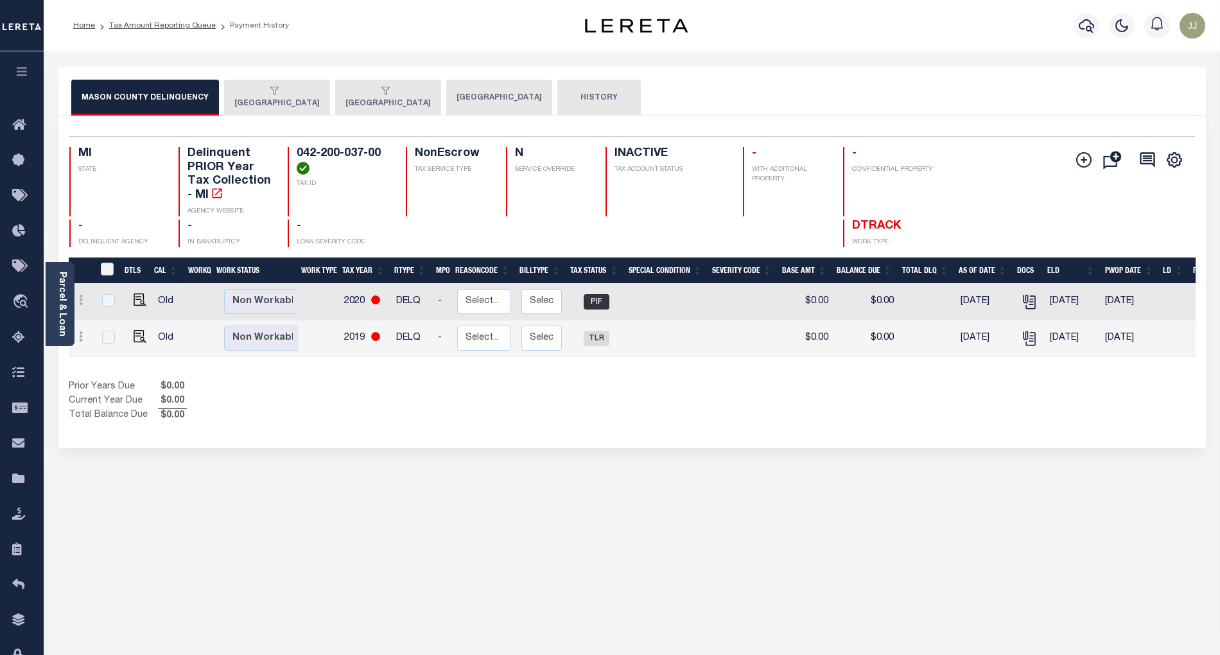
click at [492, 104] on button "[GEOGRAPHIC_DATA]" at bounding box center [499, 98] width 106 height 36
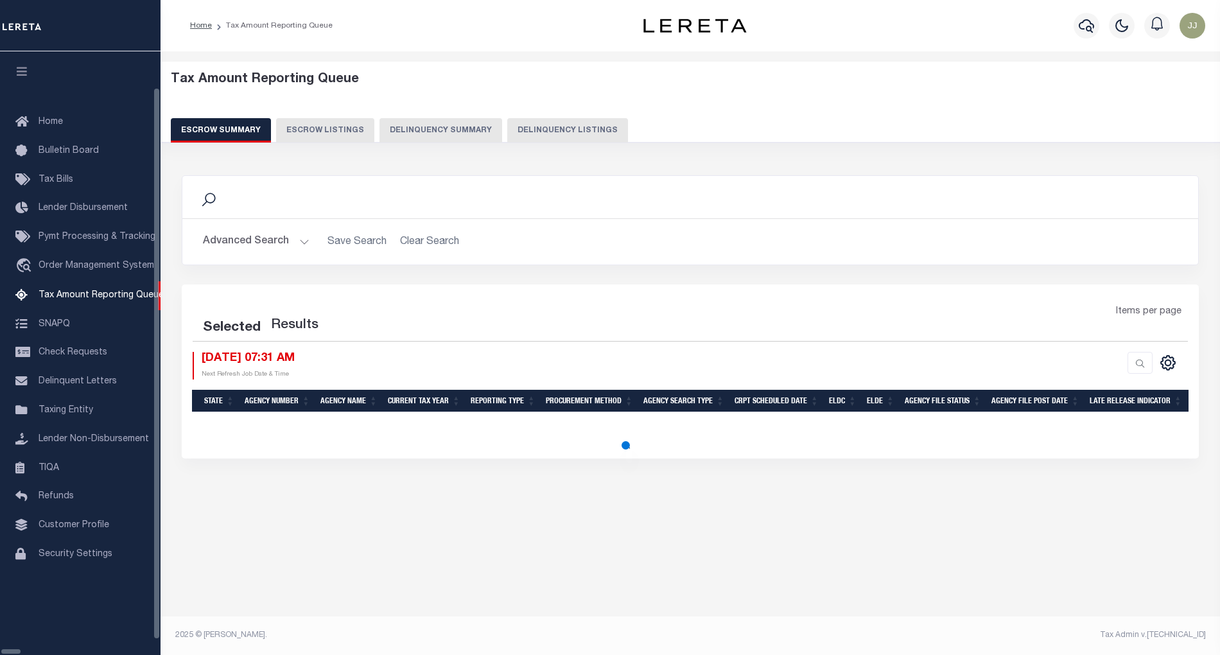
select select "100"
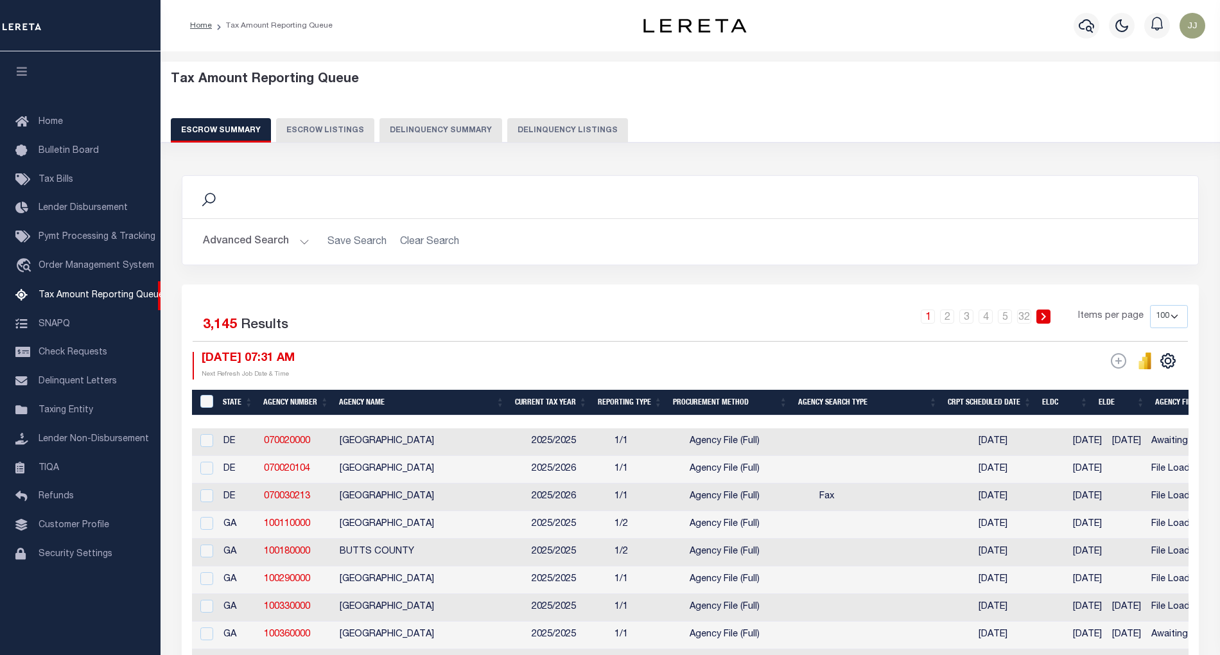
click at [560, 125] on button "Delinquency Listings" at bounding box center [567, 130] width 121 height 24
select select "MI"
select select "100"
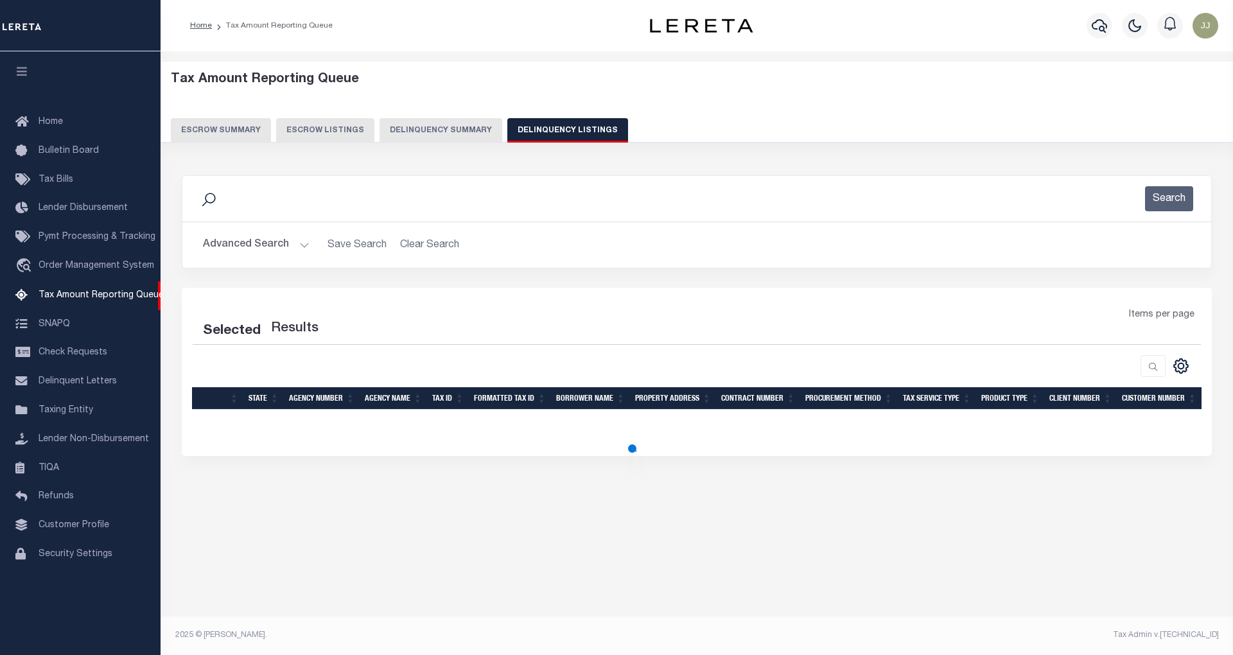
select select "100"
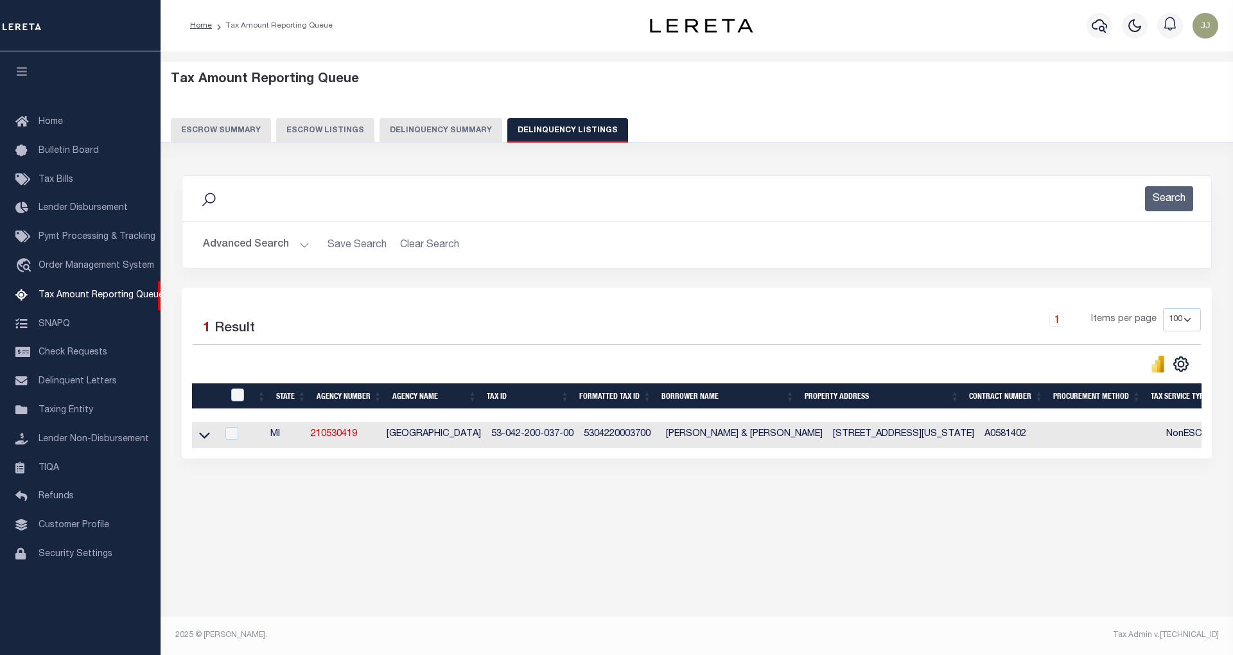
click at [270, 241] on button "Advanced Search" at bounding box center [256, 244] width 107 height 25
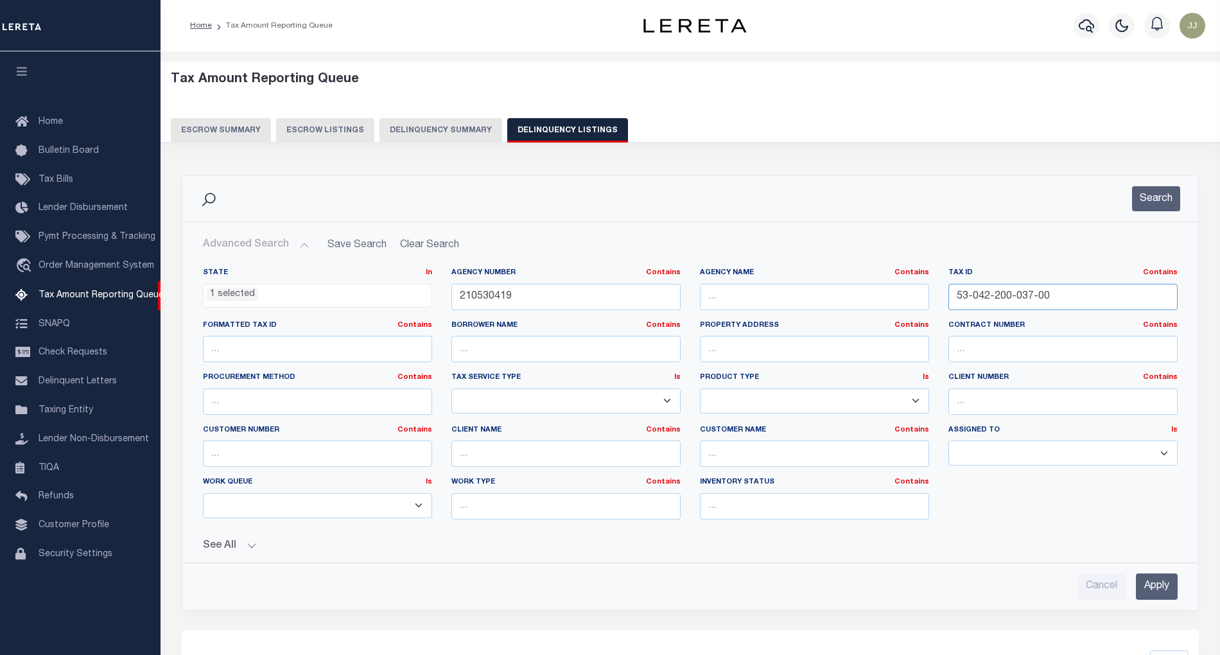
drag, startPoint x: 1063, startPoint y: 289, endPoint x: 922, endPoint y: 301, distance: 141.8
click at [922, 301] on div "State In In AK AL AR AZ CA CO CT DC DE FL GA GU HI IA ID IL IN KS KY LA MA MD M…" at bounding box center [690, 399] width 994 height 262
paste input "327-05"
type input "53-042-327-057-00"
click at [1162, 202] on button "Search" at bounding box center [1156, 198] width 48 height 25
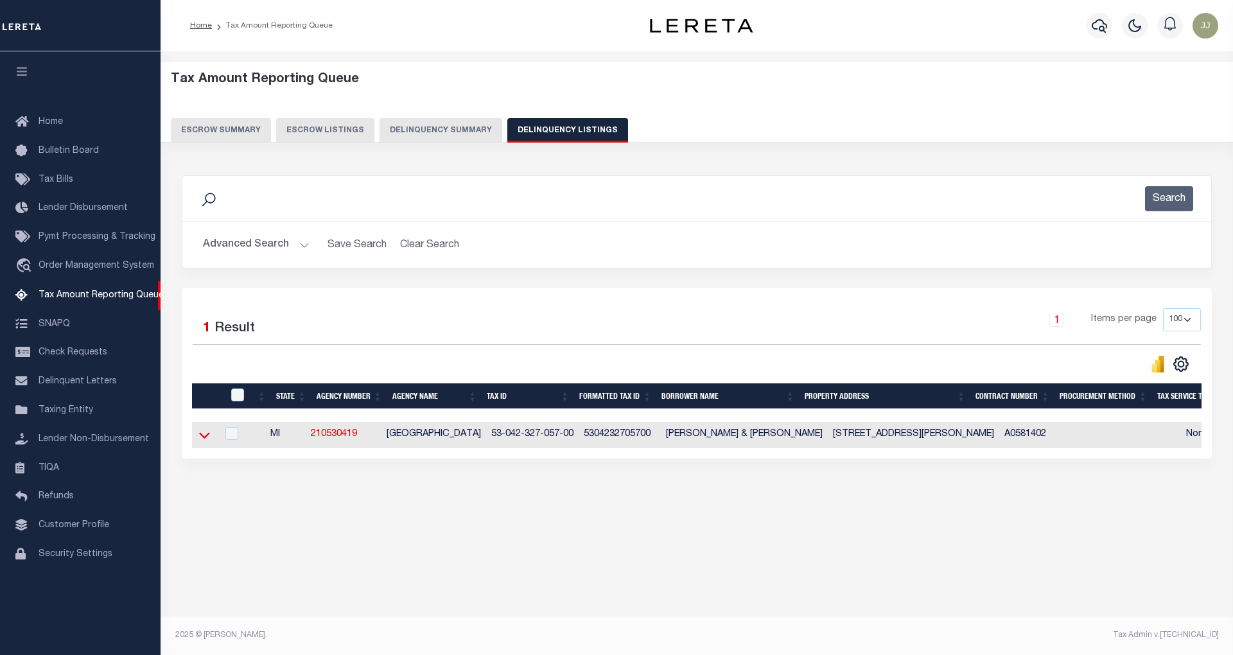
click at [203, 439] on icon at bounding box center [204, 436] width 11 height 6
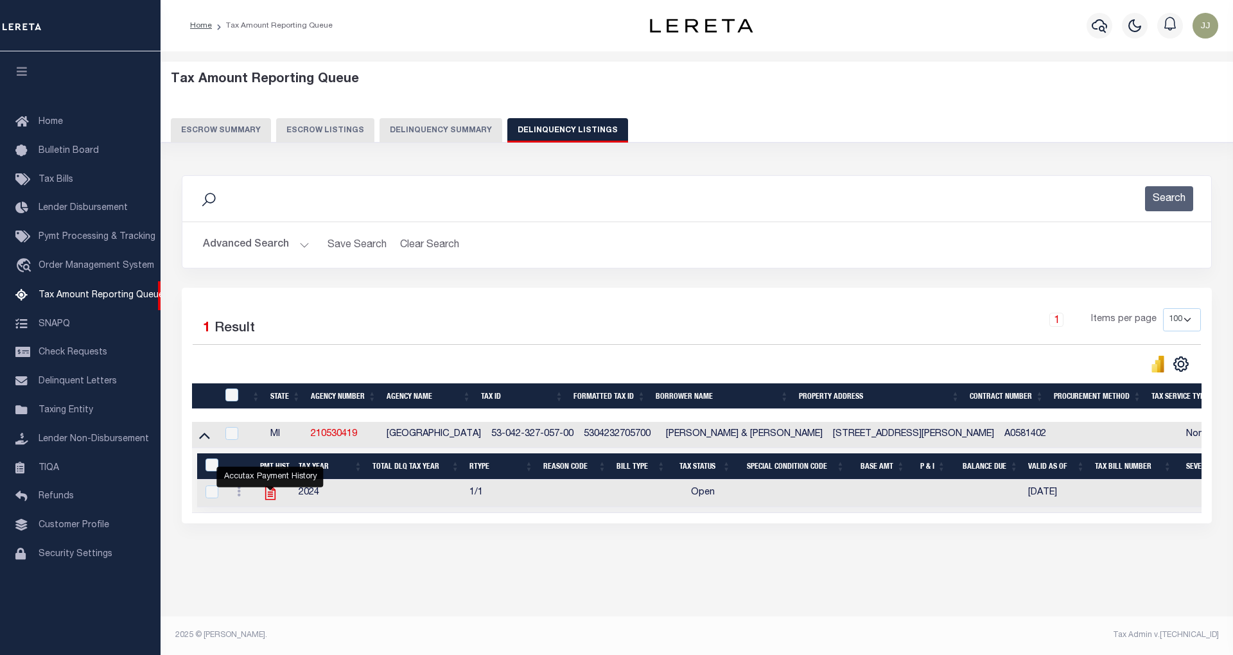
click at [265, 494] on icon "" at bounding box center [270, 493] width 10 height 13
checkbox input "true"
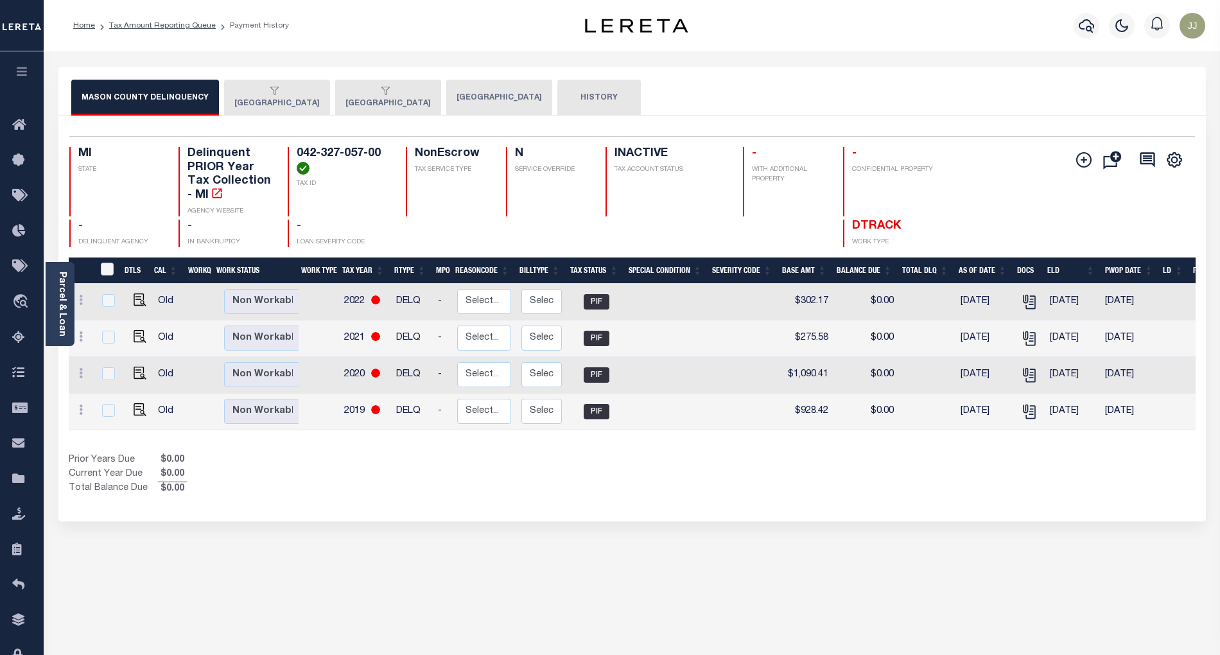
click at [446, 98] on button "[GEOGRAPHIC_DATA]" at bounding box center [499, 98] width 106 height 36
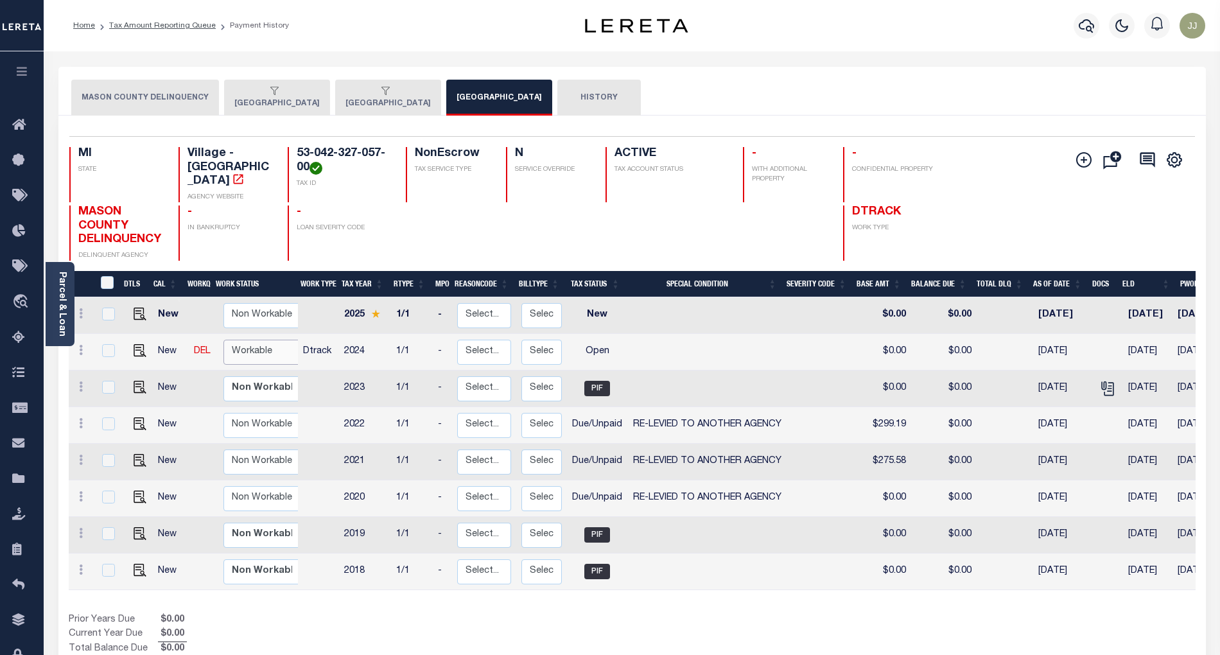
click at [257, 352] on select "Non Workable Workable" at bounding box center [261, 352] width 77 height 25
checkbox input "true"
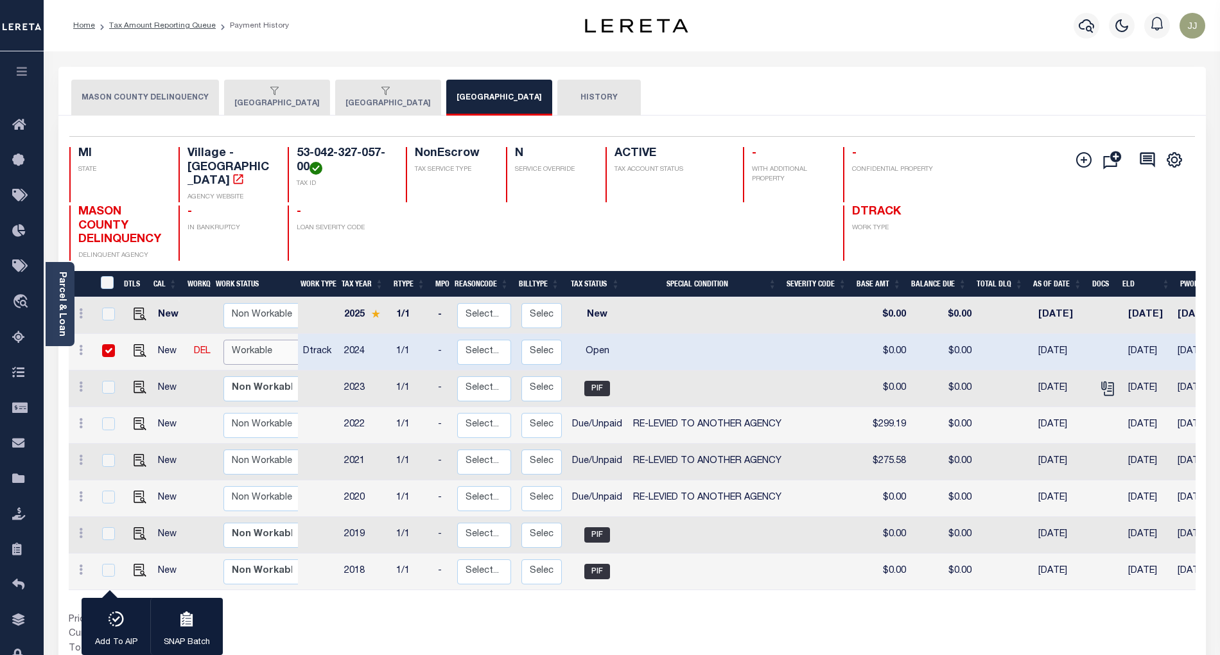
click at [257, 340] on select "Non Workable Workable" at bounding box center [261, 352] width 77 height 25
checkbox input "false"
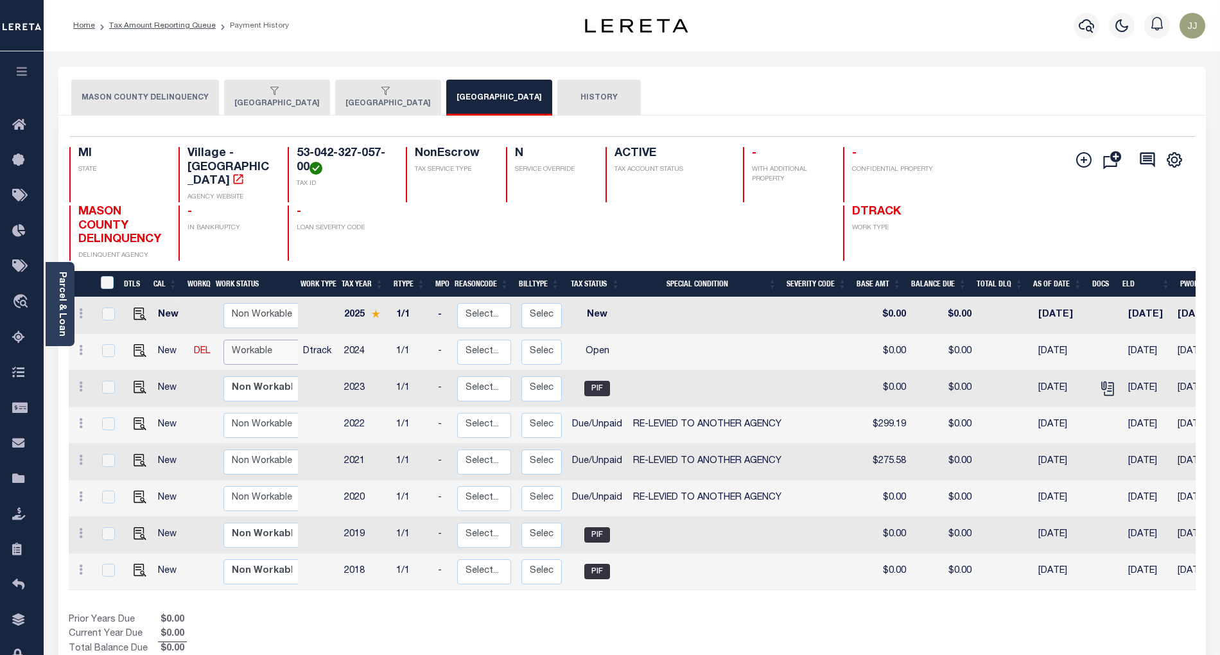
click at [257, 340] on select "Non Workable Workable" at bounding box center [261, 352] width 77 height 25
checkbox input "true"
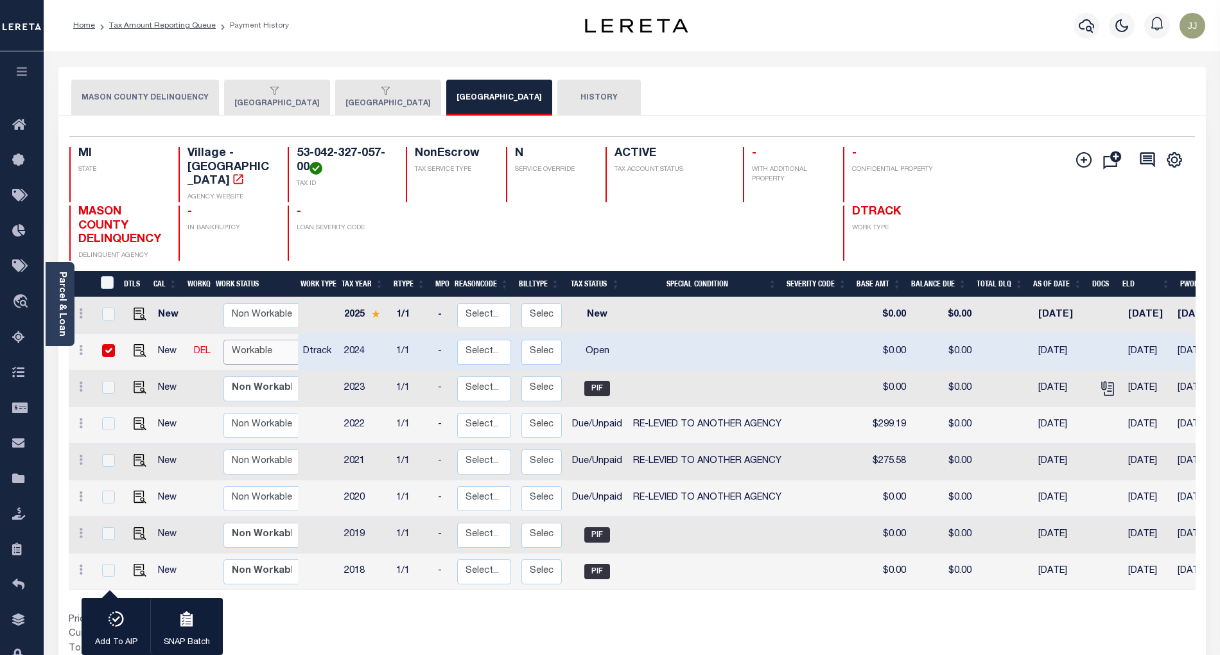
select select "true"
click at [223, 340] on select "Non Workable Workable" at bounding box center [261, 352] width 77 height 25
checkbox input "false"
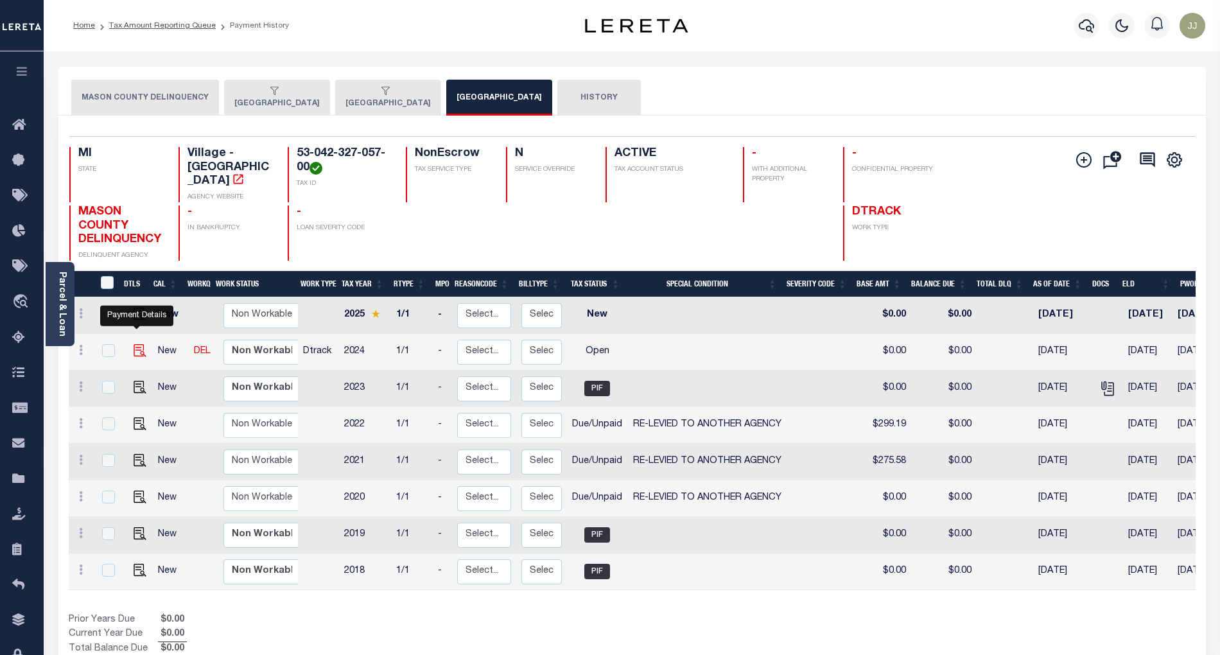
click at [134, 344] on img "" at bounding box center [140, 350] width 13 height 13
checkbox input "true"
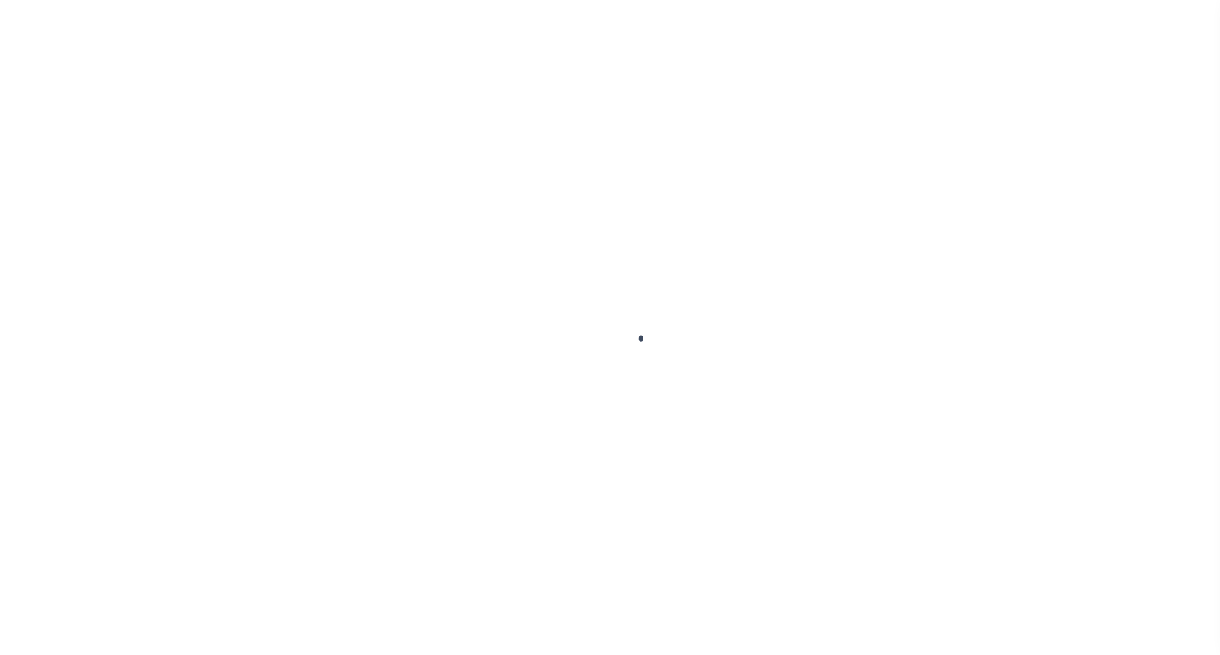
select select "OP2"
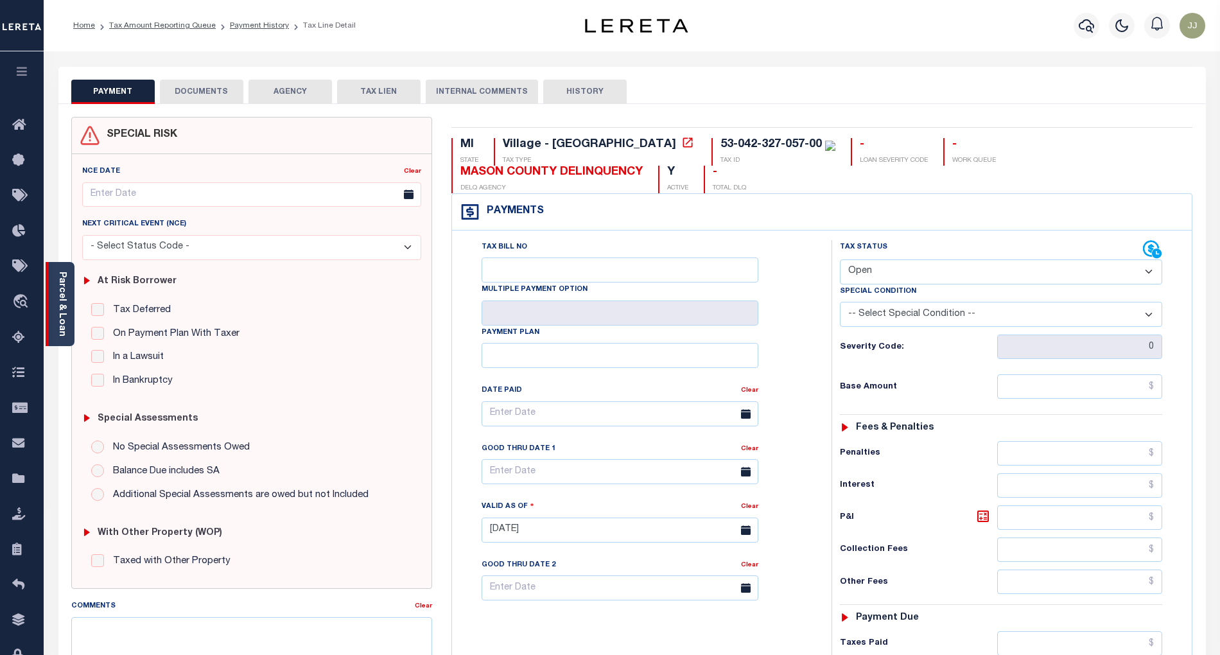
click at [57, 316] on link "Parcel & Loan" at bounding box center [61, 304] width 9 height 65
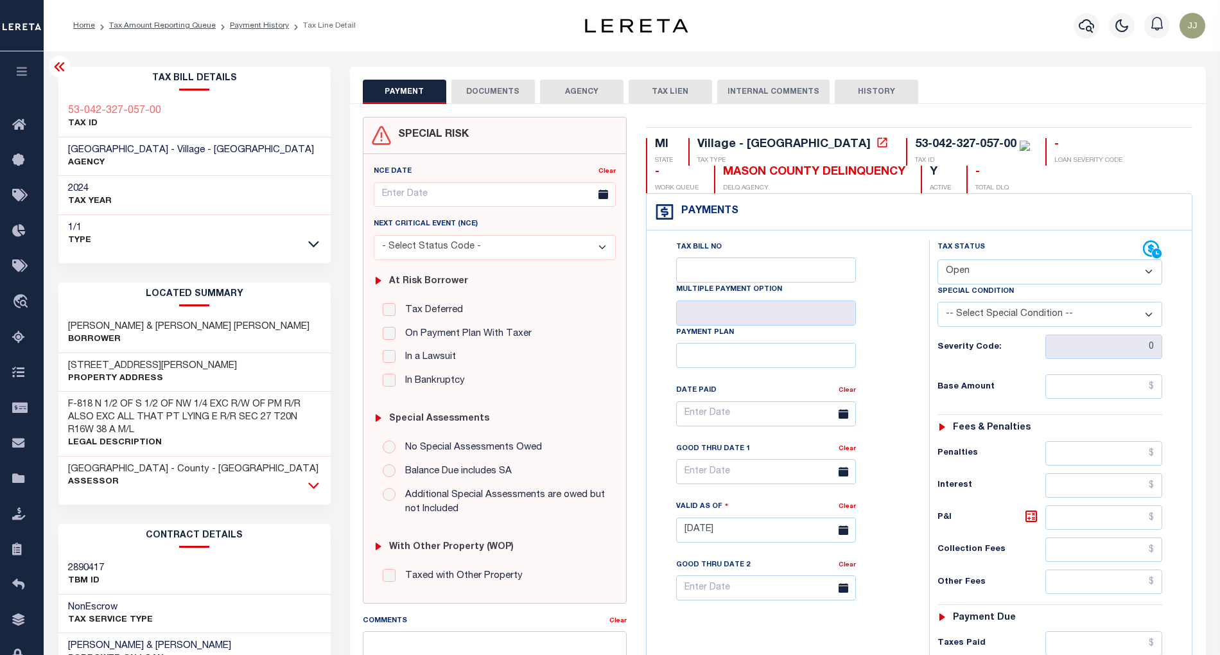
click at [313, 487] on icon at bounding box center [313, 484] width 11 height 13
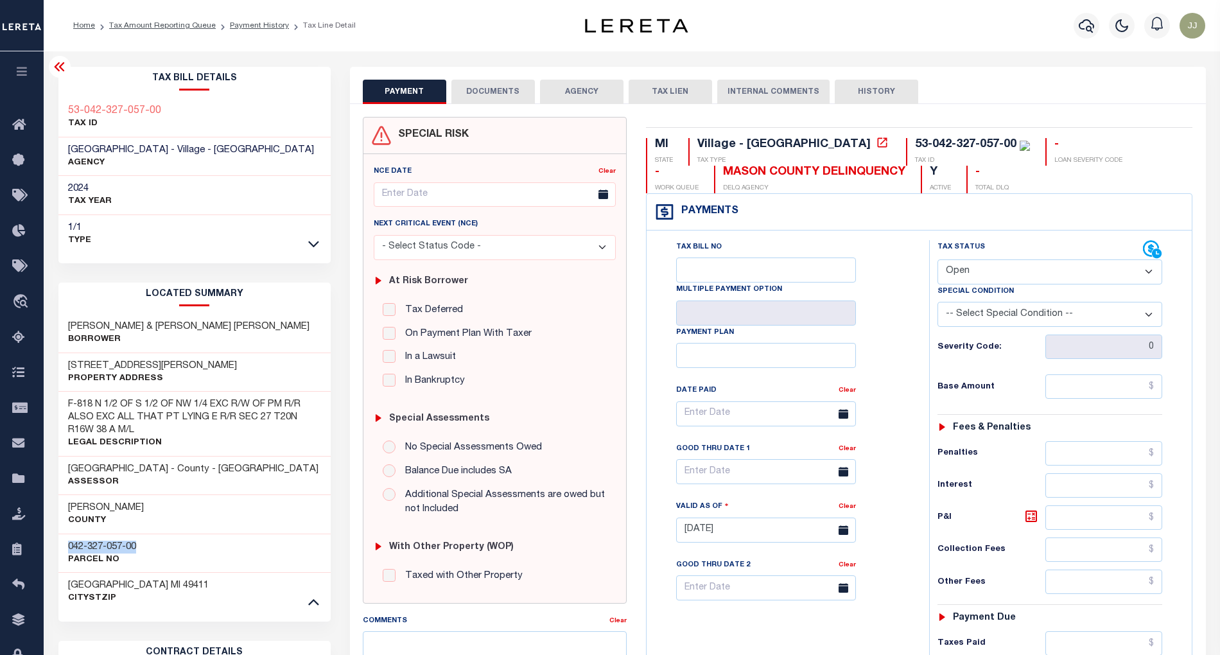
drag, startPoint x: 154, startPoint y: 545, endPoint x: 64, endPoint y: 550, distance: 90.0
click at [64, 550] on div "042-327-057-00 Parcel No" at bounding box center [194, 553] width 272 height 39
copy h3 "042-327-057-00"
click at [500, 92] on button "DOCUMENTS" at bounding box center [492, 92] width 83 height 24
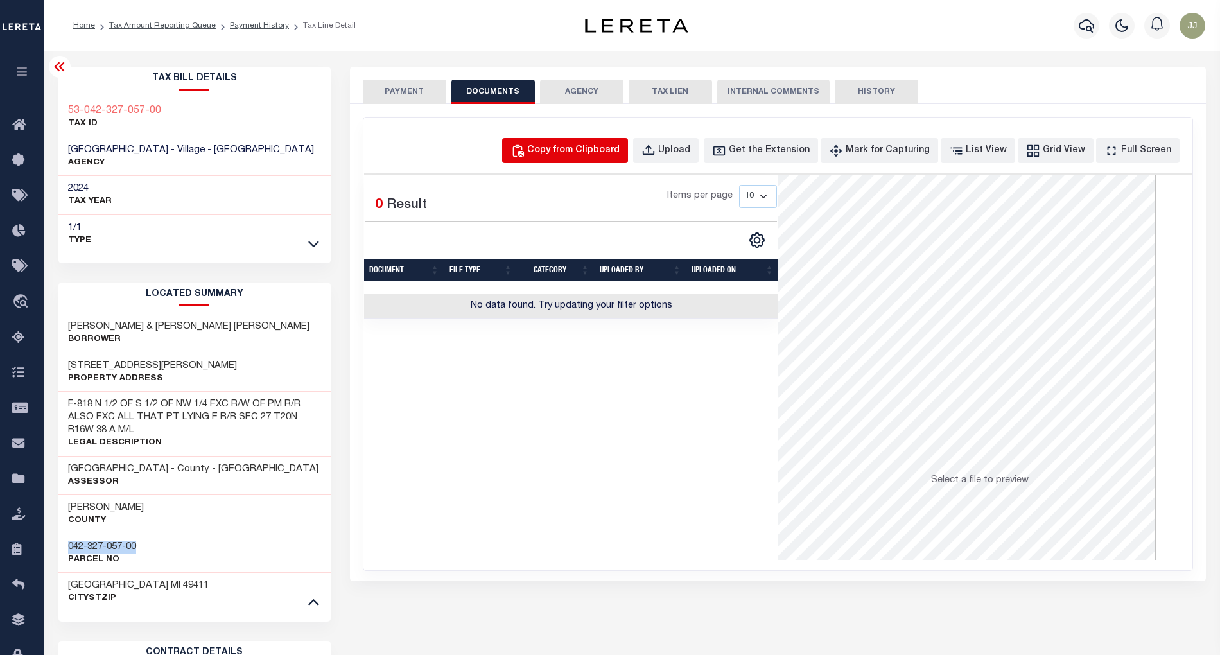
click at [579, 155] on div "Copy from Clipboard" at bounding box center [573, 151] width 92 height 14
select select "POP"
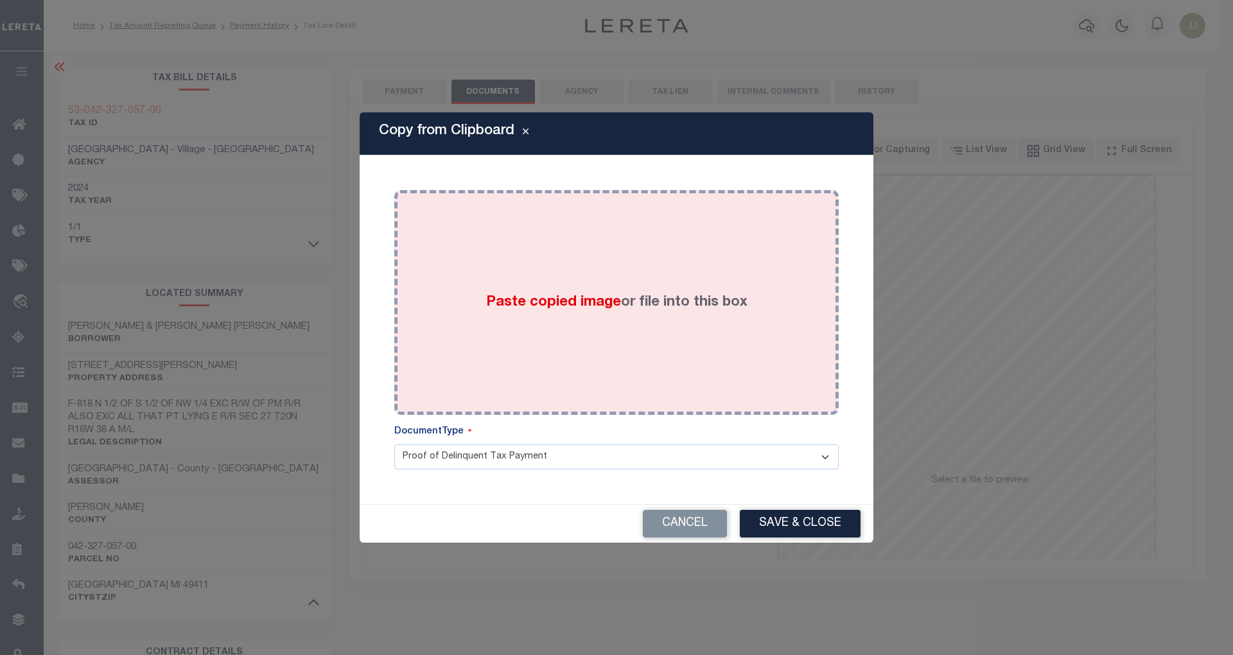
click at [543, 321] on div "Paste copied image or file into this box" at bounding box center [616, 302] width 425 height 205
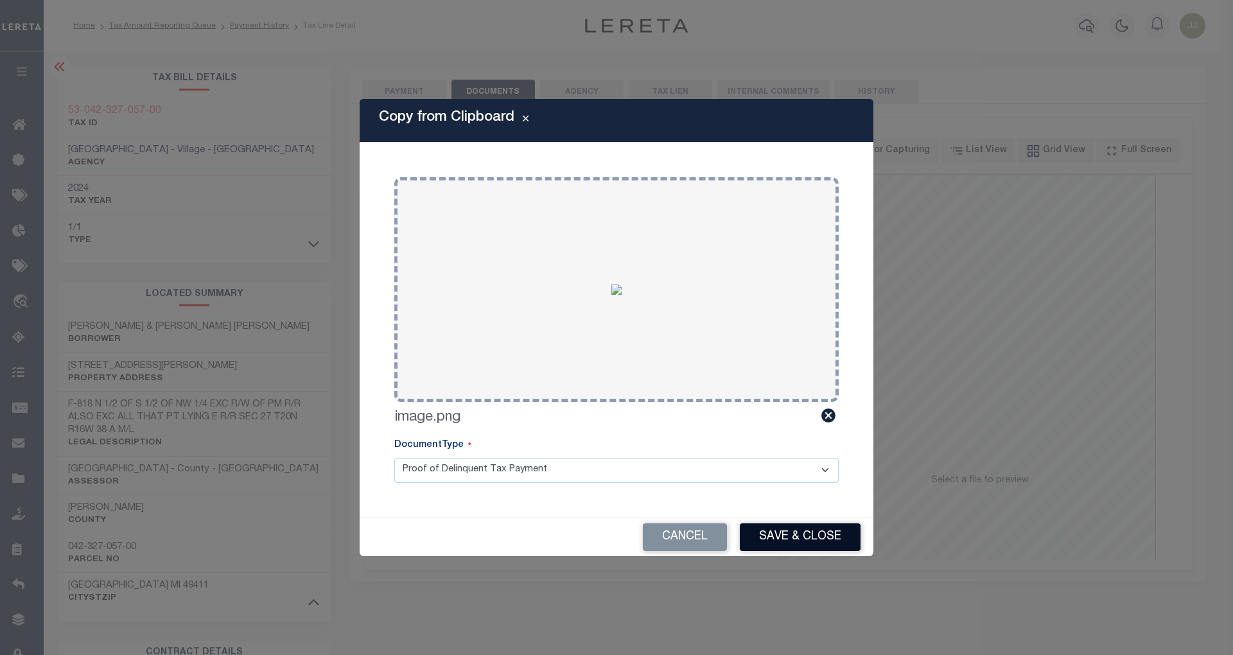
click at [800, 536] on button "Save & Close" at bounding box center [800, 537] width 121 height 28
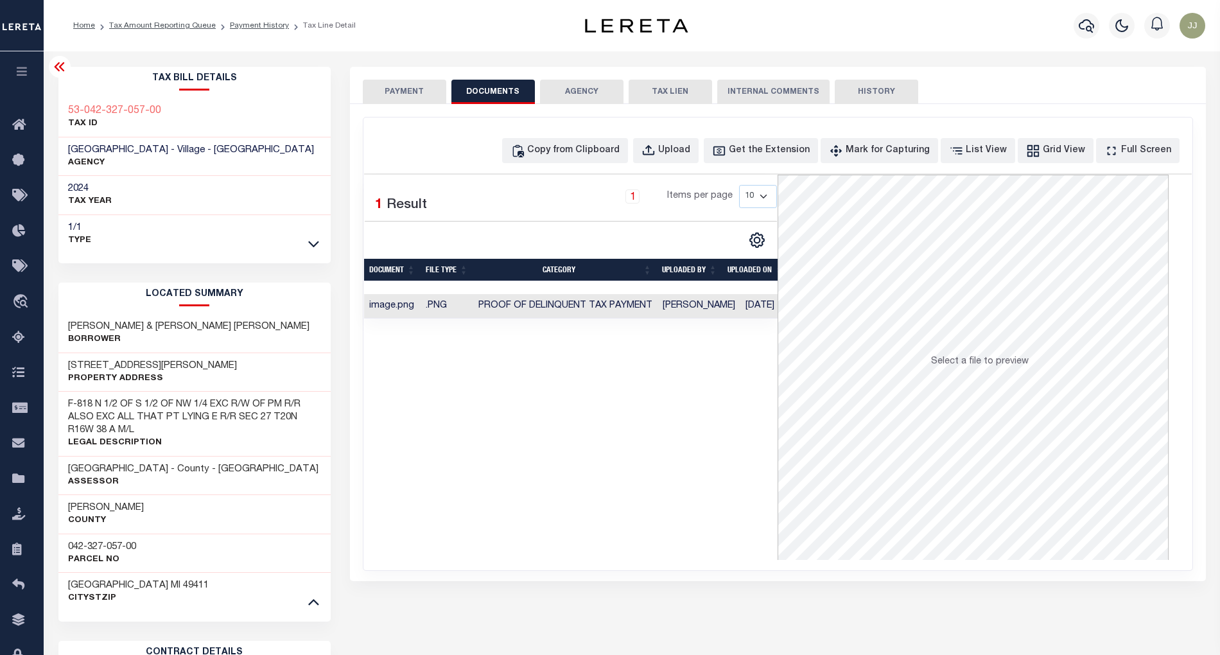
click at [393, 92] on button "PAYMENT" at bounding box center [404, 92] width 83 height 24
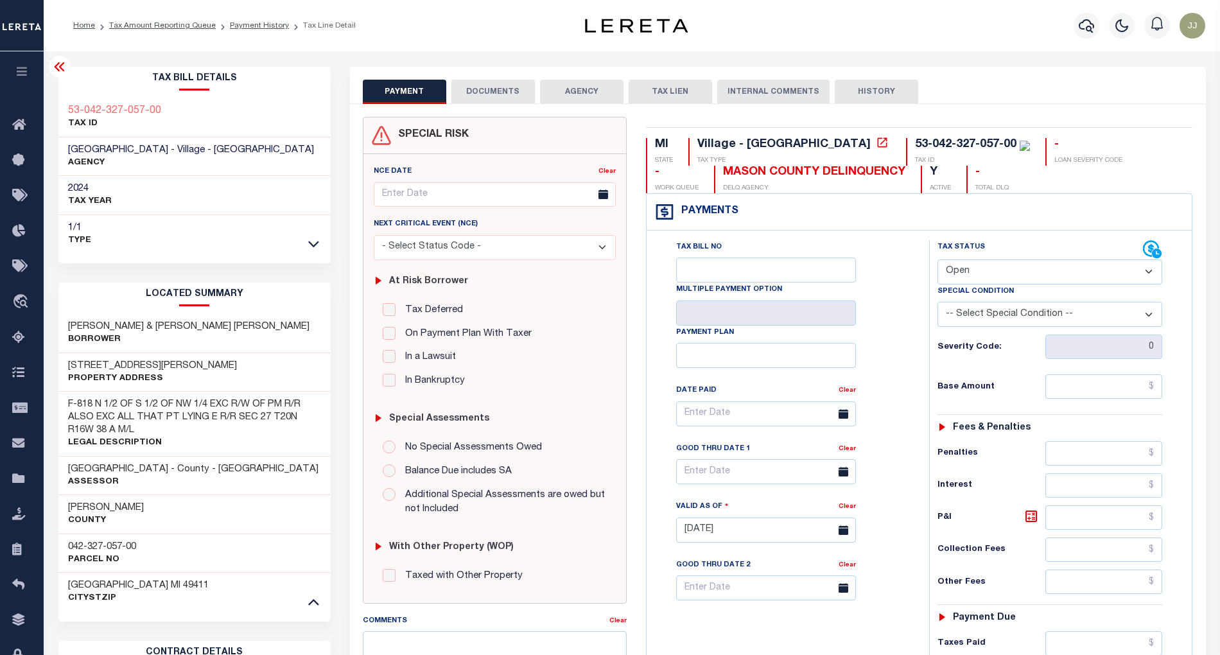
click at [964, 268] on select "- Select Status Code - Open Due/Unpaid Paid Incomplete No Tax Due Internal Refu…" at bounding box center [1050, 271] width 225 height 25
select select "PYD"
click at [938, 261] on select "- Select Status Code - Open Due/Unpaid Paid Incomplete No Tax Due Internal Refu…" at bounding box center [1050, 271] width 225 height 25
type input "[DATE]"
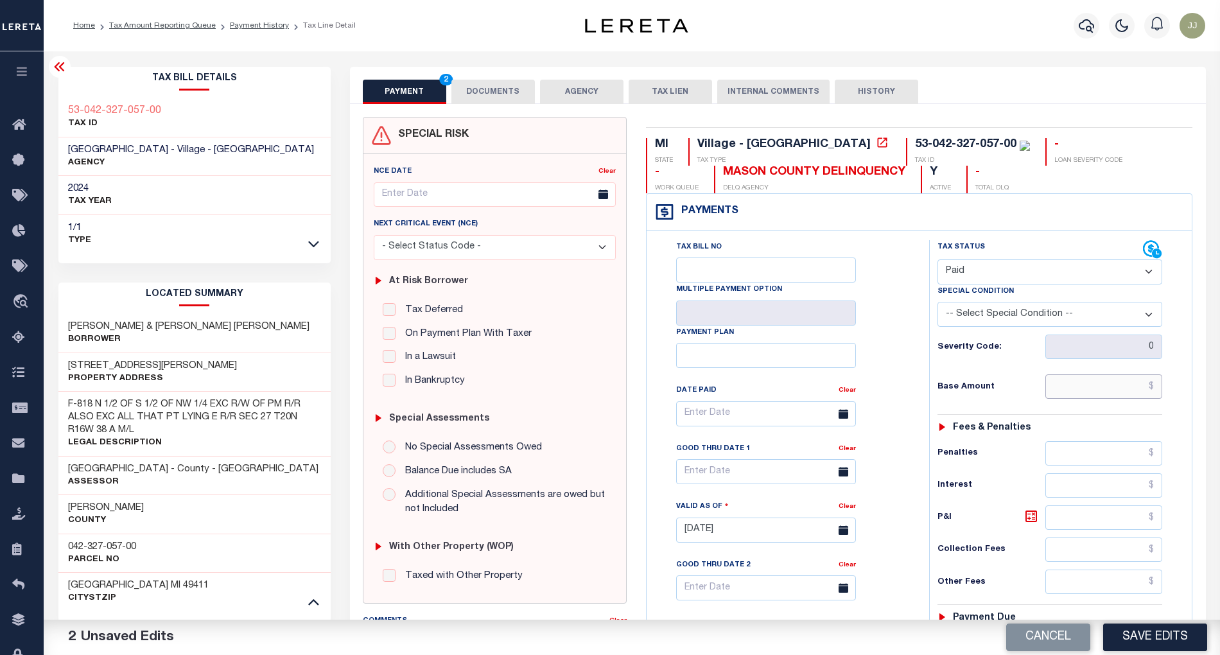
click at [1103, 393] on input "text" at bounding box center [1103, 386] width 117 height 24
type input "$0.00"
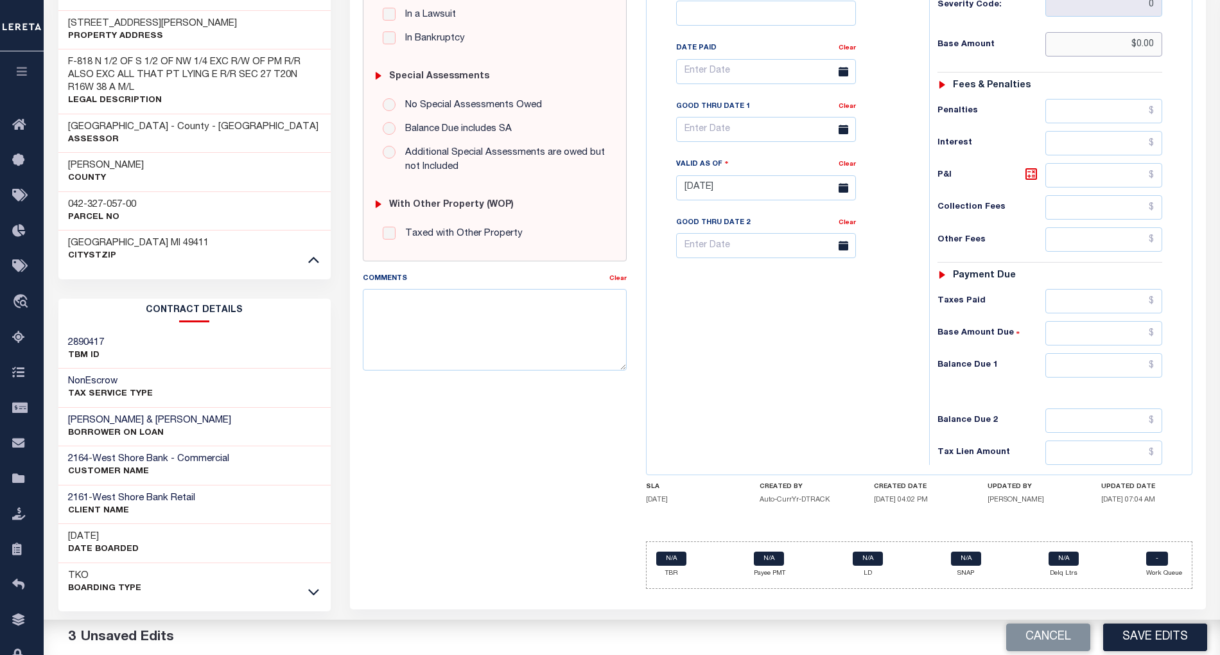
scroll to position [358, 0]
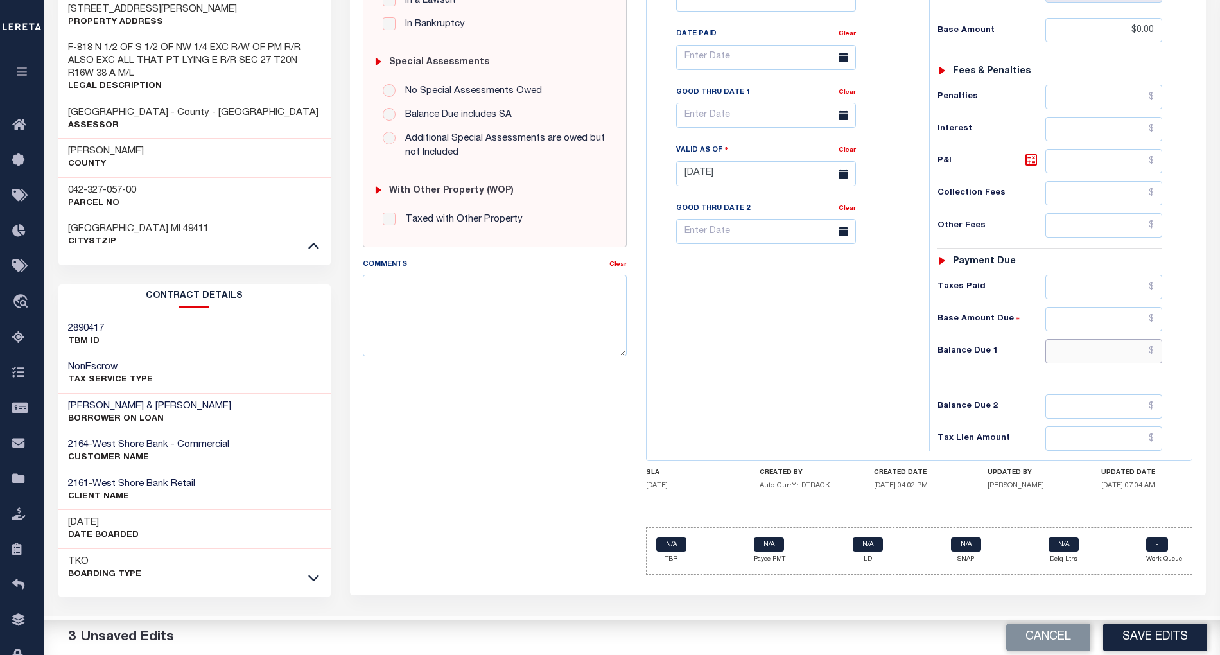
click at [1077, 358] on input "text" at bounding box center [1103, 351] width 117 height 24
type input "$0.00"
click at [1146, 631] on button "Save Edits" at bounding box center [1155, 638] width 104 height 28
checkbox input "false"
type input "$0"
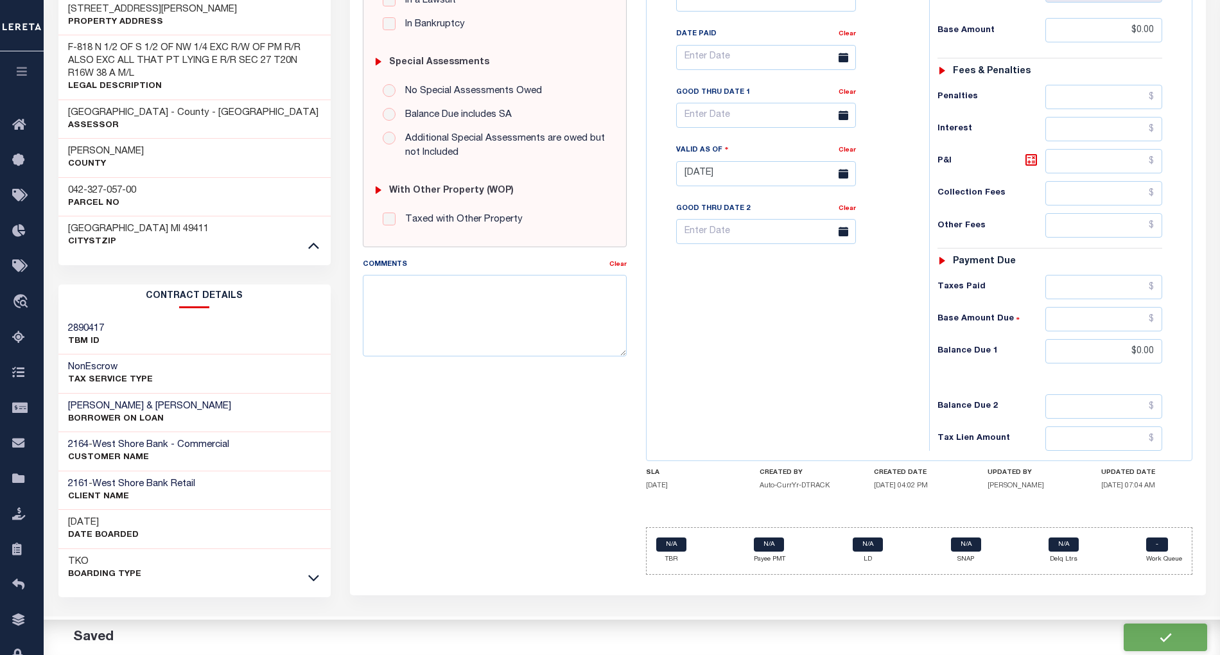
type input "$0"
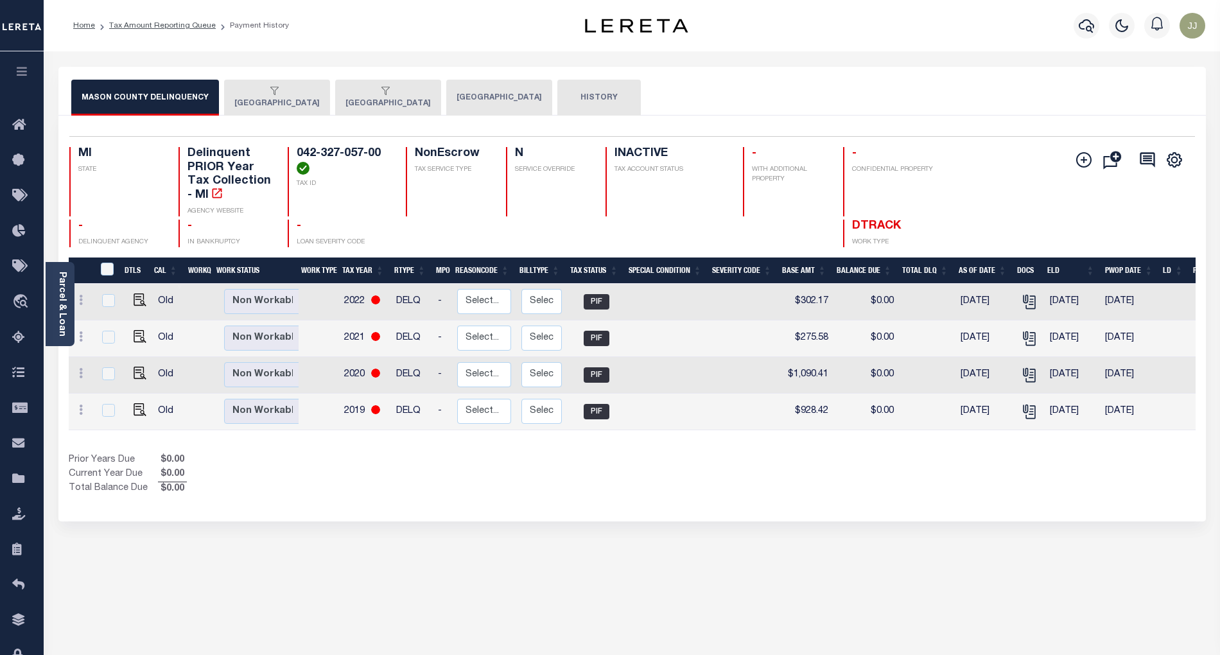
click at [465, 108] on button "[GEOGRAPHIC_DATA]" at bounding box center [499, 98] width 106 height 36
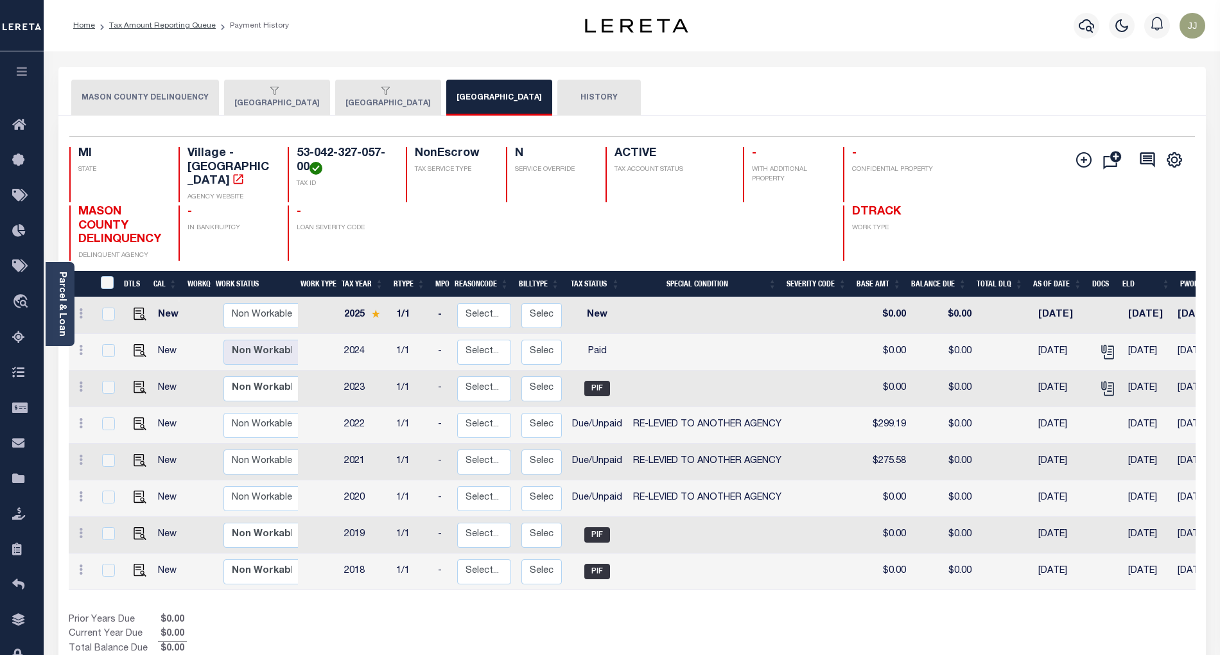
click at [13, 343] on icon at bounding box center [22, 338] width 21 height 16
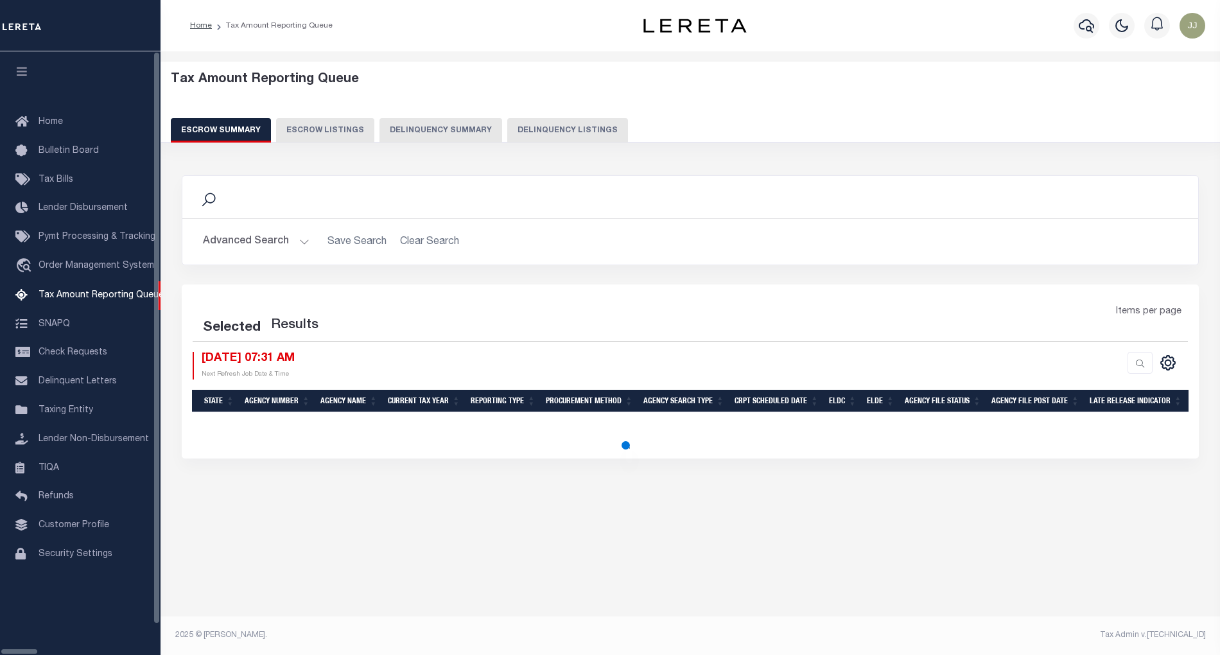
select select "100"
